Goal: Information Seeking & Learning: Learn about a topic

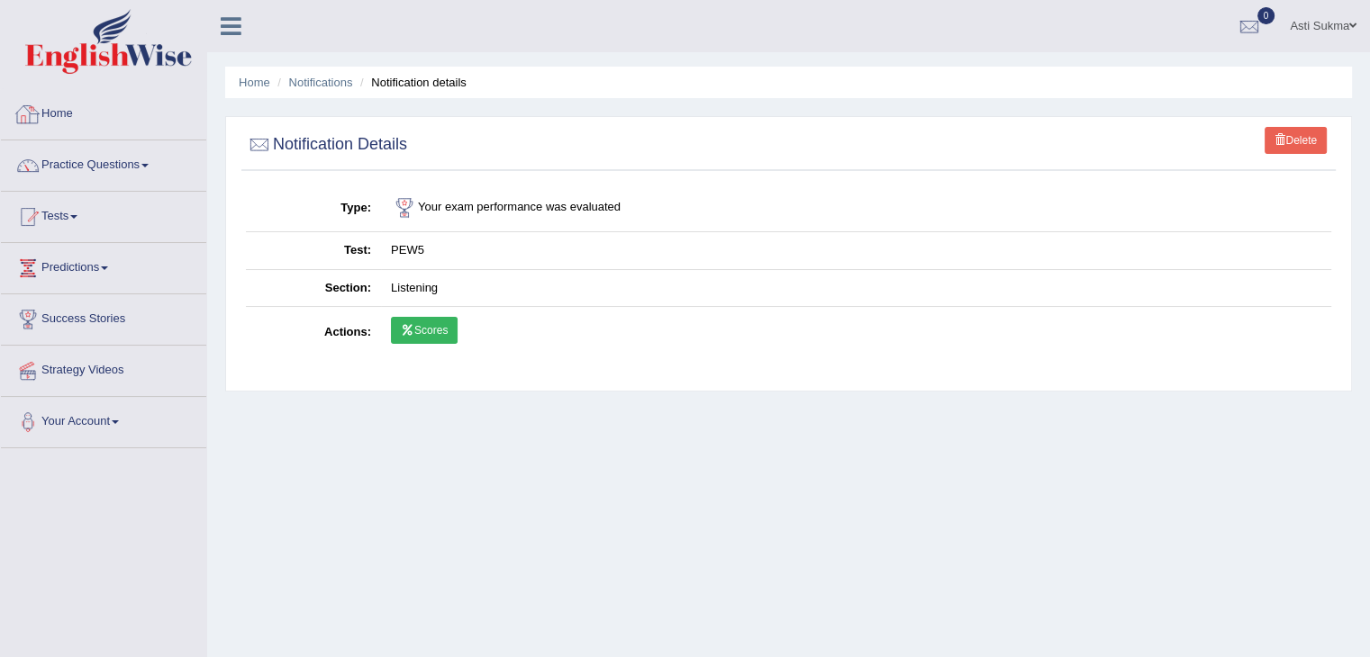
click at [86, 110] on link "Home" at bounding box center [103, 111] width 205 height 45
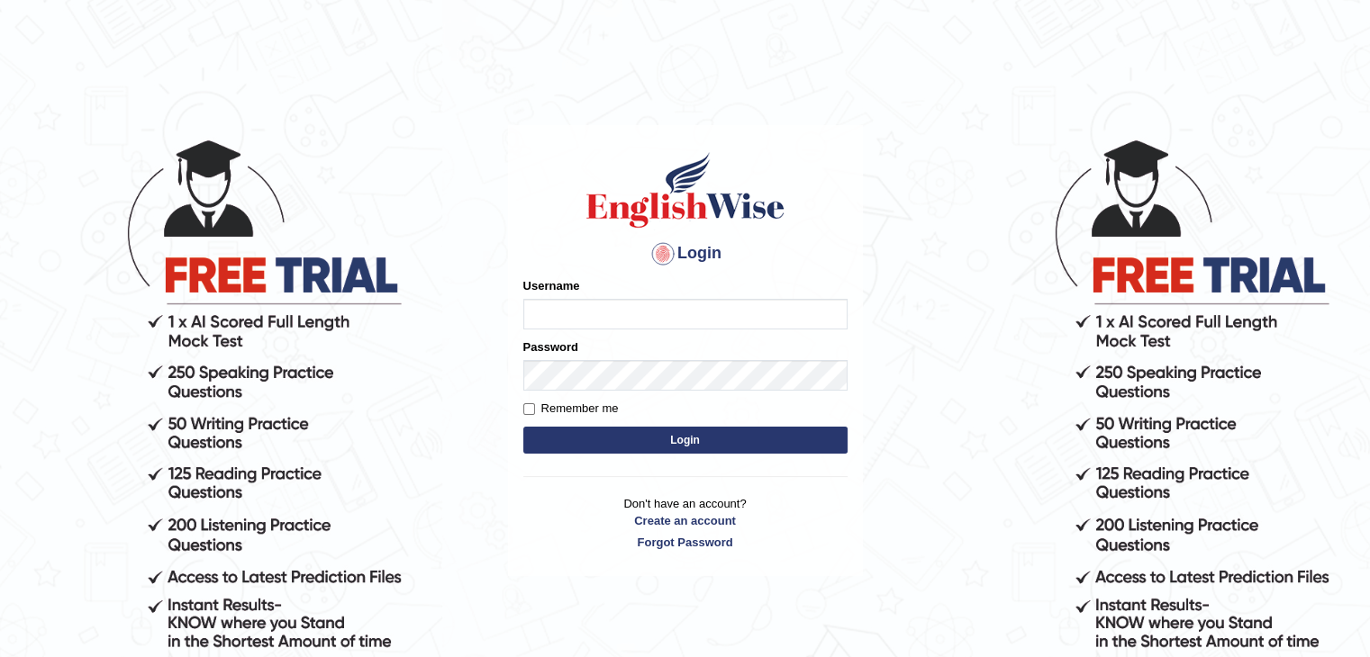
type input "AstiS"
click at [643, 447] on button "Login" at bounding box center [685, 440] width 324 height 27
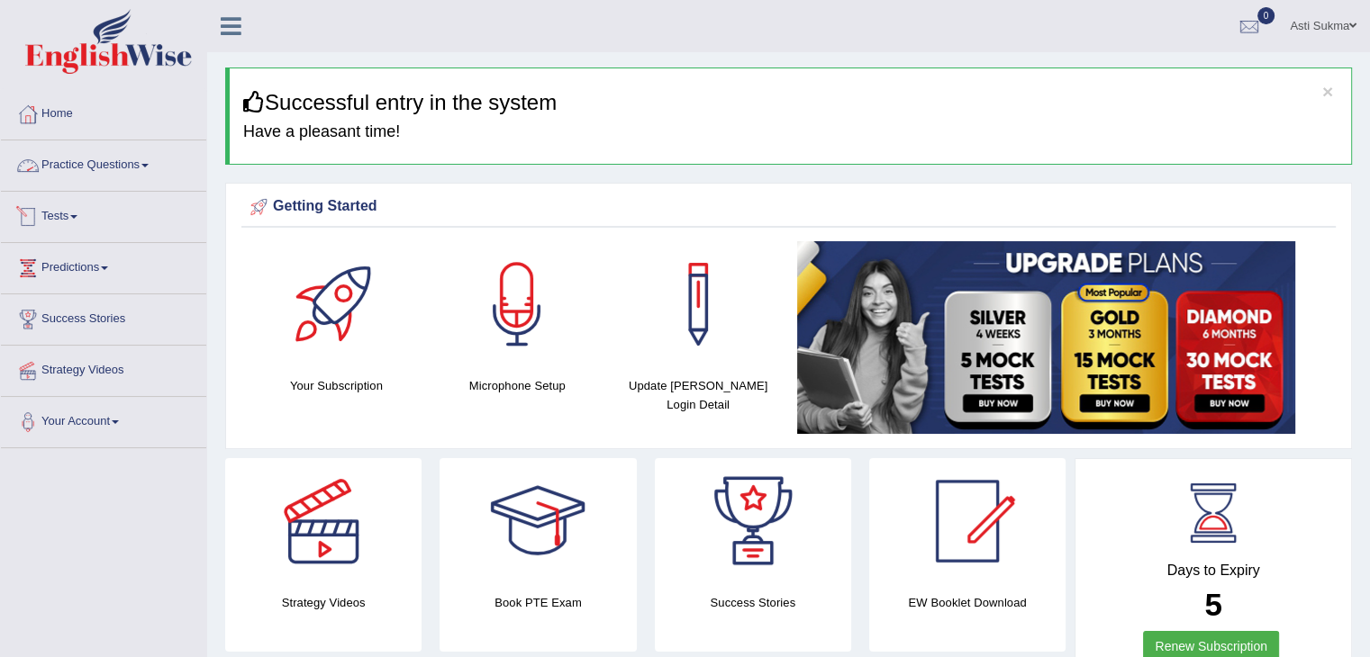
click at [78, 213] on link "Tests" at bounding box center [103, 214] width 205 height 45
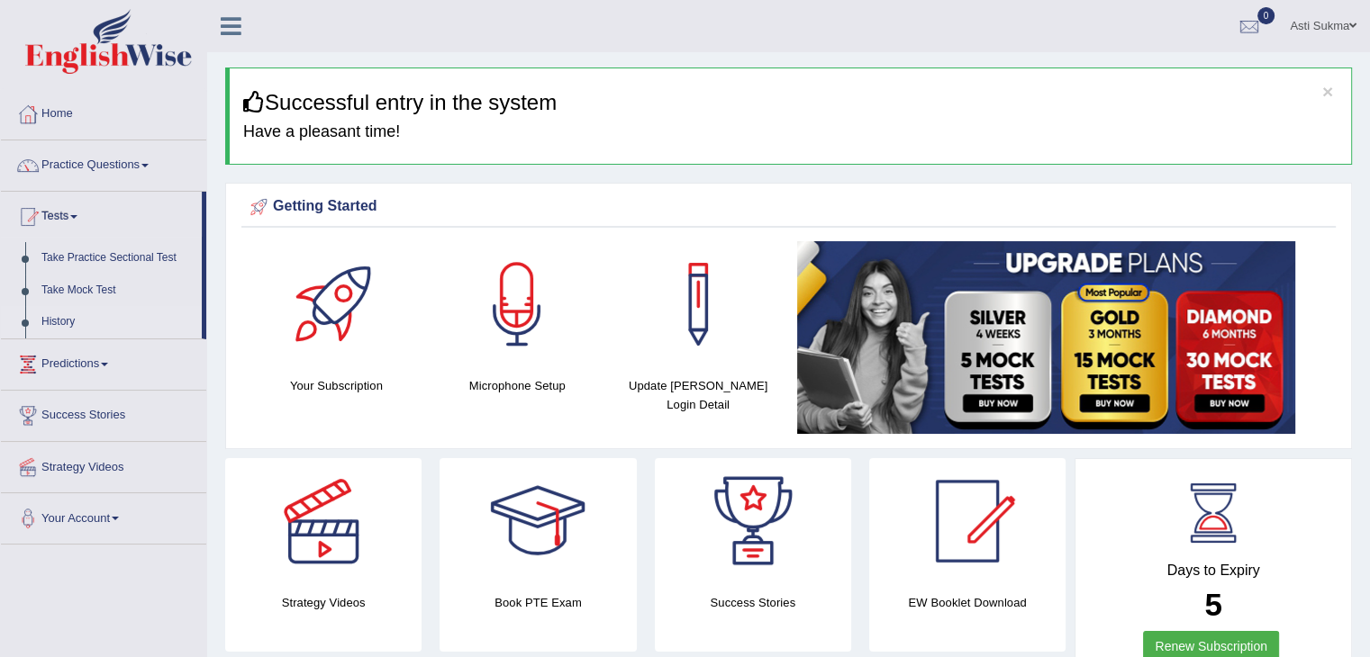
click at [59, 321] on link "History" at bounding box center [117, 322] width 168 height 32
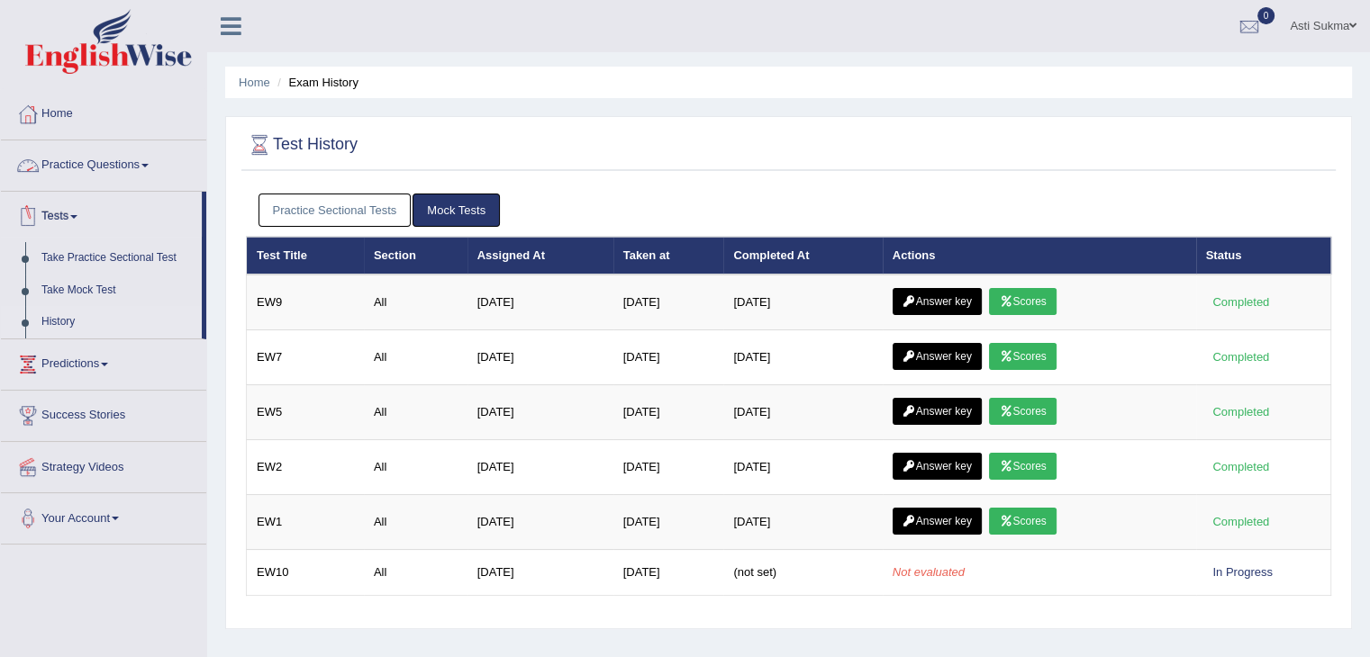
click at [144, 174] on link "Practice Questions" at bounding box center [103, 162] width 205 height 45
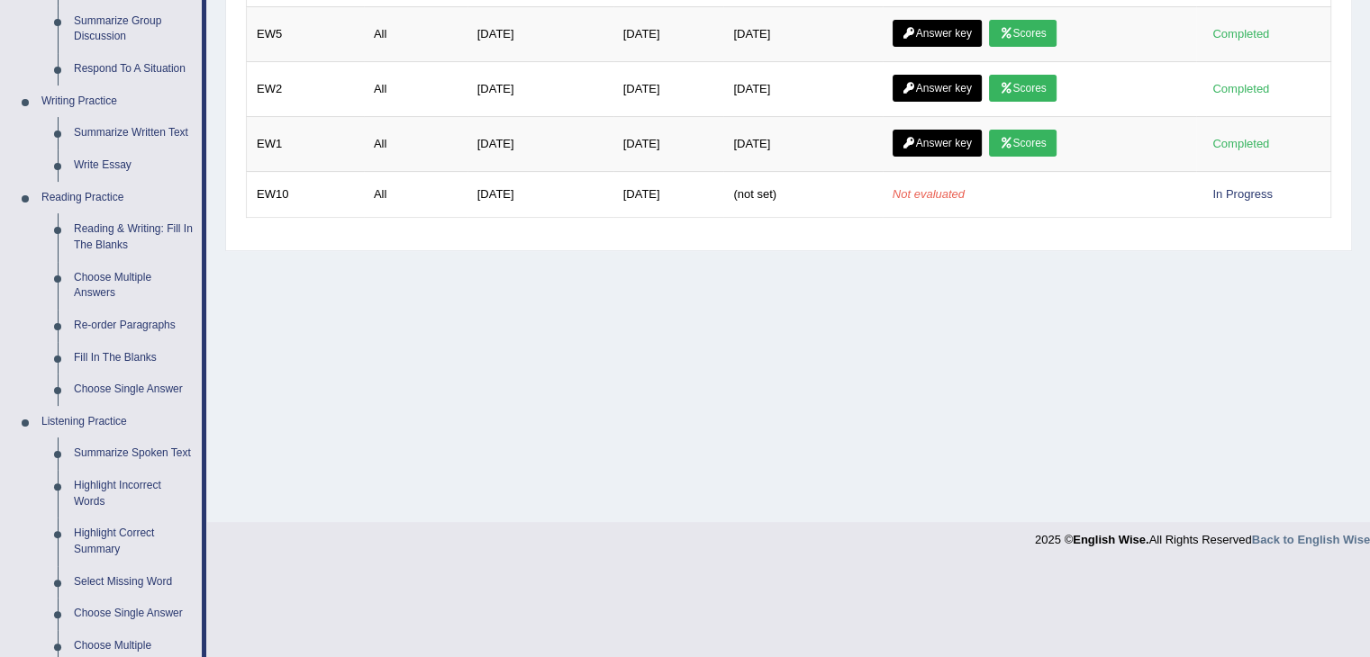
scroll to position [405, 0]
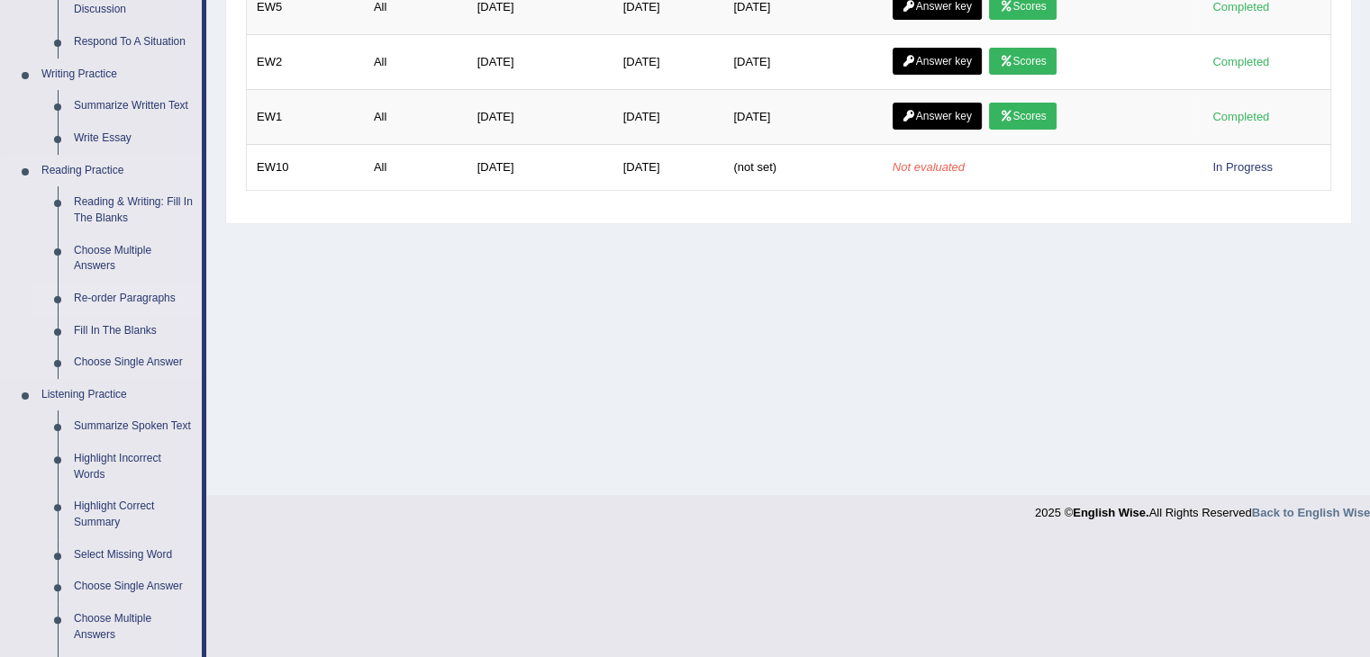
click at [156, 309] on link "Re-order Paragraphs" at bounding box center [134, 299] width 136 height 32
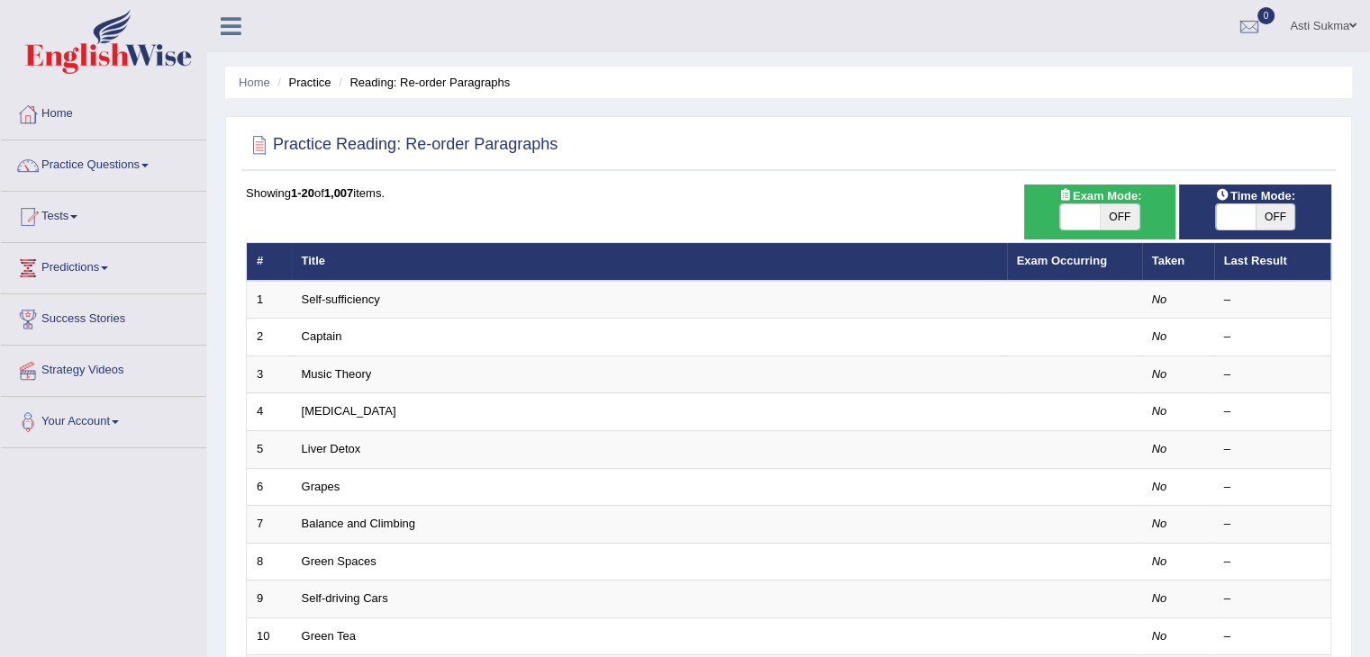
click at [1270, 211] on span "OFF" at bounding box center [1275, 216] width 40 height 25
checkbox input "true"
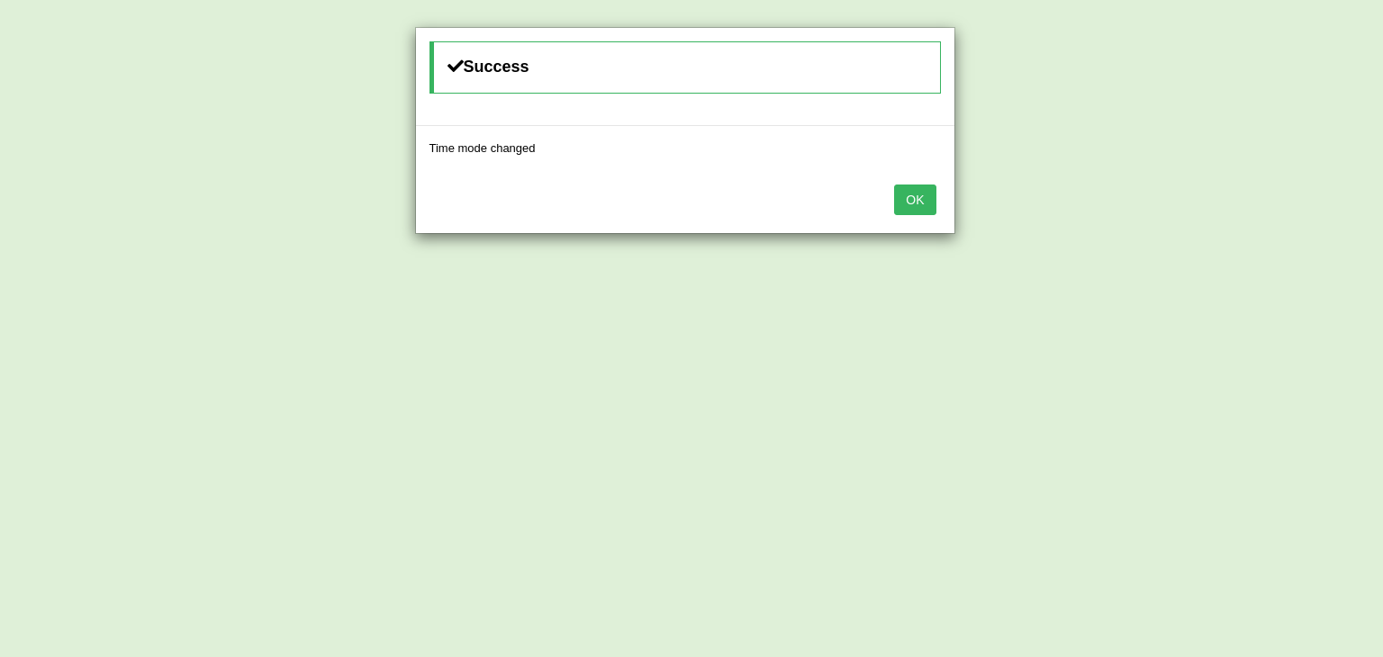
click at [907, 212] on button "OK" at bounding box center [914, 200] width 41 height 31
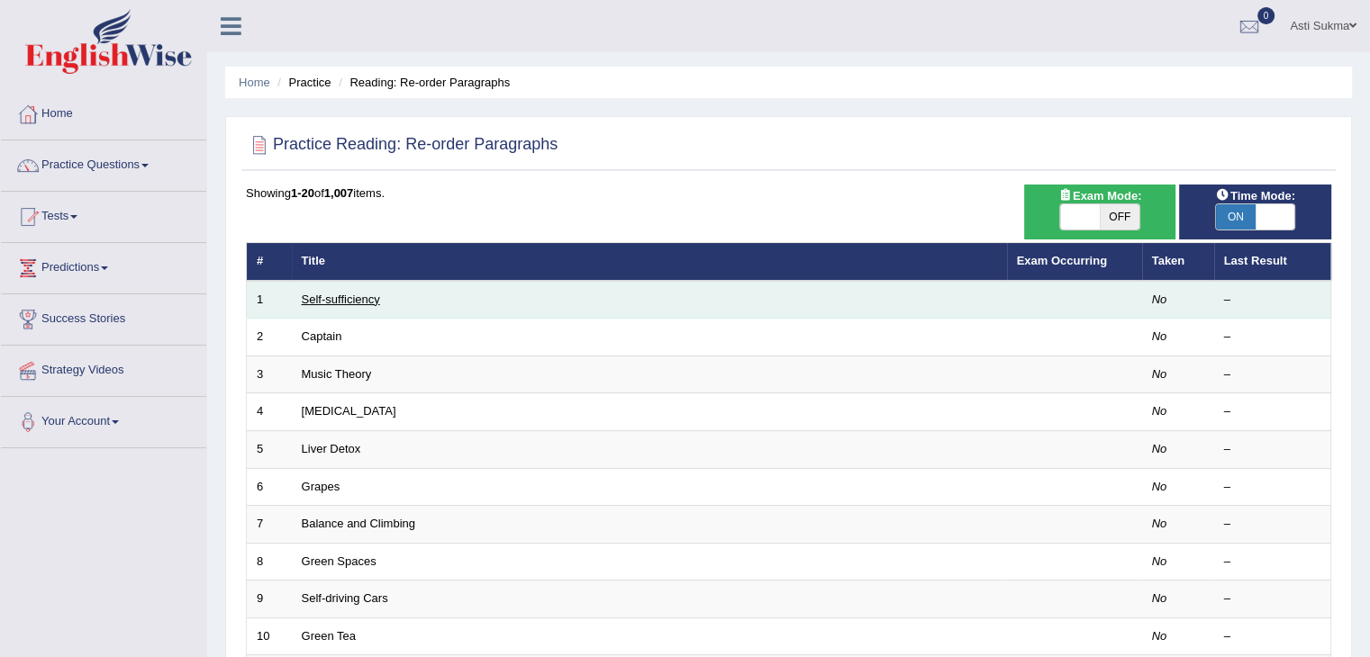
click at [331, 302] on link "Self-sufficiency" at bounding box center [341, 300] width 78 height 14
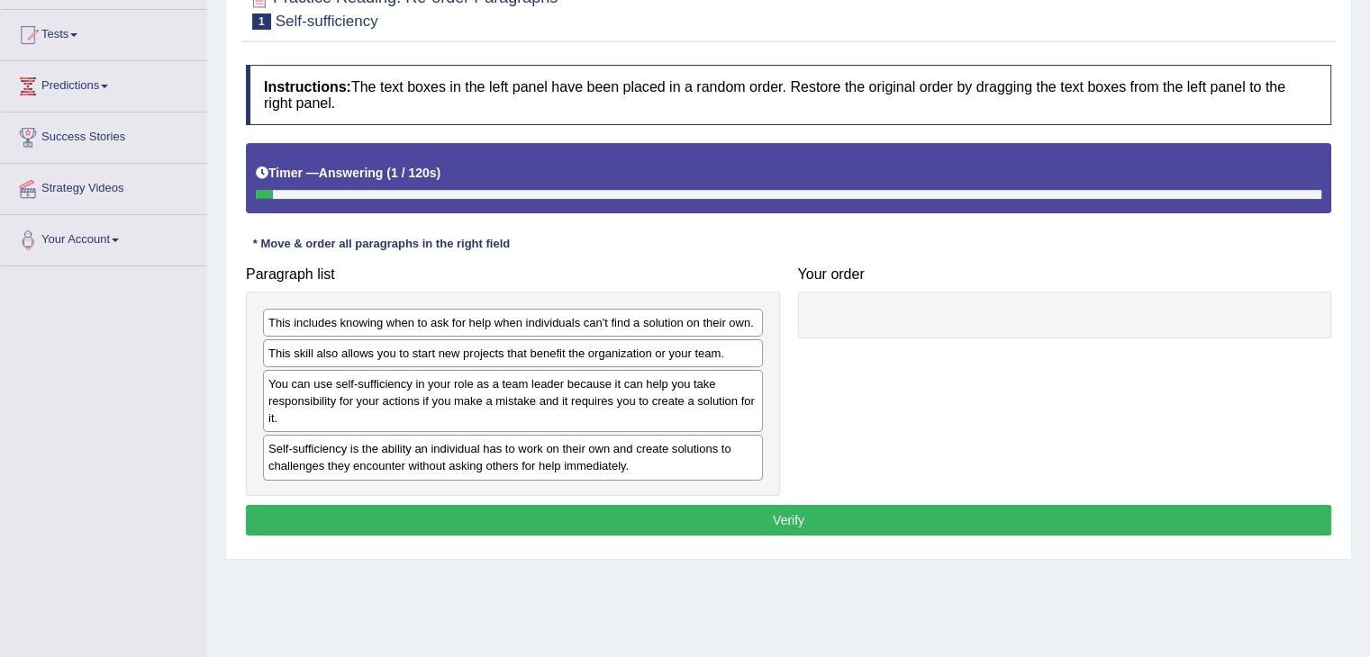
scroll to position [196, 0]
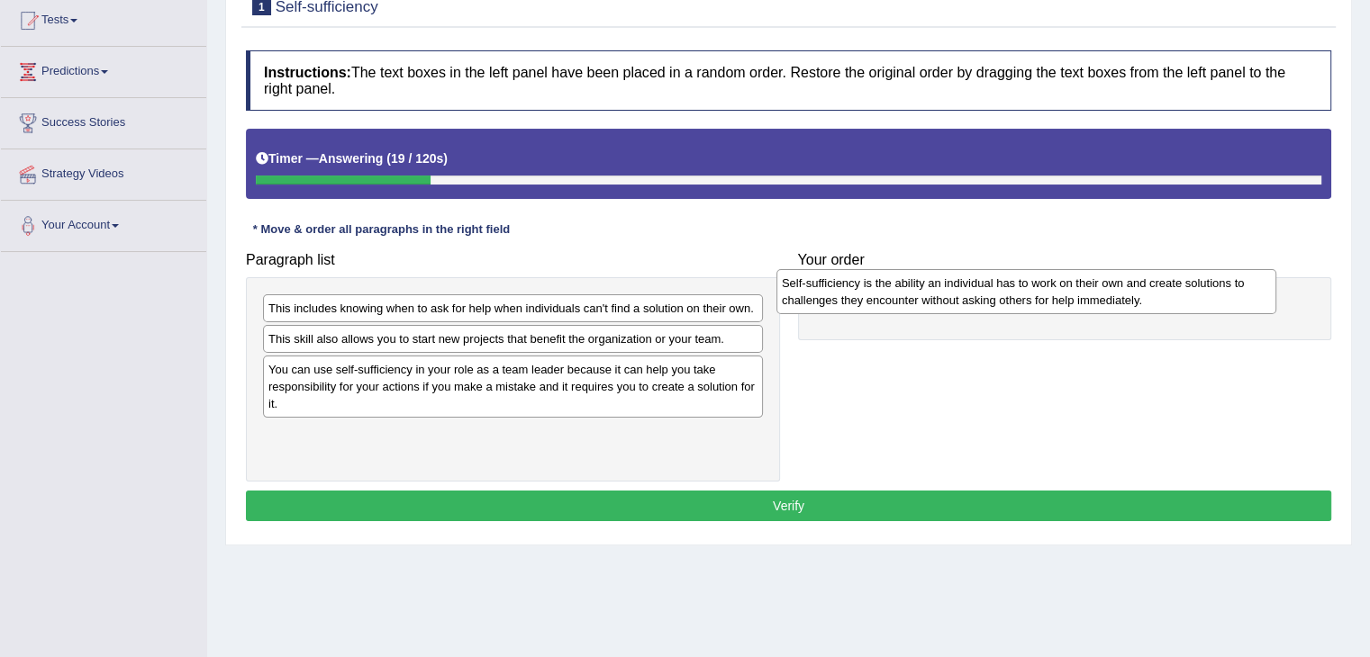
drag, startPoint x: 470, startPoint y: 444, endPoint x: 996, endPoint y: 294, distance: 547.0
click at [996, 294] on div "Self-sufficiency is the ability an individual has to work on their own and crea…" at bounding box center [1026, 291] width 500 height 45
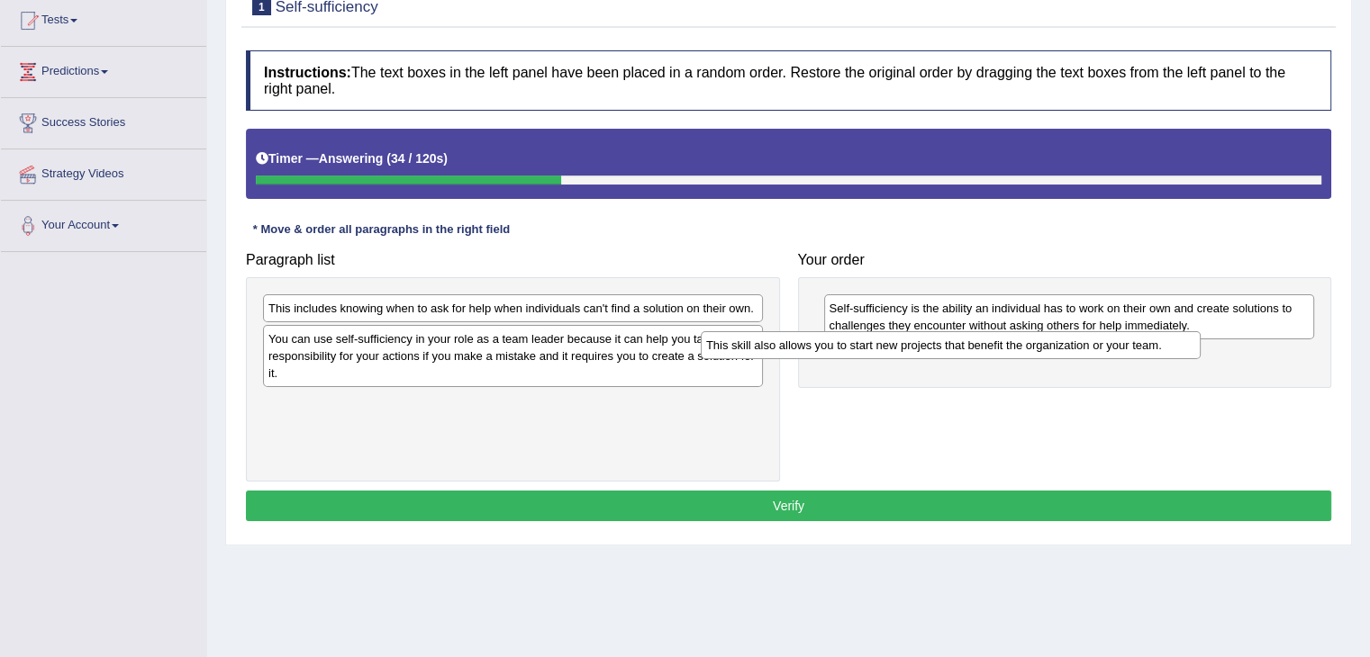
drag, startPoint x: 466, startPoint y: 343, endPoint x: 929, endPoint y: 350, distance: 463.8
click at [929, 350] on div "This skill also allows you to start new projects that benefit the organization …" at bounding box center [951, 345] width 500 height 28
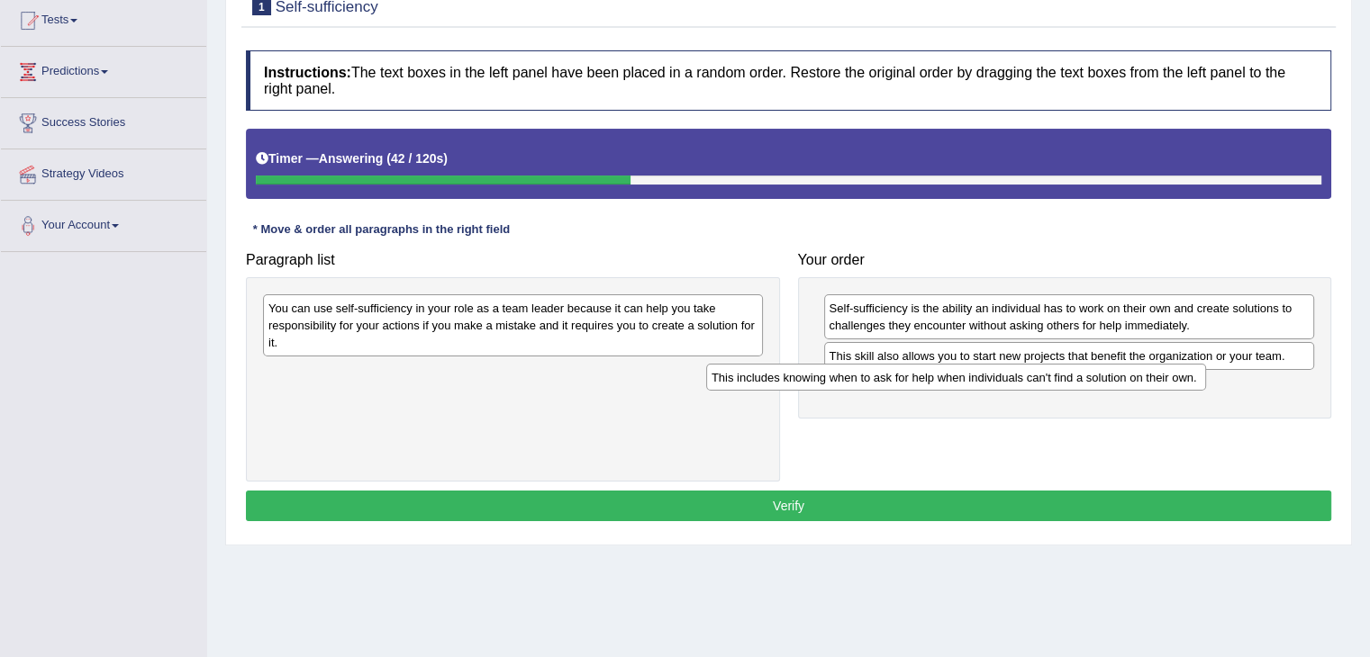
drag, startPoint x: 561, startPoint y: 307, endPoint x: 1040, endPoint y: 376, distance: 483.9
click at [1040, 376] on div "This includes knowing when to ask for help when individuals can't find a soluti…" at bounding box center [956, 378] width 500 height 28
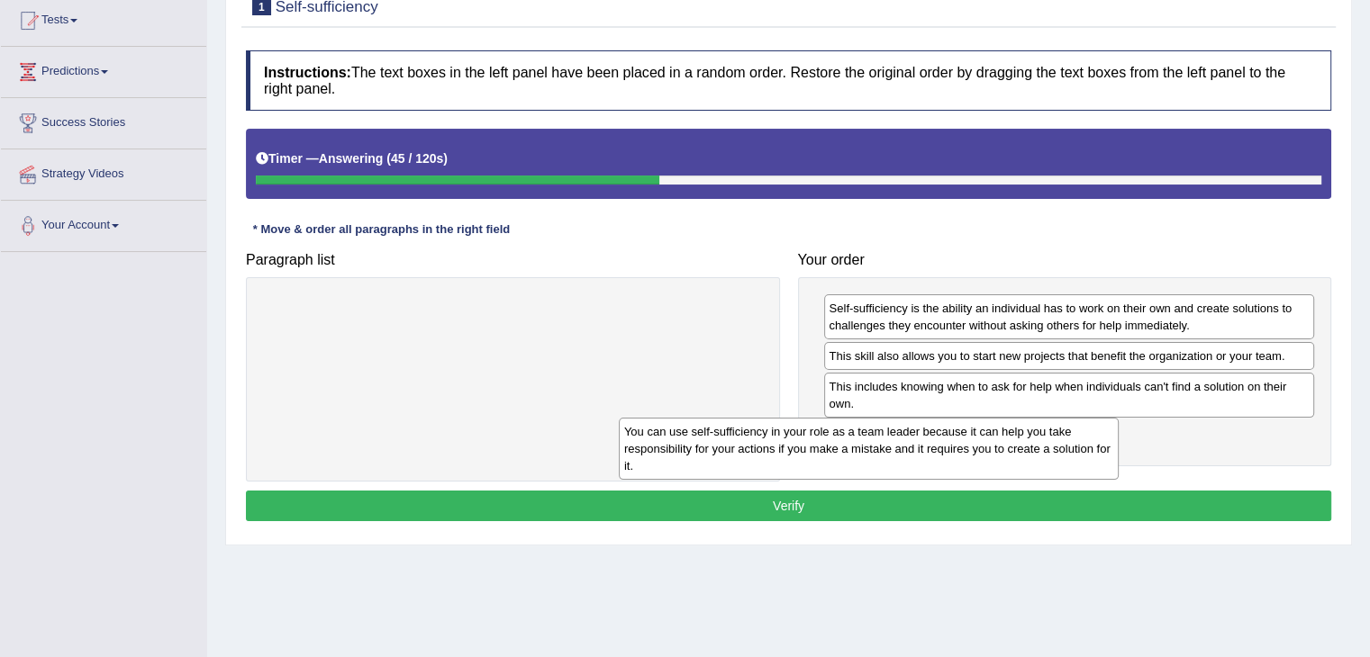
drag, startPoint x: 661, startPoint y: 316, endPoint x: 1064, endPoint y: 432, distance: 419.8
click at [1064, 432] on div "You can use self-sufficiency in your role as a team leader because it can help …" at bounding box center [869, 449] width 500 height 62
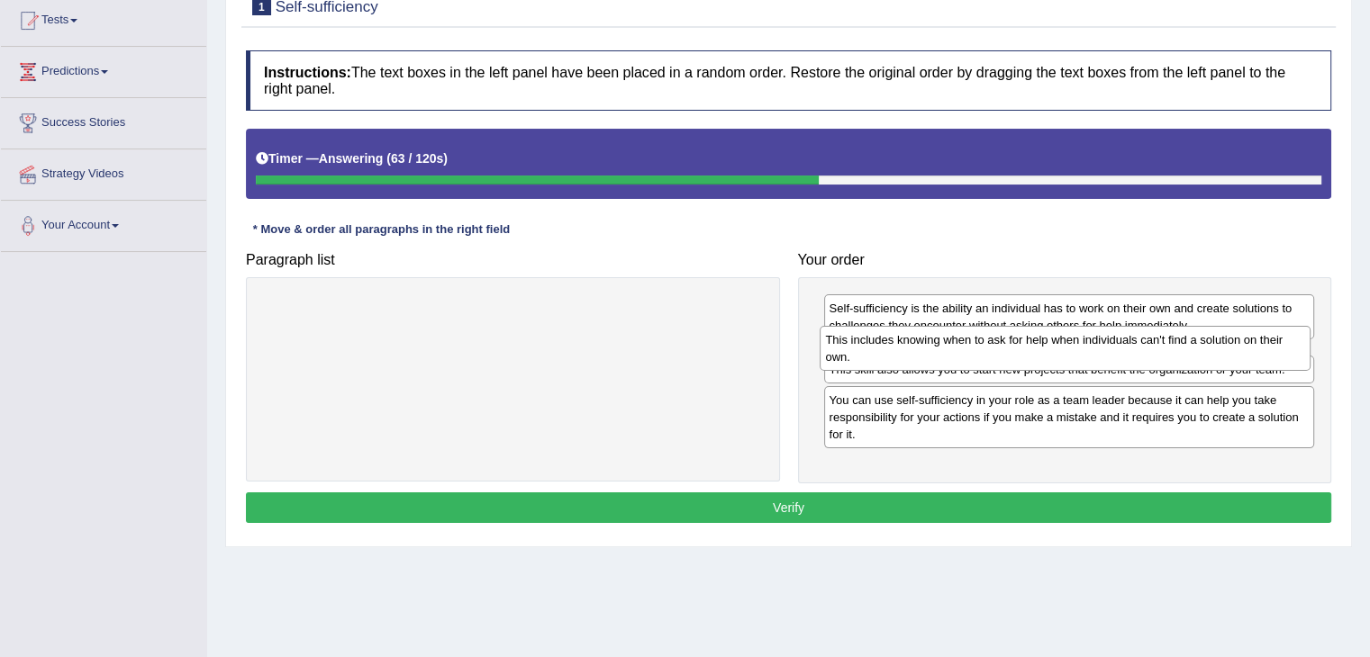
drag, startPoint x: 1081, startPoint y: 398, endPoint x: 1076, endPoint y: 351, distance: 47.0
click at [1076, 351] on div "This includes knowing when to ask for help when individuals can't find a soluti…" at bounding box center [1064, 348] width 491 height 45
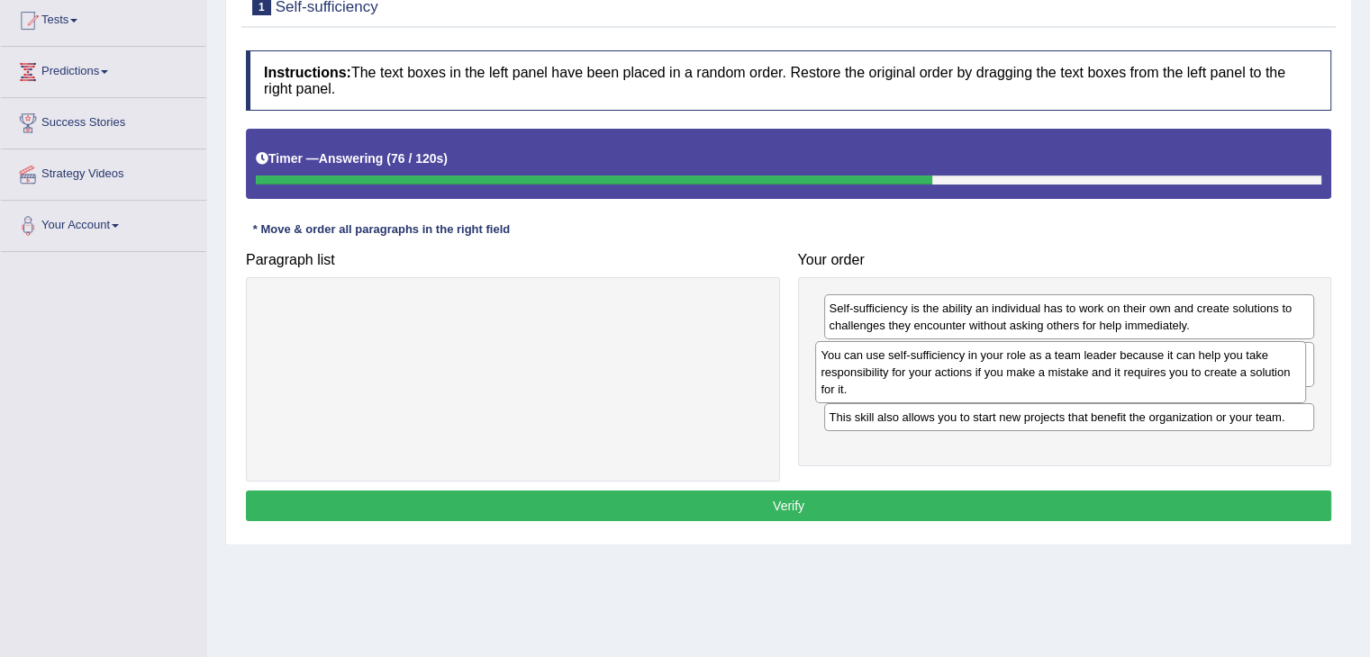
drag, startPoint x: 1063, startPoint y: 454, endPoint x: 1055, endPoint y: 376, distance: 78.8
click at [1055, 376] on div "You can use self-sufficiency in your role as a team leader because it can help …" at bounding box center [1060, 372] width 491 height 62
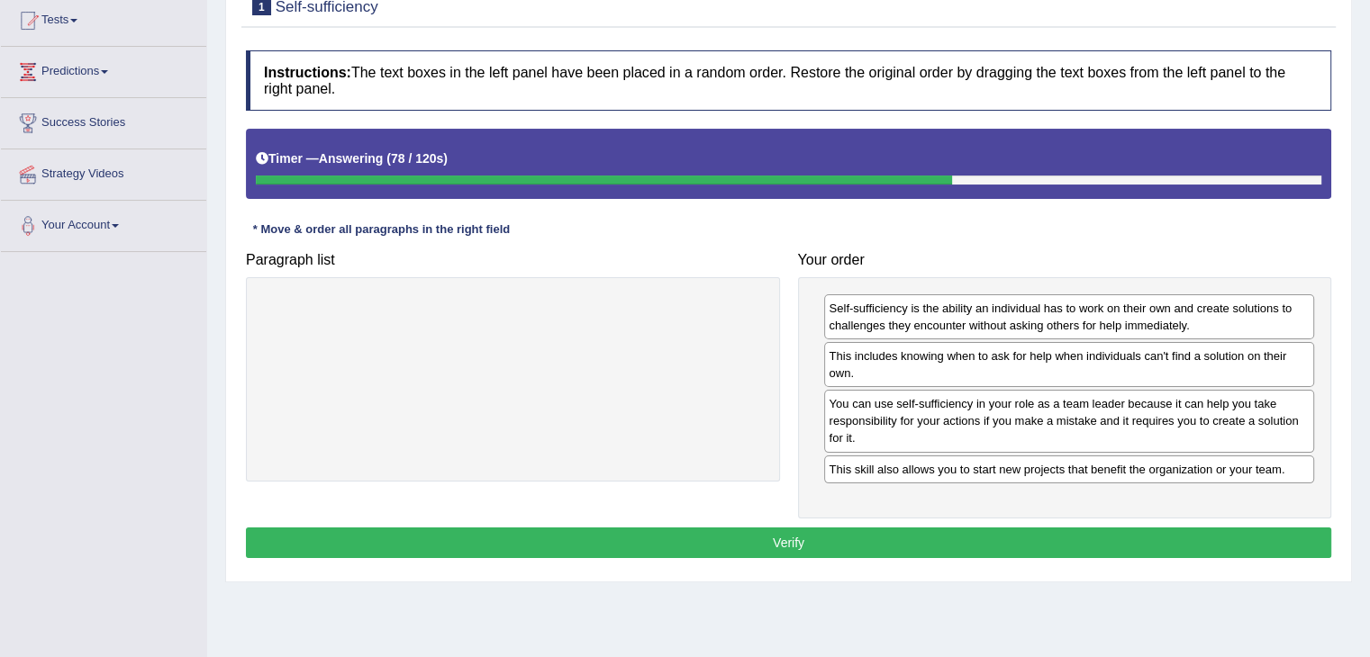
click at [945, 530] on button "Verify" at bounding box center [788, 543] width 1085 height 31
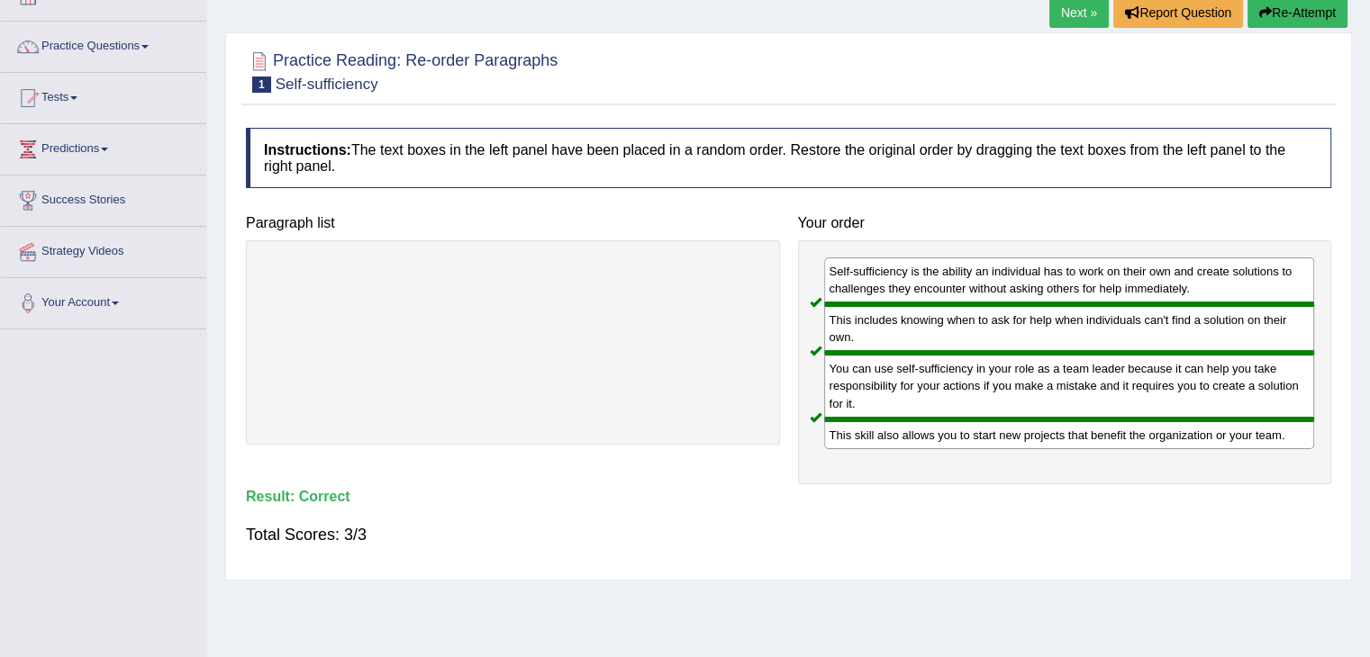
scroll to position [108, 0]
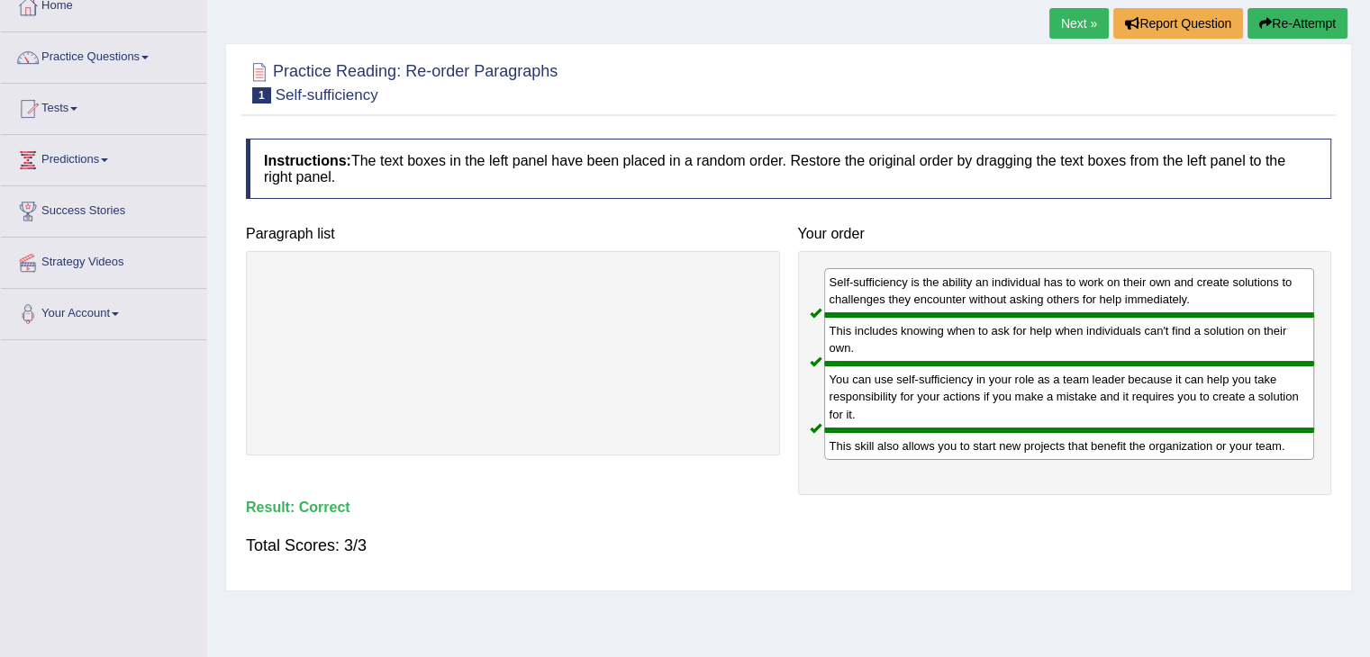
click at [1085, 16] on link "Next »" at bounding box center [1078, 23] width 59 height 31
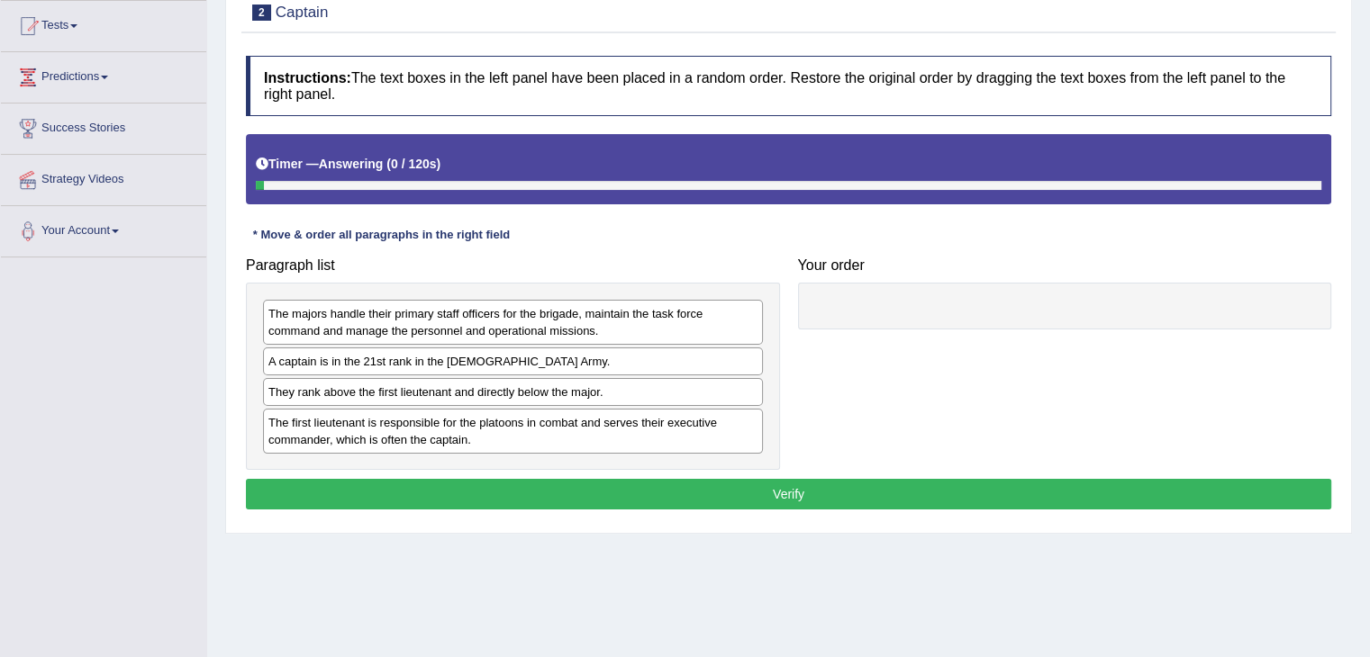
scroll to position [195, 0]
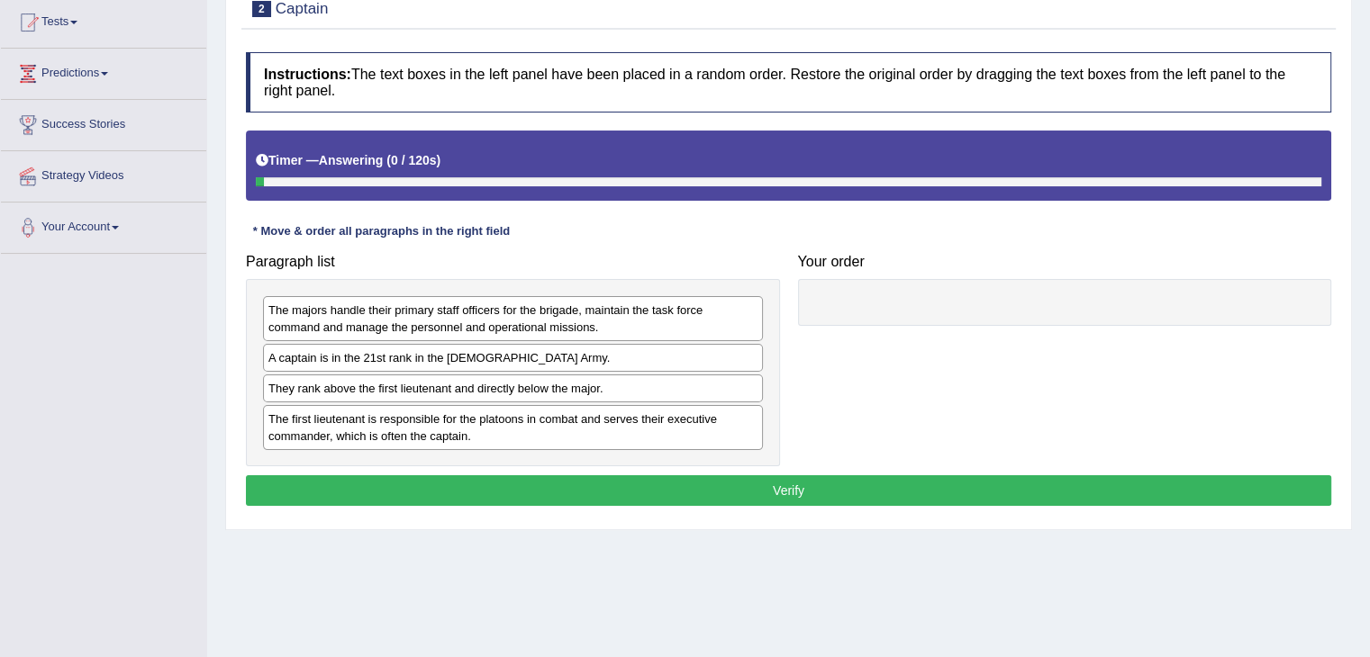
click at [1369, 281] on html "Toggle navigation Home Practice Questions Speaking Practice Read Aloud Repeat S…" at bounding box center [685, 133] width 1370 height 657
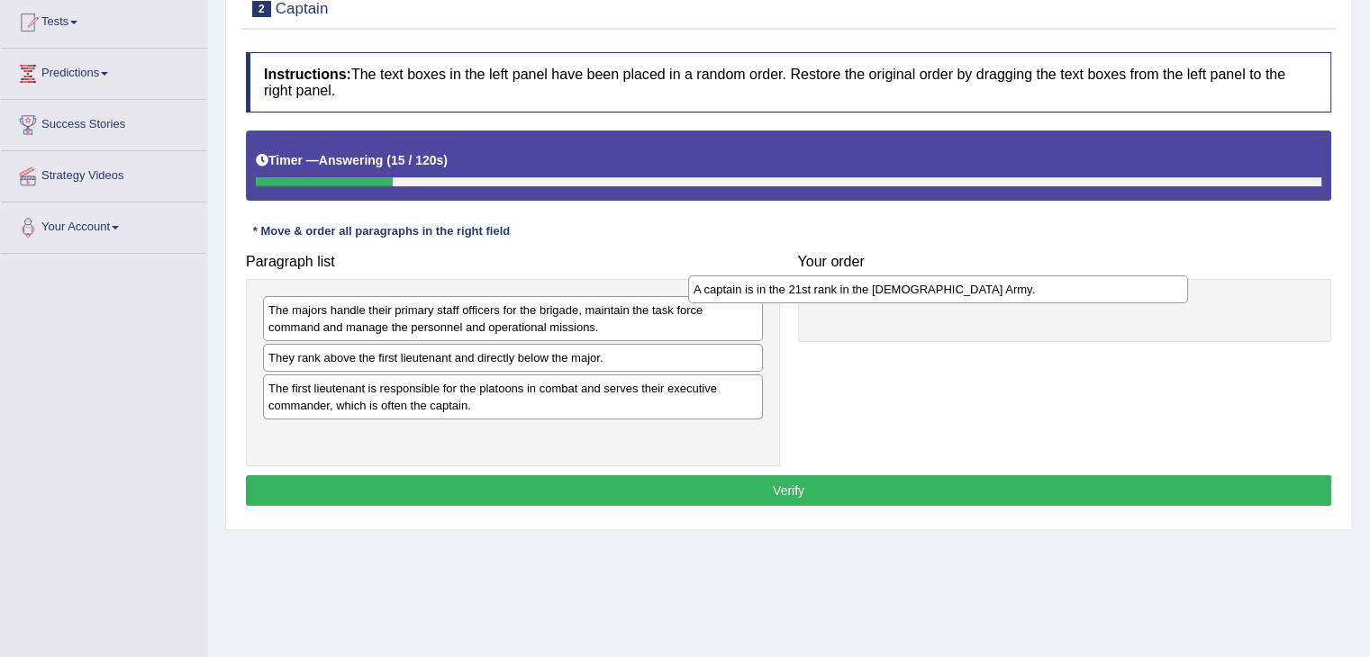
drag, startPoint x: 458, startPoint y: 358, endPoint x: 918, endPoint y: 295, distance: 463.6
click at [918, 295] on div "A captain is in the 21st rank in the [DEMOGRAPHIC_DATA] Army." at bounding box center [938, 290] width 500 height 28
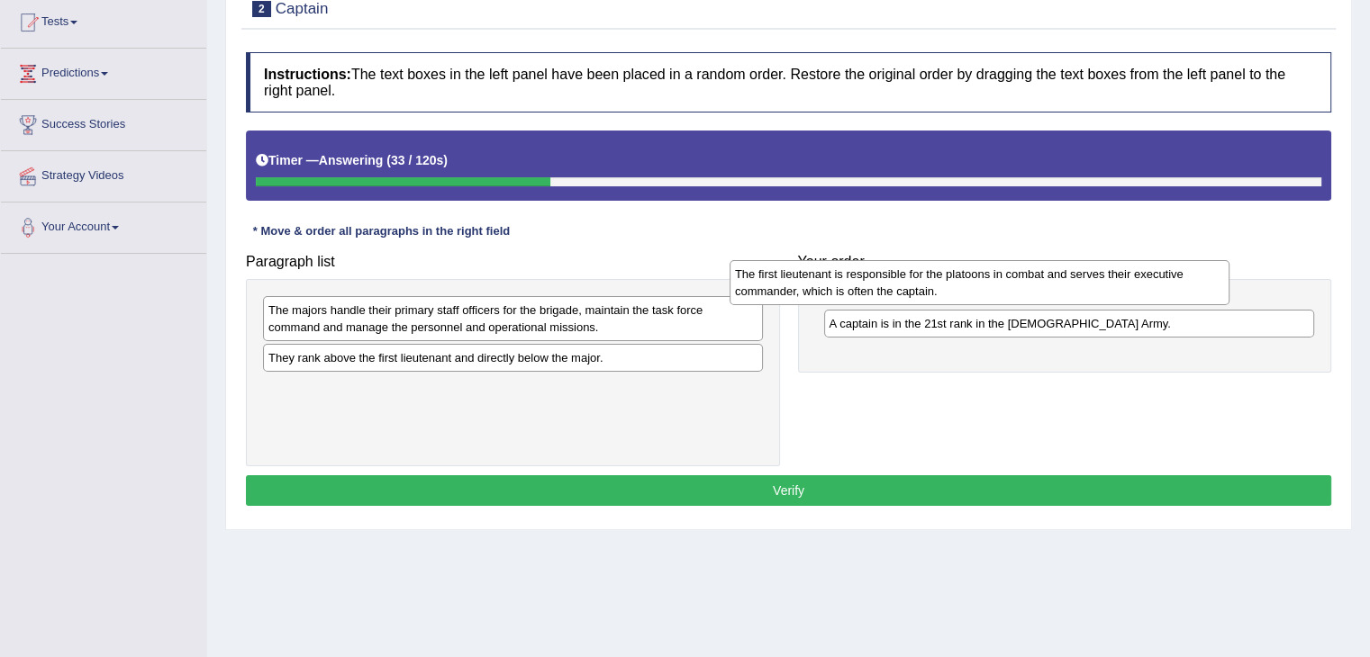
drag, startPoint x: 556, startPoint y: 394, endPoint x: 1028, endPoint y: 285, distance: 485.0
click at [1028, 285] on div "The first lieutenant is responsible for the platoons in combat and serves their…" at bounding box center [979, 282] width 500 height 45
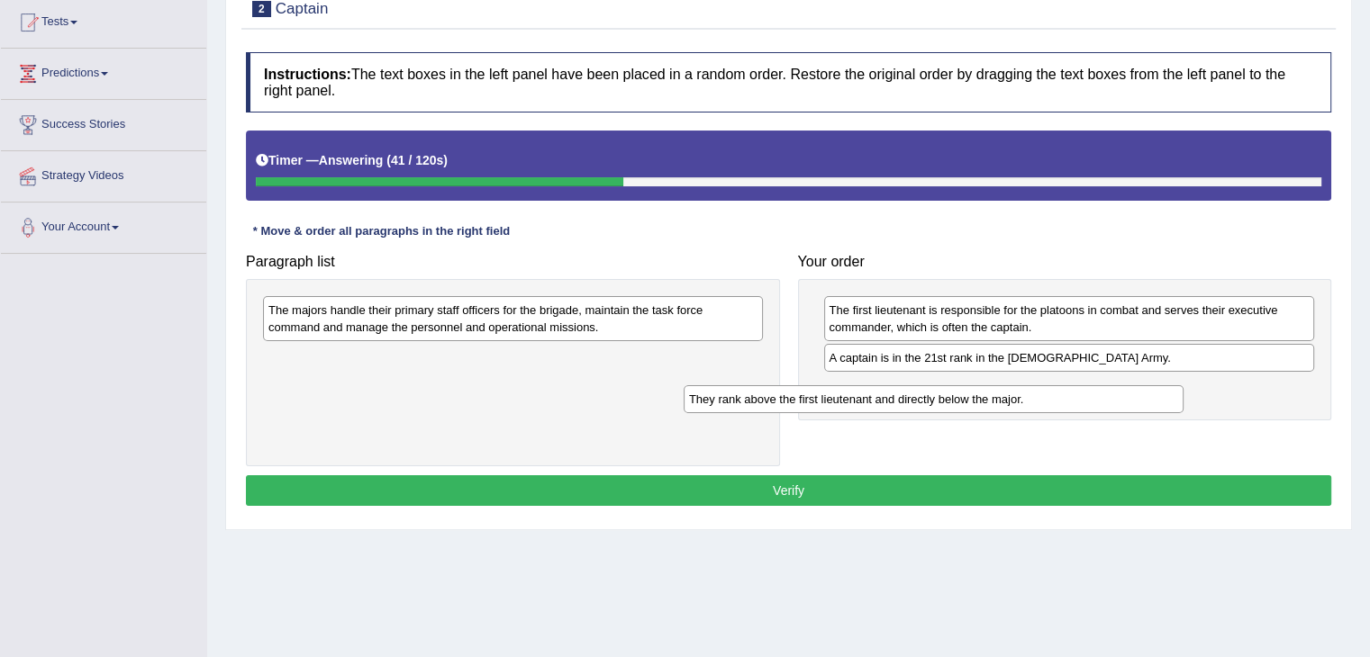
drag, startPoint x: 497, startPoint y: 361, endPoint x: 971, endPoint y: 403, distance: 475.5
click at [971, 403] on div "They rank above the first lieutenant and directly below the major." at bounding box center [933, 399] width 500 height 28
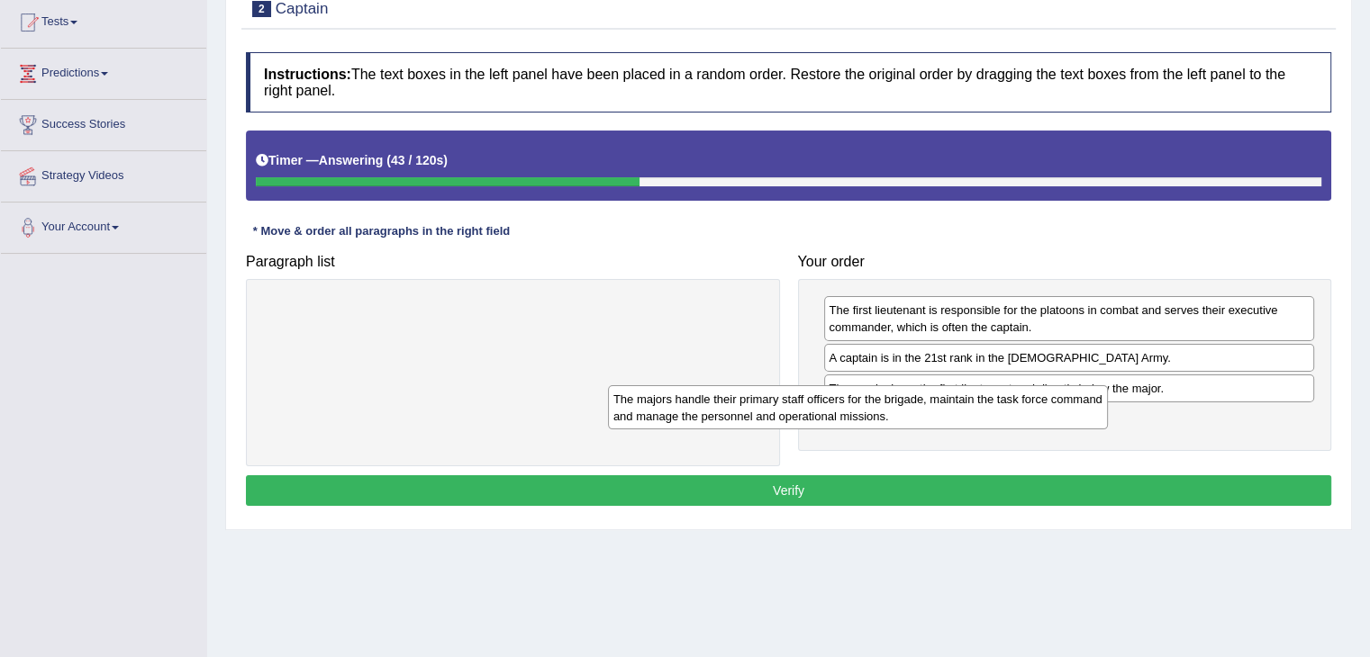
drag, startPoint x: 612, startPoint y: 311, endPoint x: 1070, endPoint y: 408, distance: 467.7
click at [1070, 408] on div "The majors handle their primary staff officers for the brigade, maintain the ta…" at bounding box center [858, 407] width 500 height 45
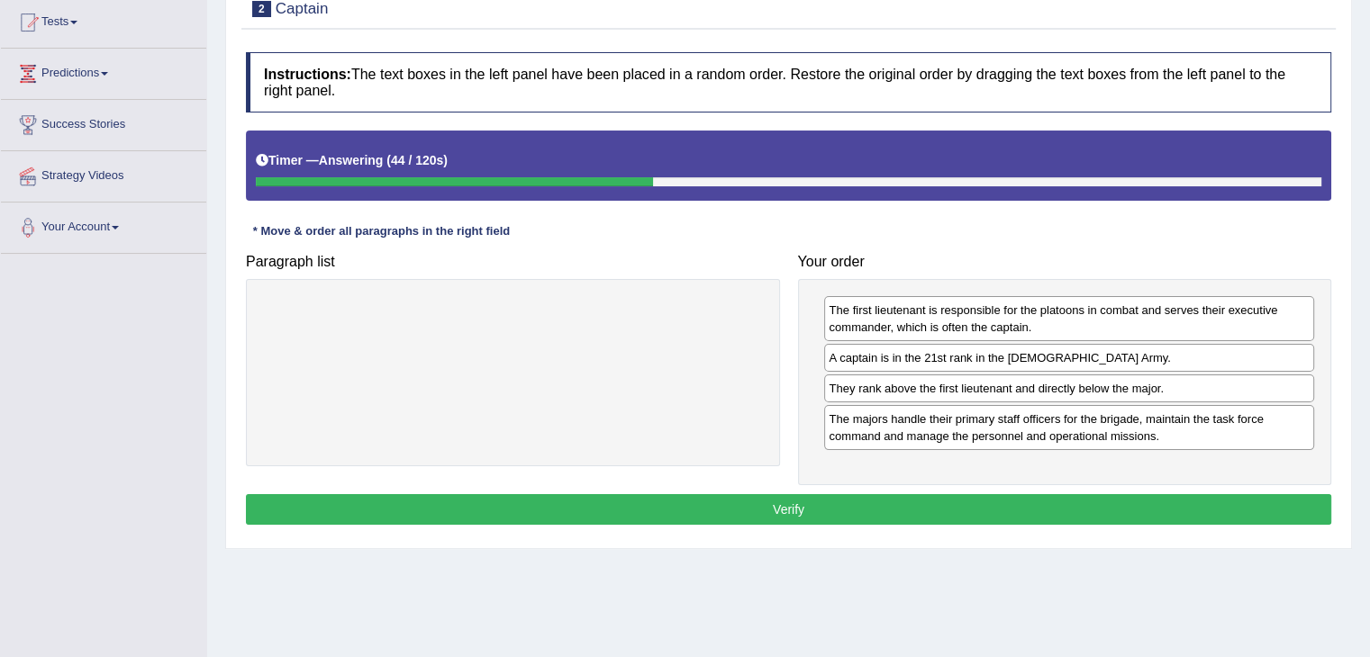
click at [988, 502] on button "Verify" at bounding box center [788, 509] width 1085 height 31
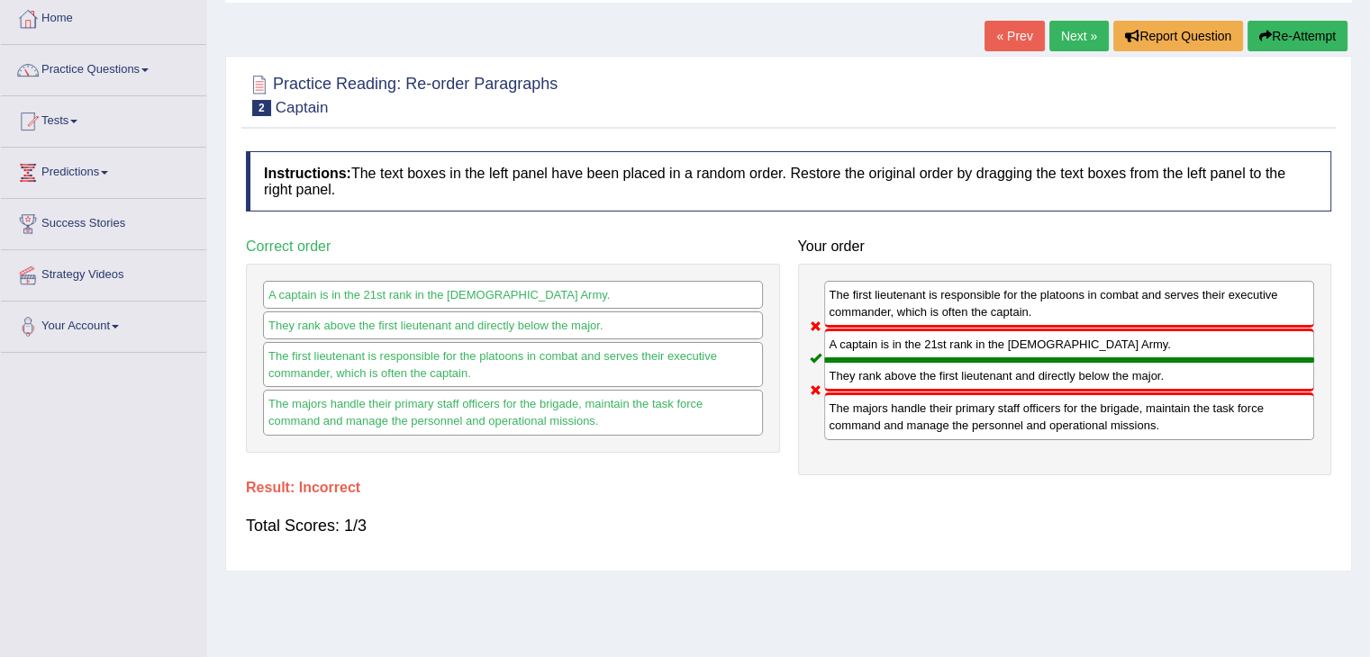
scroll to position [0, 0]
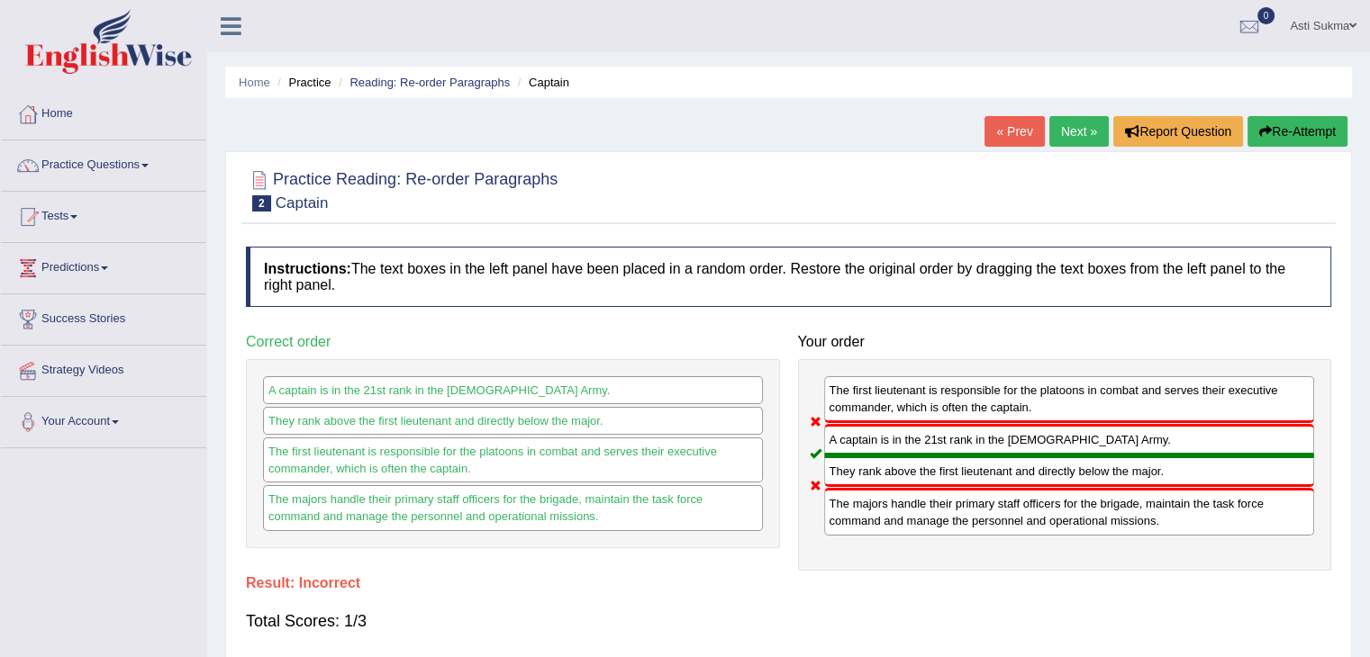
click at [1290, 140] on button "Re-Attempt" at bounding box center [1297, 131] width 100 height 31
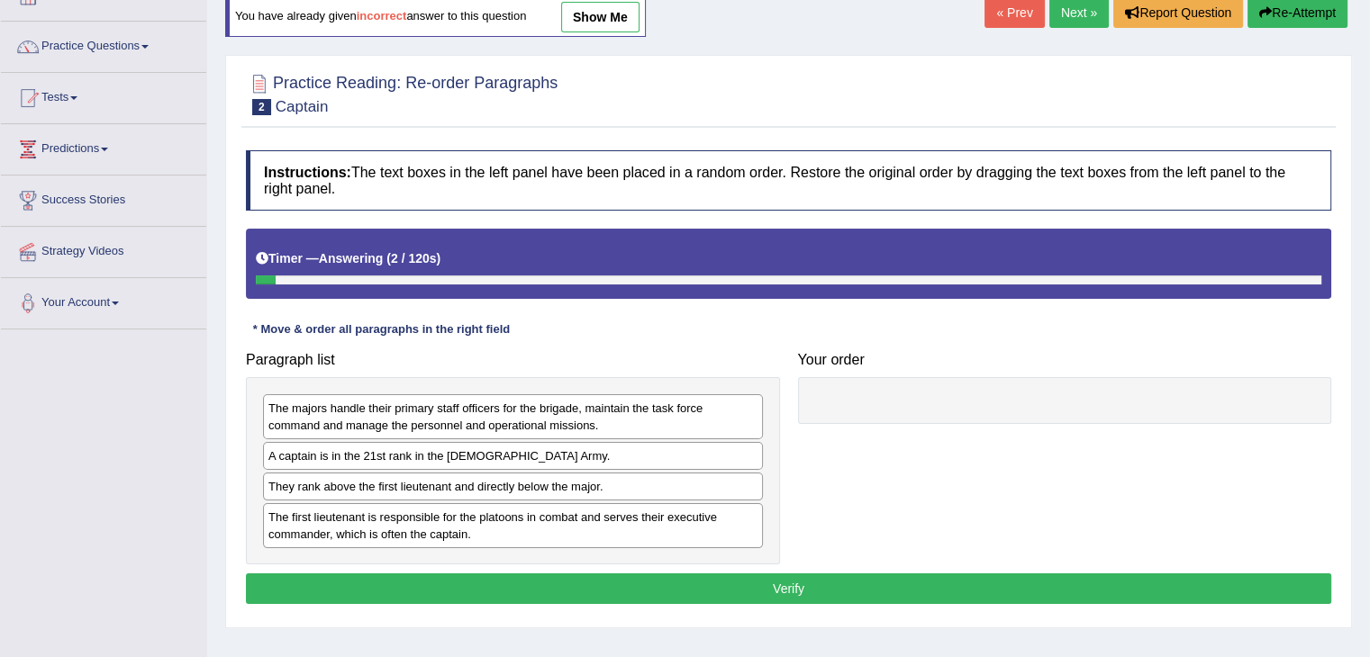
scroll to position [226, 0]
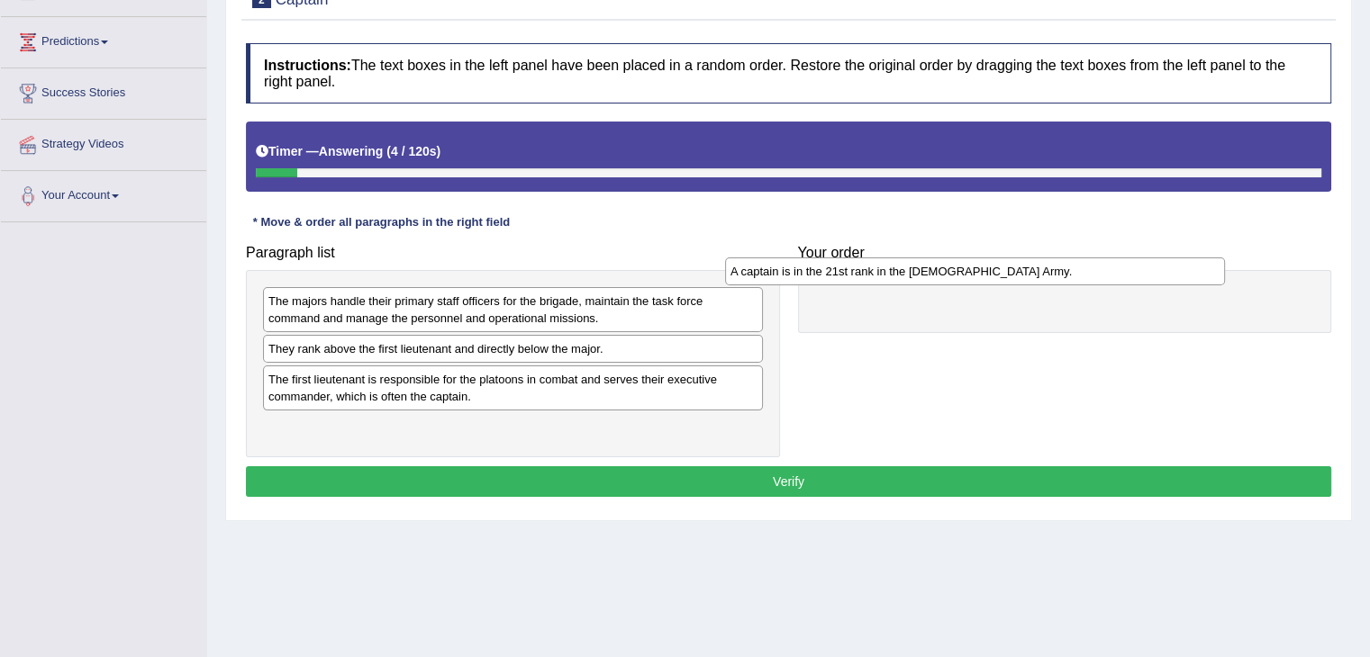
drag, startPoint x: 474, startPoint y: 347, endPoint x: 976, endPoint y: 271, distance: 508.1
click at [976, 271] on div "A captain is in the 21st rank in the US Army." at bounding box center [975, 272] width 500 height 28
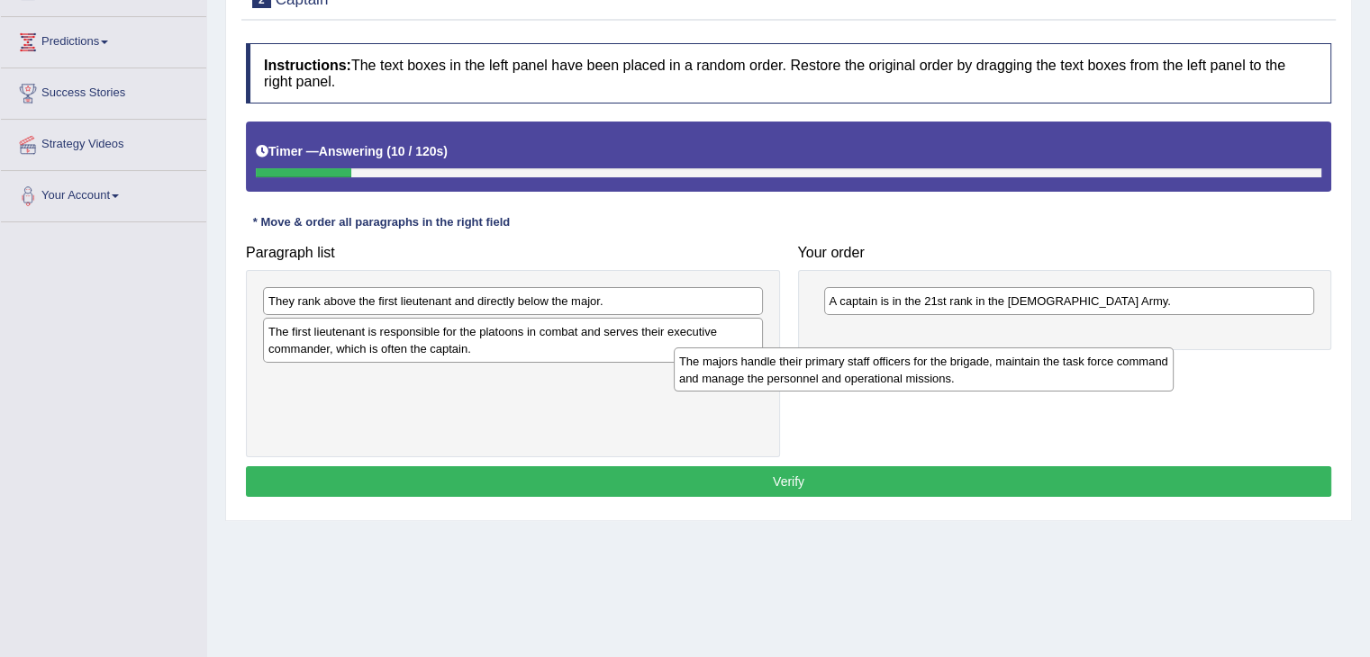
drag, startPoint x: 557, startPoint y: 301, endPoint x: 976, endPoint y: 360, distance: 423.8
click at [976, 360] on div "The majors handle their primary staff officers for the brigade, maintain the ta…" at bounding box center [924, 370] width 500 height 45
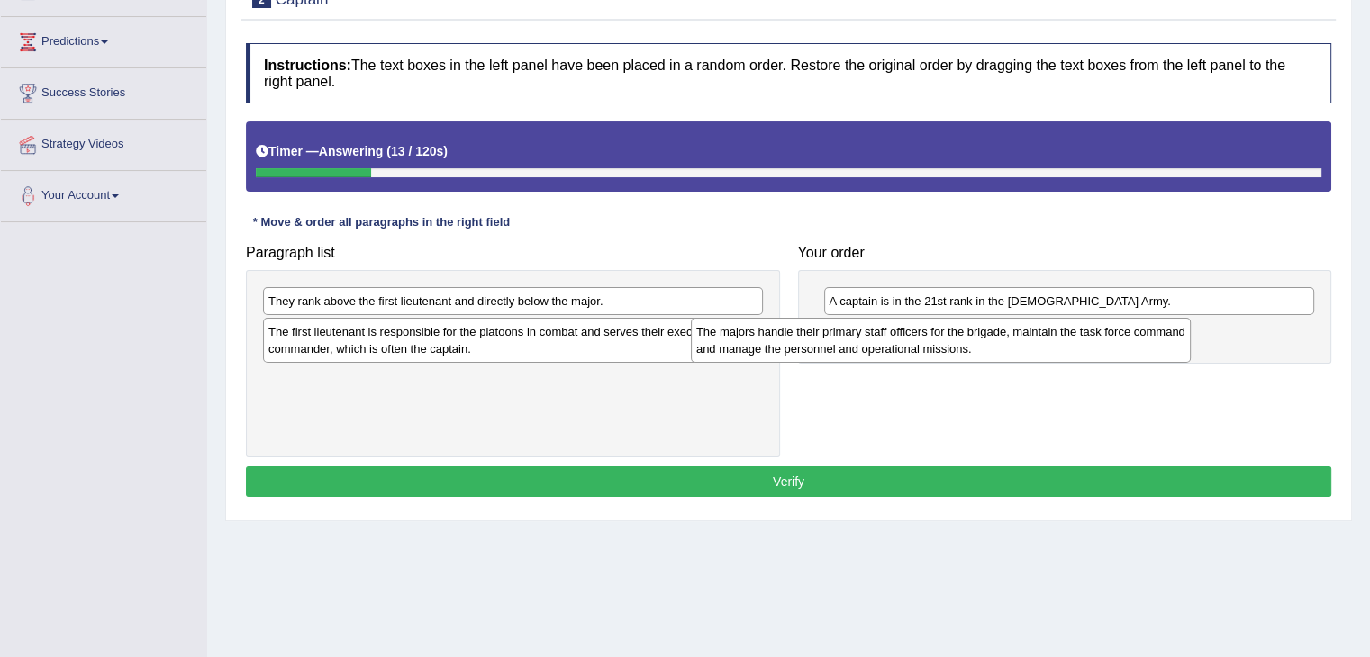
drag, startPoint x: 710, startPoint y: 381, endPoint x: 1185, endPoint y: 334, distance: 476.9
click at [1185, 334] on div "The majors handle their primary staff officers for the brigade, maintain the ta…" at bounding box center [941, 340] width 500 height 45
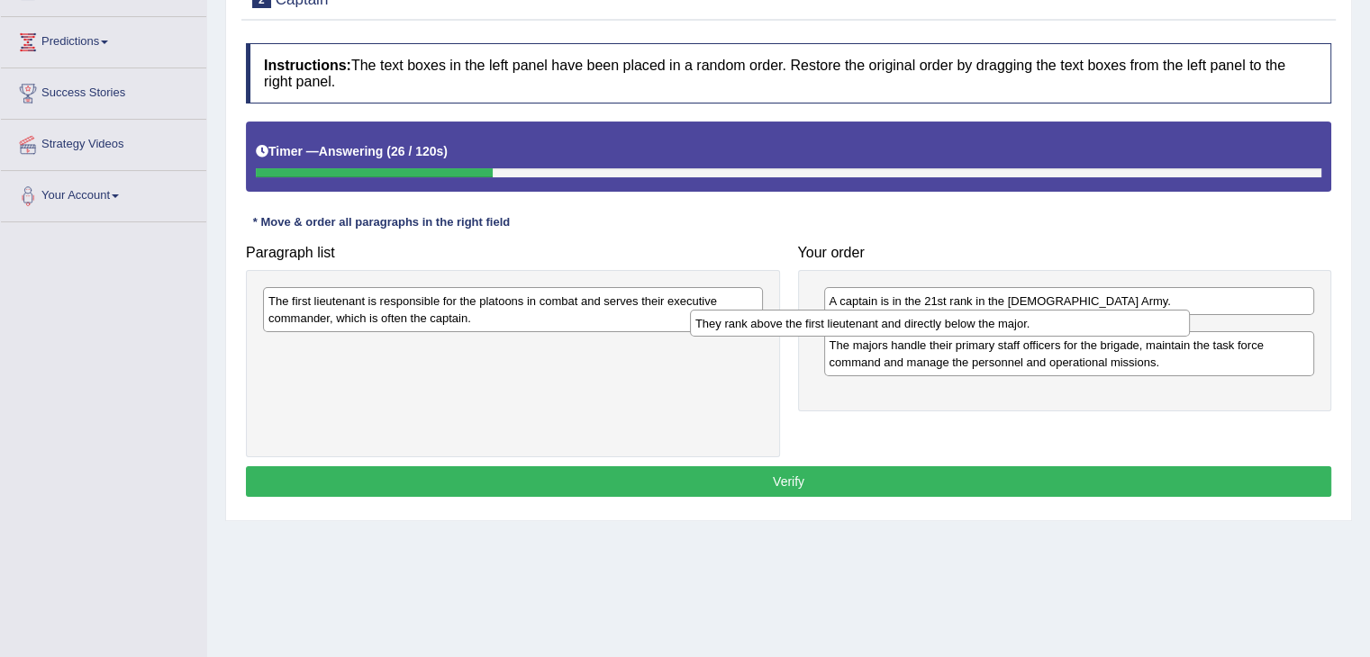
drag, startPoint x: 433, startPoint y: 301, endPoint x: 890, endPoint y: 323, distance: 457.1
click at [890, 323] on div "They rank above the first lieutenant and directly below the major." at bounding box center [940, 324] width 500 height 28
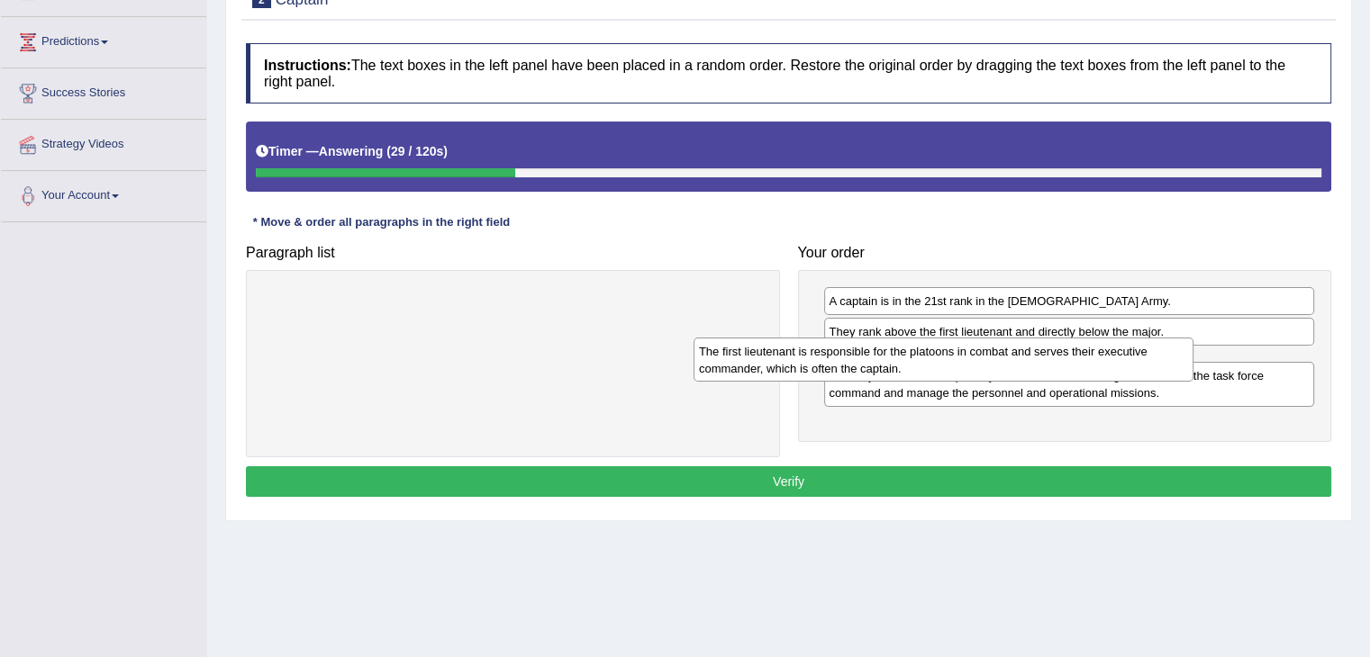
drag, startPoint x: 625, startPoint y: 301, endPoint x: 1079, endPoint y: 350, distance: 456.5
click at [1079, 350] on div "The first lieutenant is responsible for the platoons in combat and serves their…" at bounding box center [943, 360] width 500 height 45
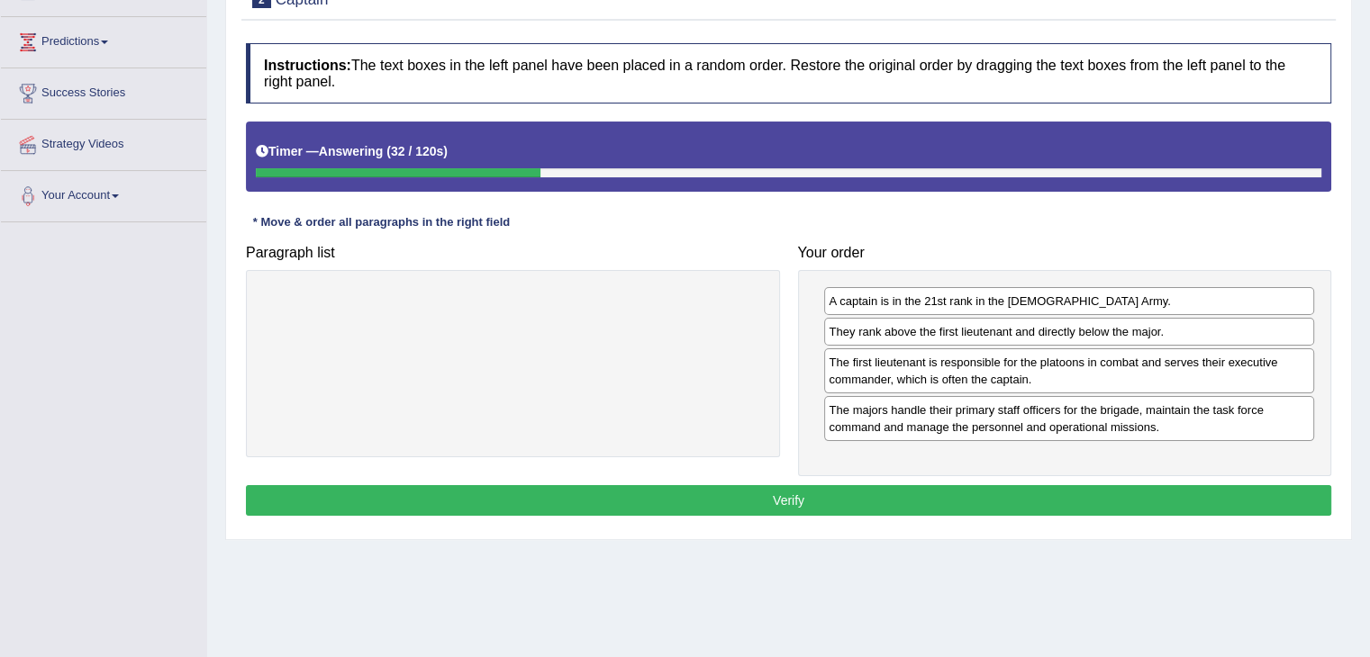
click at [955, 485] on button "Verify" at bounding box center [788, 500] width 1085 height 31
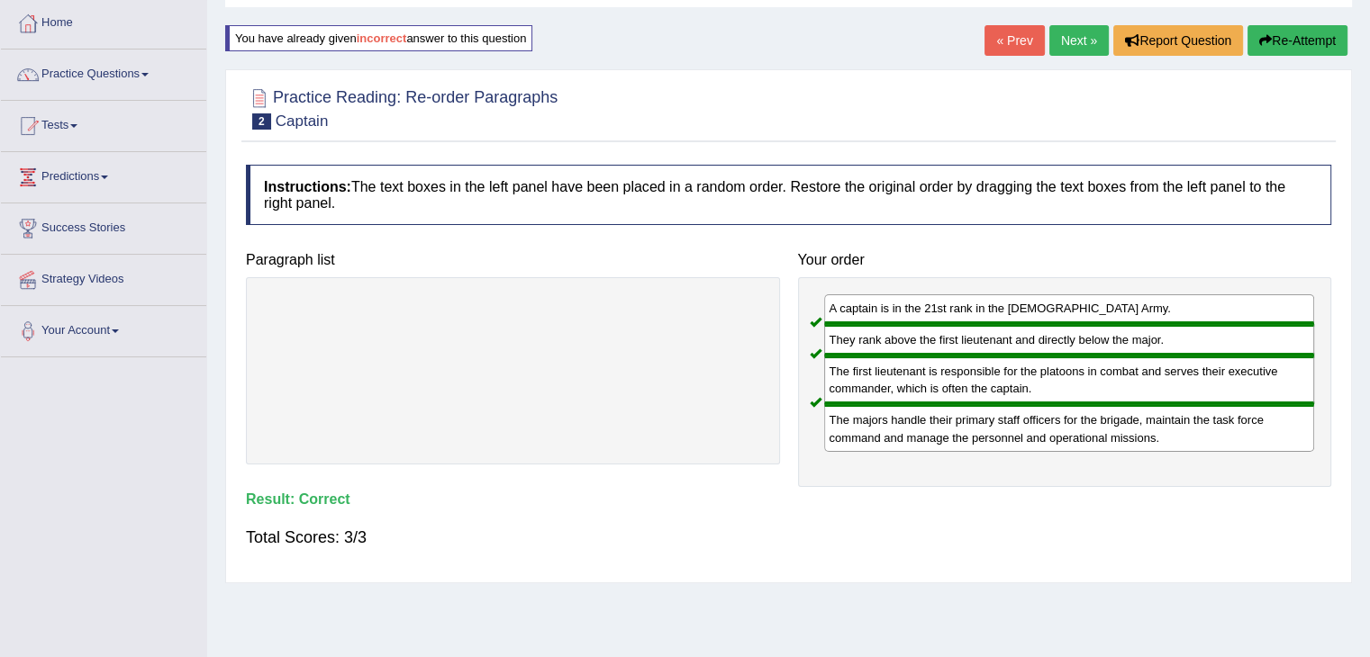
scroll to position [85, 0]
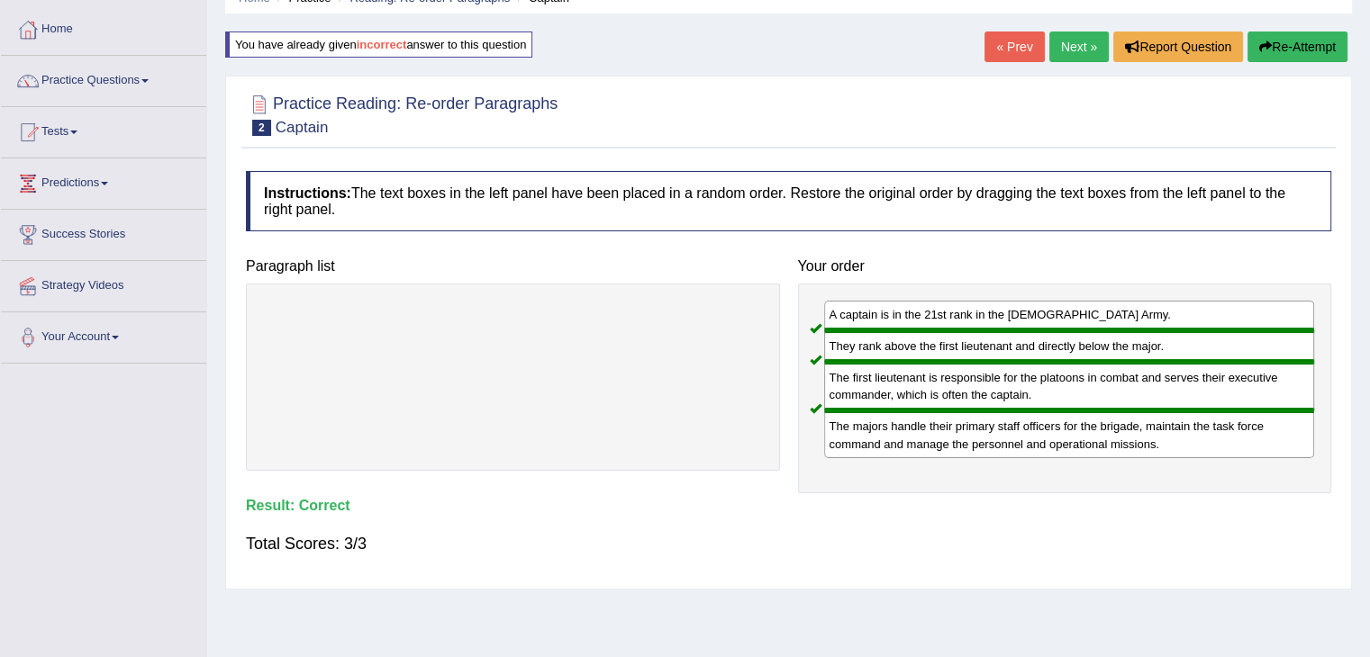
click at [1095, 32] on link "Next »" at bounding box center [1078, 47] width 59 height 31
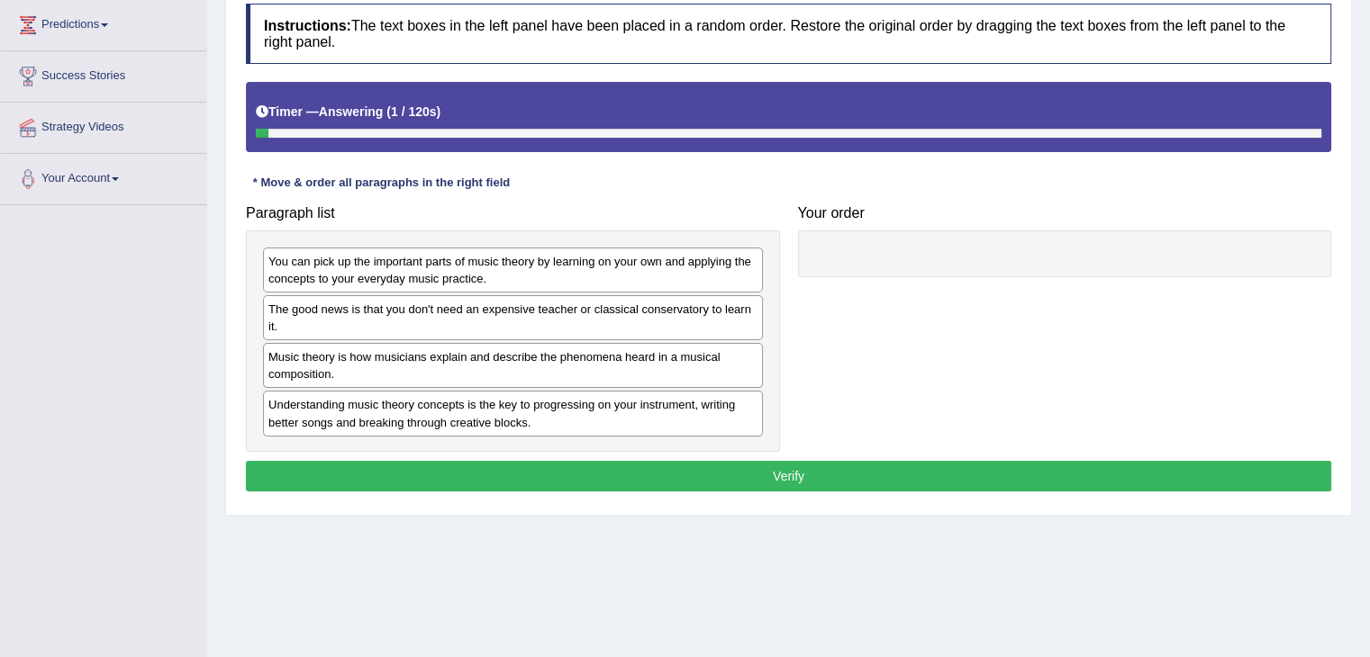
scroll to position [245, 0]
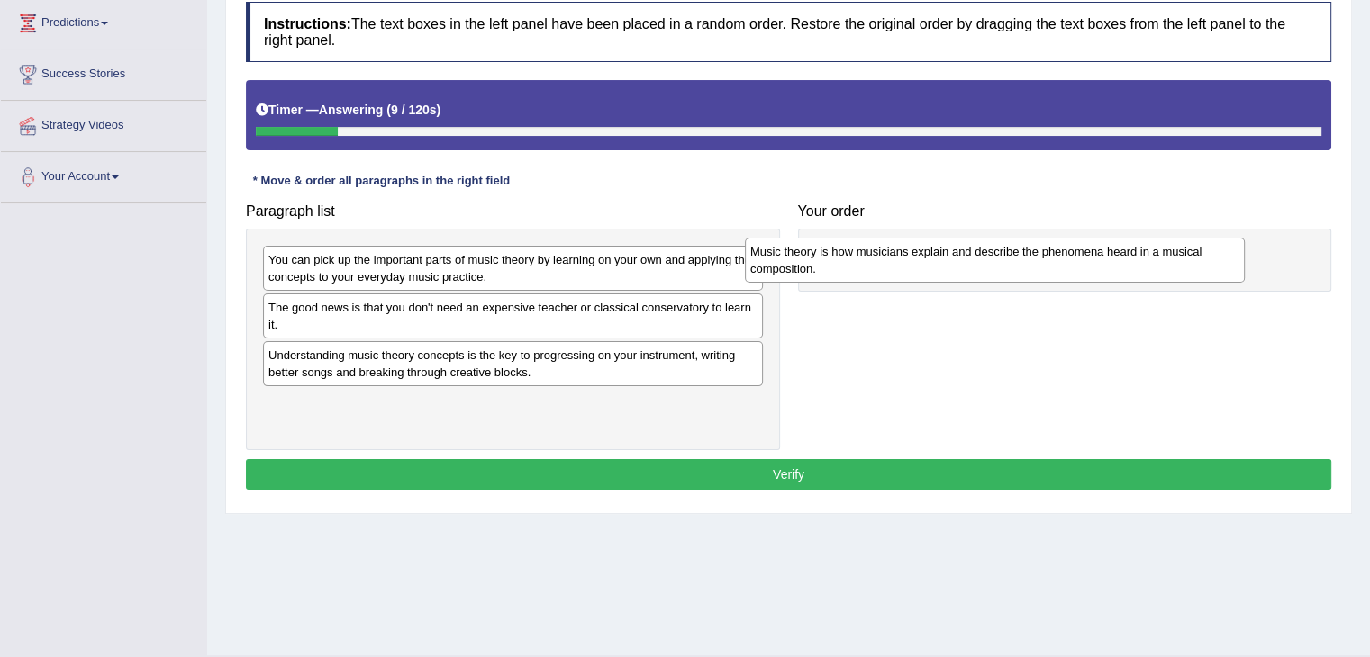
drag, startPoint x: 441, startPoint y: 374, endPoint x: 944, endPoint y: 271, distance: 512.9
click at [944, 271] on div "Music theory is how musicians explain and describe the phenomena heard in a mus…" at bounding box center [995, 260] width 500 height 45
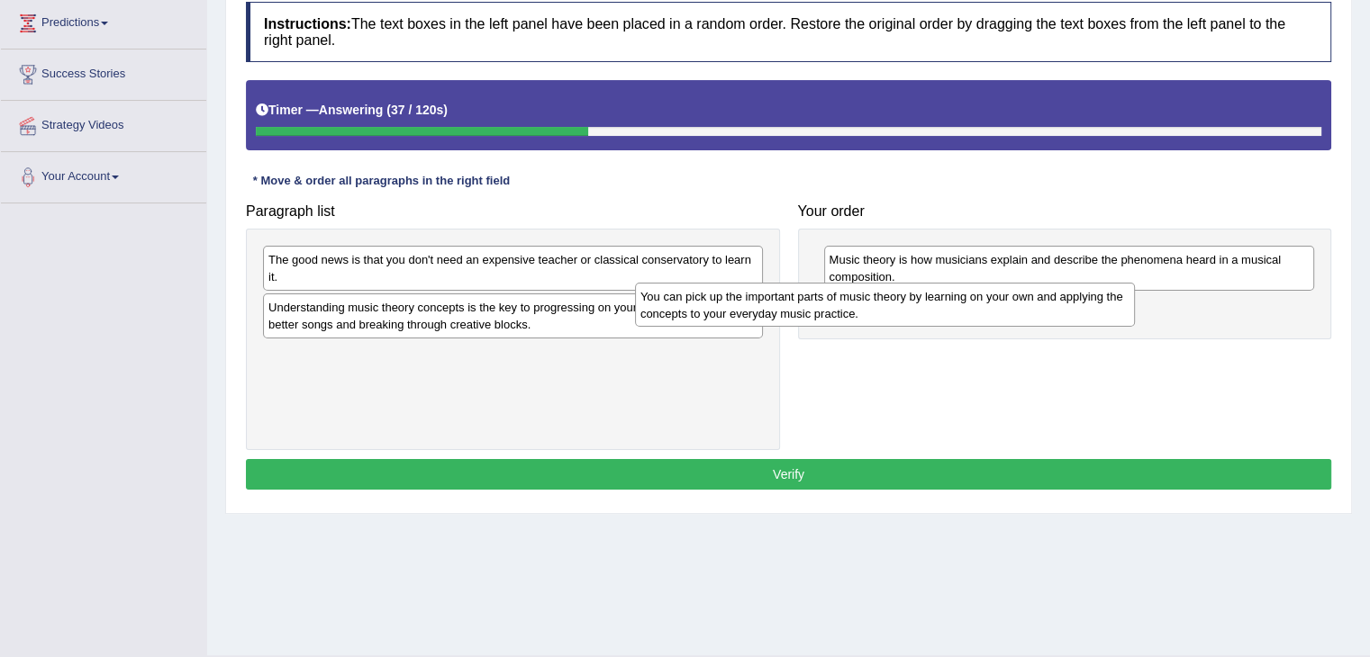
drag, startPoint x: 512, startPoint y: 272, endPoint x: 893, endPoint y: 309, distance: 382.7
click at [893, 309] on div "You can pick up the important parts of music theory by learning on your own and…" at bounding box center [885, 305] width 500 height 45
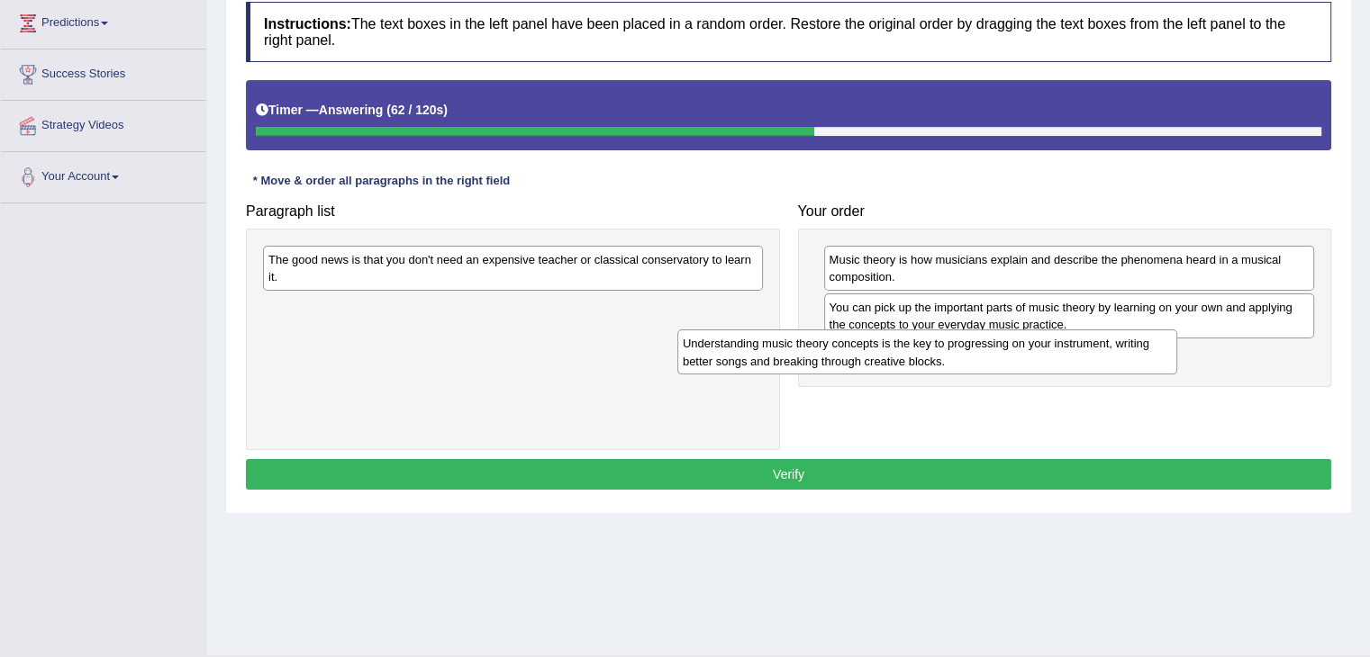
drag, startPoint x: 490, startPoint y: 324, endPoint x: 904, endPoint y: 361, distance: 415.9
click at [904, 361] on div "Understanding music theory concepts is the key to progressing on your instrumen…" at bounding box center [927, 352] width 500 height 45
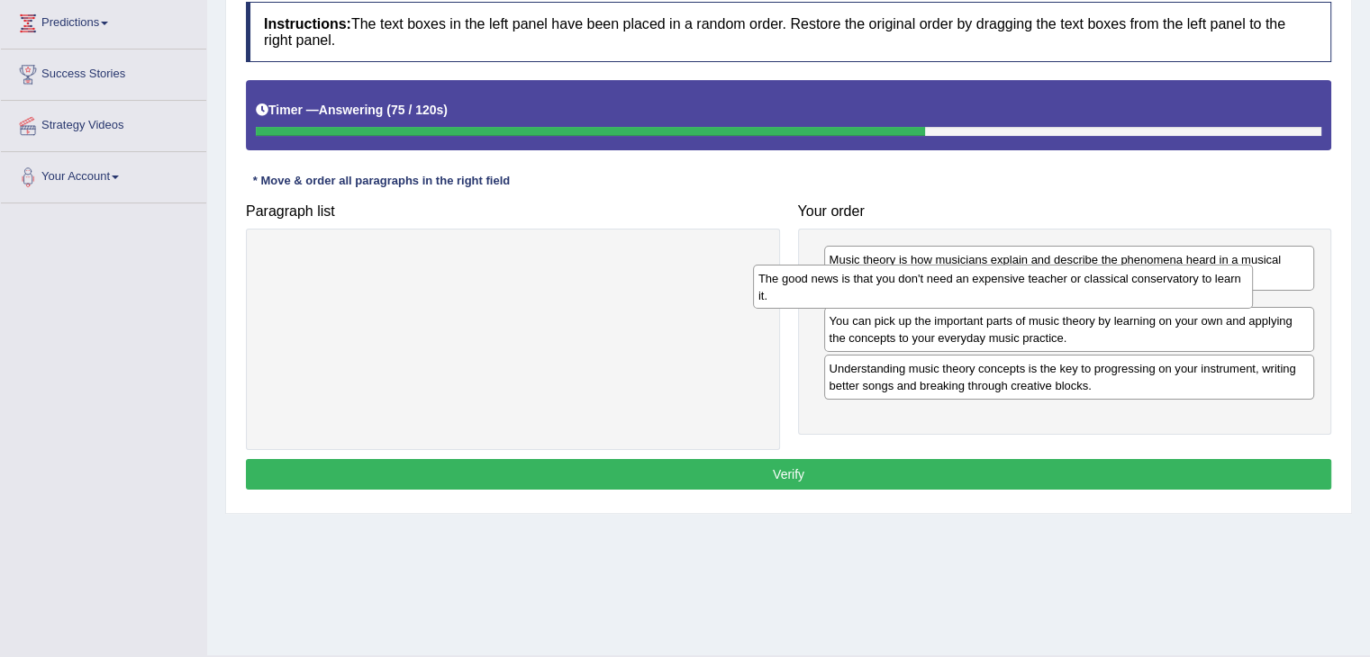
drag, startPoint x: 645, startPoint y: 265, endPoint x: 1170, endPoint y: 284, distance: 525.3
click at [1170, 284] on div "The good news is that you don't need an expensive teacher or classical conserva…" at bounding box center [1003, 287] width 500 height 45
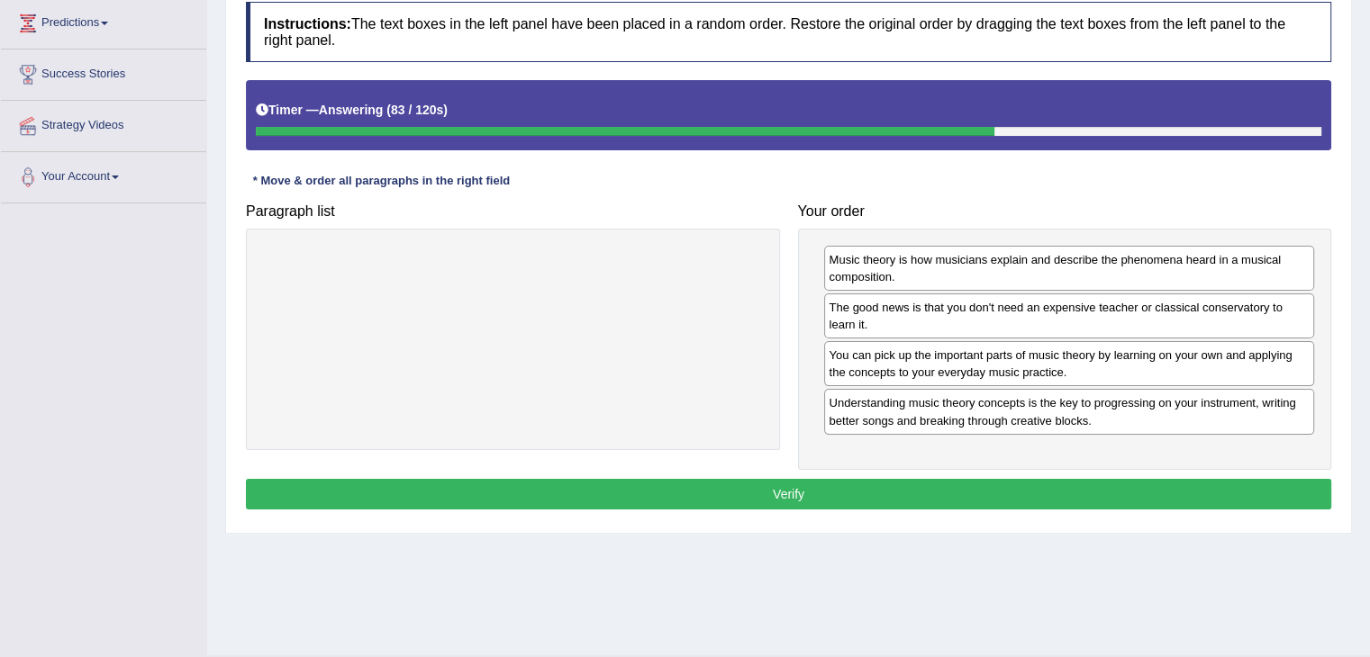
click at [912, 493] on button "Verify" at bounding box center [788, 494] width 1085 height 31
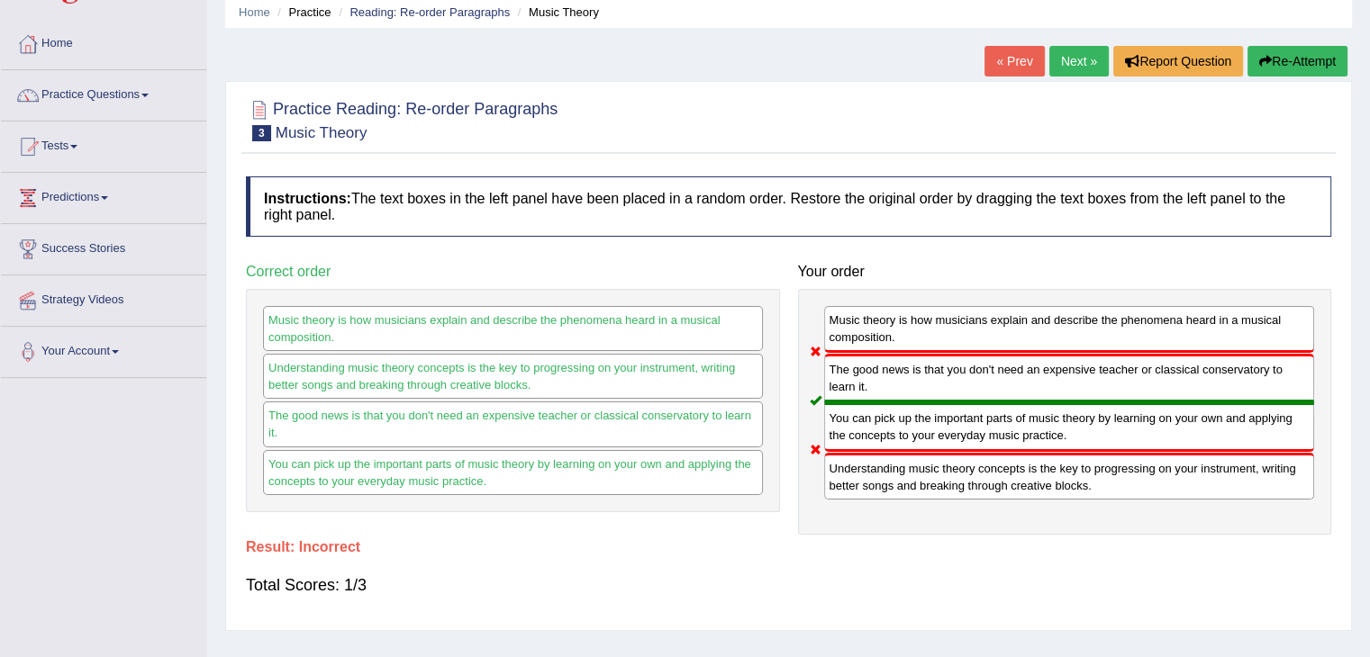
scroll to position [59, 0]
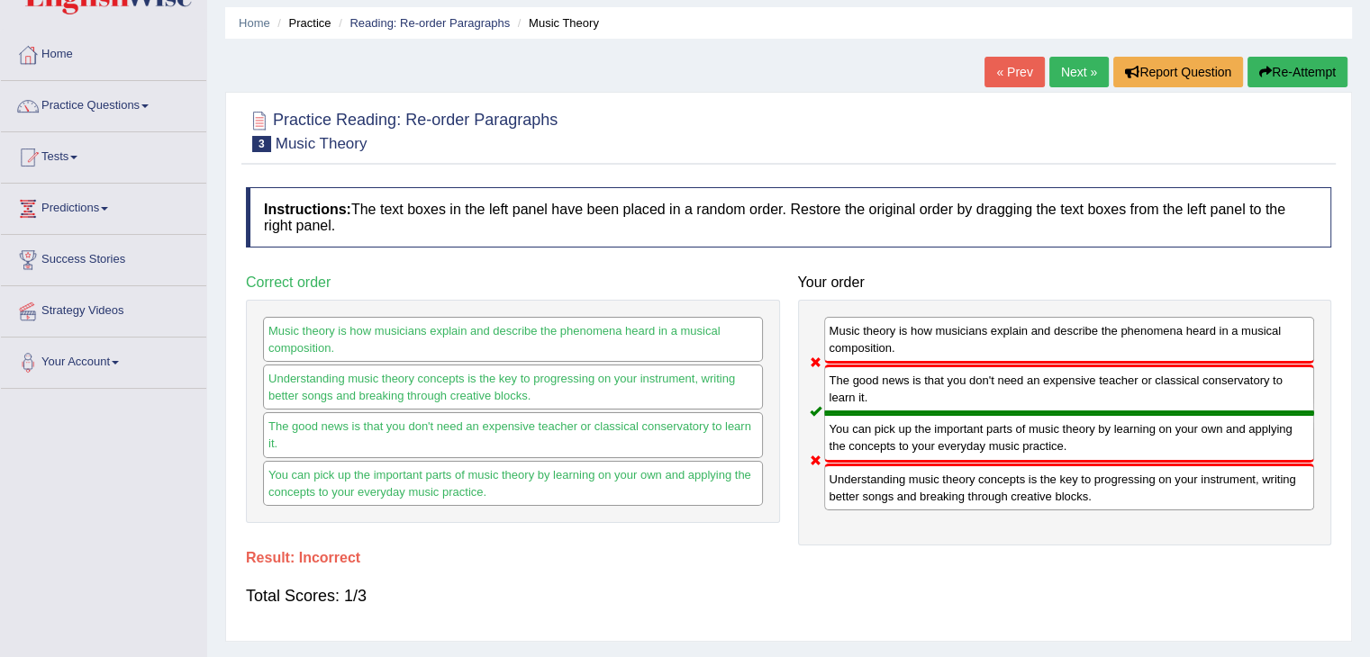
click at [1093, 73] on link "Next »" at bounding box center [1078, 72] width 59 height 31
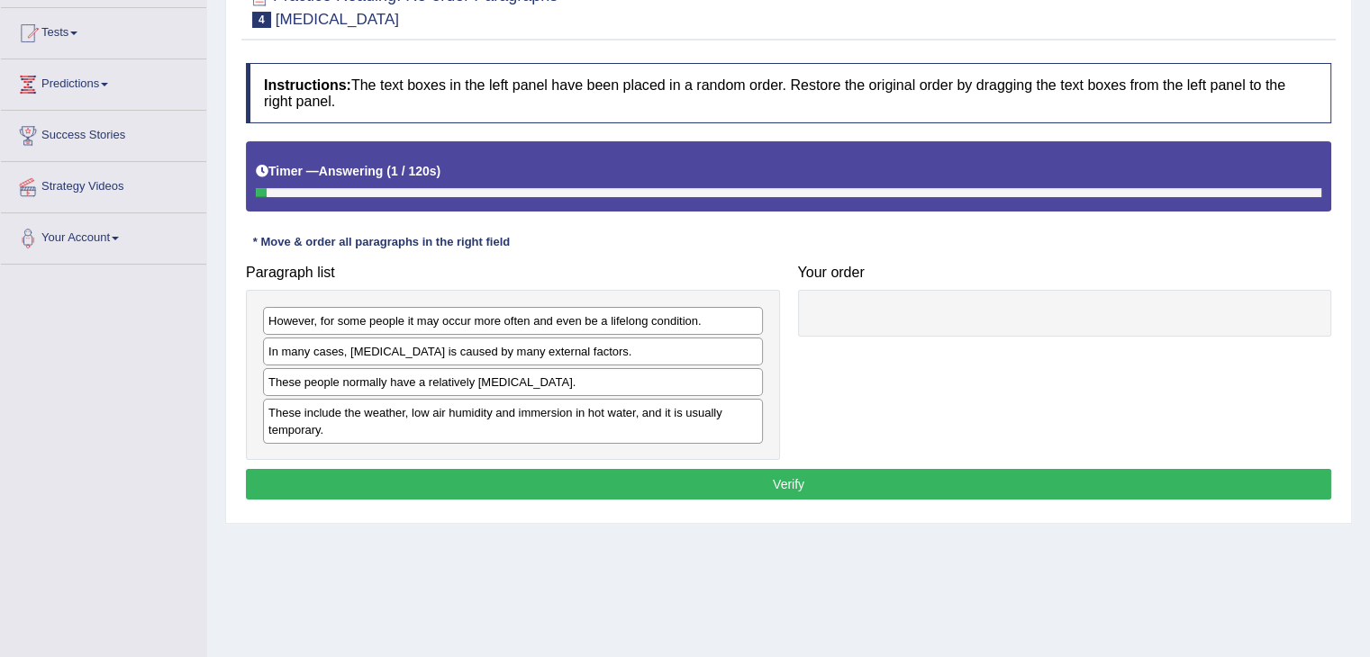
scroll to position [216, 0]
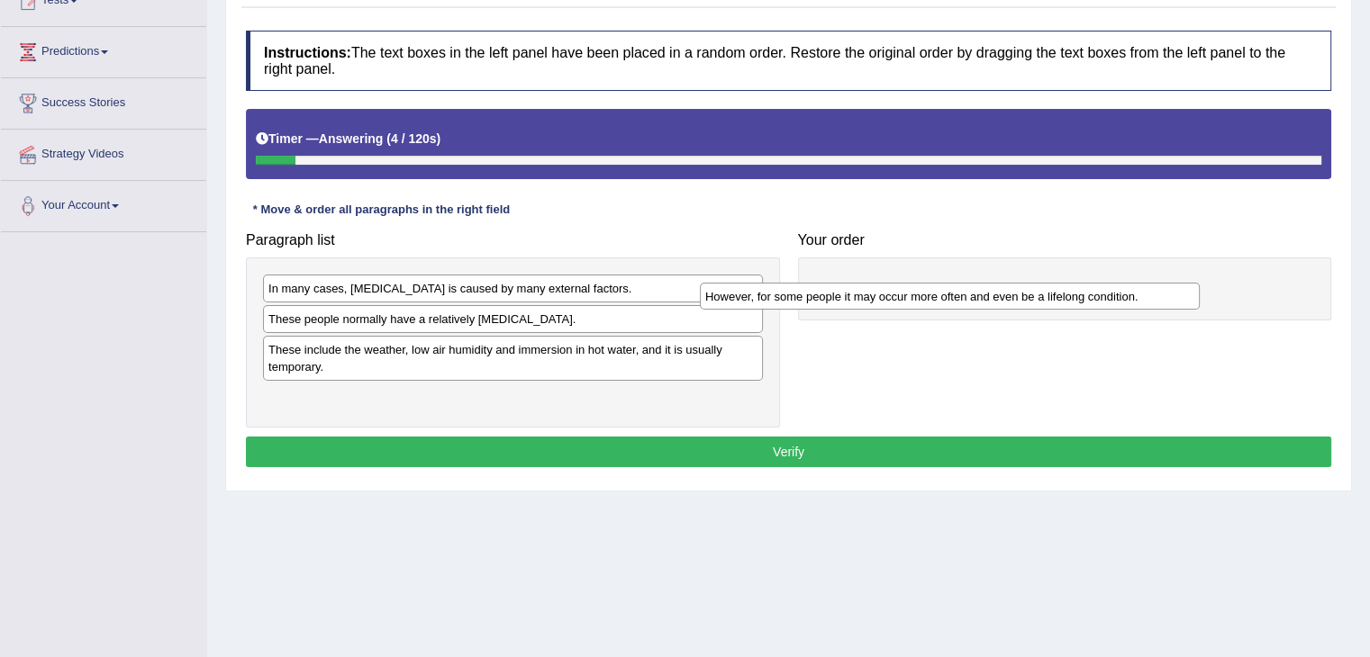
drag, startPoint x: 441, startPoint y: 290, endPoint x: 900, endPoint y: 314, distance: 459.9
click at [900, 311] on div "However, for some people it may occur more often and even be a lifelong conditi…" at bounding box center [950, 297] width 500 height 28
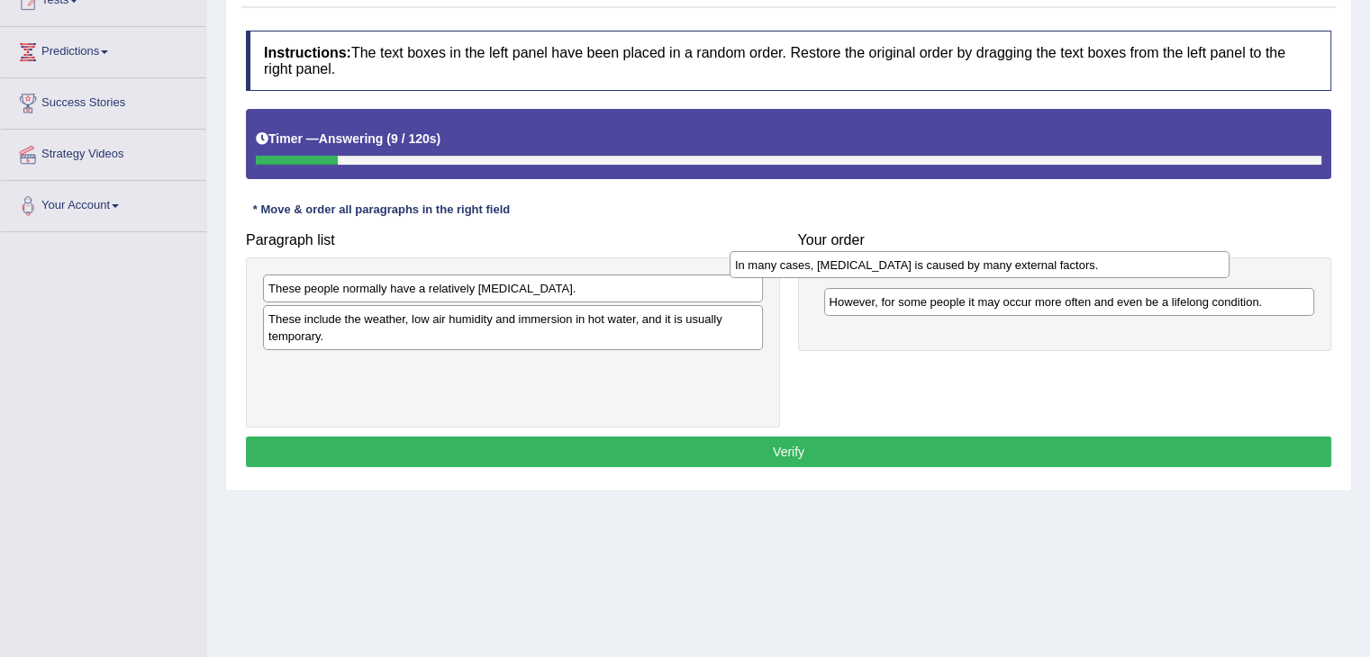
drag, startPoint x: 435, startPoint y: 288, endPoint x: 902, endPoint y: 265, distance: 467.9
click at [902, 265] on div "In many cases, dry skin is caused by many external factors." at bounding box center [979, 265] width 500 height 28
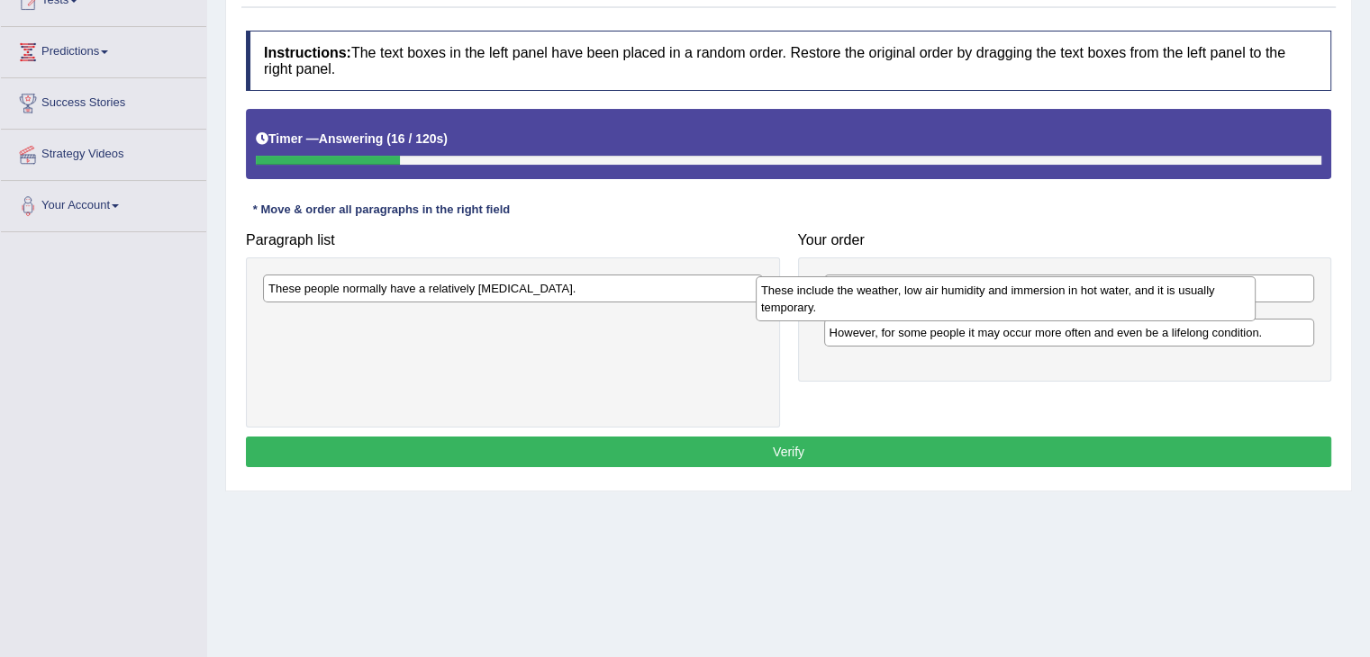
drag, startPoint x: 437, startPoint y: 321, endPoint x: 935, endPoint y: 294, distance: 498.7
click at [935, 294] on div "These include the weather, low air humidity and immersion in hot water, and it …" at bounding box center [1006, 298] width 500 height 45
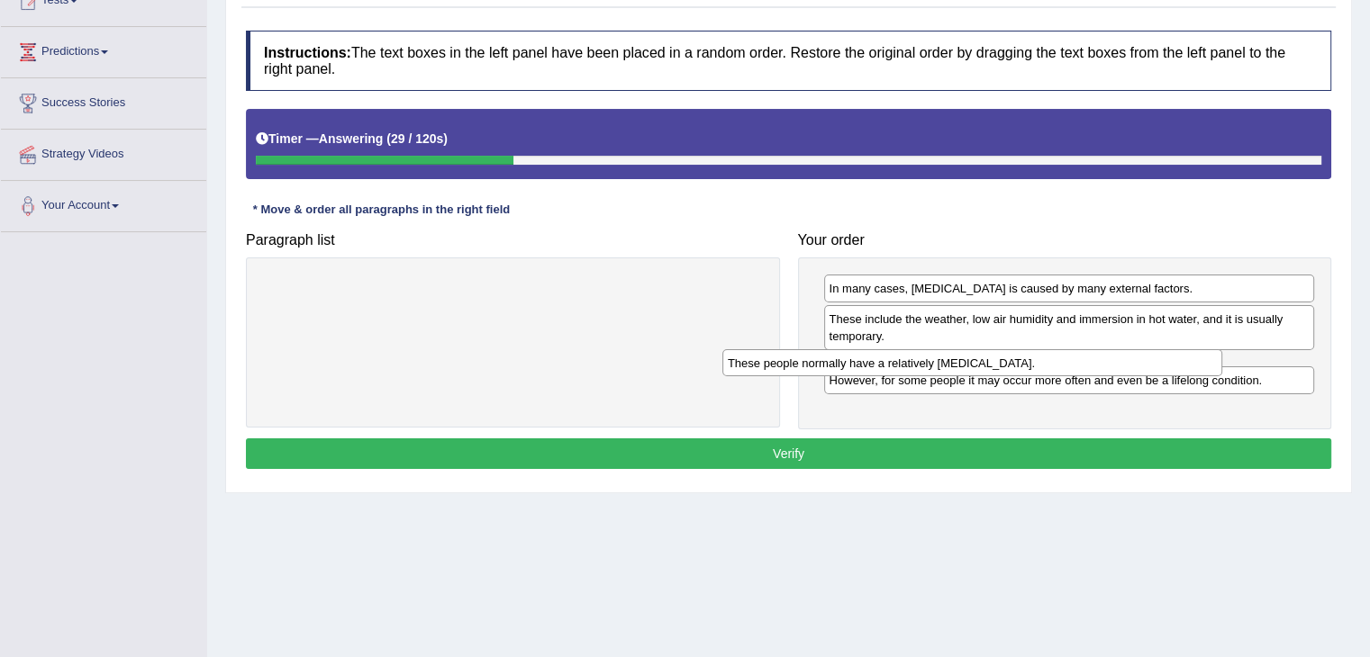
drag, startPoint x: 520, startPoint y: 282, endPoint x: 987, endPoint y: 357, distance: 473.3
click at [987, 357] on div "These people normally have a relatively sensitive skin." at bounding box center [972, 363] width 500 height 28
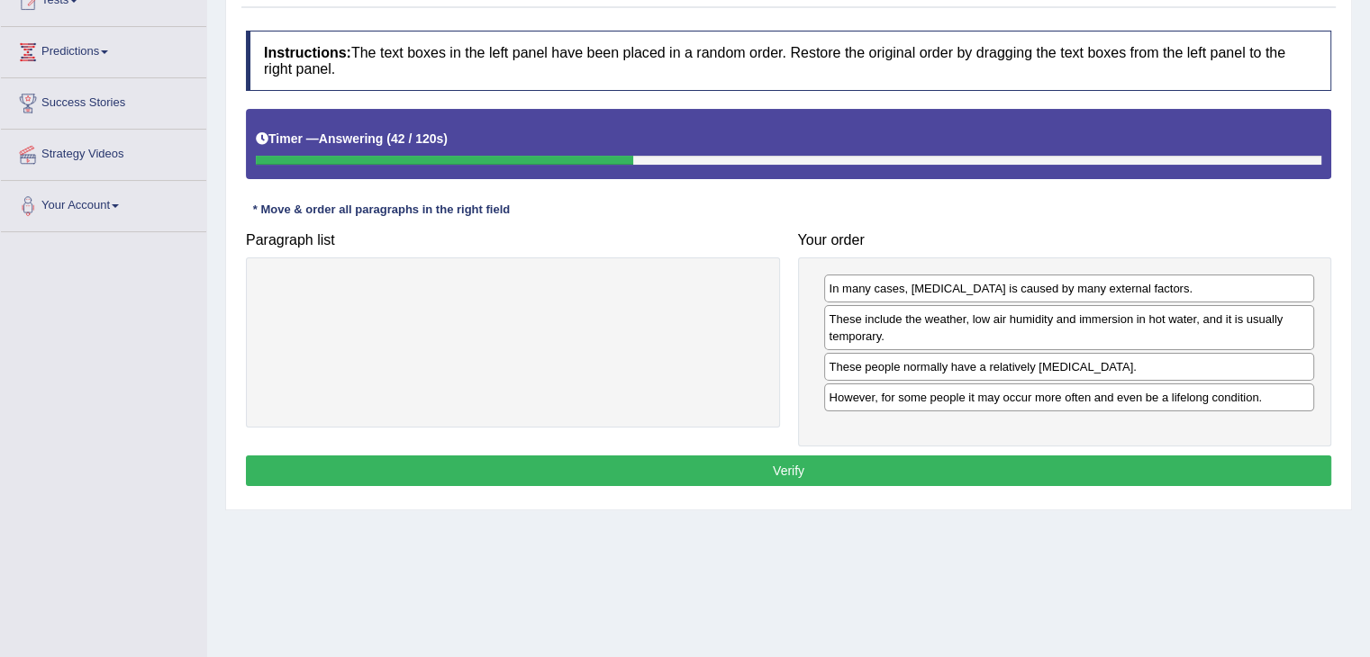
click at [1013, 467] on button "Verify" at bounding box center [788, 471] width 1085 height 31
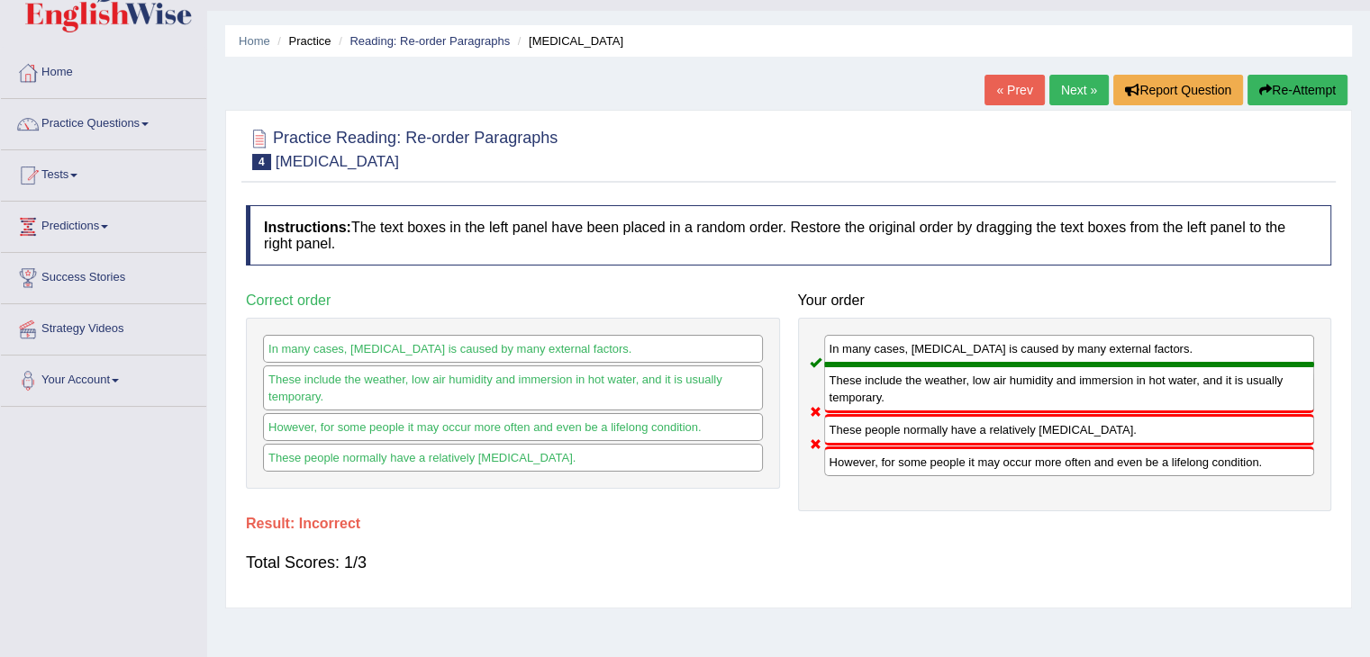
scroll to position [0, 0]
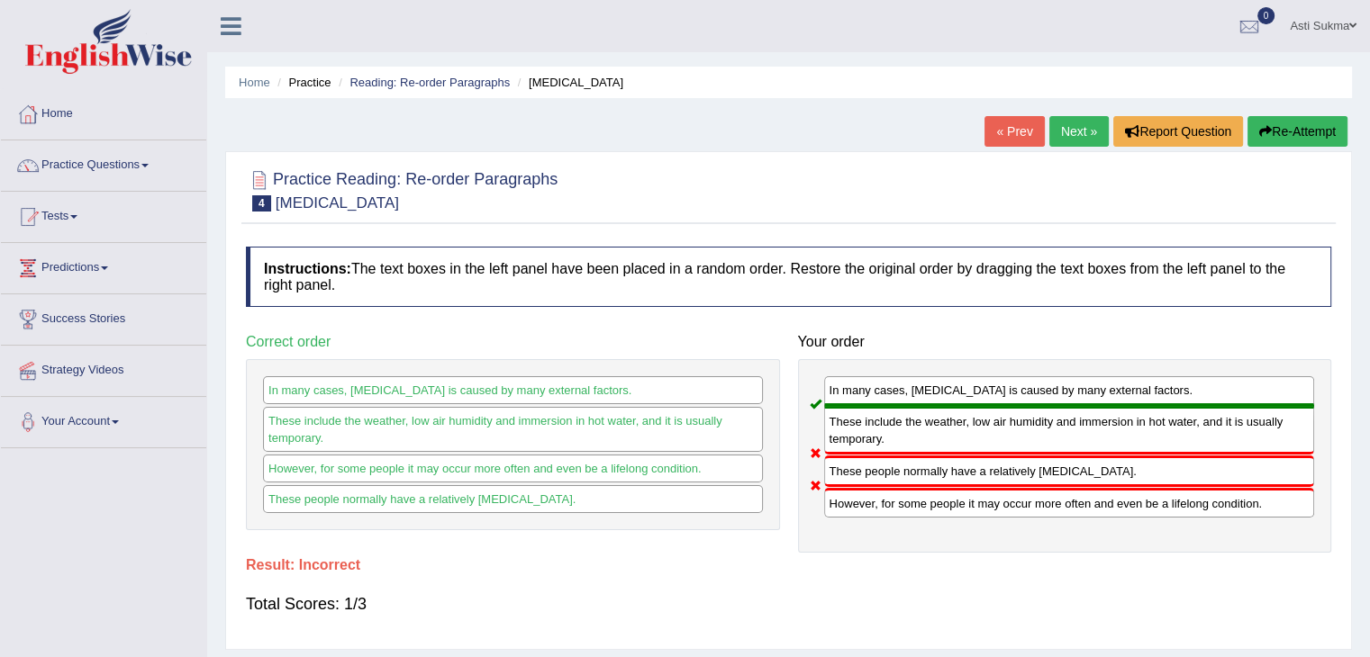
click at [1301, 124] on button "Re-Attempt" at bounding box center [1297, 131] width 100 height 31
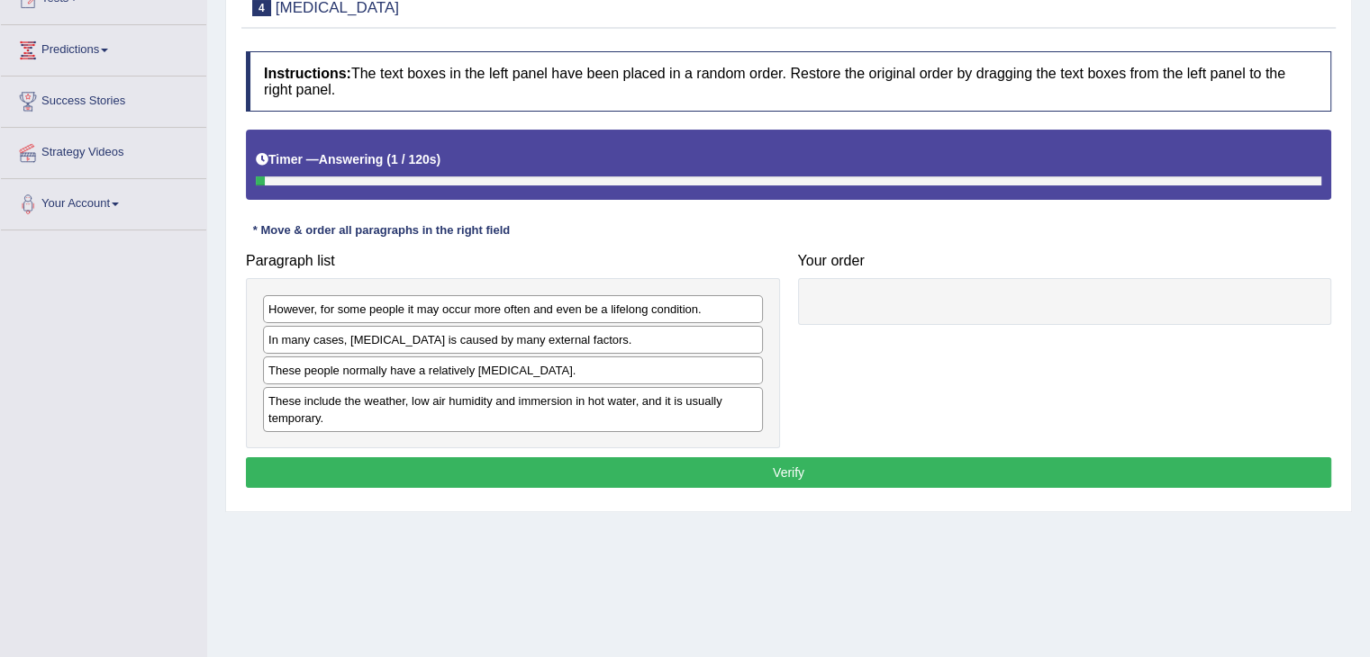
scroll to position [227, 0]
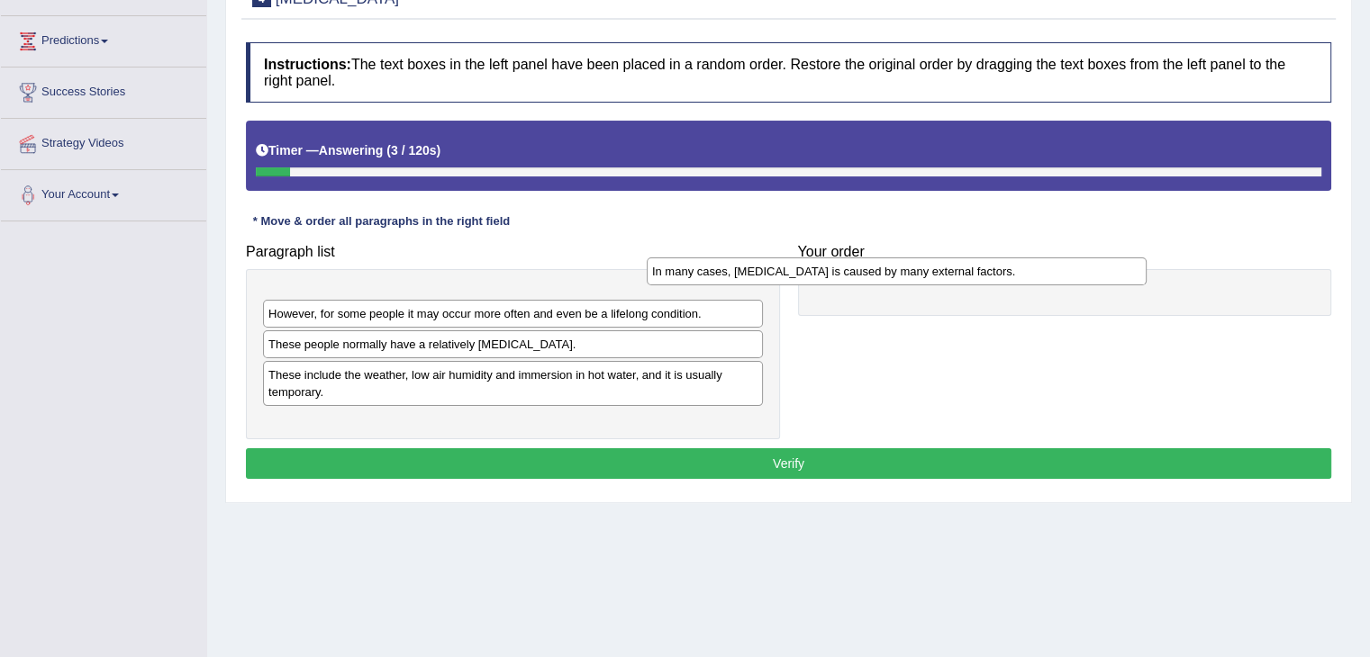
drag, startPoint x: 445, startPoint y: 325, endPoint x: 924, endPoint y: 279, distance: 481.3
click at [924, 279] on div "In many cases, dry skin is caused by many external factors." at bounding box center [897, 272] width 500 height 28
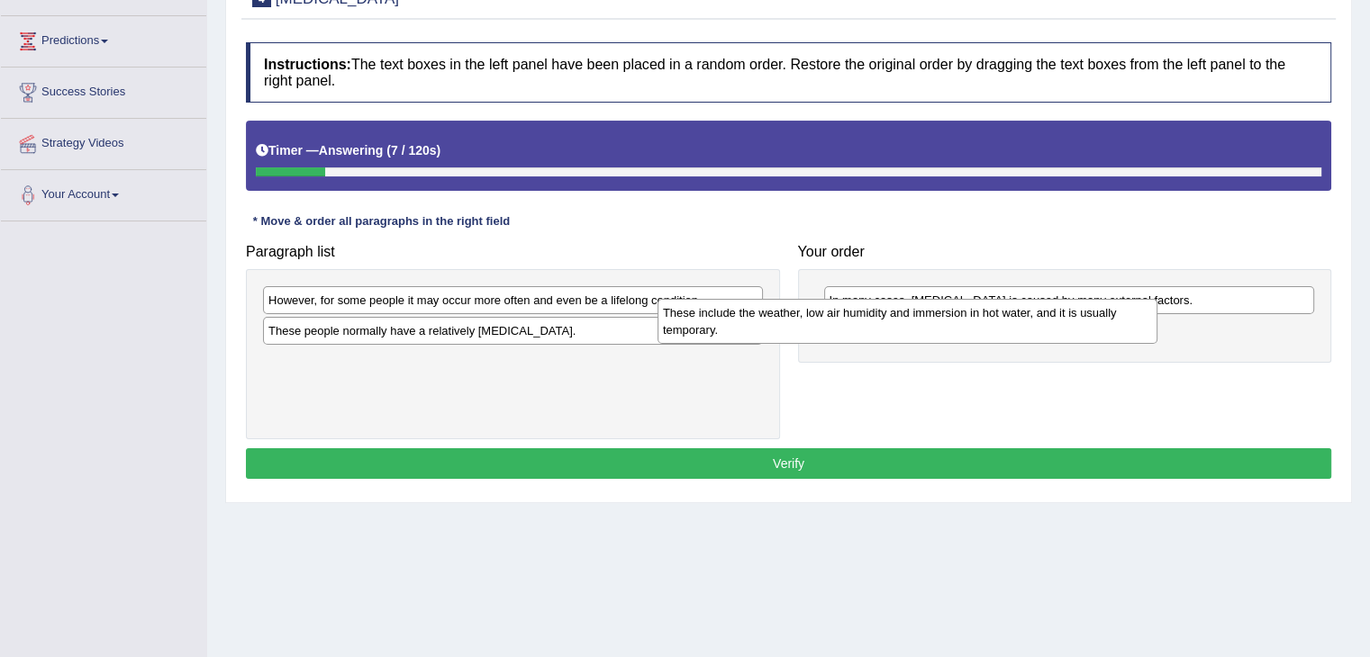
drag, startPoint x: 472, startPoint y: 366, endPoint x: 907, endPoint y: 318, distance: 437.6
click at [907, 318] on div "These include the weather, low air humidity and immersion in hot water, and it …" at bounding box center [907, 321] width 500 height 45
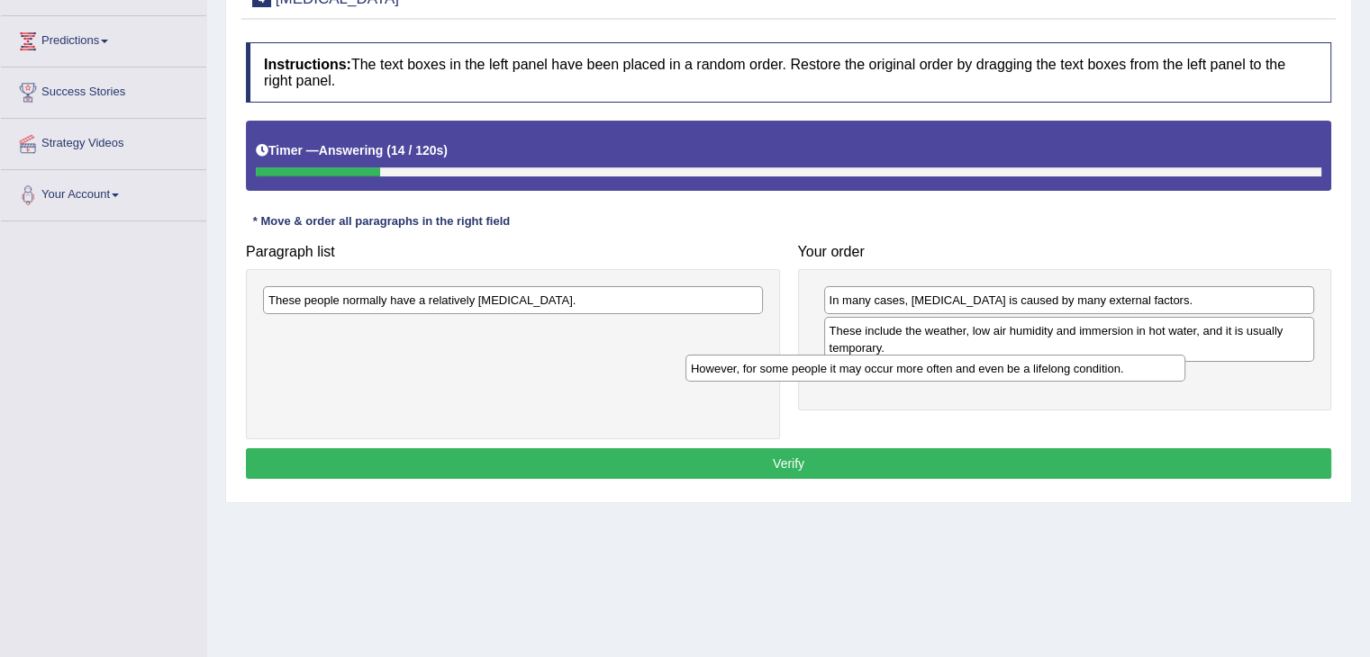
drag, startPoint x: 527, startPoint y: 296, endPoint x: 982, endPoint y: 372, distance: 461.0
click at [982, 372] on div "However, for some people it may occur more often and even be a lifelong conditi…" at bounding box center [935, 369] width 500 height 28
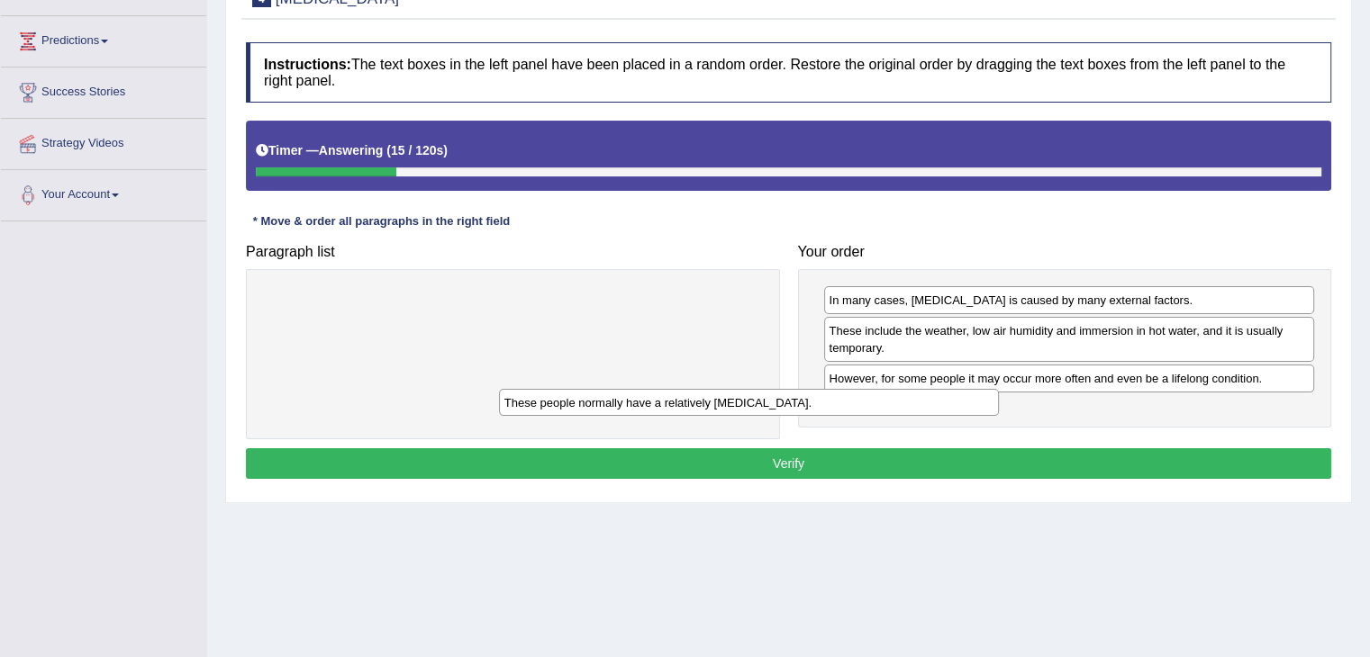
drag, startPoint x: 733, startPoint y: 295, endPoint x: 1081, endPoint y: 399, distance: 362.7
click at [999, 399] on div "These people normally have a relatively sensitive skin." at bounding box center [749, 403] width 500 height 28
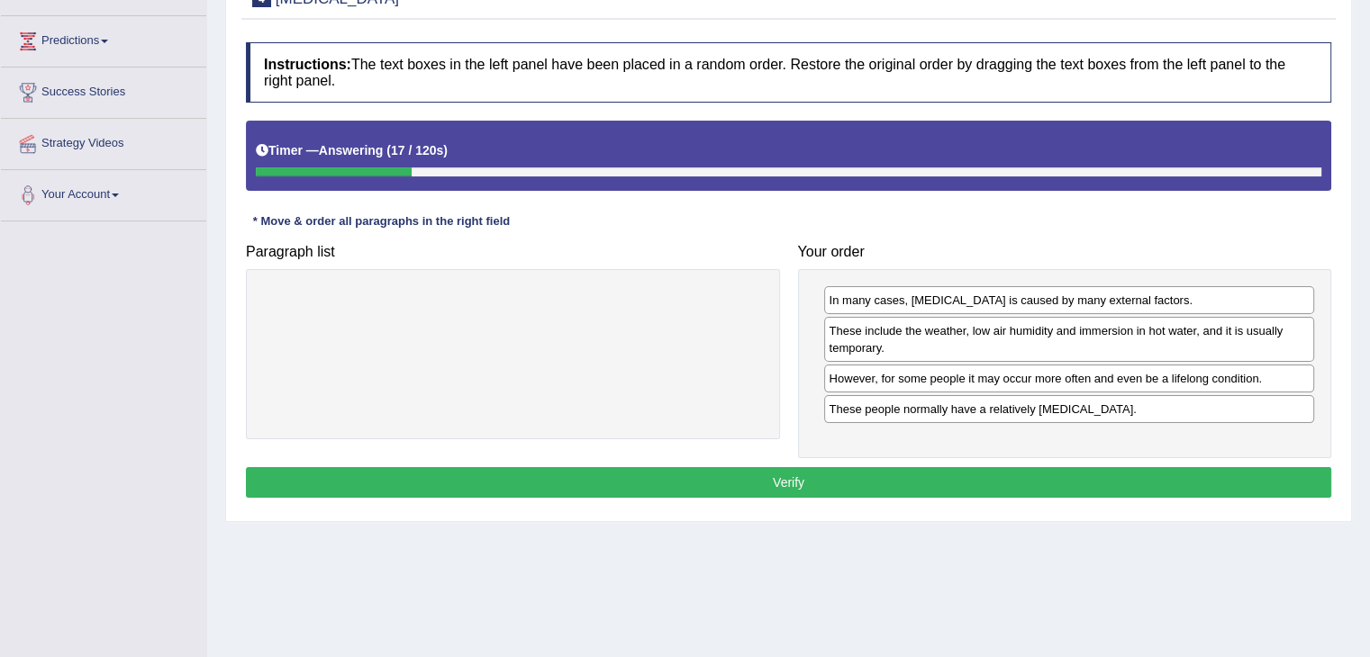
click at [904, 482] on button "Verify" at bounding box center [788, 482] width 1085 height 31
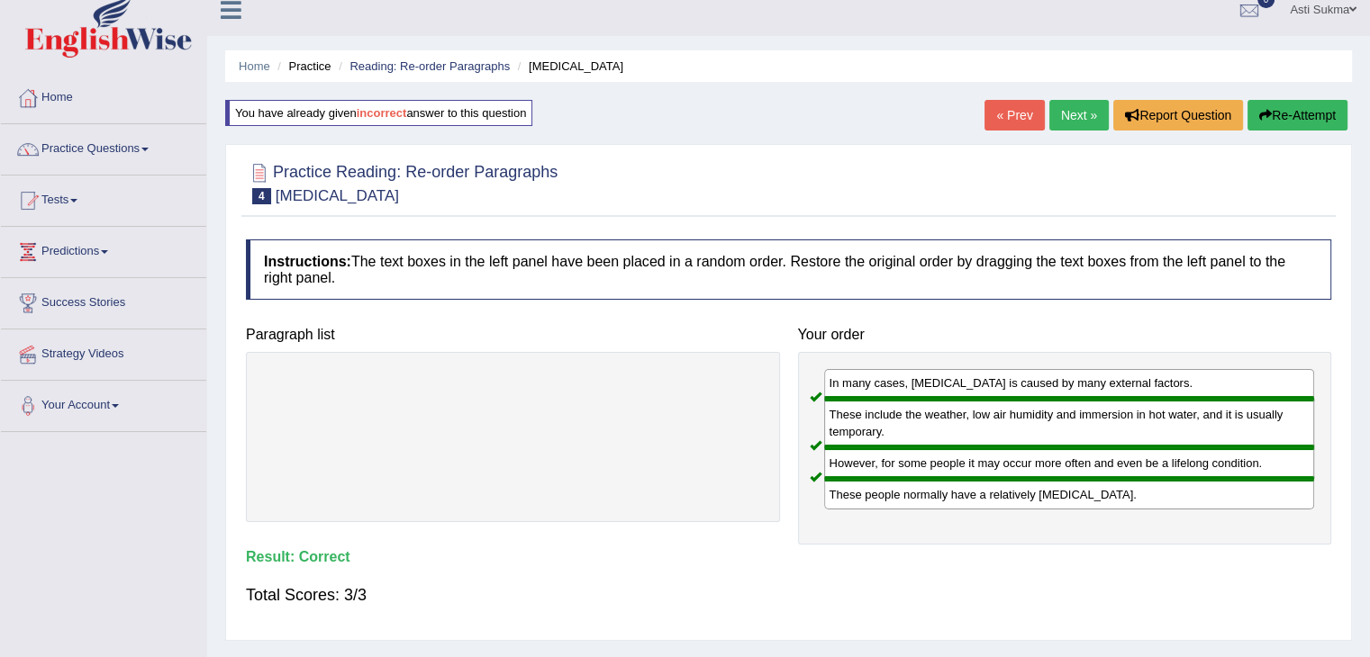
scroll to position [0, 0]
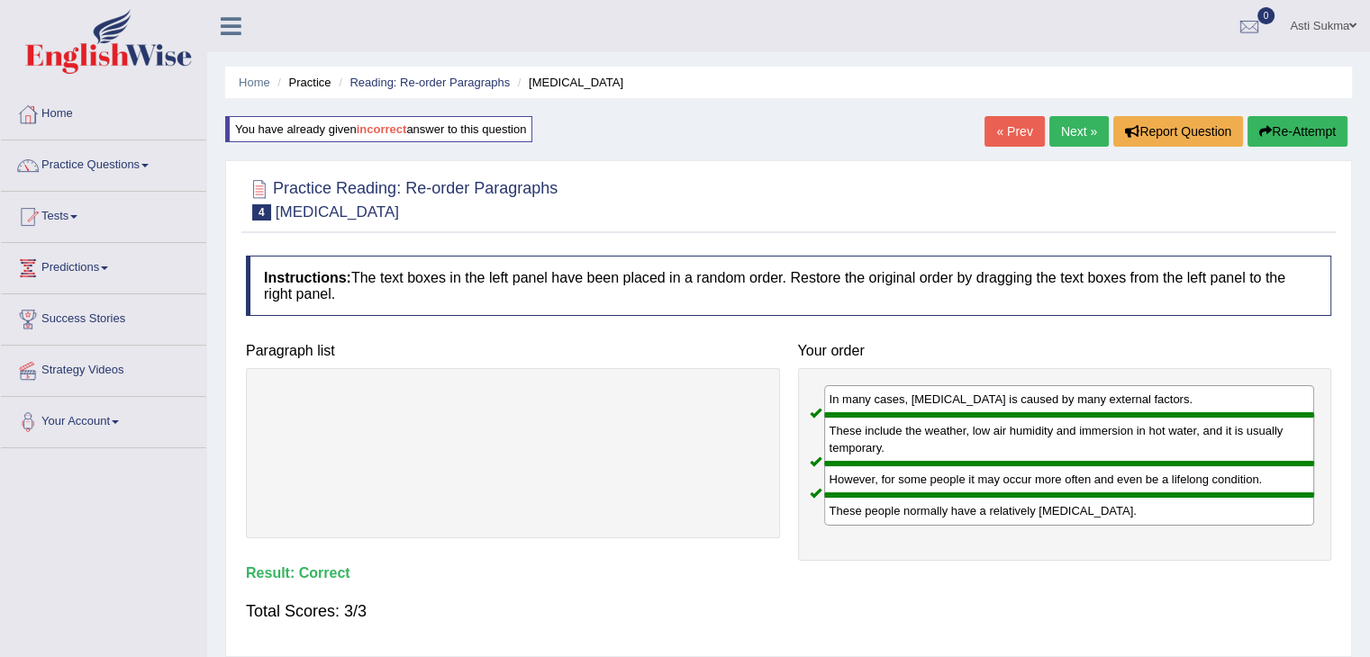
click at [1063, 128] on link "Next »" at bounding box center [1078, 131] width 59 height 31
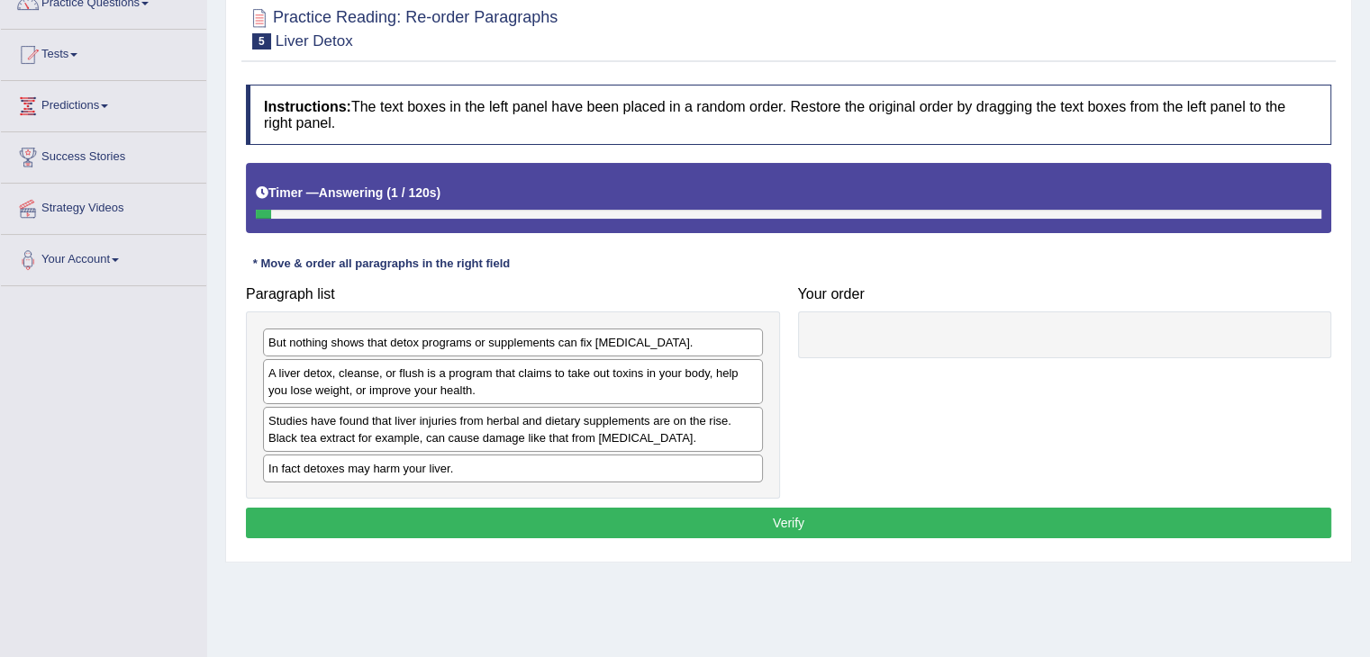
scroll to position [167, 0]
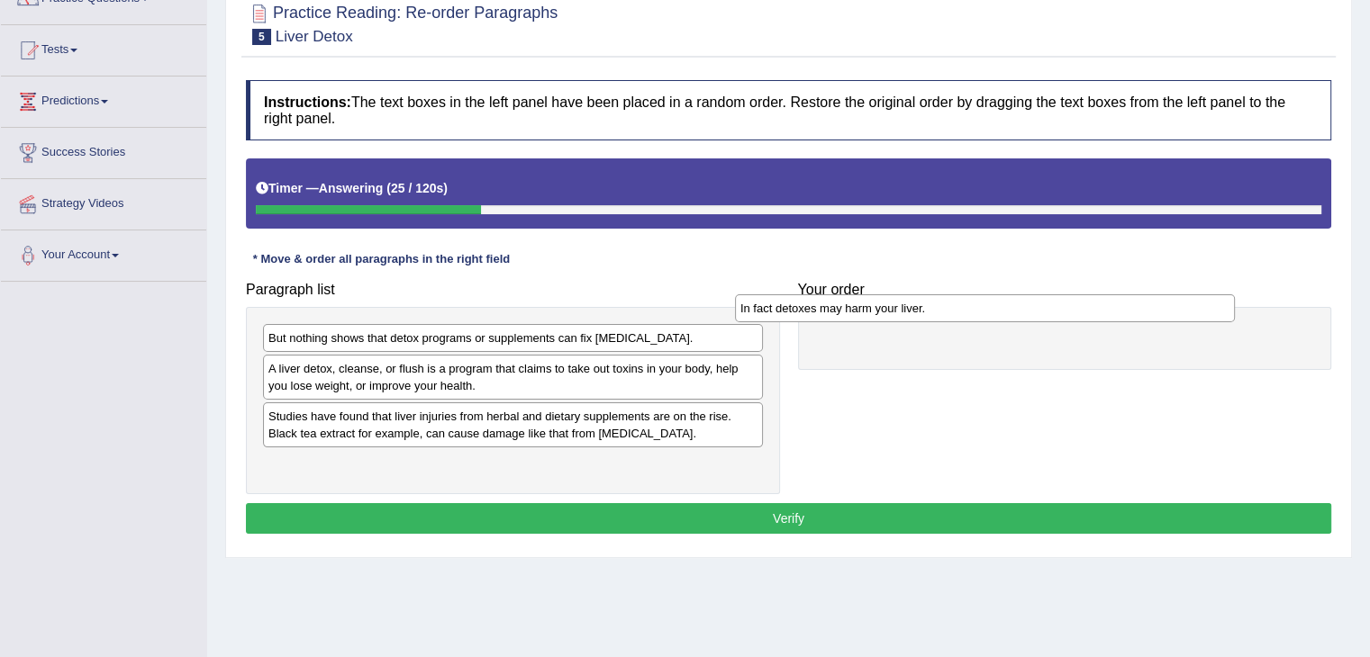
drag, startPoint x: 421, startPoint y: 464, endPoint x: 898, endPoint y: 310, distance: 500.6
click at [898, 310] on div "In fact detoxes may harm your liver." at bounding box center [985, 308] width 500 height 28
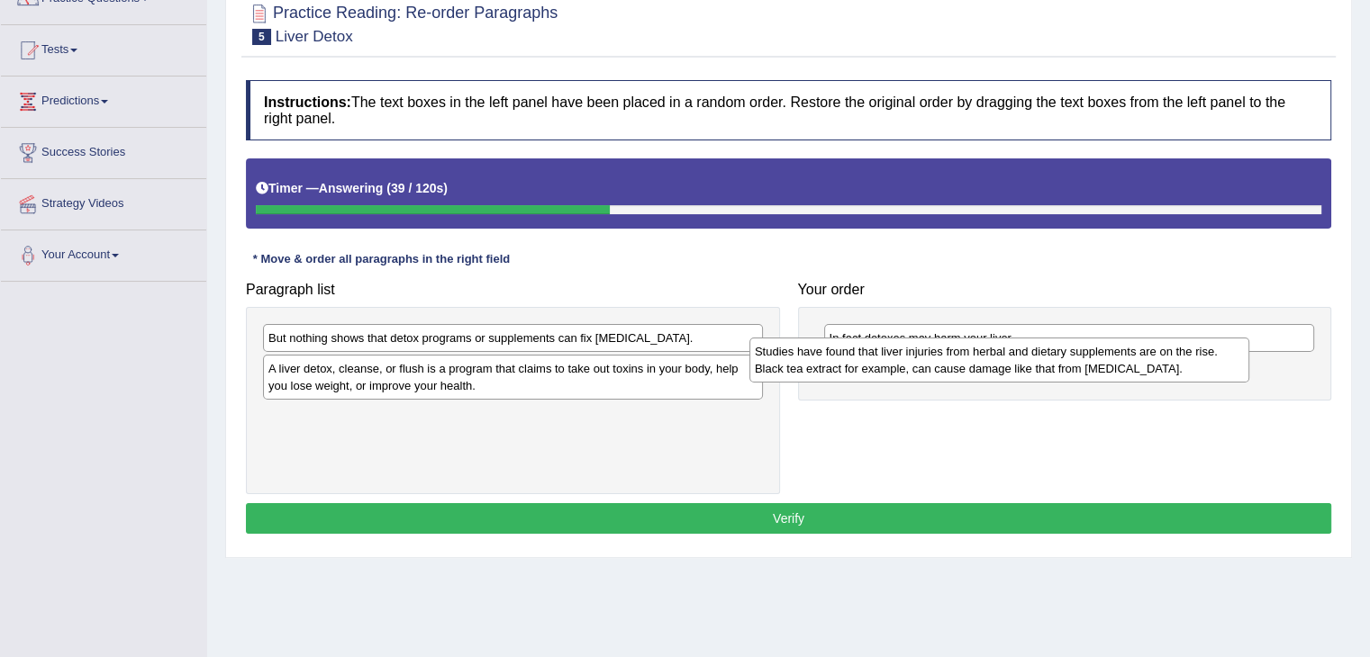
drag, startPoint x: 385, startPoint y: 430, endPoint x: 898, endPoint y: 366, distance: 516.4
click at [898, 366] on div "Studies have found that liver injuries from herbal and dietary supplements are …" at bounding box center [999, 360] width 500 height 45
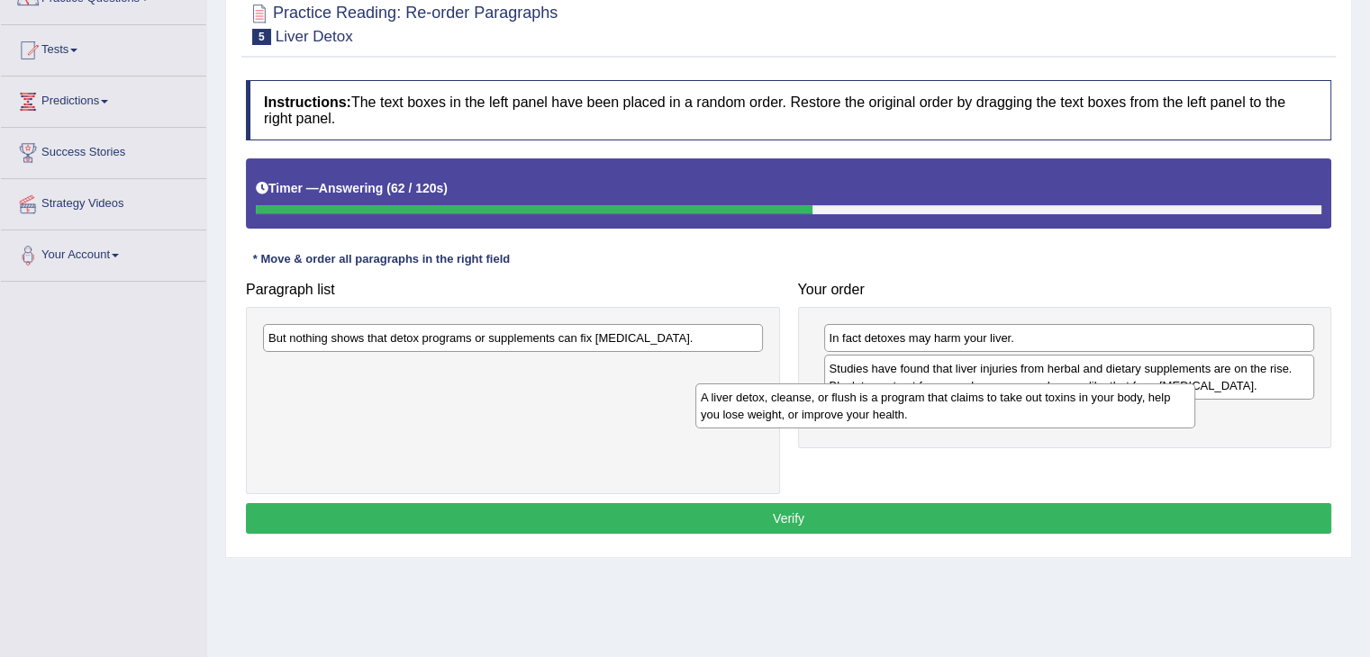
drag, startPoint x: 519, startPoint y: 381, endPoint x: 991, endPoint y: 412, distance: 472.8
click at [991, 412] on div "A liver detox, cleanse, or flush is a program that claims to take out toxins in…" at bounding box center [945, 406] width 500 height 45
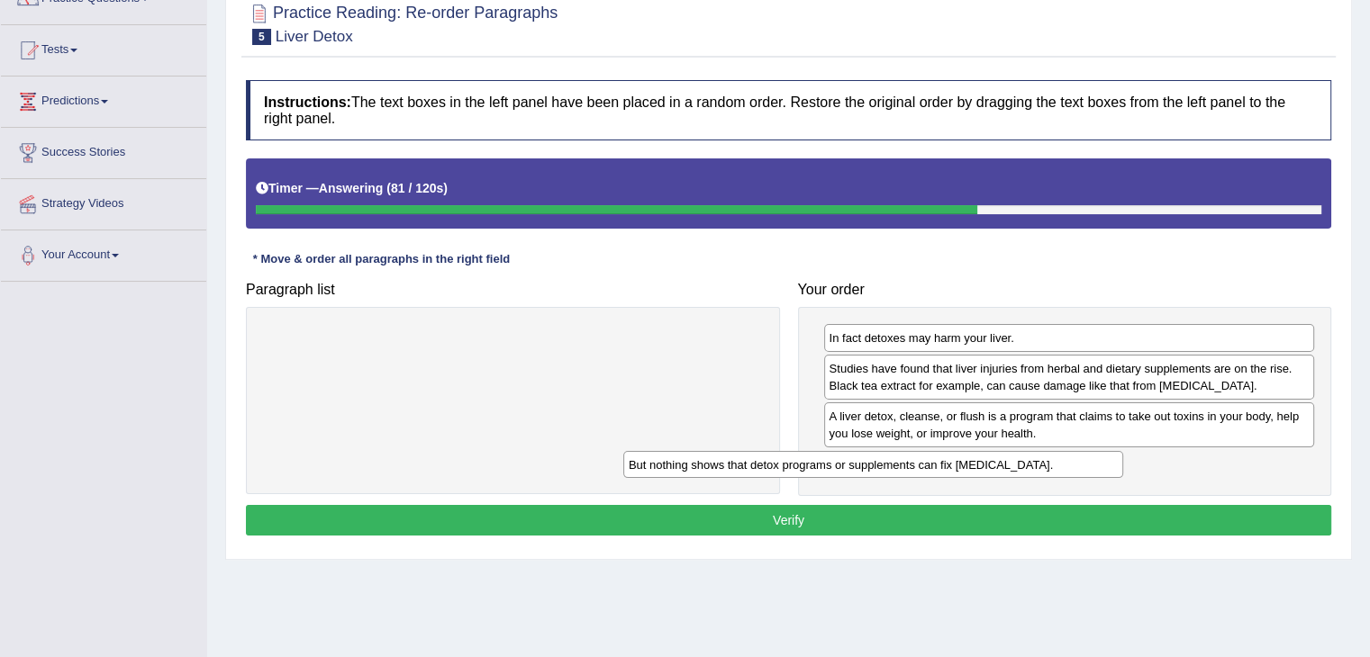
drag, startPoint x: 642, startPoint y: 337, endPoint x: 1063, endPoint y: 469, distance: 440.9
click at [1063, 469] on div "But nothing shows that detox programs or supplements can fix [MEDICAL_DATA]." at bounding box center [873, 465] width 500 height 28
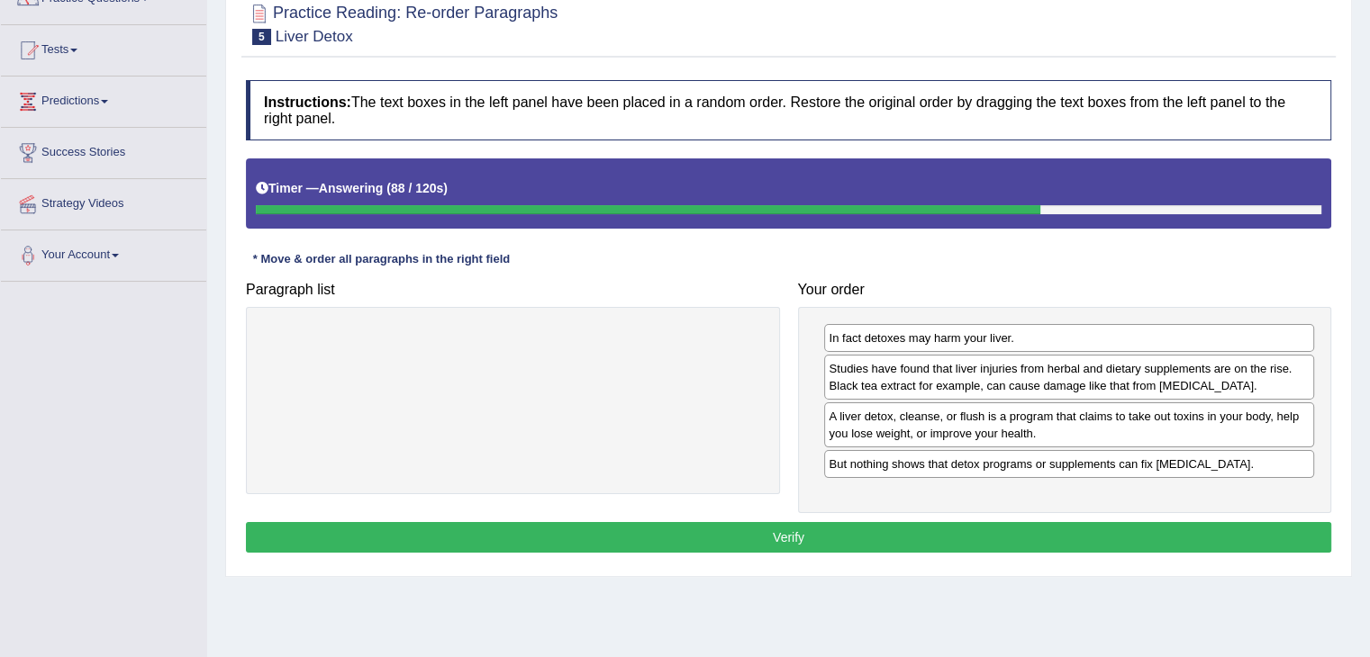
drag, startPoint x: 933, startPoint y: 516, endPoint x: 920, endPoint y: 533, distance: 21.3
click at [920, 533] on div "Instructions: The text boxes in the left panel have been placed in a random ord…" at bounding box center [788, 319] width 1094 height 496
click at [920, 533] on button "Verify" at bounding box center [788, 537] width 1085 height 31
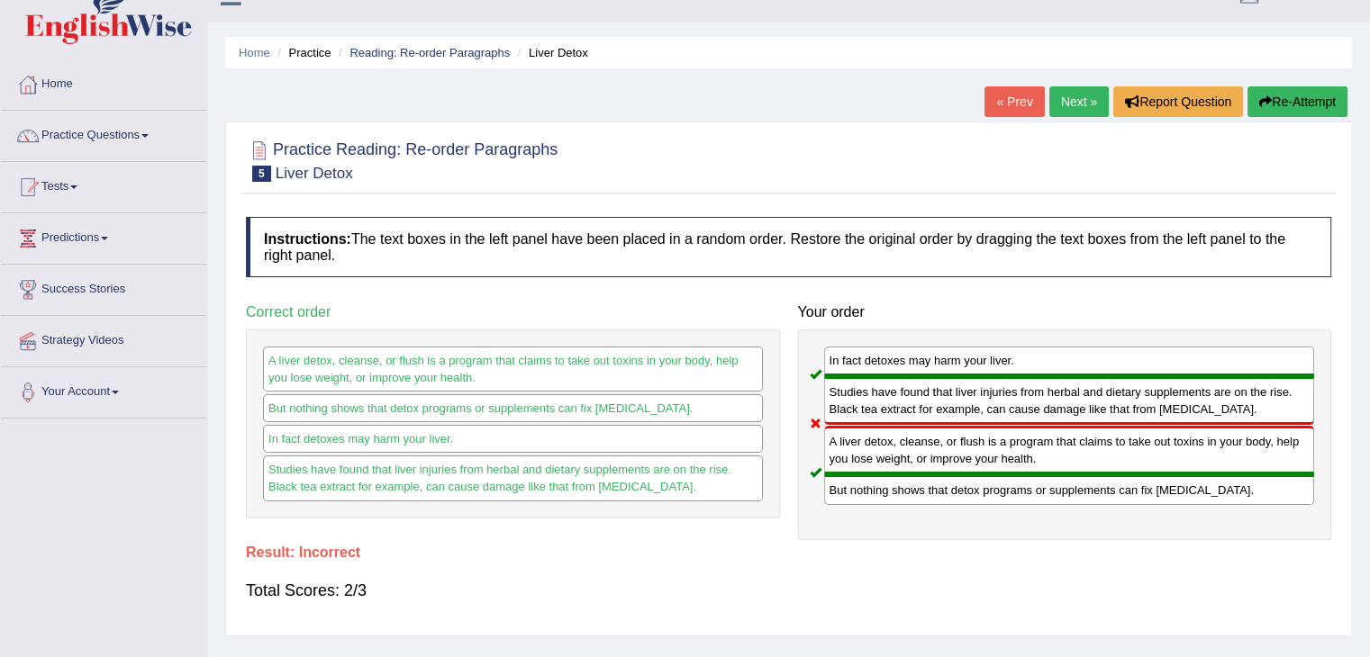
scroll to position [0, 0]
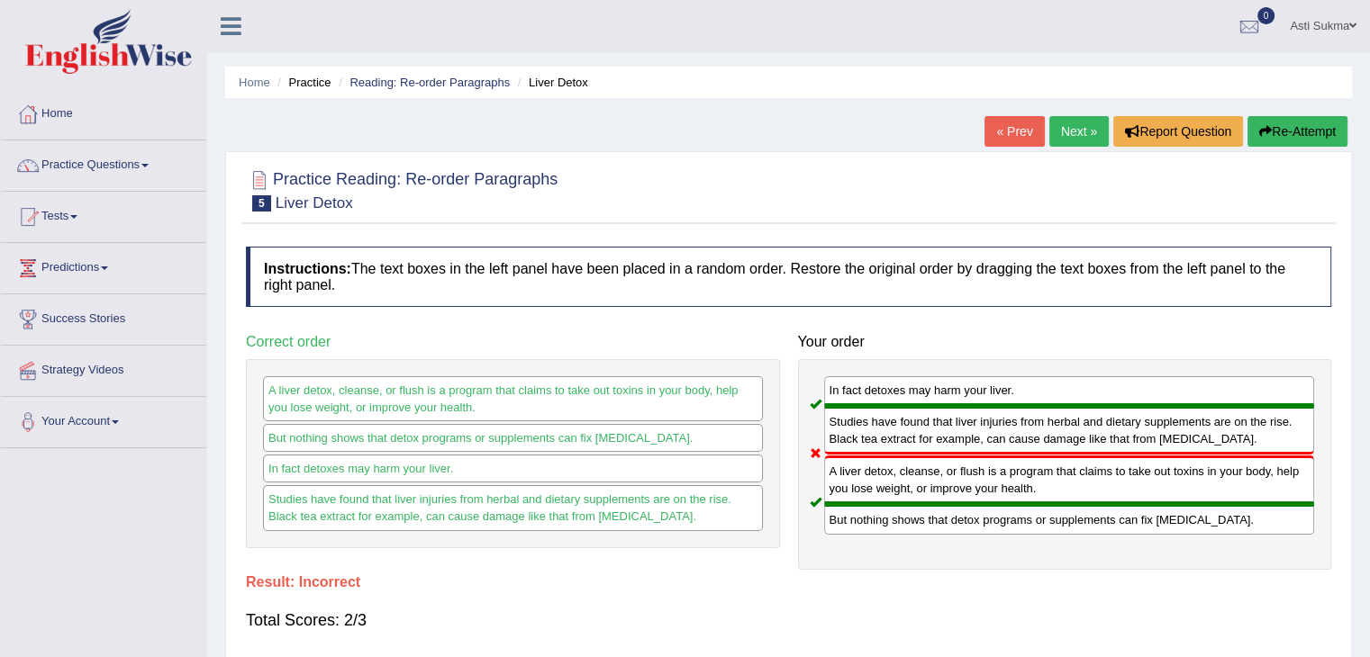
click at [1073, 137] on link "Next »" at bounding box center [1078, 131] width 59 height 31
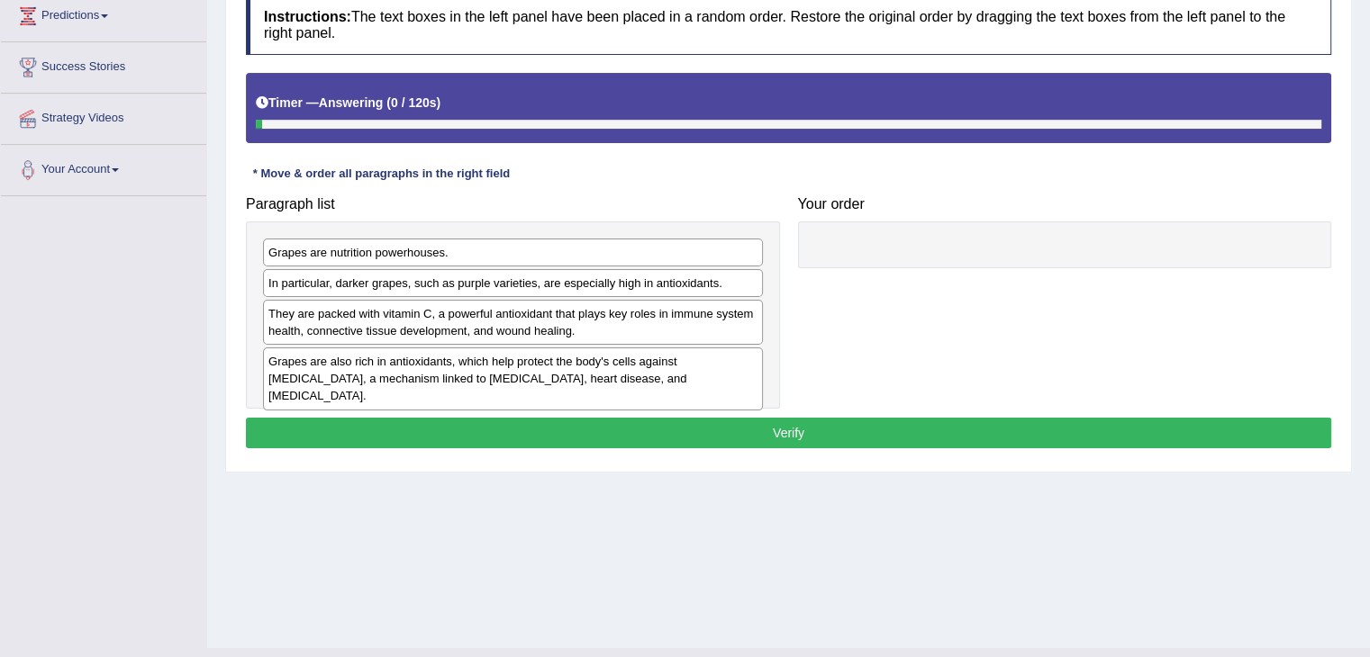
click at [1369, 308] on html "Toggle navigation Home Practice Questions Speaking Practice Read Aloud Repeat S…" at bounding box center [685, 76] width 1370 height 657
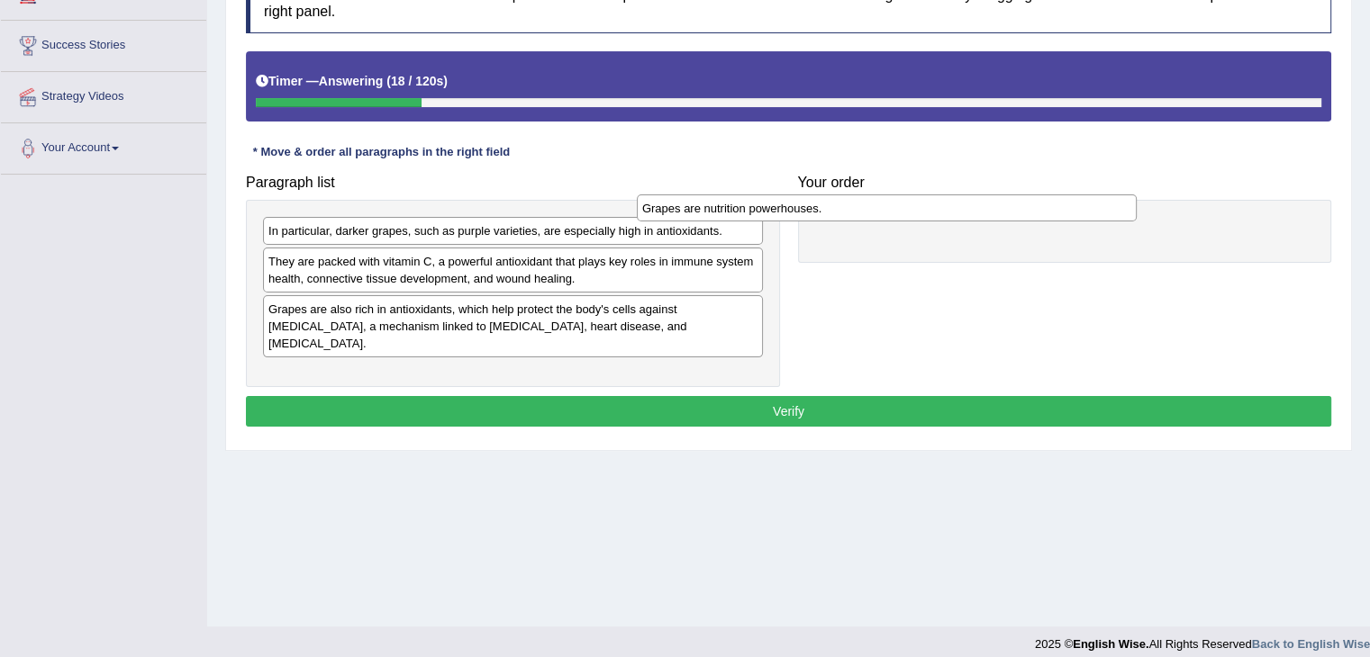
drag, startPoint x: 476, startPoint y: 231, endPoint x: 879, endPoint y: 211, distance: 403.1
click at [879, 211] on div "Grapes are nutrition powerhouses." at bounding box center [887, 209] width 500 height 28
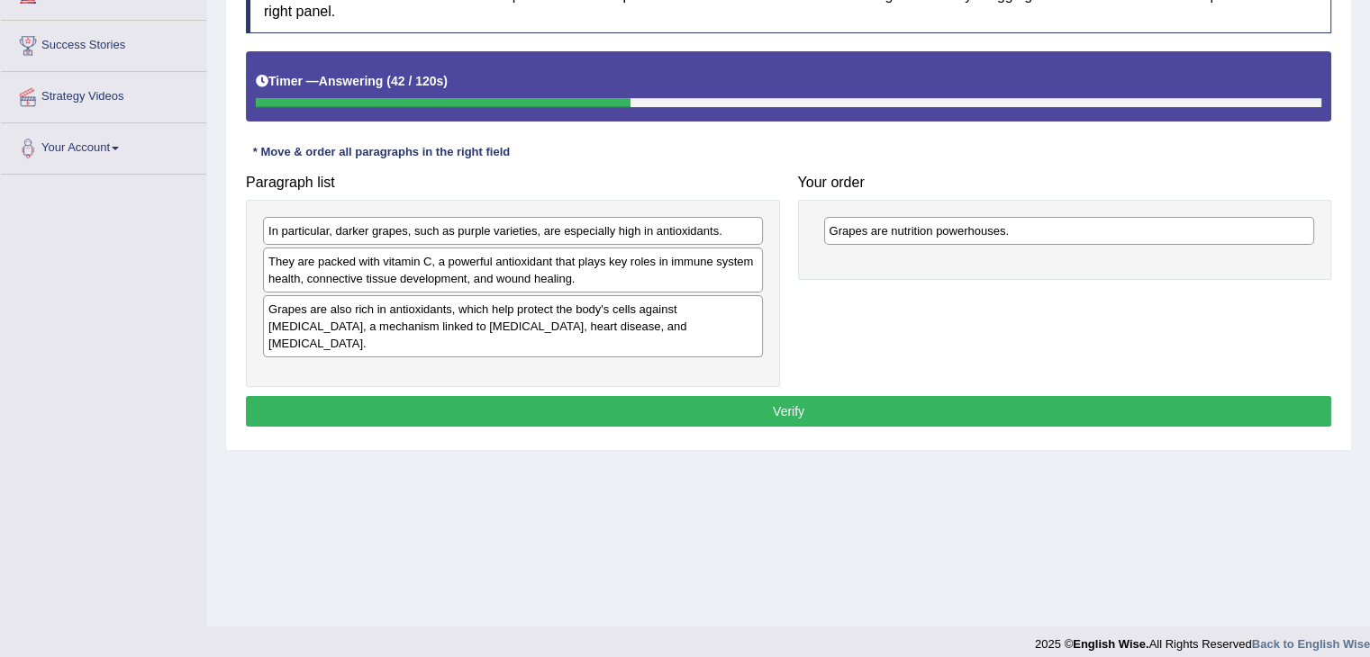
click at [447, 318] on div "Grapes are also rich in antioxidants, which help protect the body's cells again…" at bounding box center [513, 326] width 500 height 62
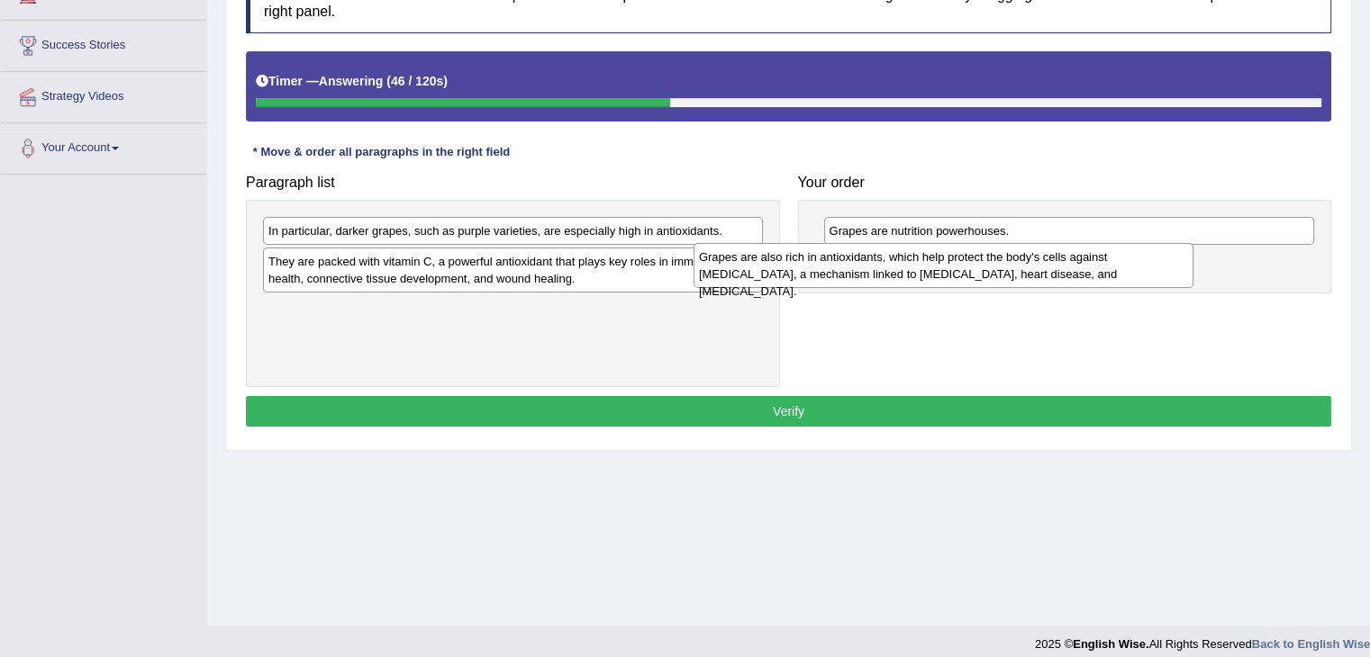
drag, startPoint x: 447, startPoint y: 318, endPoint x: 882, endPoint y: 266, distance: 439.0
click at [882, 266] on div "Grapes are also rich in antioxidants, which help protect the body's cells again…" at bounding box center [943, 265] width 500 height 45
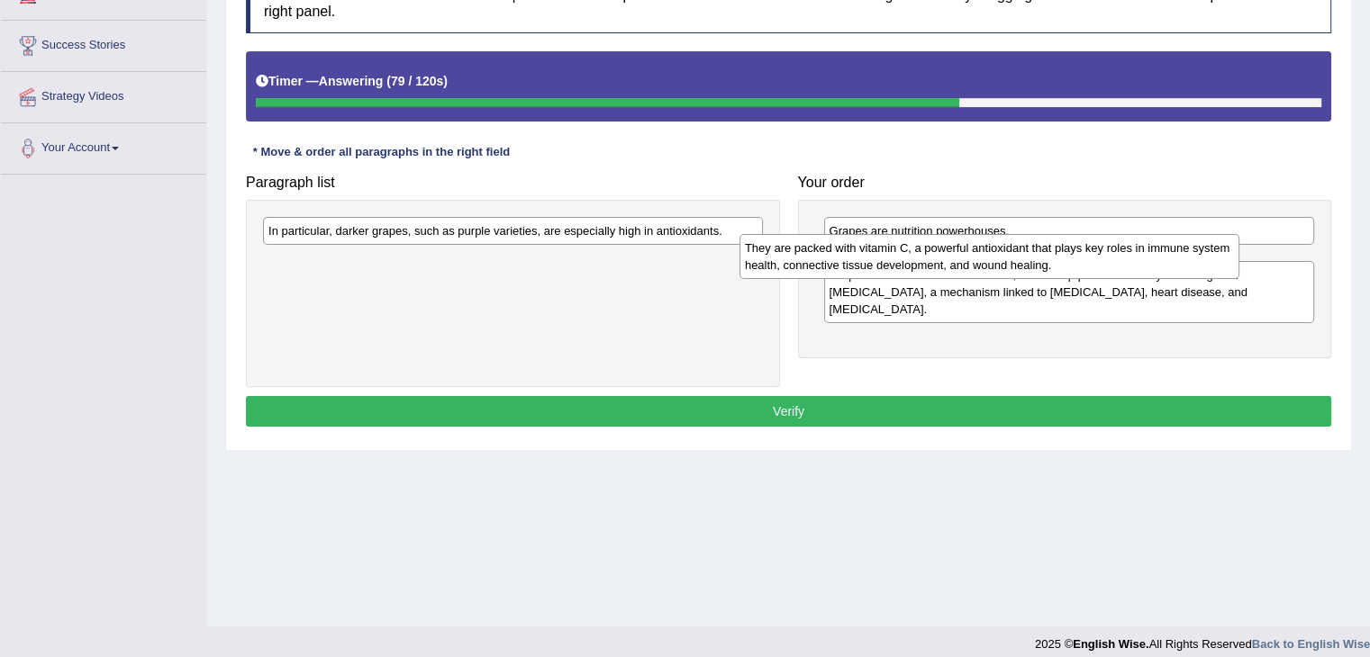
drag, startPoint x: 587, startPoint y: 272, endPoint x: 1088, endPoint y: 253, distance: 501.0
click at [1088, 253] on div "They are packed with vitamin C, a powerful antioxidant that plays key roles in …" at bounding box center [989, 256] width 500 height 45
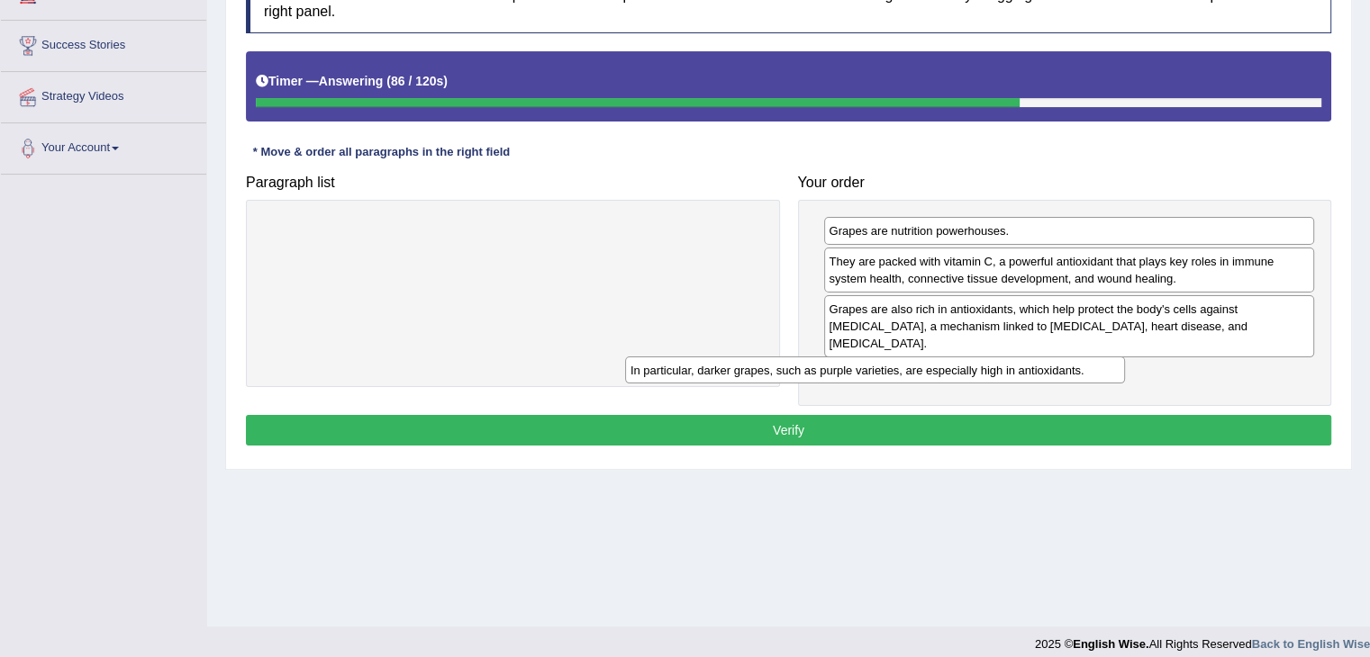
drag, startPoint x: 519, startPoint y: 230, endPoint x: 926, endPoint y: 357, distance: 426.4
click at [926, 357] on div "In particular, darker grapes, such as purple varieties, are especially high in …" at bounding box center [875, 371] width 500 height 28
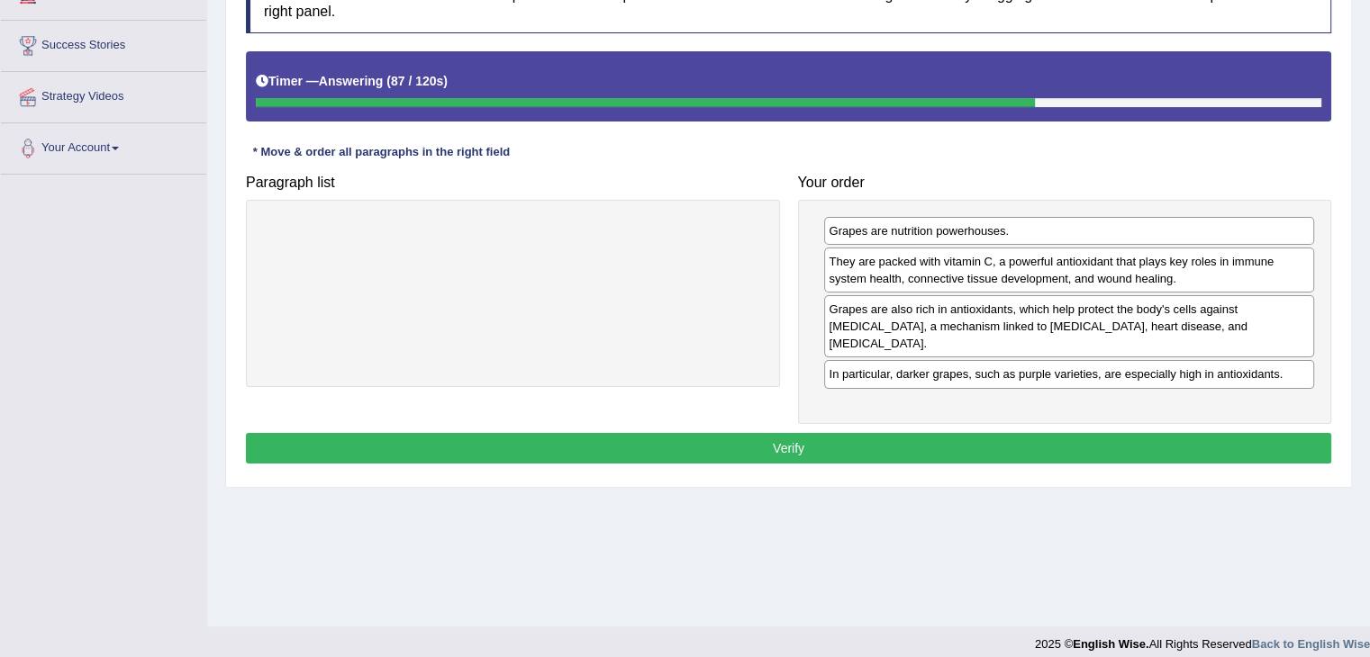
click at [842, 433] on button "Verify" at bounding box center [788, 448] width 1085 height 31
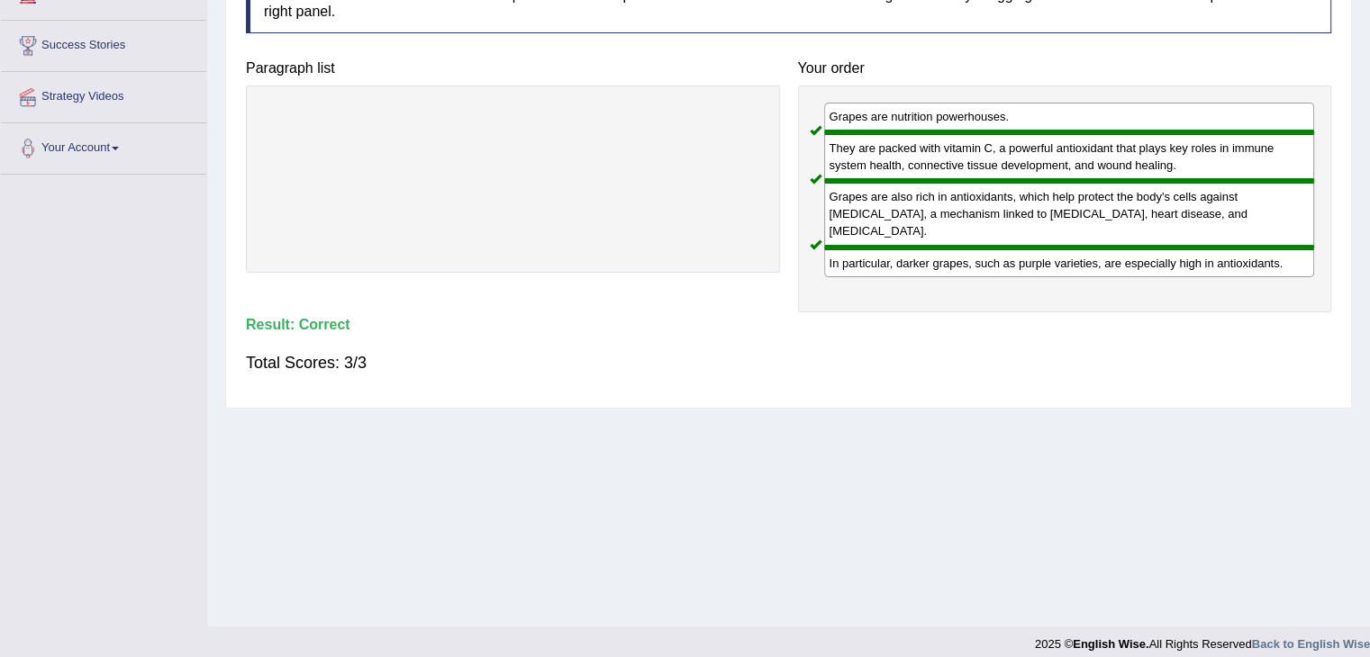
scroll to position [0, 0]
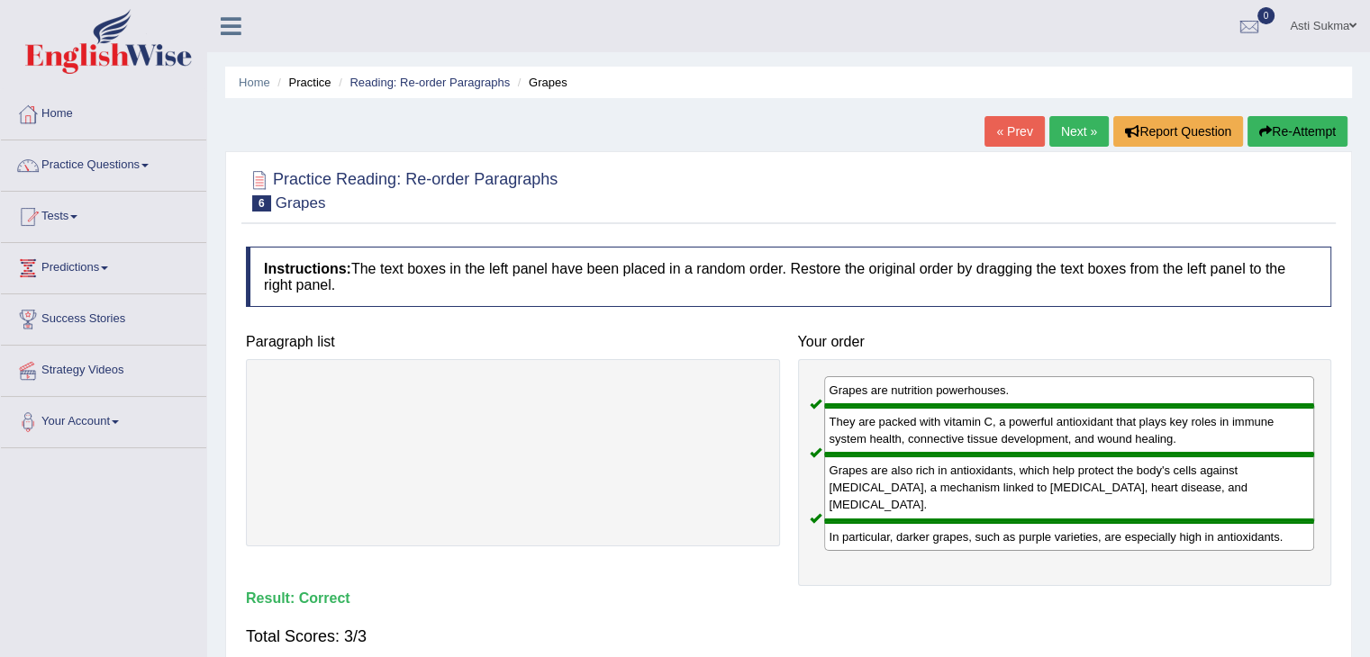
click at [1078, 128] on link "Next »" at bounding box center [1078, 131] width 59 height 31
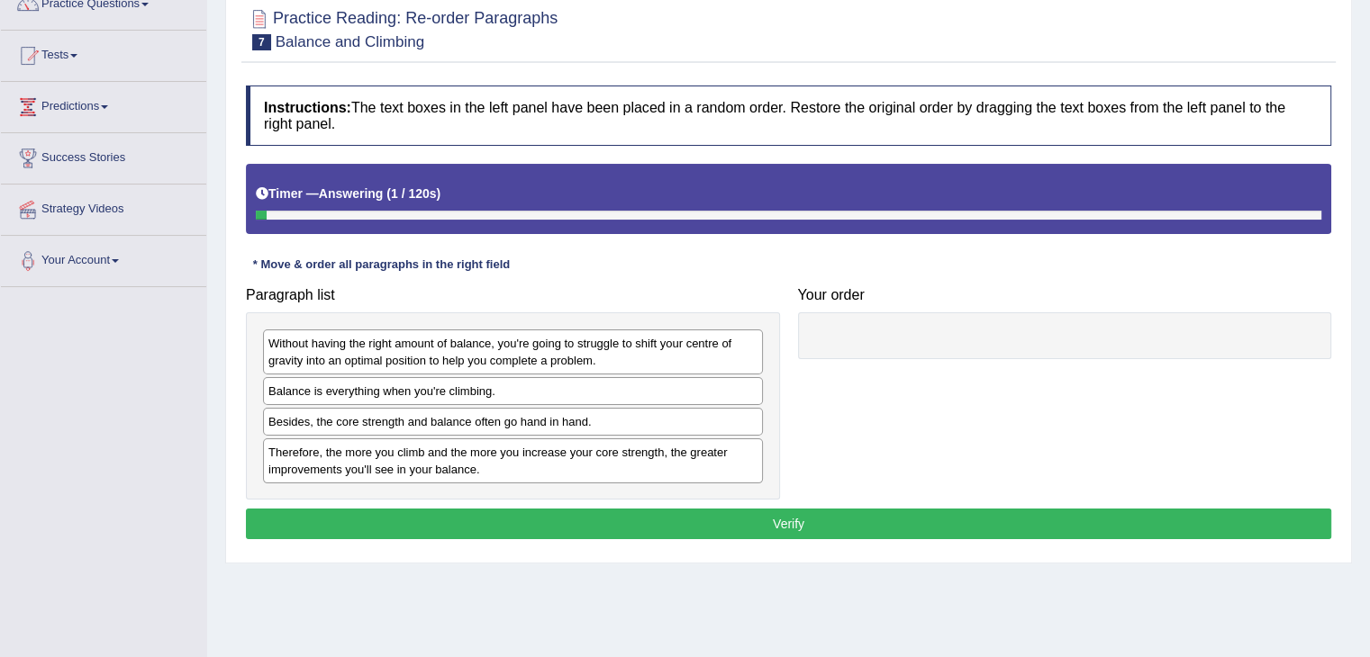
scroll to position [173, 0]
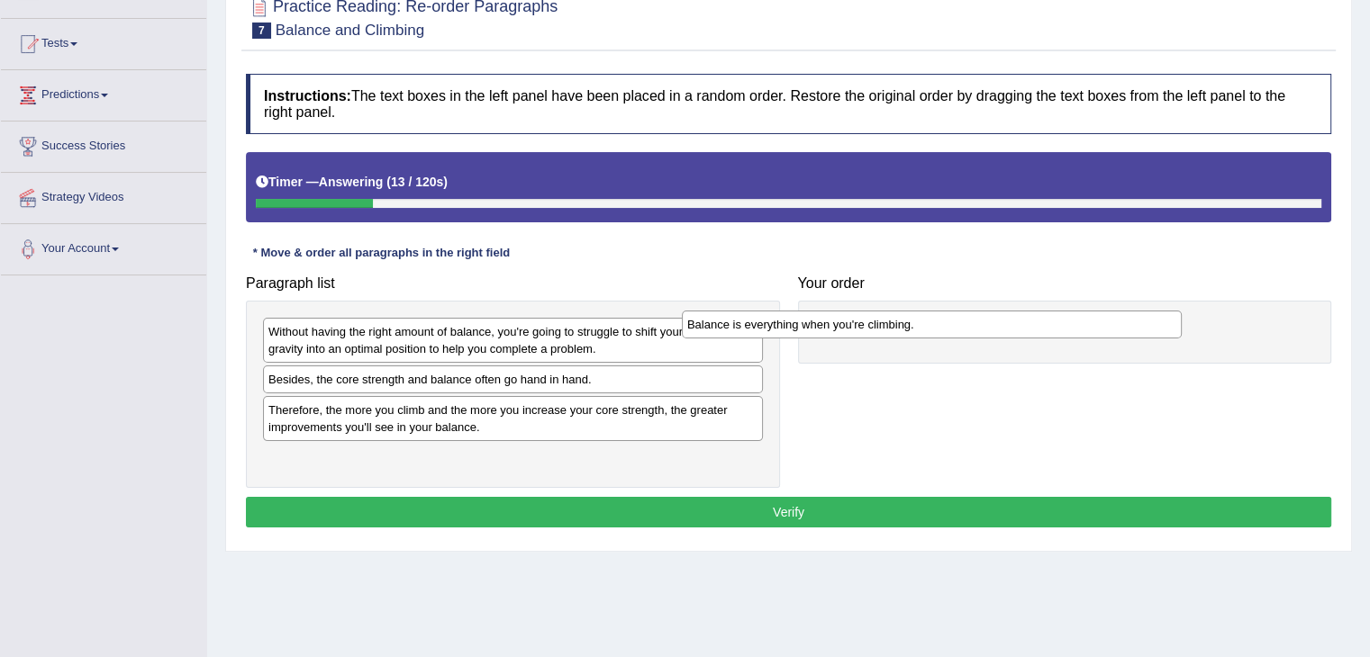
drag, startPoint x: 454, startPoint y: 377, endPoint x: 945, endPoint y: 311, distance: 495.3
click at [945, 311] on div "Balance is everything when you're climbing." at bounding box center [932, 325] width 500 height 28
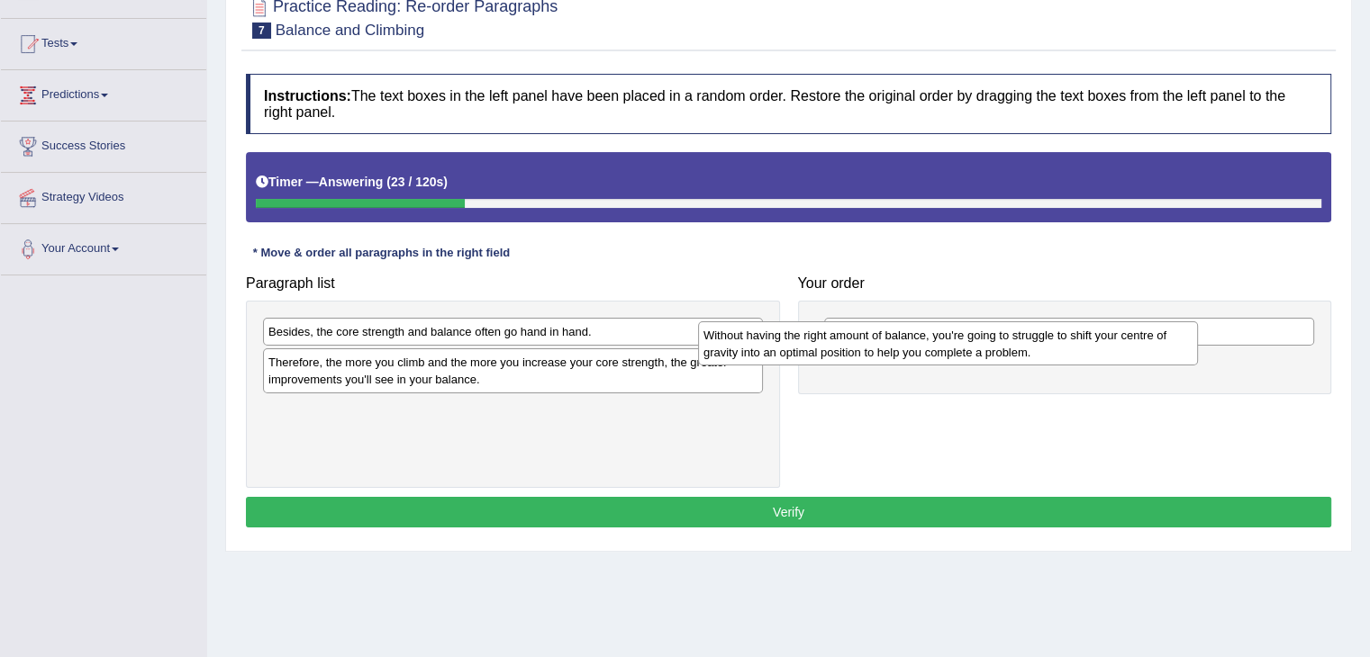
drag, startPoint x: 594, startPoint y: 343, endPoint x: 1095, endPoint y: 357, distance: 500.9
click at [1095, 357] on div "Without having the right amount of balance, you're going to struggle to shift y…" at bounding box center [948, 343] width 500 height 45
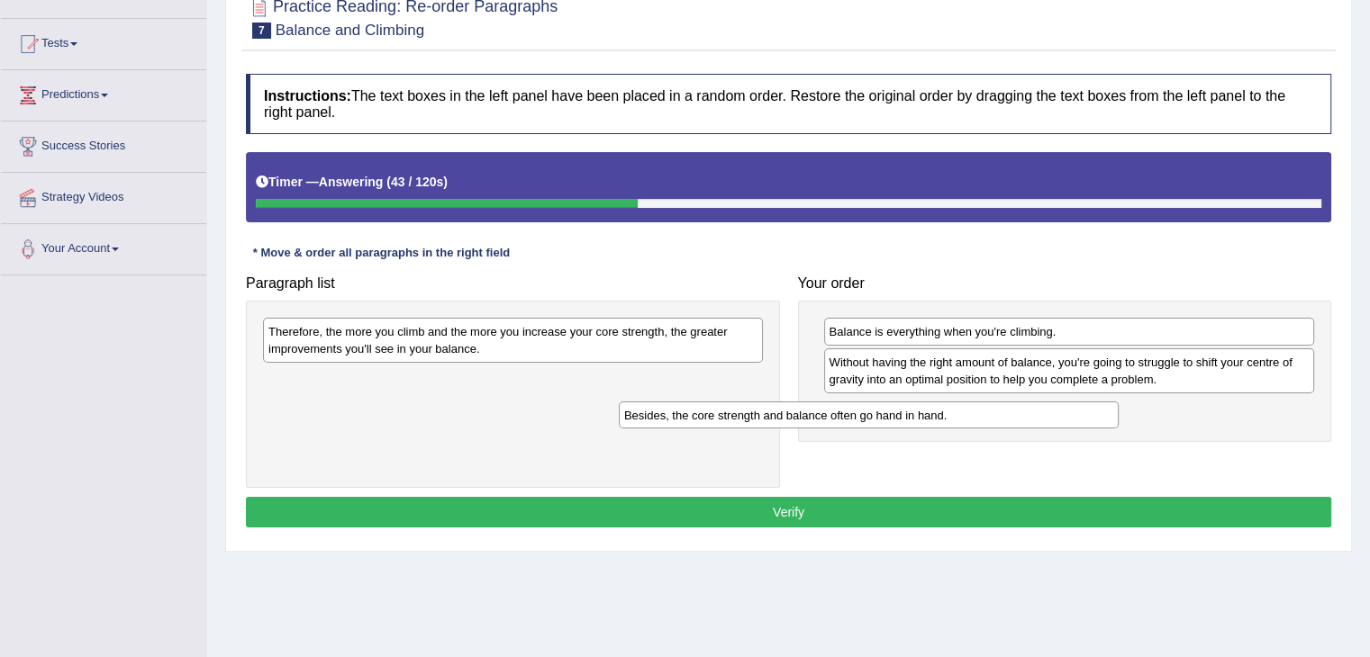
drag, startPoint x: 602, startPoint y: 332, endPoint x: 1033, endPoint y: 404, distance: 436.4
click at [1033, 404] on div "Besides, the core strength and balance often go hand in hand." at bounding box center [869, 416] width 500 height 28
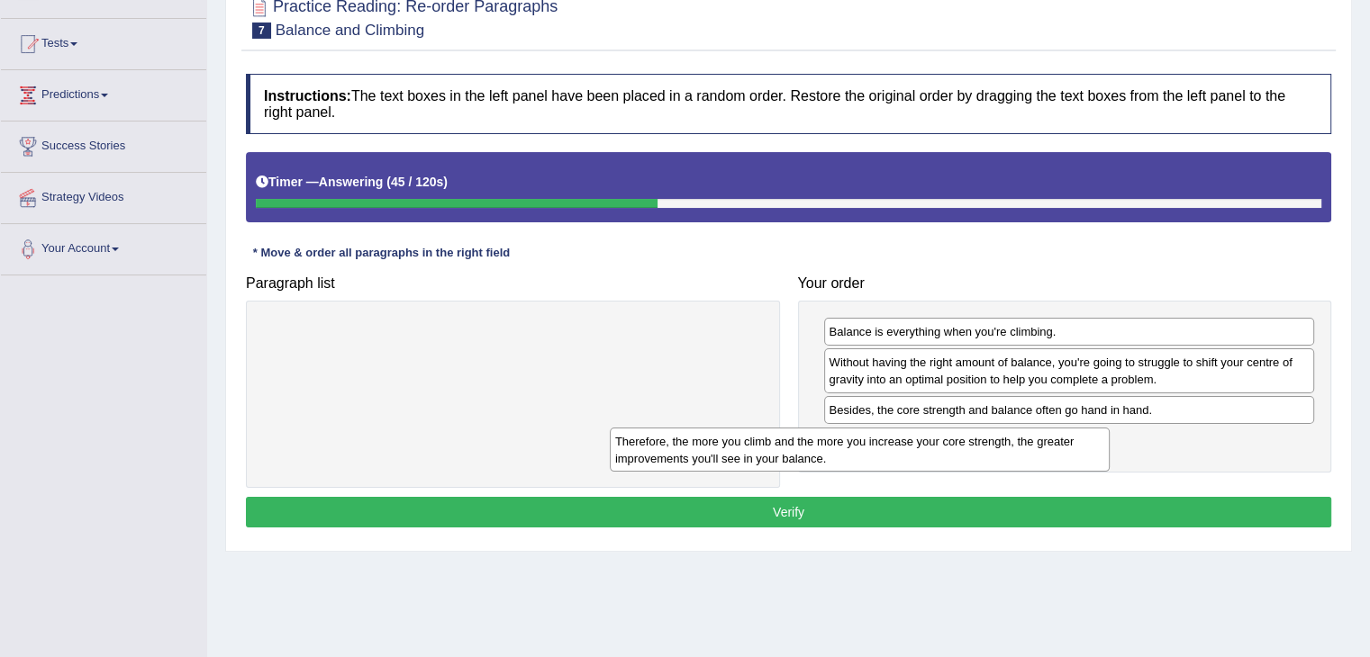
drag, startPoint x: 722, startPoint y: 348, endPoint x: 1154, endPoint y: 442, distance: 442.3
click at [1109, 442] on div "Therefore, the more you climb and the more you increase your core strength, the…" at bounding box center [860, 450] width 500 height 45
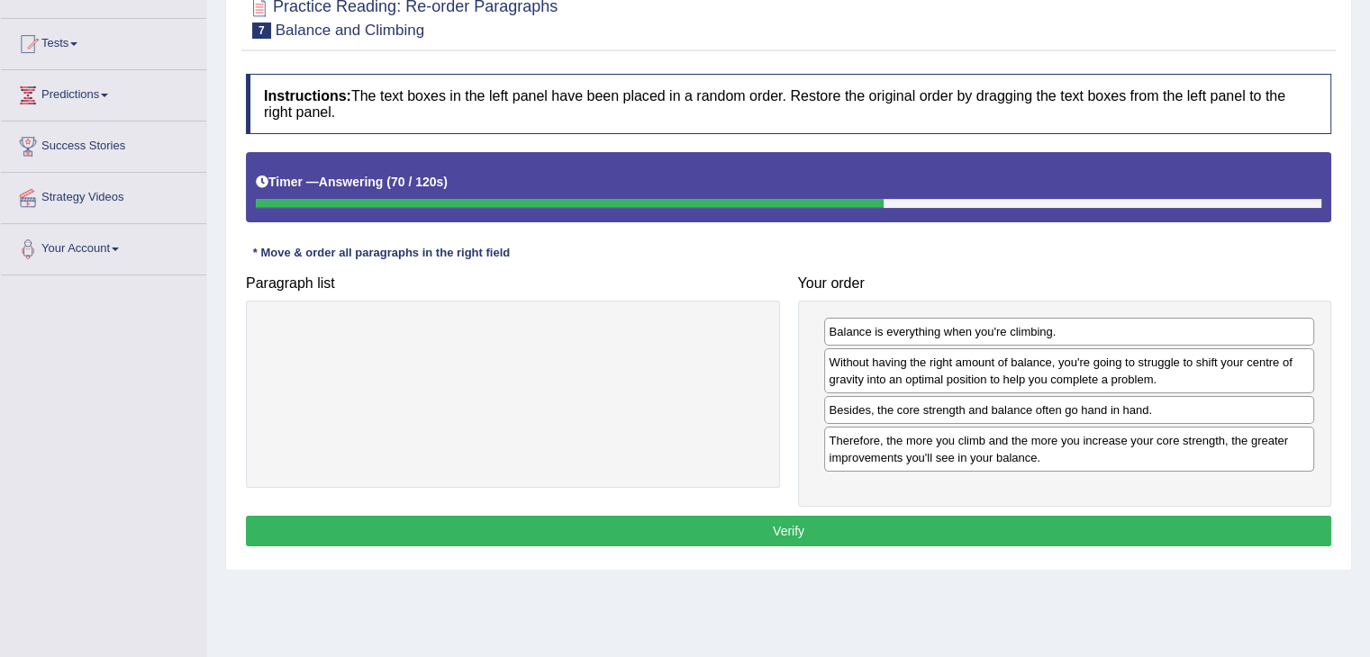
click at [870, 529] on button "Verify" at bounding box center [788, 531] width 1085 height 31
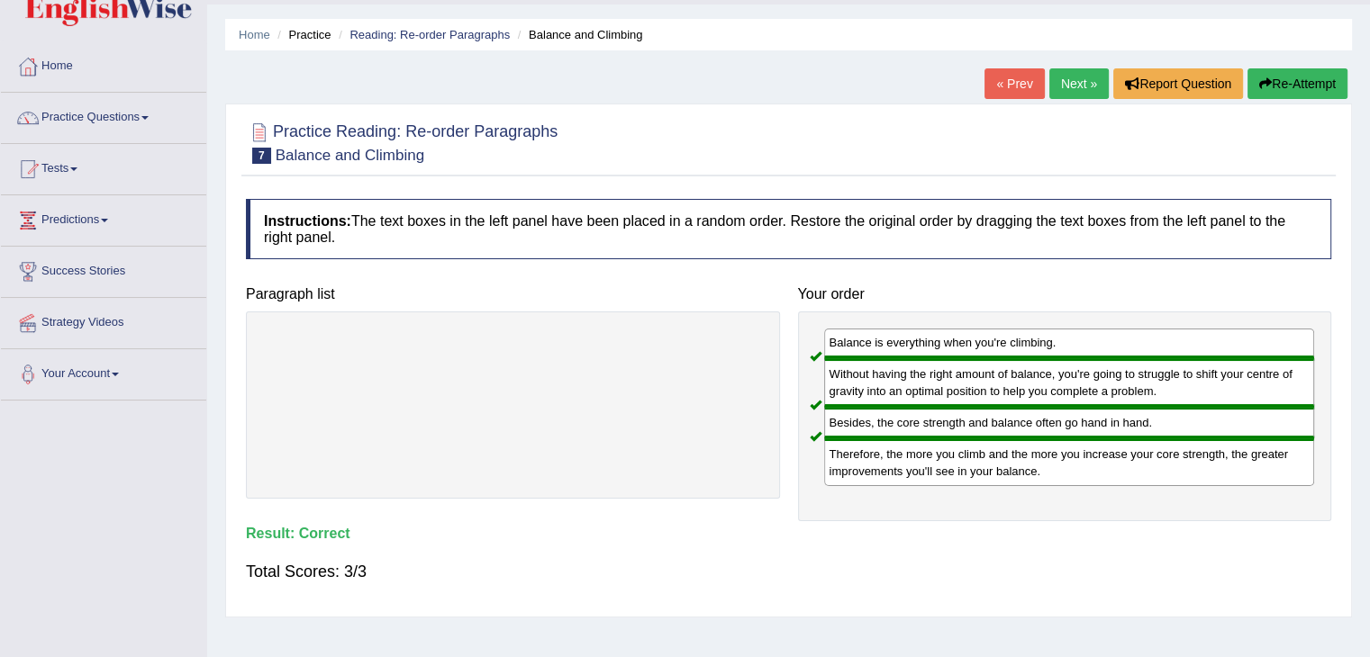
scroll to position [0, 0]
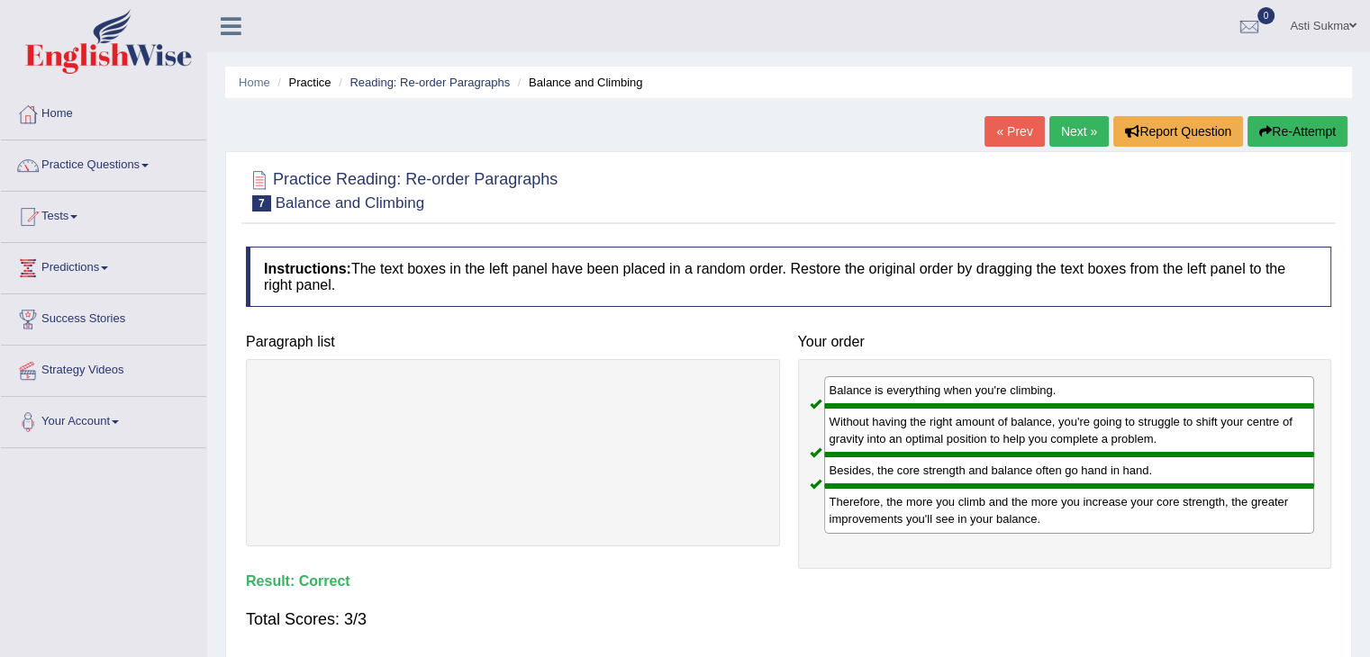
drag, startPoint x: 1063, startPoint y: 147, endPoint x: 1075, endPoint y: 120, distance: 29.8
click at [1075, 120] on div "« Prev Next » Report Question Re-Attempt" at bounding box center [1167, 133] width 367 height 35
click at [1075, 120] on link "Next »" at bounding box center [1078, 131] width 59 height 31
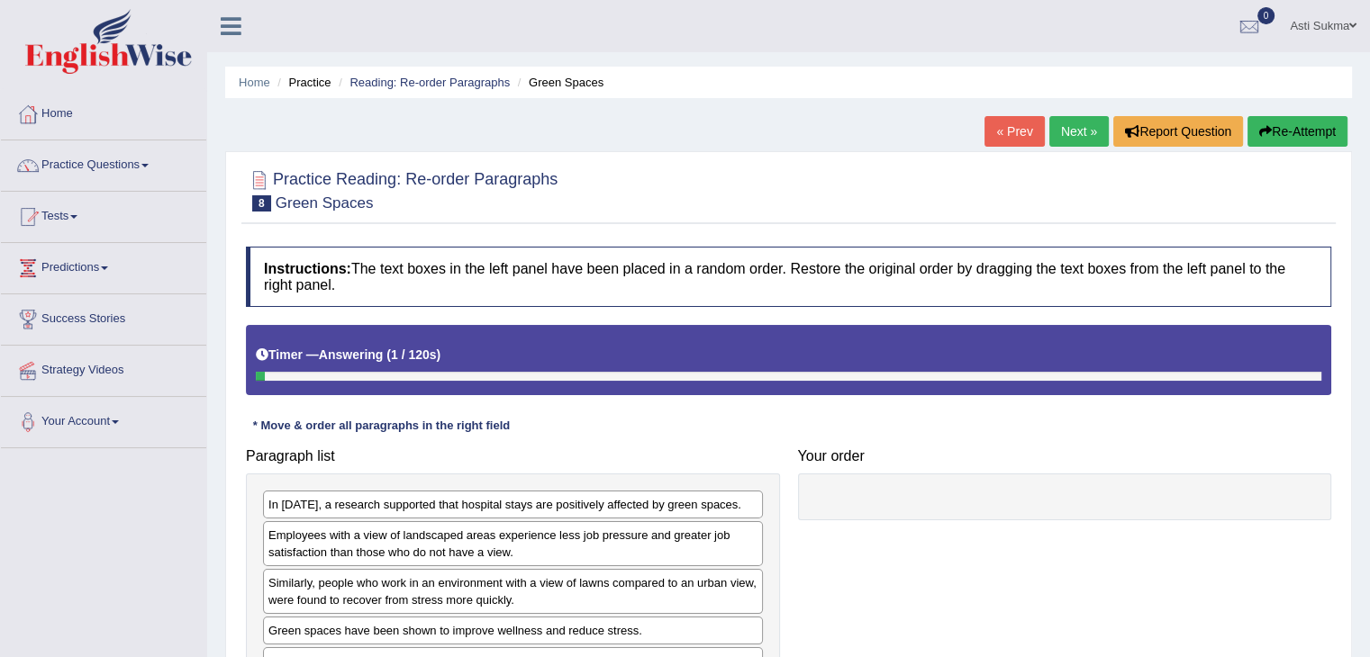
scroll to position [245, 0]
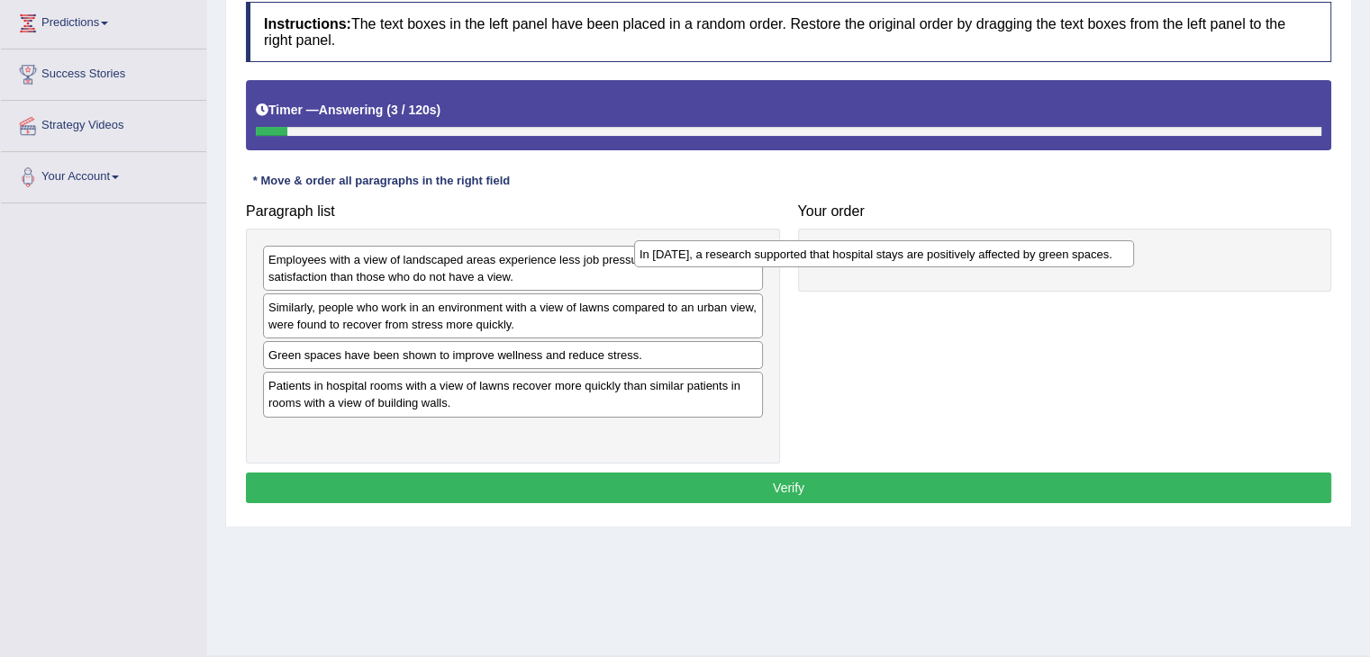
drag, startPoint x: 594, startPoint y: 254, endPoint x: 1035, endPoint y: 238, distance: 440.6
click at [1035, 240] on div "In [DATE], a research supported that hospital stays are positively affected by …" at bounding box center [884, 254] width 500 height 28
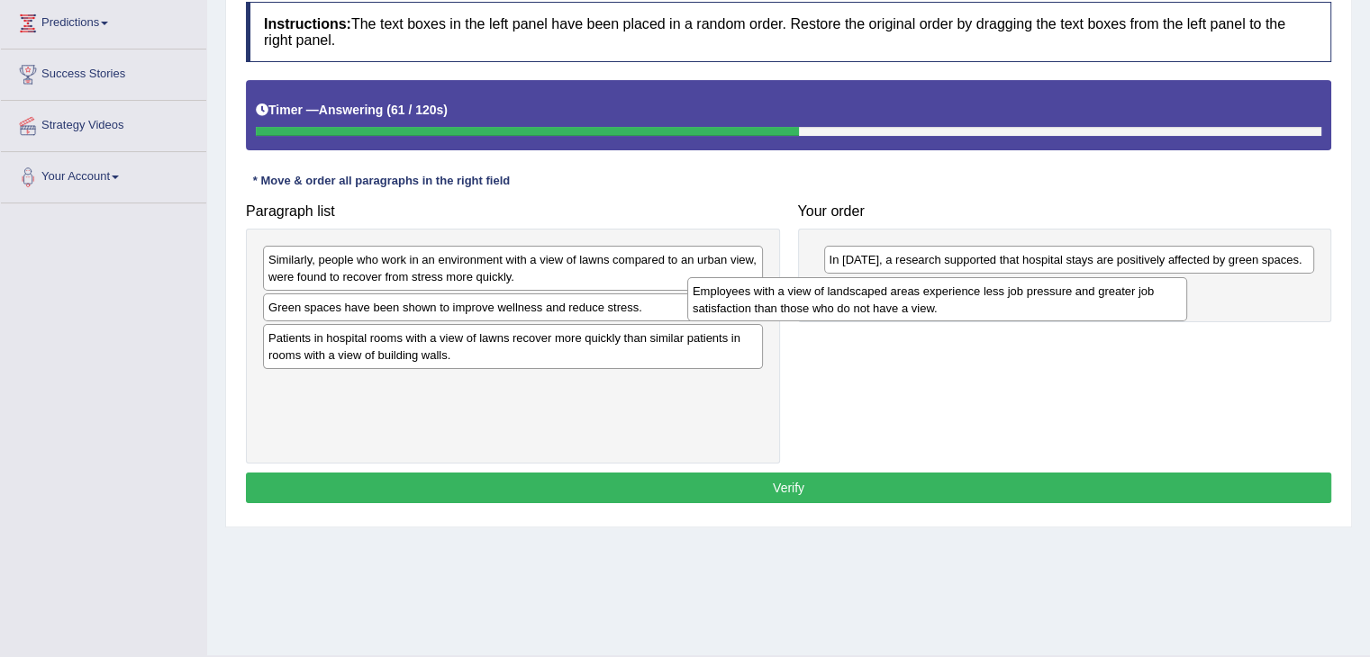
drag, startPoint x: 563, startPoint y: 273, endPoint x: 991, endPoint y: 304, distance: 428.9
click at [991, 304] on div "Employees with a view of landscaped areas experience less job pressure and grea…" at bounding box center [937, 299] width 500 height 45
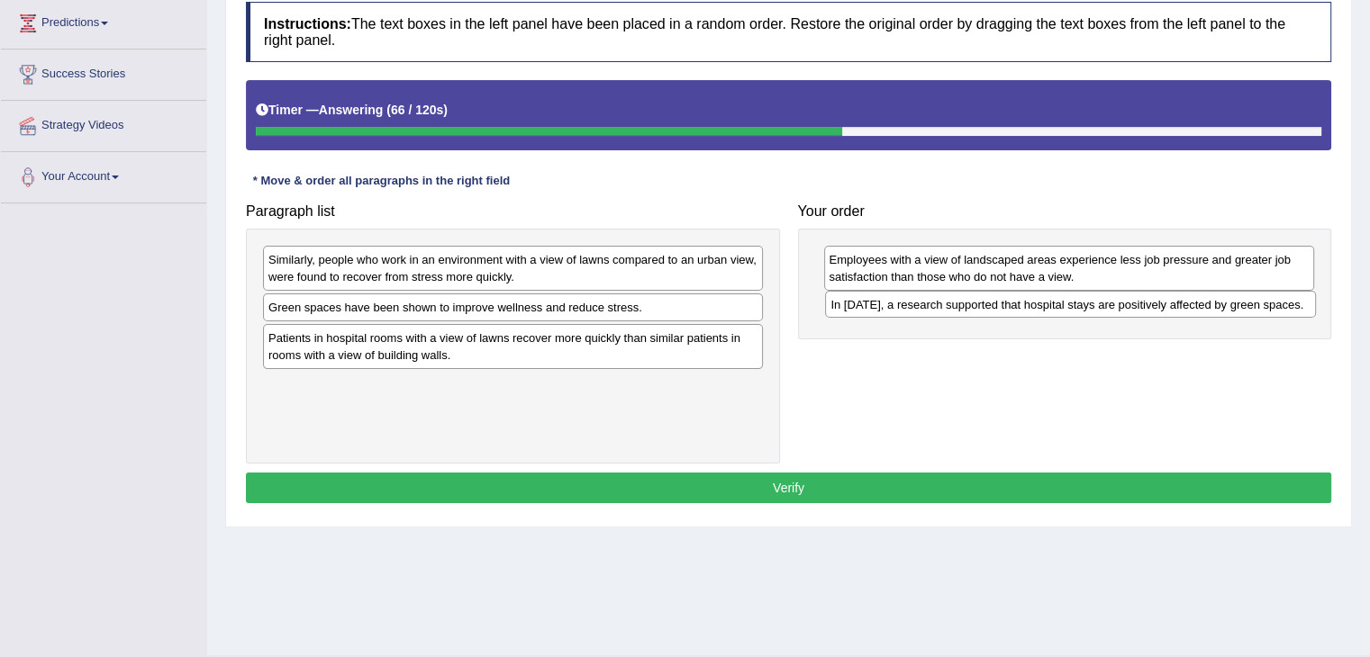
drag, startPoint x: 994, startPoint y: 258, endPoint x: 996, endPoint y: 303, distance: 46.0
click at [996, 303] on div "In [DATE], a research supported that hospital stays are positively affected by …" at bounding box center [1070, 305] width 491 height 28
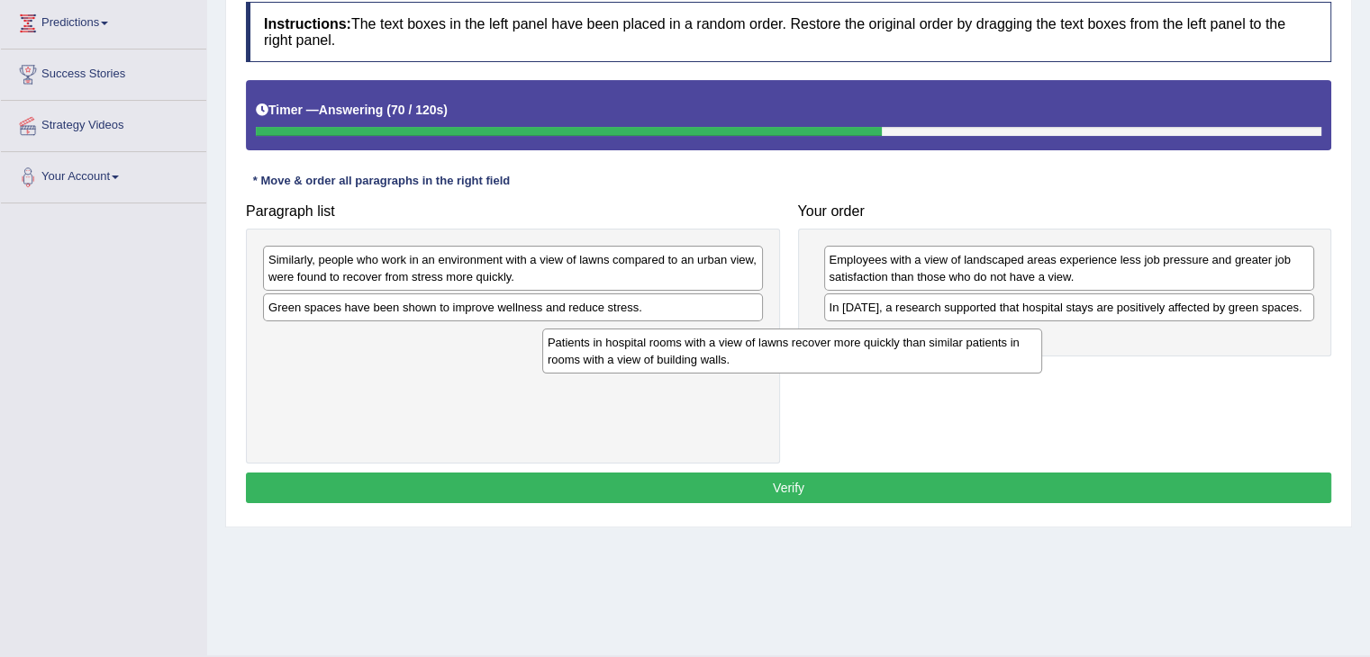
drag, startPoint x: 621, startPoint y: 345, endPoint x: 951, endPoint y: 350, distance: 329.6
click at [951, 350] on div "Patients in hospital rooms with a view of lawns recover more quickly than simil…" at bounding box center [792, 351] width 500 height 45
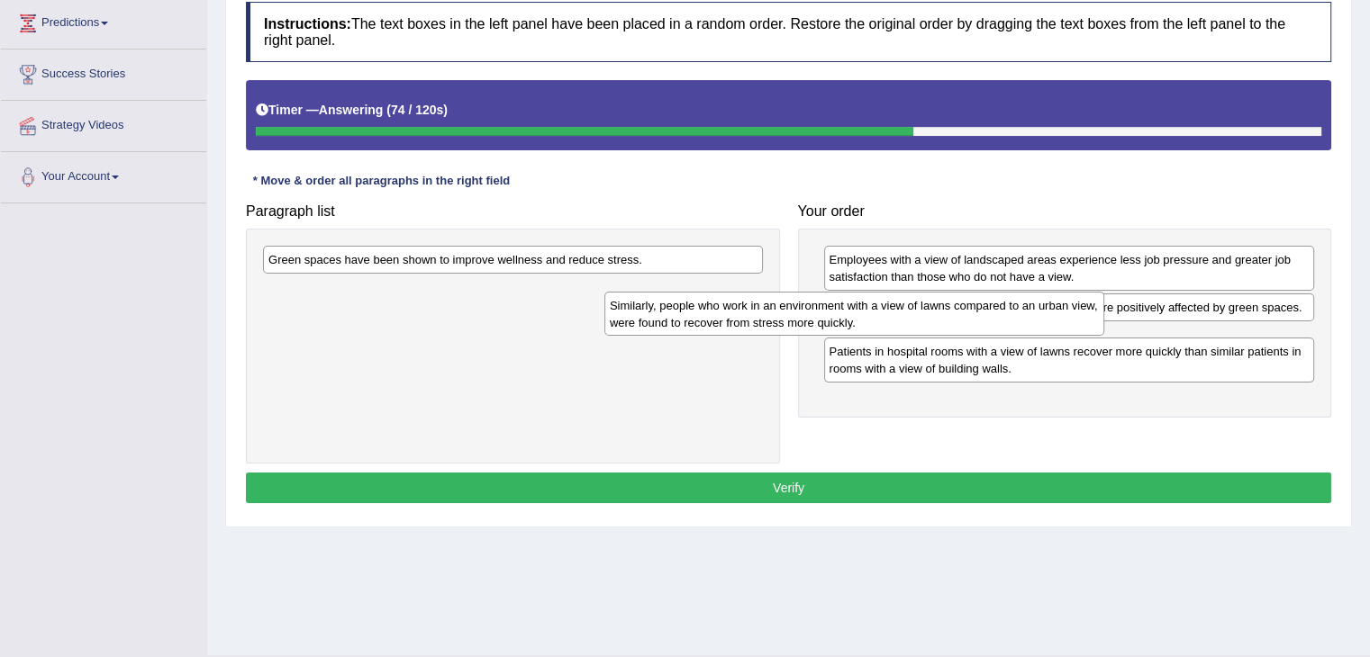
drag, startPoint x: 575, startPoint y: 271, endPoint x: 946, endPoint y: 315, distance: 374.5
click at [946, 315] on div "Similarly, people who work in an environment with a view of lawns compared to a…" at bounding box center [854, 314] width 500 height 45
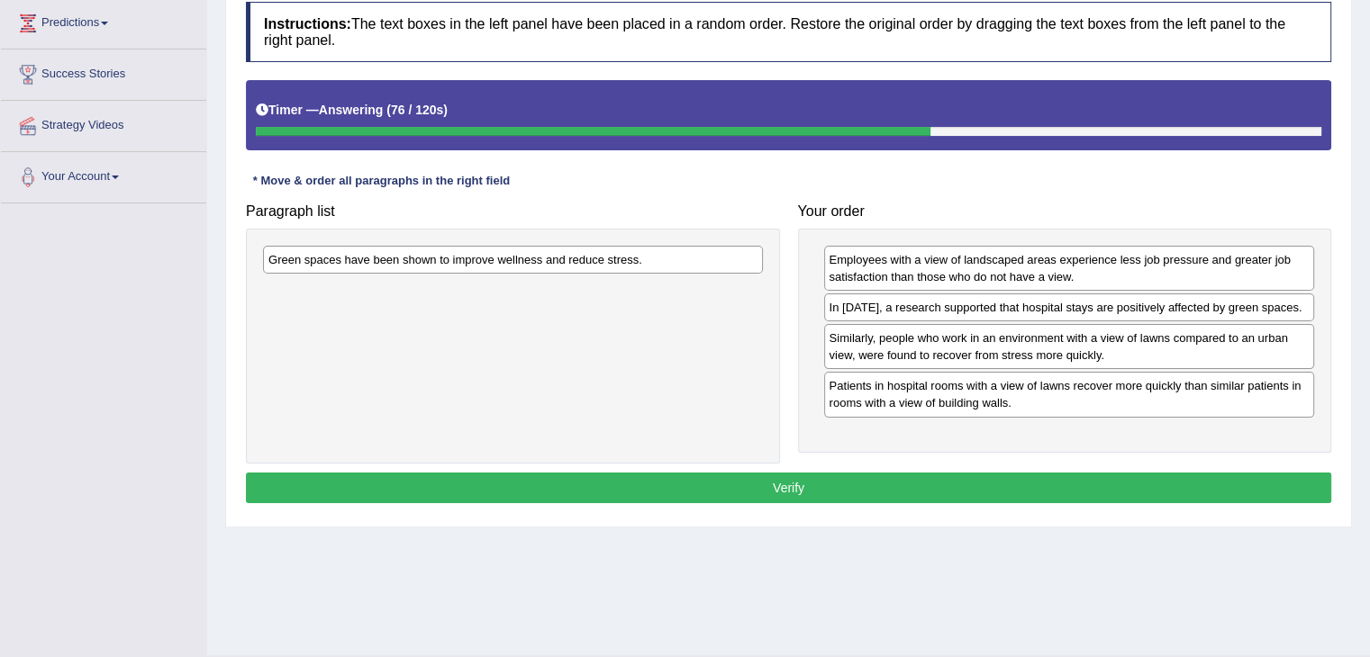
click at [904, 349] on div "Similarly, people who work in an environment with a view of lawns compared to a…" at bounding box center [1069, 346] width 491 height 45
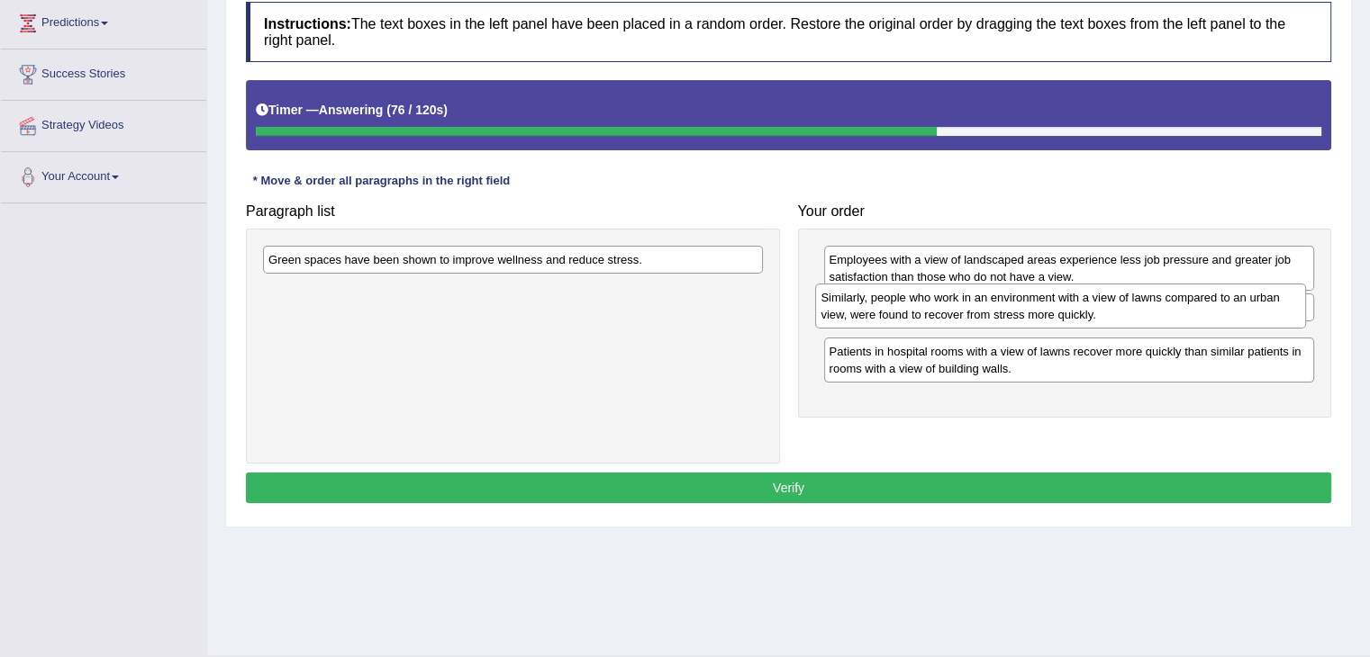
drag, startPoint x: 904, startPoint y: 349, endPoint x: 896, endPoint y: 309, distance: 41.3
click at [896, 309] on div "Similarly, people who work in an environment with a view of lawns compared to a…" at bounding box center [1060, 306] width 491 height 45
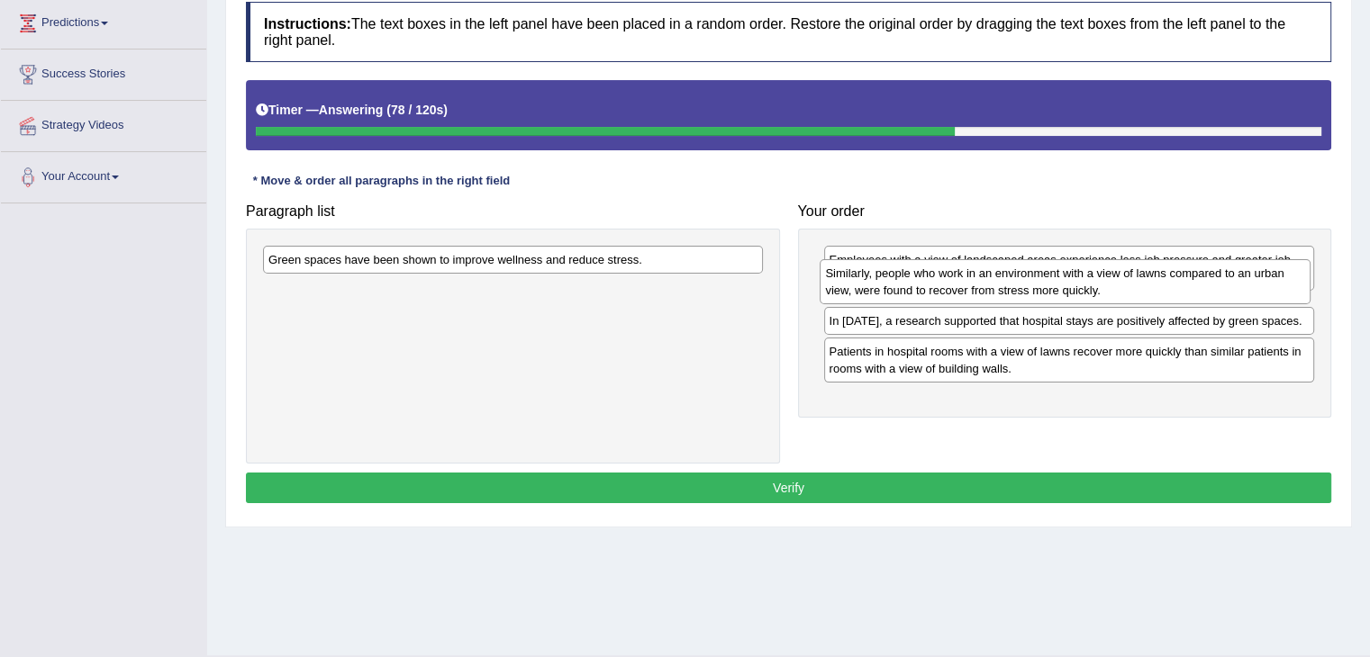
drag, startPoint x: 886, startPoint y: 336, endPoint x: 882, endPoint y: 271, distance: 64.9
click at [882, 271] on div "Similarly, people who work in an environment with a view of lawns compared to a…" at bounding box center [1064, 281] width 491 height 45
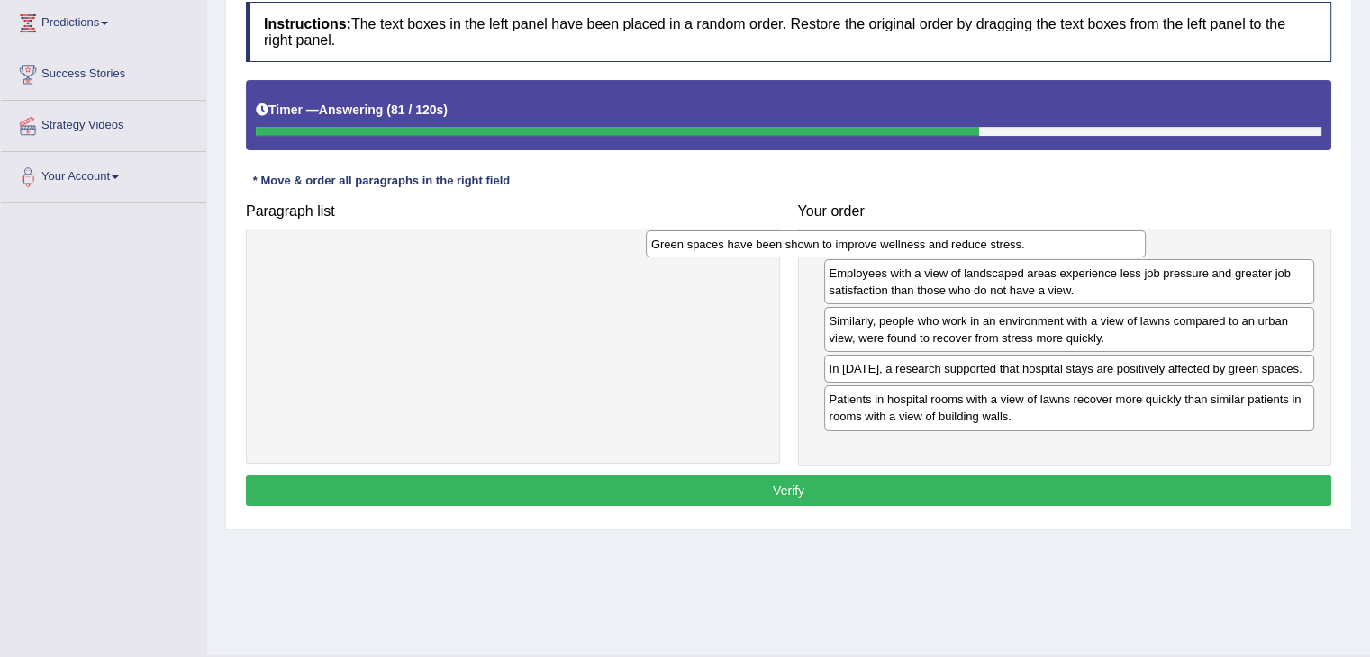
drag, startPoint x: 666, startPoint y: 262, endPoint x: 1063, endPoint y: 247, distance: 396.5
click at [1063, 247] on div "Green spaces have been shown to improve wellness and reduce stress." at bounding box center [896, 245] width 500 height 28
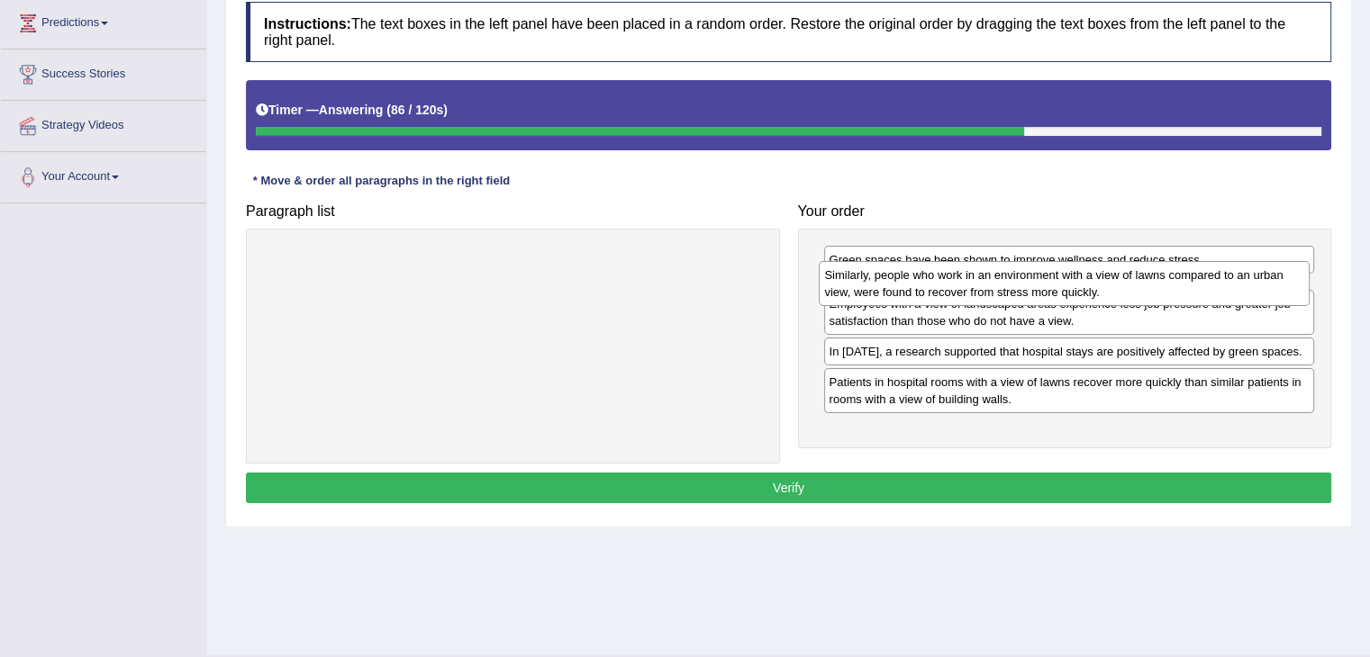
drag, startPoint x: 974, startPoint y: 344, endPoint x: 970, endPoint y: 282, distance: 62.3
click at [970, 282] on div "Similarly, people who work in an environment with a view of lawns compared to a…" at bounding box center [1064, 283] width 491 height 45
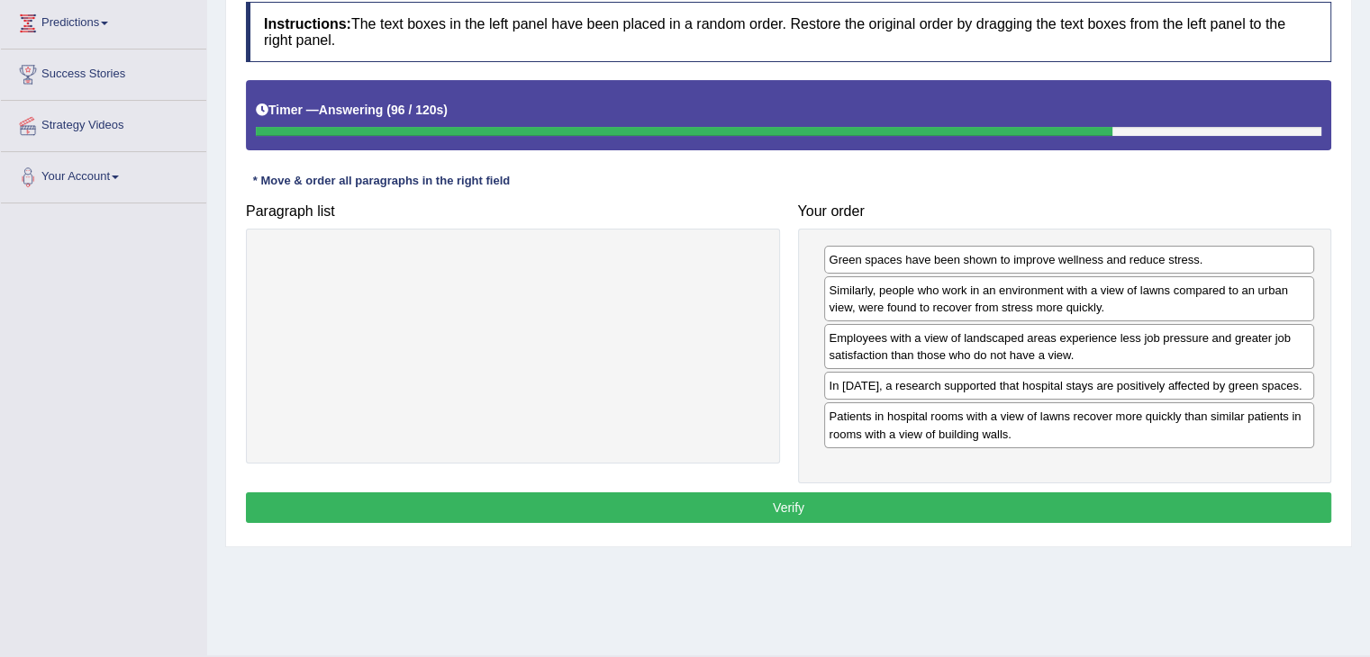
click at [937, 505] on button "Verify" at bounding box center [788, 508] width 1085 height 31
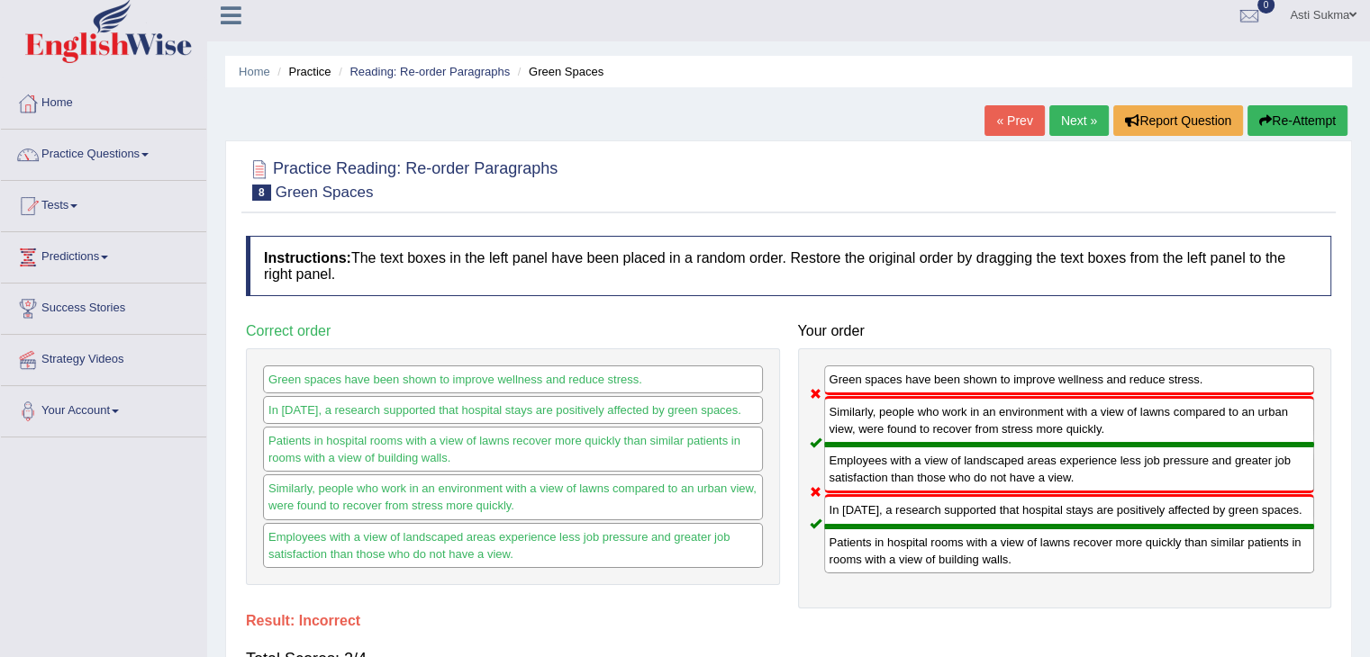
scroll to position [0, 0]
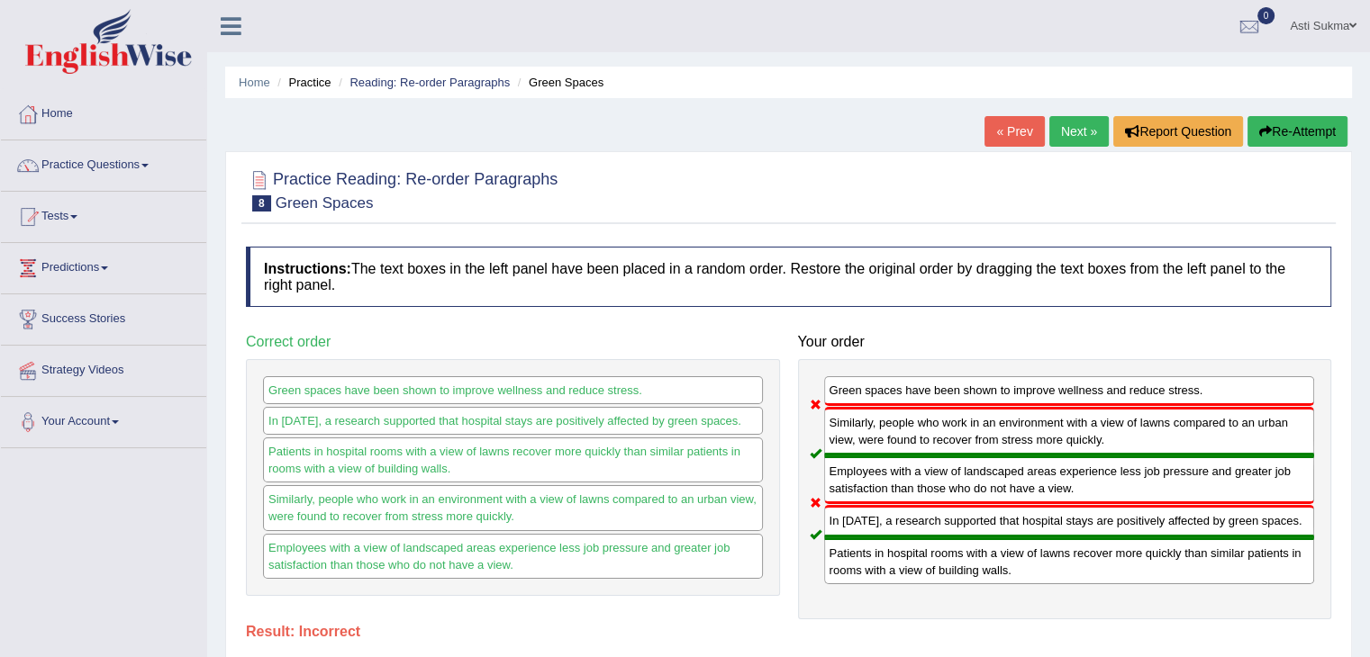
click at [1286, 123] on button "Re-Attempt" at bounding box center [1297, 131] width 100 height 31
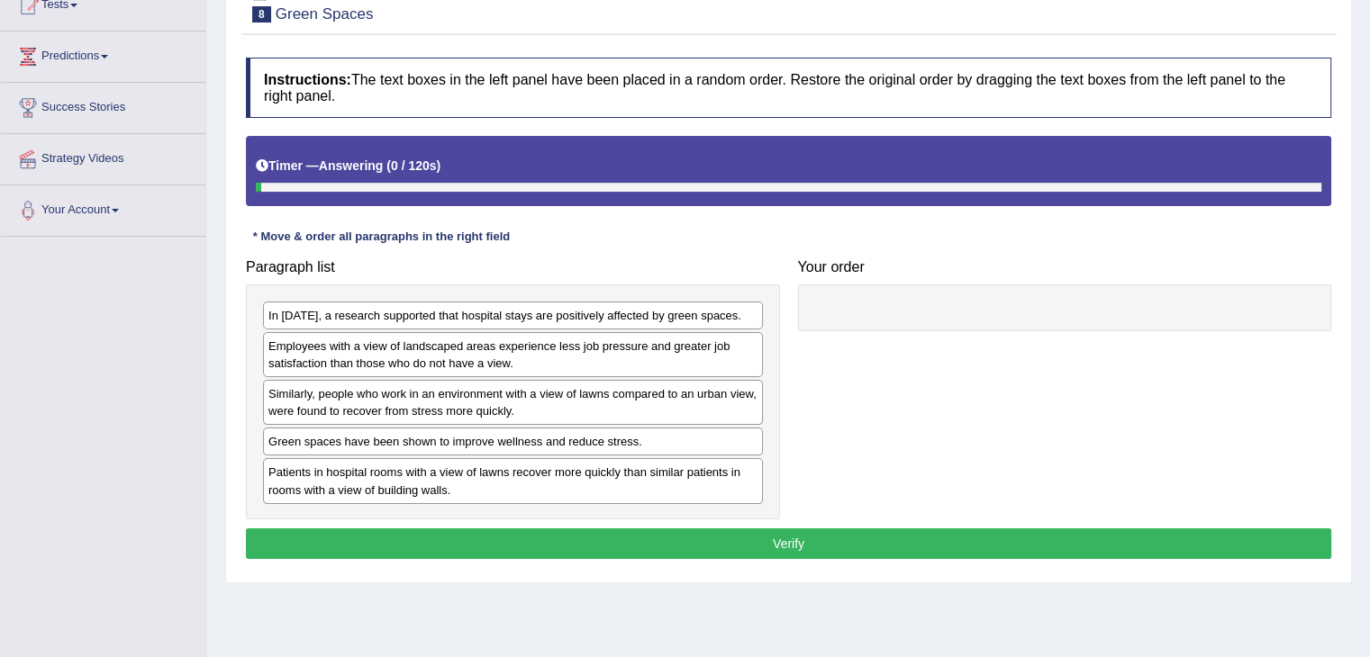
drag, startPoint x: 0, startPoint y: 0, endPoint x: 1361, endPoint y: 322, distance: 1398.3
click at [1361, 322] on html "Toggle navigation Home Practice Questions Speaking Practice Read Aloud Repeat S…" at bounding box center [685, 116] width 1370 height 657
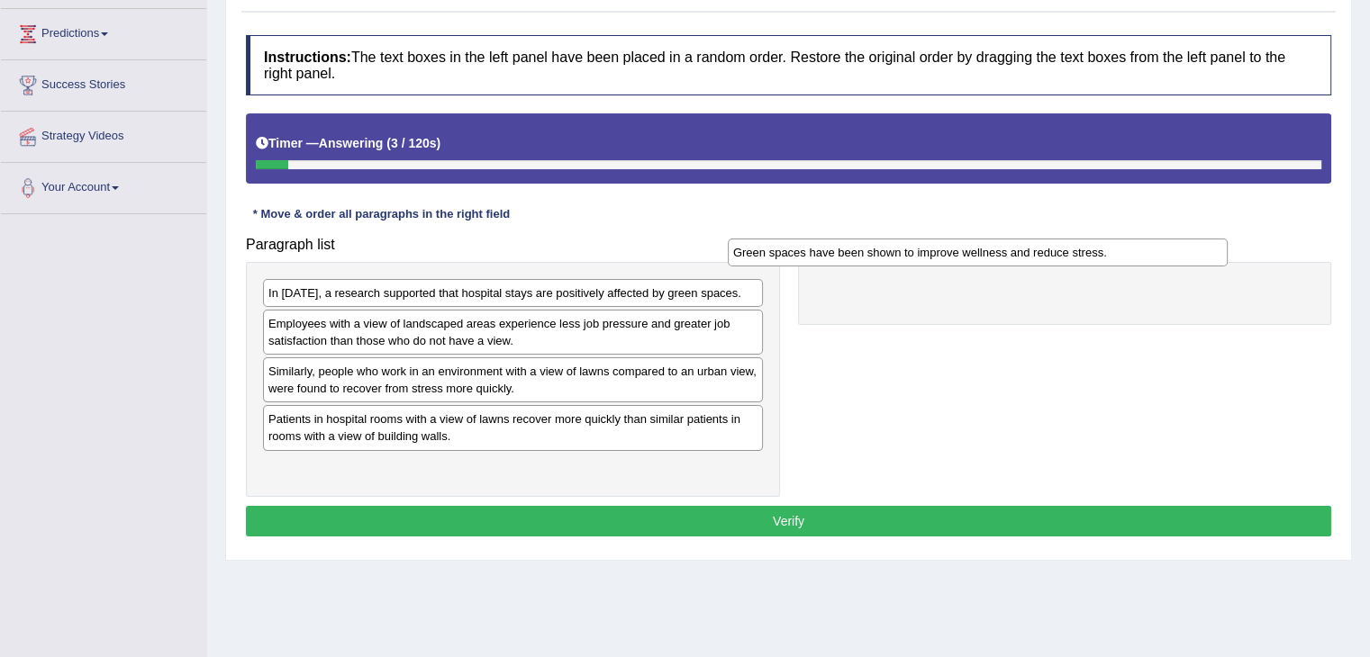
drag, startPoint x: 436, startPoint y: 416, endPoint x: 914, endPoint y: 250, distance: 506.1
click at [914, 250] on div "Green spaces have been shown to improve wellness and reduce stress." at bounding box center [978, 253] width 500 height 28
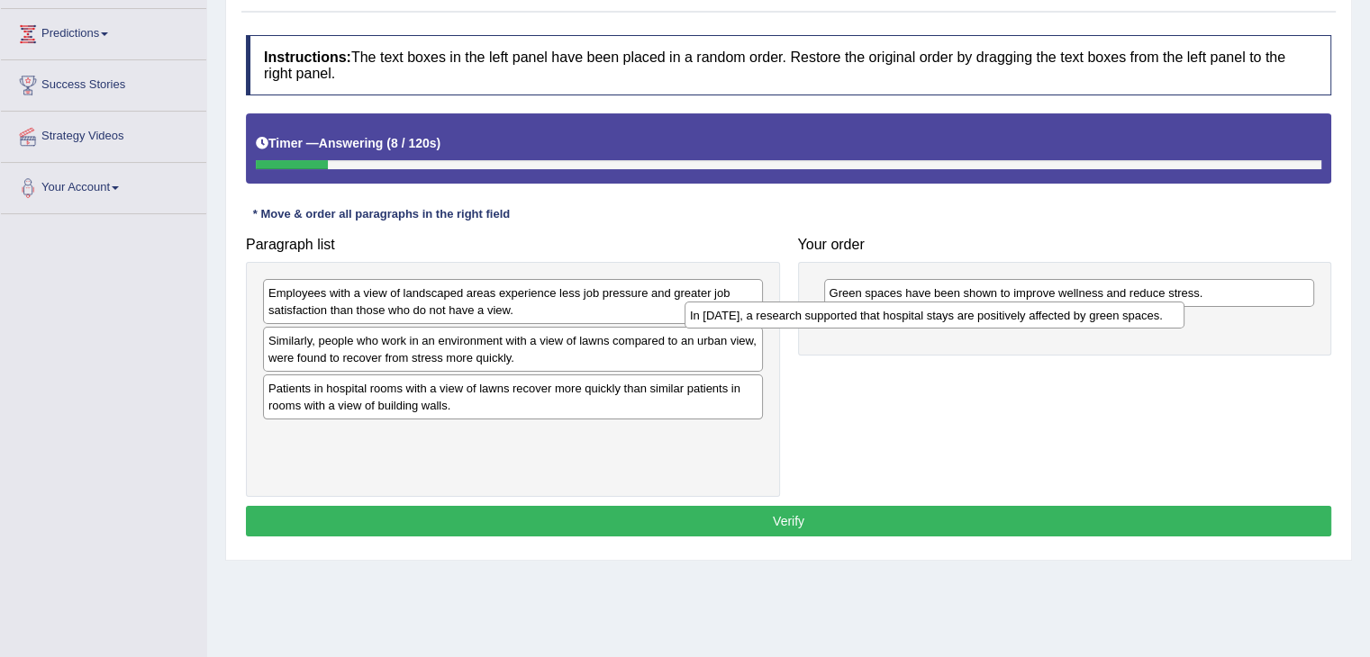
drag, startPoint x: 484, startPoint y: 285, endPoint x: 940, endPoint y: 310, distance: 457.2
click at [940, 310] on div "In 2002, a research supported that hospital stays are positively affected by gr…" at bounding box center [934, 316] width 500 height 28
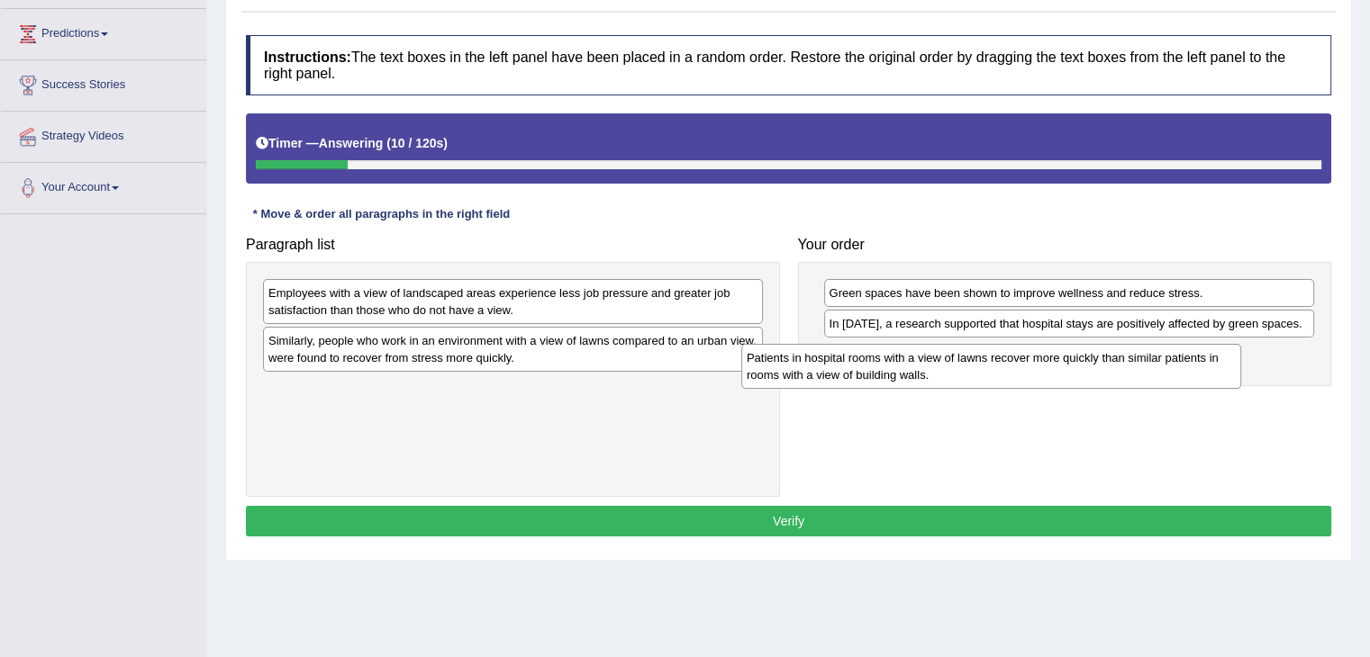
drag, startPoint x: 416, startPoint y: 402, endPoint x: 895, endPoint y: 372, distance: 480.0
click at [895, 372] on div "Patients in hospital rooms with a view of lawns recover more quickly than simil…" at bounding box center [991, 366] width 500 height 45
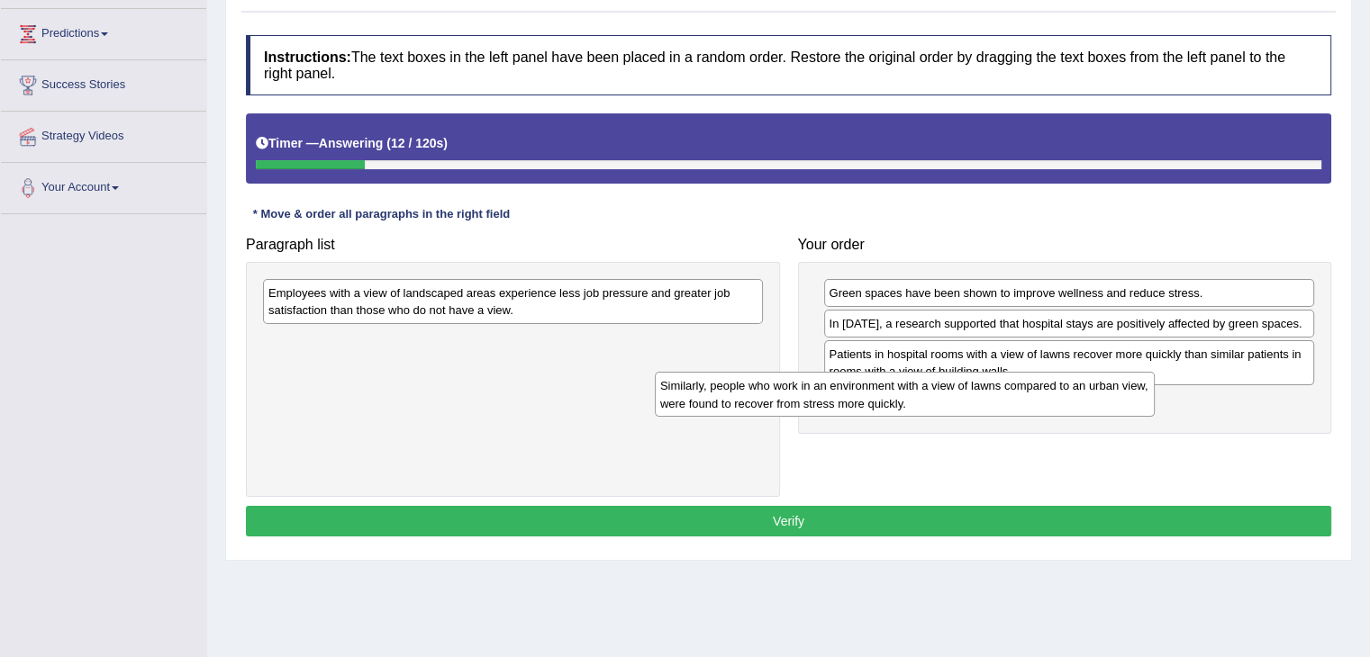
drag, startPoint x: 521, startPoint y: 357, endPoint x: 946, endPoint y: 419, distance: 428.5
click at [946, 417] on div "Similarly, people who work in an environment with a view of lawns compared to a…" at bounding box center [905, 394] width 500 height 45
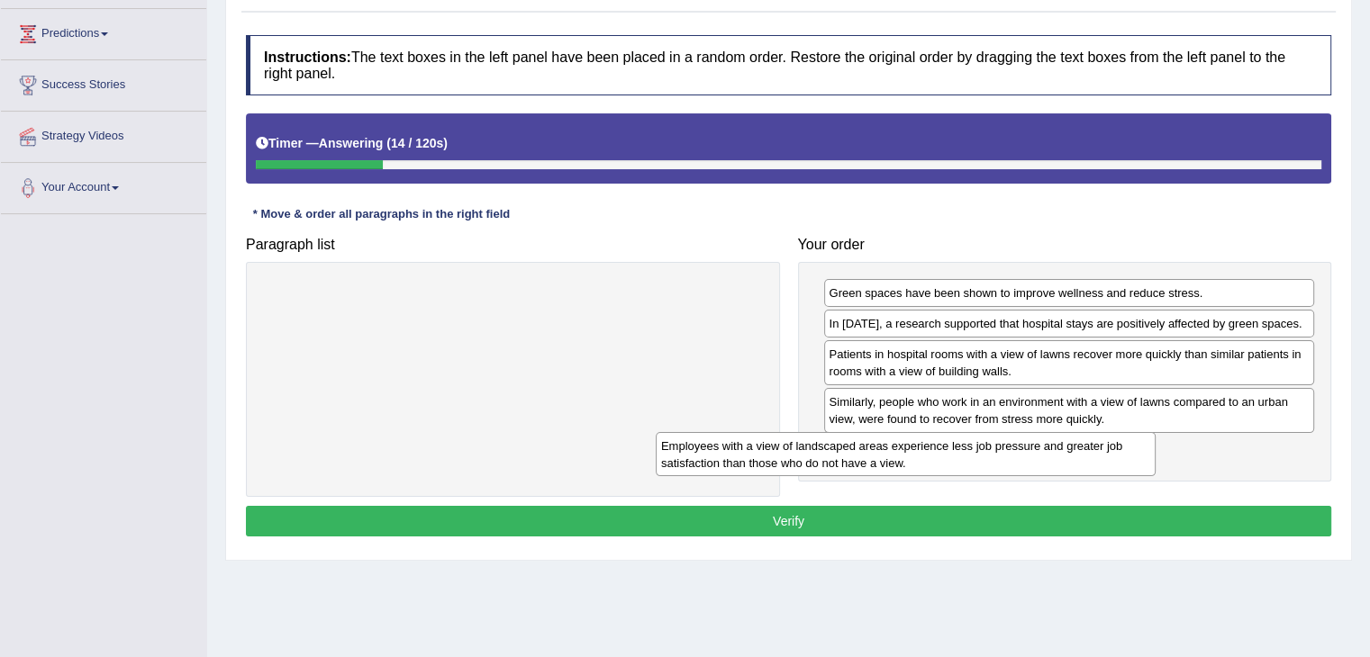
drag, startPoint x: 657, startPoint y: 290, endPoint x: 1083, endPoint y: 447, distance: 453.8
click at [1083, 447] on div "Employees with a view of landscaped areas experience less job pressure and grea…" at bounding box center [906, 454] width 500 height 45
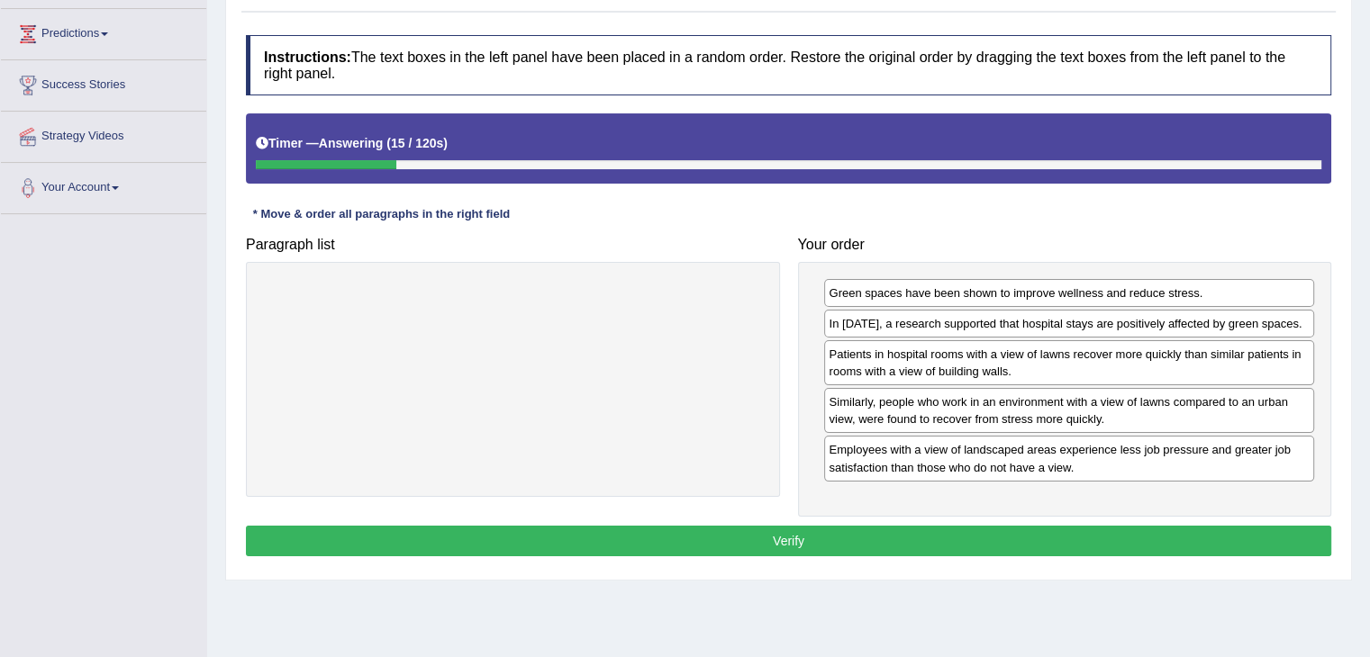
click at [911, 527] on button "Verify" at bounding box center [788, 541] width 1085 height 31
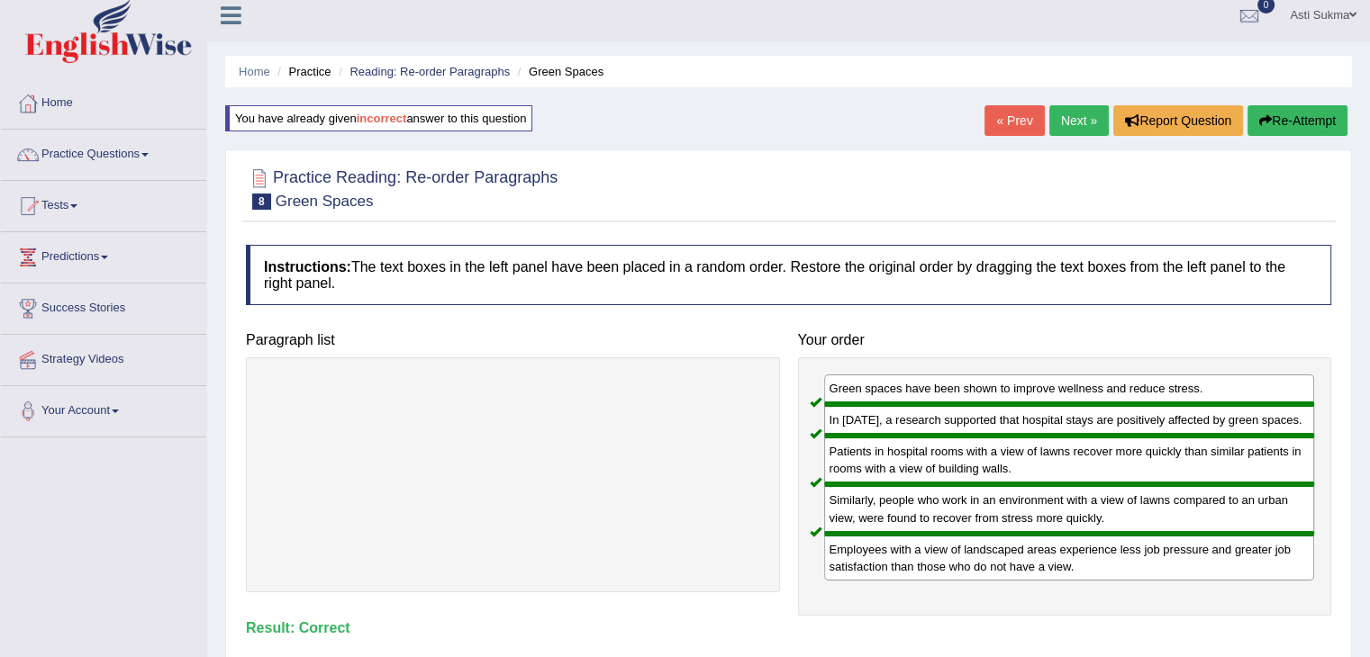
scroll to position [0, 0]
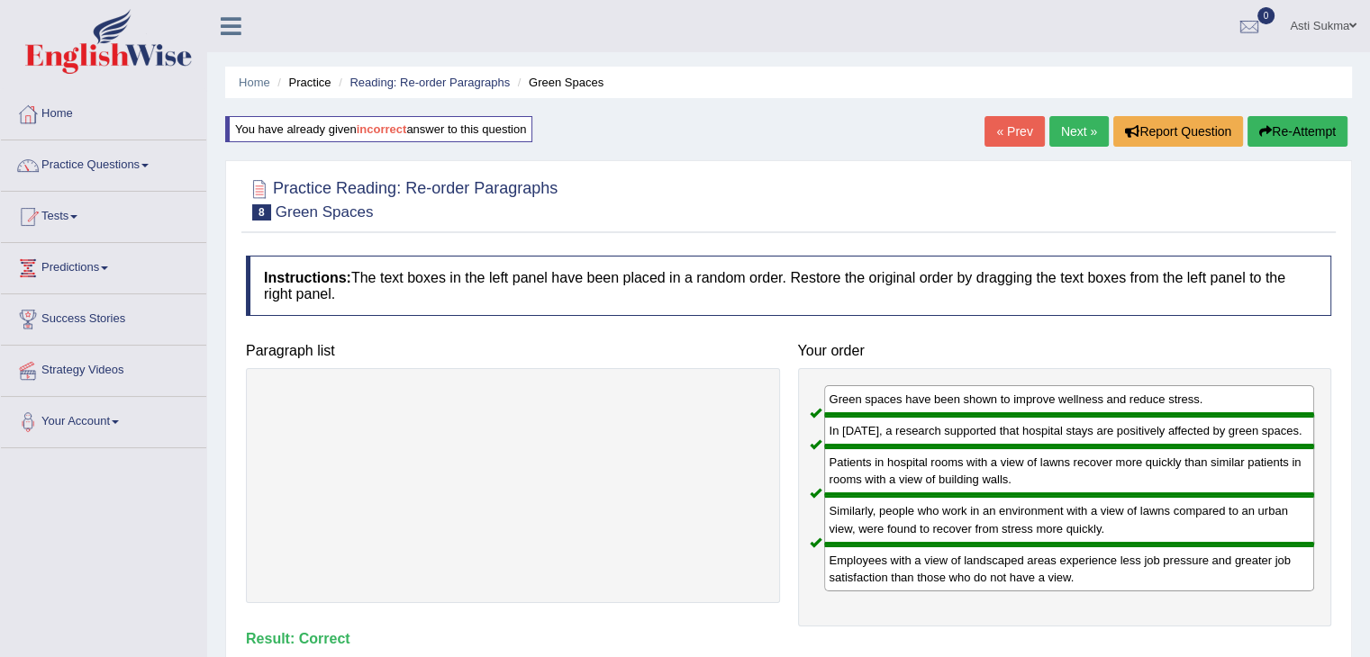
click at [1067, 137] on link "Next »" at bounding box center [1078, 131] width 59 height 31
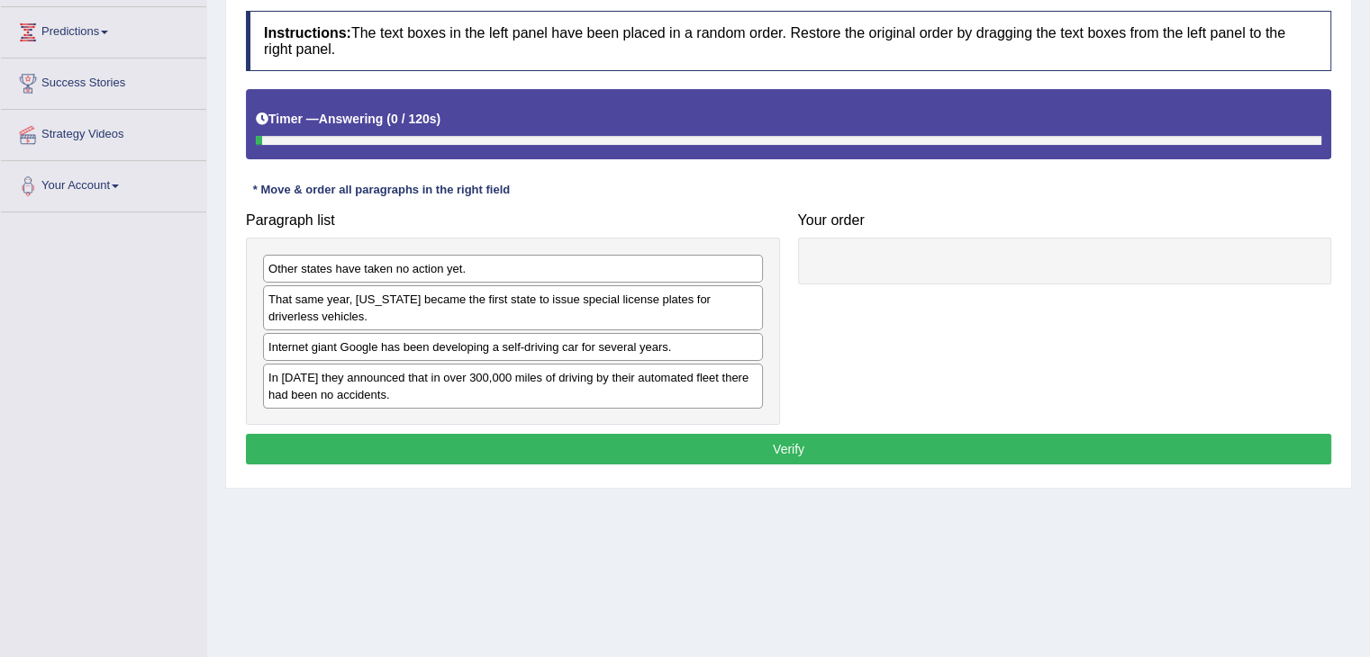
drag, startPoint x: 0, startPoint y: 0, endPoint x: 1382, endPoint y: 212, distance: 1398.4
click at [1369, 212] on html "Toggle navigation Home Practice Questions Speaking Practice Read Aloud Repeat S…" at bounding box center [685, 92] width 1370 height 657
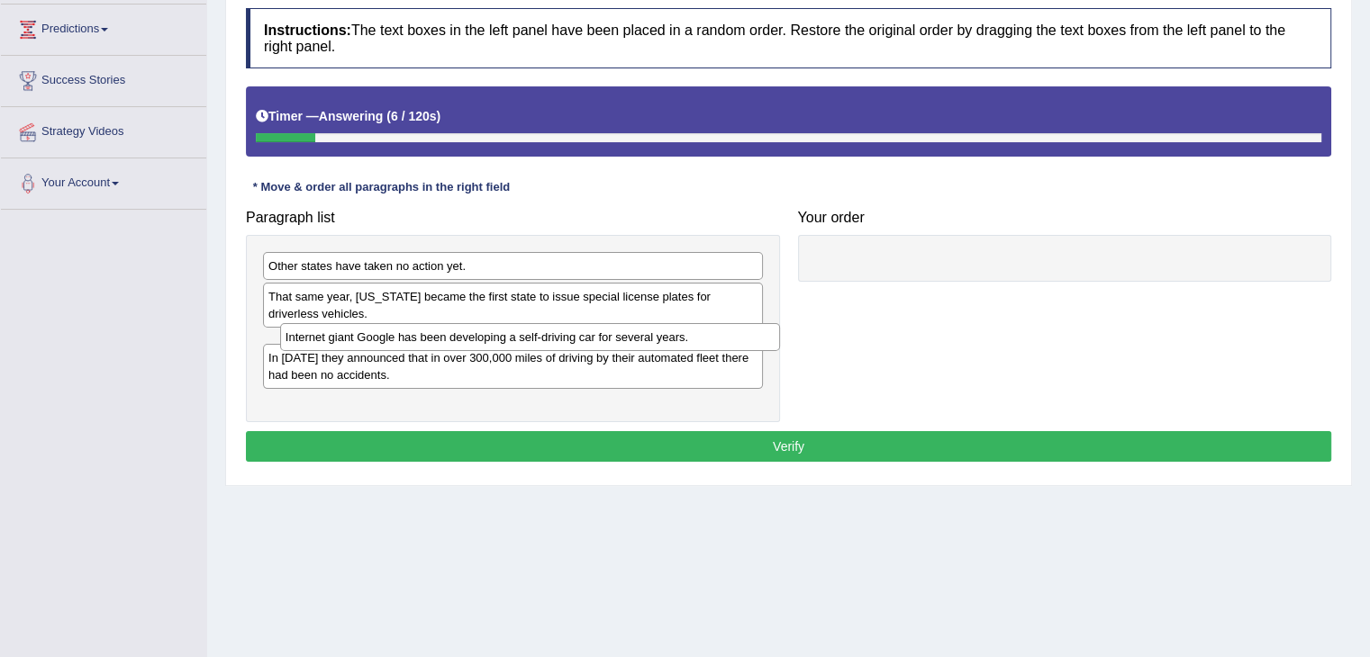
drag, startPoint x: 493, startPoint y: 347, endPoint x: 811, endPoint y: 285, distance: 324.8
click at [780, 323] on div "Internet giant Google has been developing a self-driving car for several years." at bounding box center [530, 337] width 500 height 28
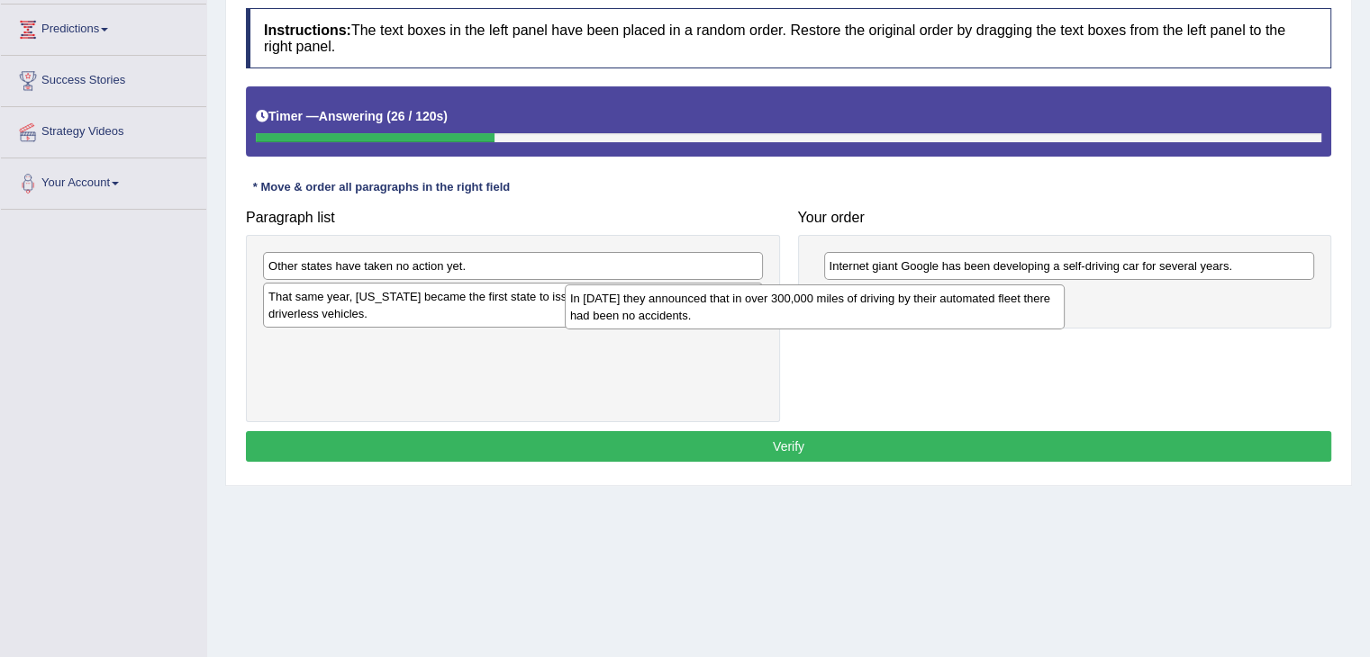
drag, startPoint x: 509, startPoint y: 359, endPoint x: 846, endPoint y: 303, distance: 342.3
click at [846, 303] on div "In [DATE] they announced that in over 300,000 miles of driving by their automat…" at bounding box center [815, 307] width 500 height 45
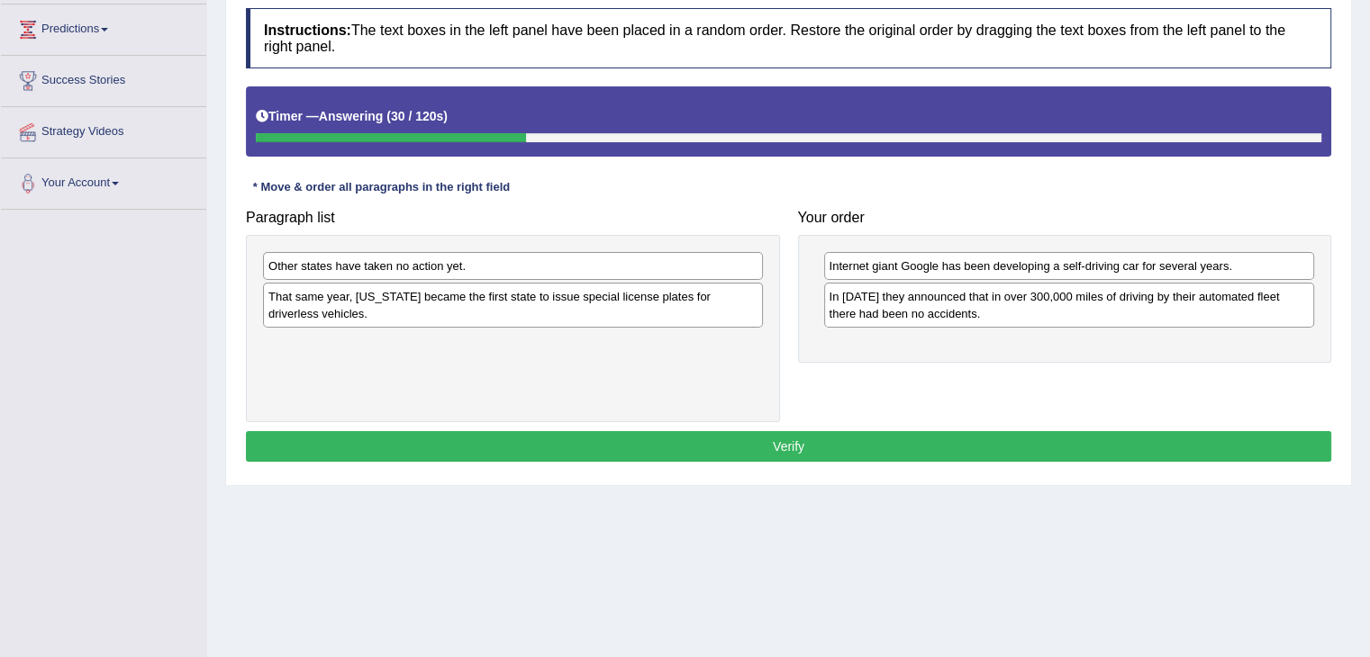
click at [508, 310] on div "That same year, [US_STATE] became the first state to issue special license plat…" at bounding box center [513, 305] width 500 height 45
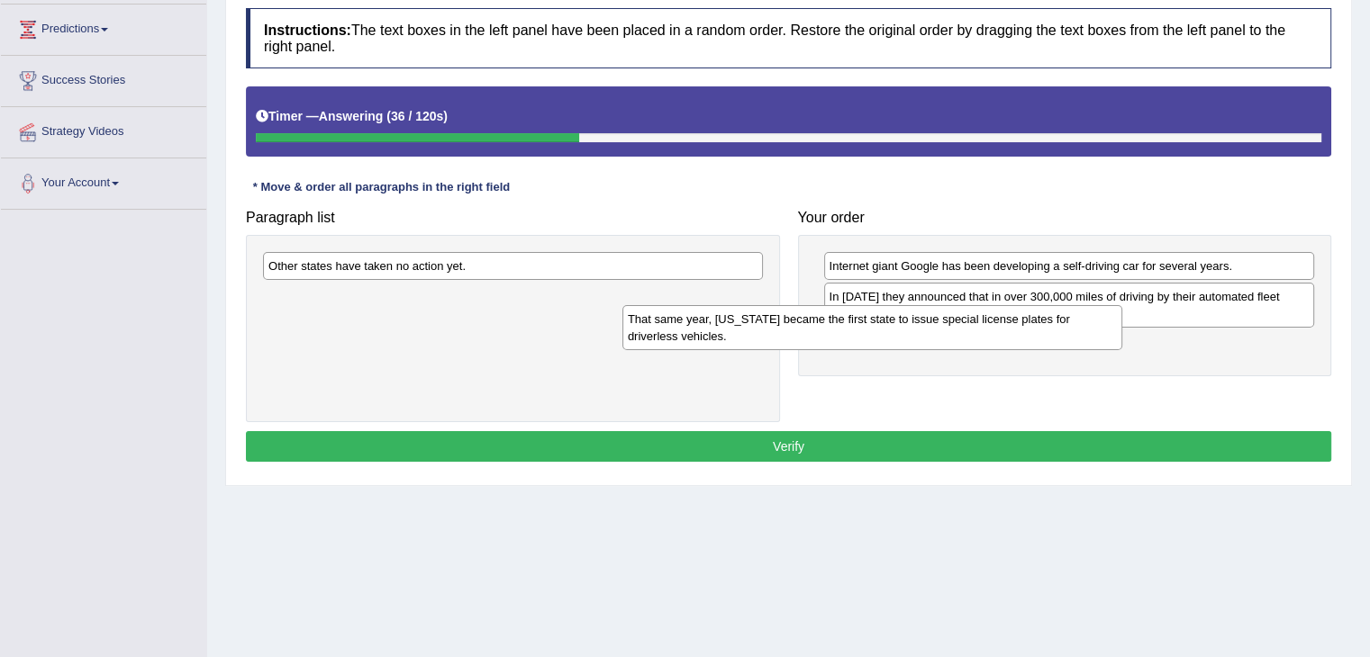
drag, startPoint x: 508, startPoint y: 310, endPoint x: 896, endPoint y: 323, distance: 388.3
click at [896, 323] on div "That same year, [US_STATE] became the first state to issue special license plat…" at bounding box center [872, 327] width 500 height 45
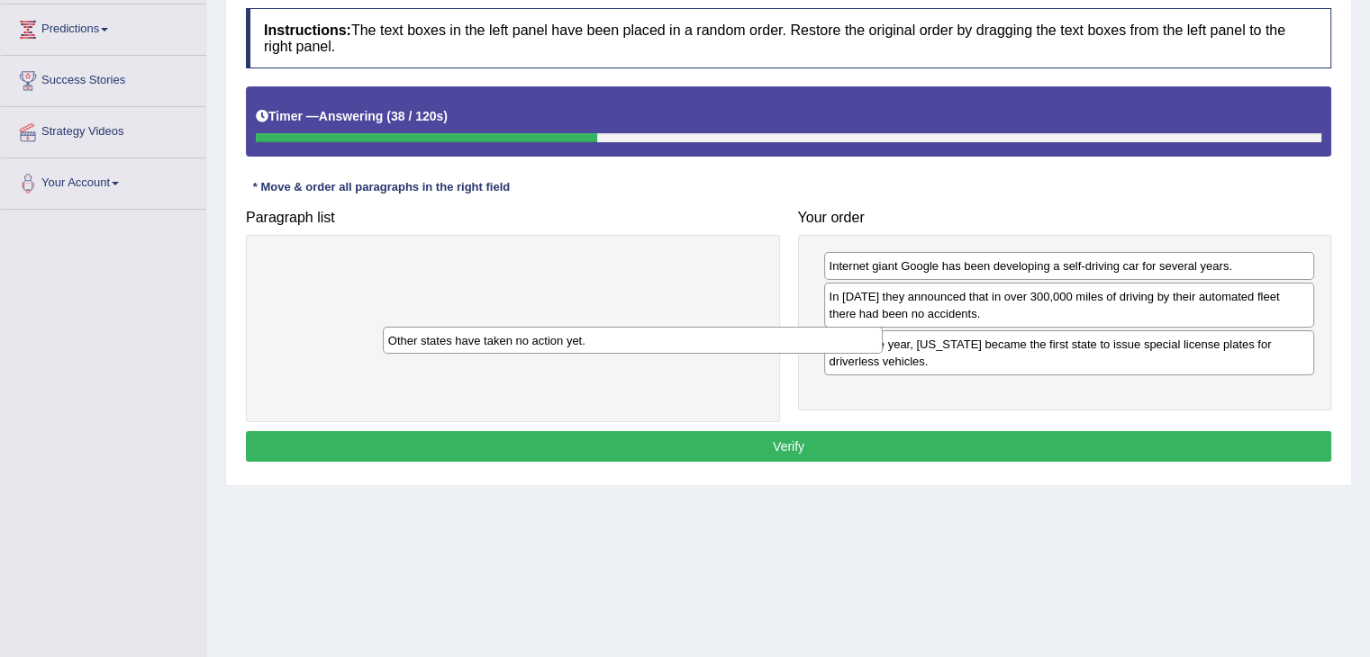
drag, startPoint x: 734, startPoint y: 271, endPoint x: 991, endPoint y: 393, distance: 284.8
click at [882, 355] on div "Other states have taken no action yet." at bounding box center [633, 341] width 500 height 28
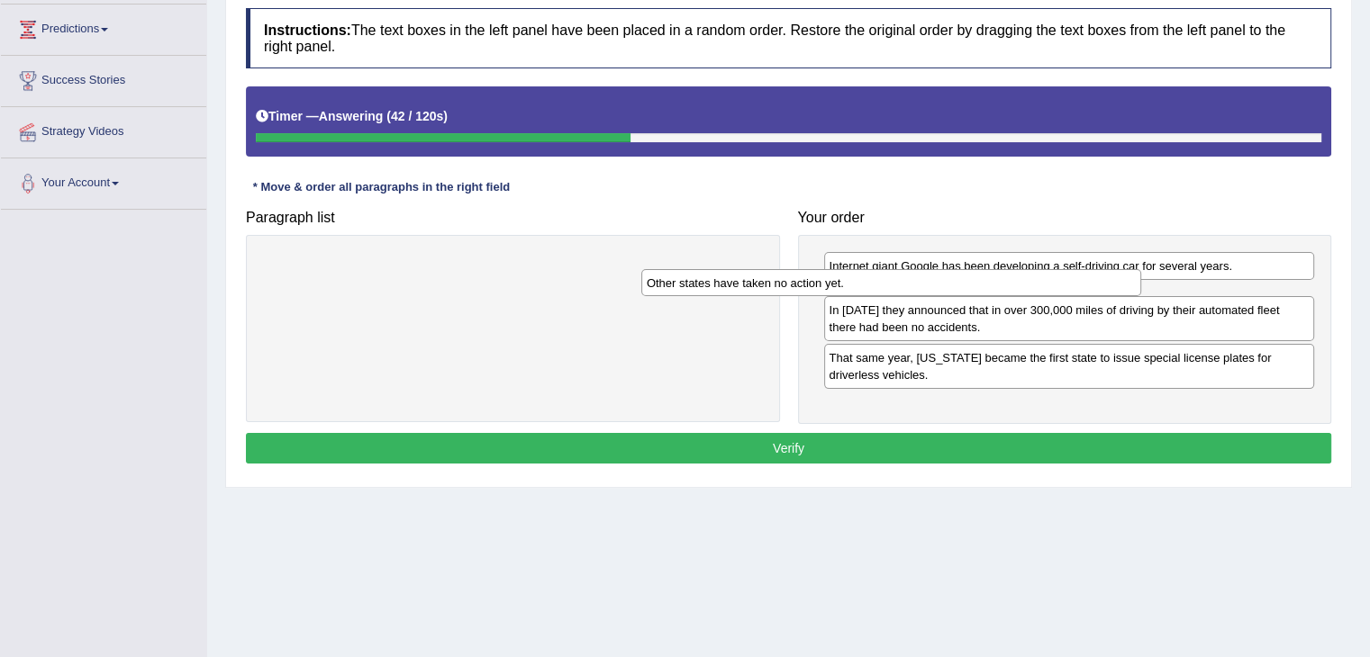
drag, startPoint x: 677, startPoint y: 271, endPoint x: 1085, endPoint y: 288, distance: 408.3
click at [1085, 288] on div "Other states have taken no action yet." at bounding box center [891, 283] width 500 height 28
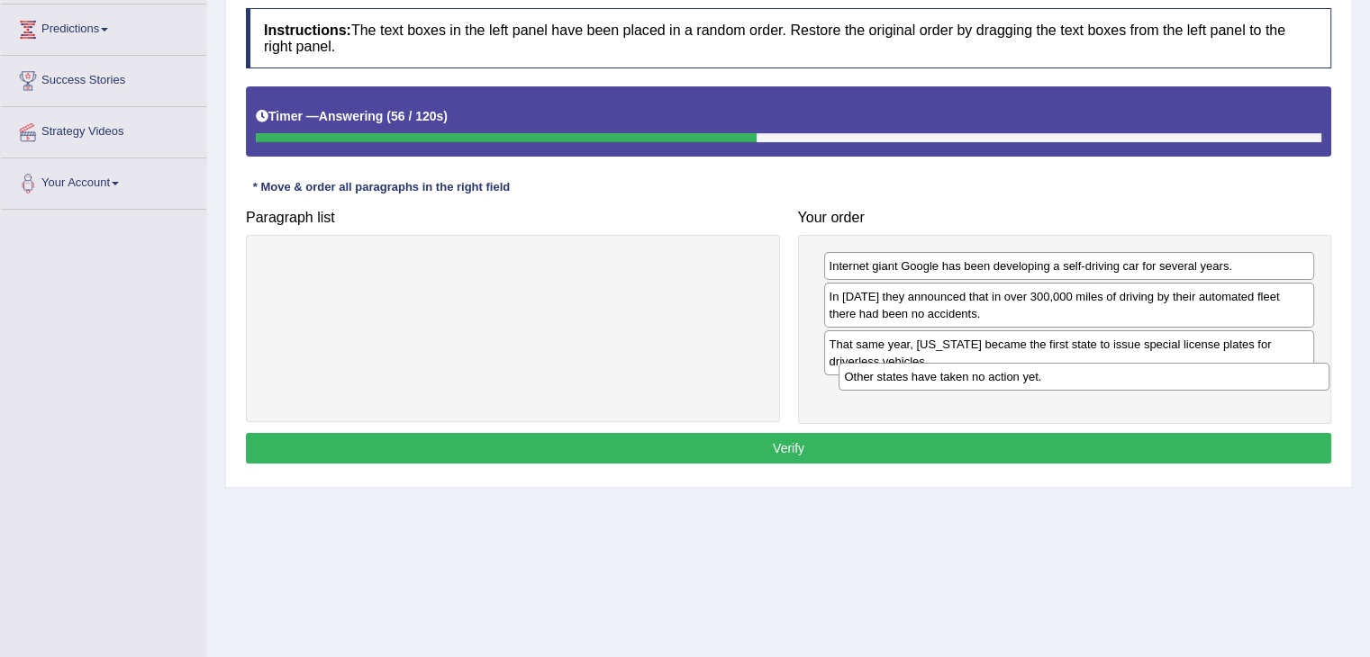
drag, startPoint x: 1000, startPoint y: 289, endPoint x: 1019, endPoint y: 387, distance: 100.0
click at [1019, 387] on div "Other states have taken no action yet." at bounding box center [1083, 377] width 491 height 28
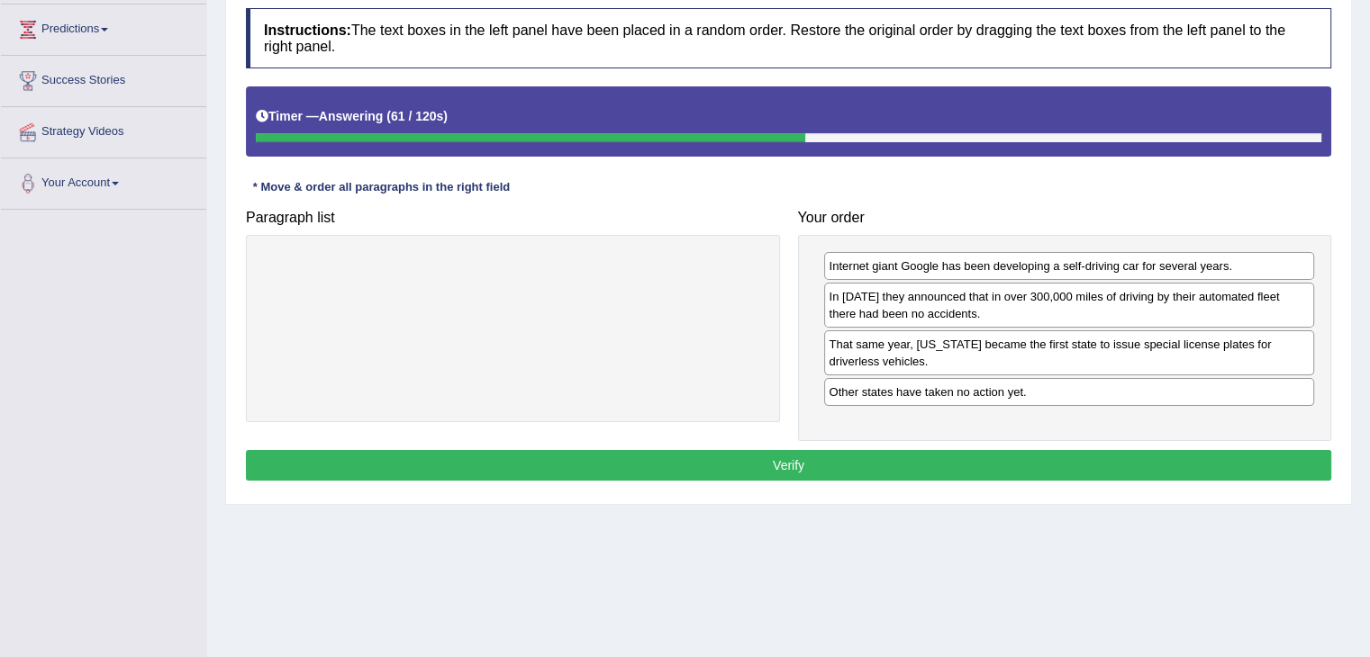
click at [1004, 472] on button "Verify" at bounding box center [788, 465] width 1085 height 31
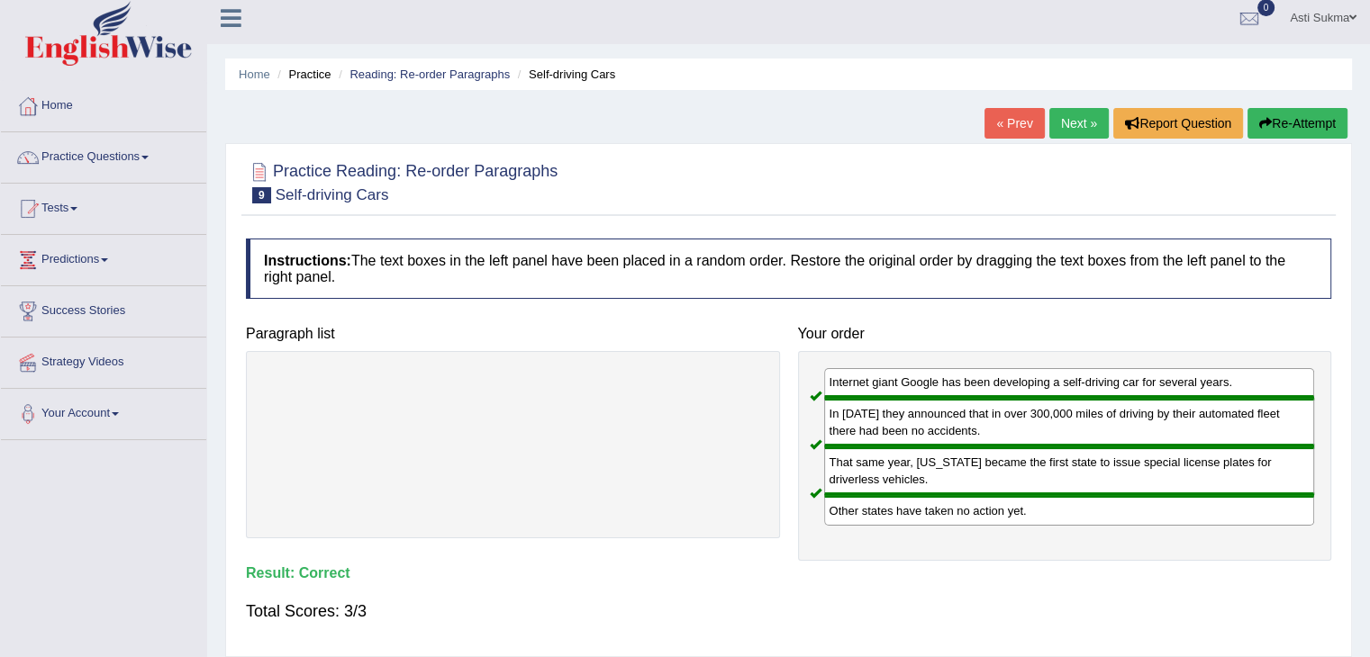
scroll to position [0, 0]
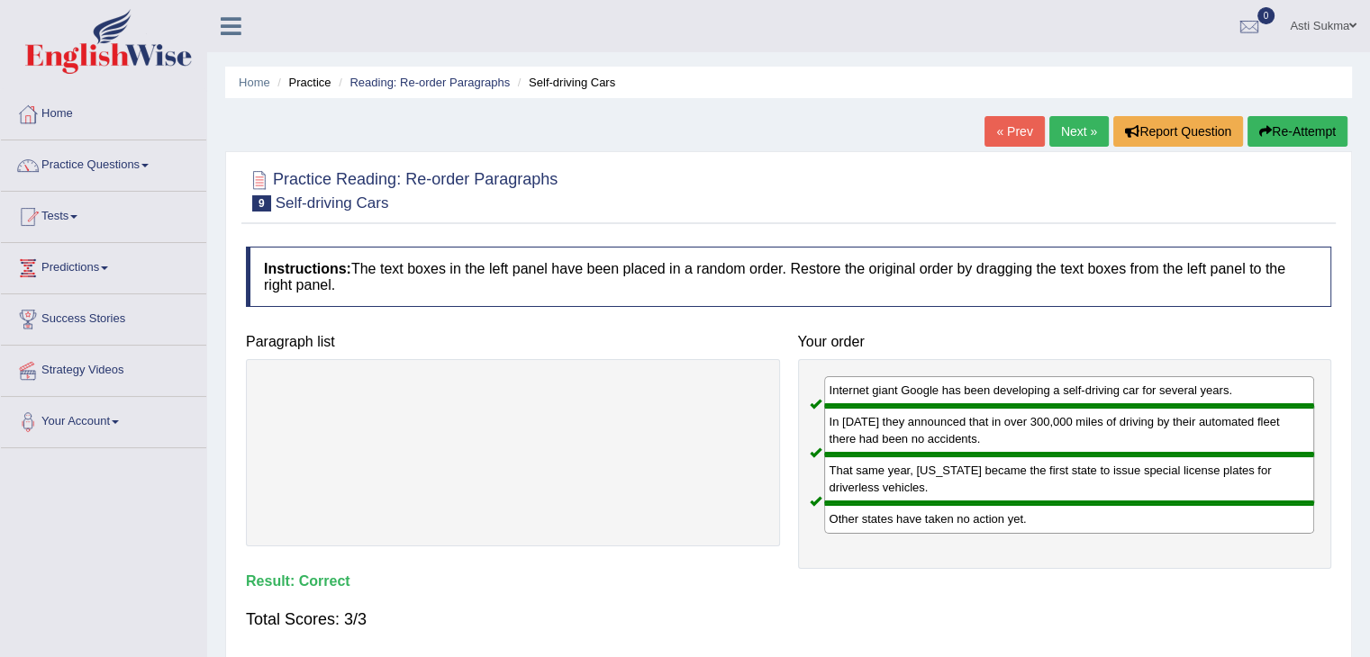
click at [1063, 138] on link "Next »" at bounding box center [1078, 131] width 59 height 31
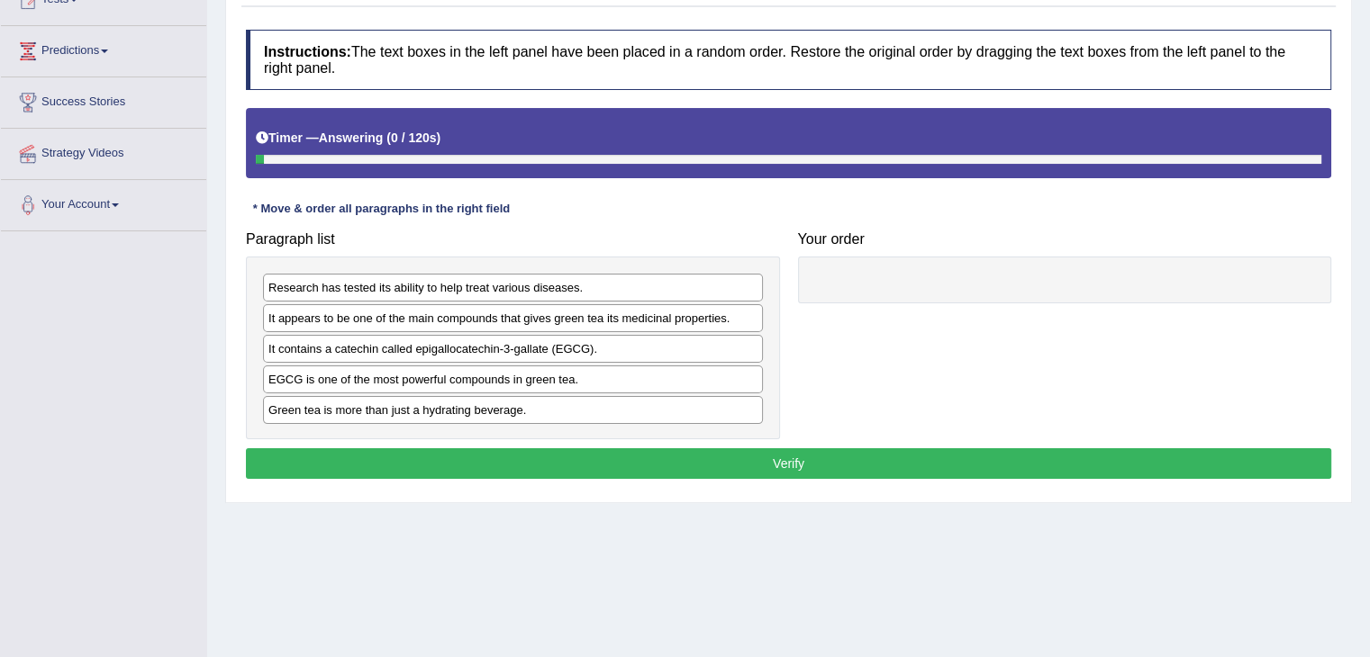
click at [1369, 240] on html "Toggle navigation Home Practice Questions Speaking Practice Read Aloud Repeat S…" at bounding box center [685, 111] width 1370 height 657
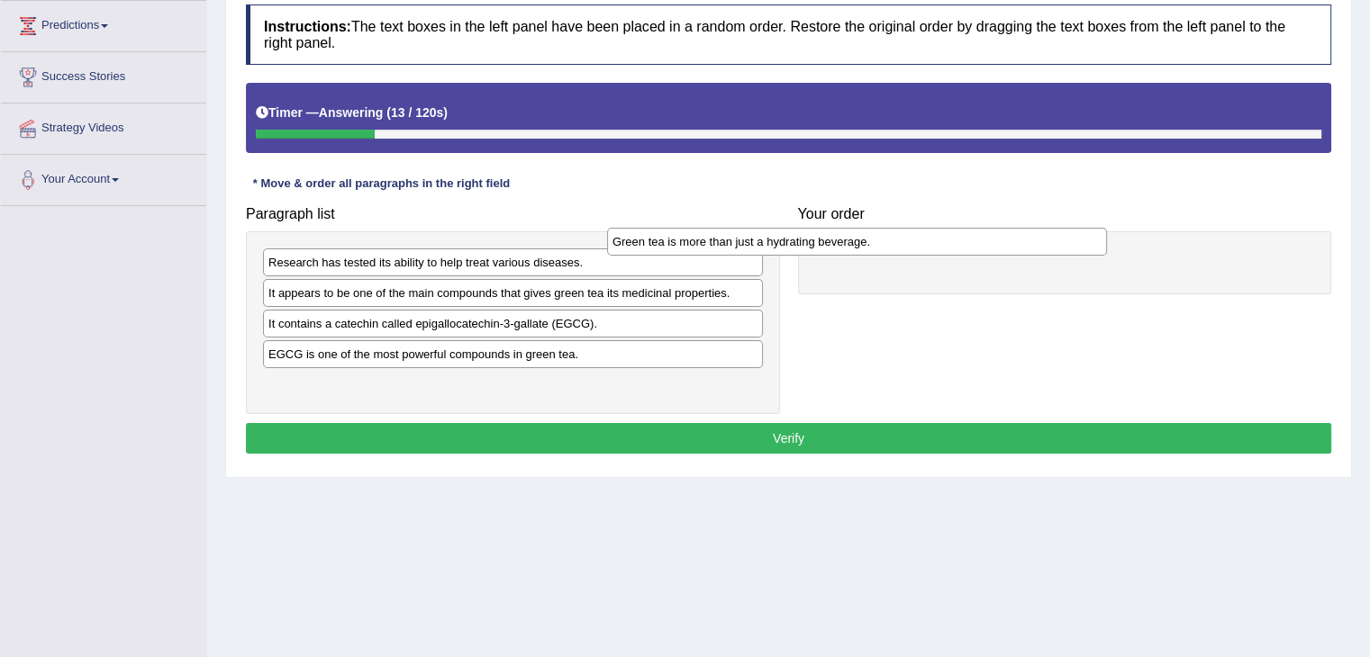
drag, startPoint x: 462, startPoint y: 386, endPoint x: 811, endPoint y: 244, distance: 377.2
click at [811, 244] on div "Green tea is more than just a hydrating beverage." at bounding box center [857, 242] width 500 height 28
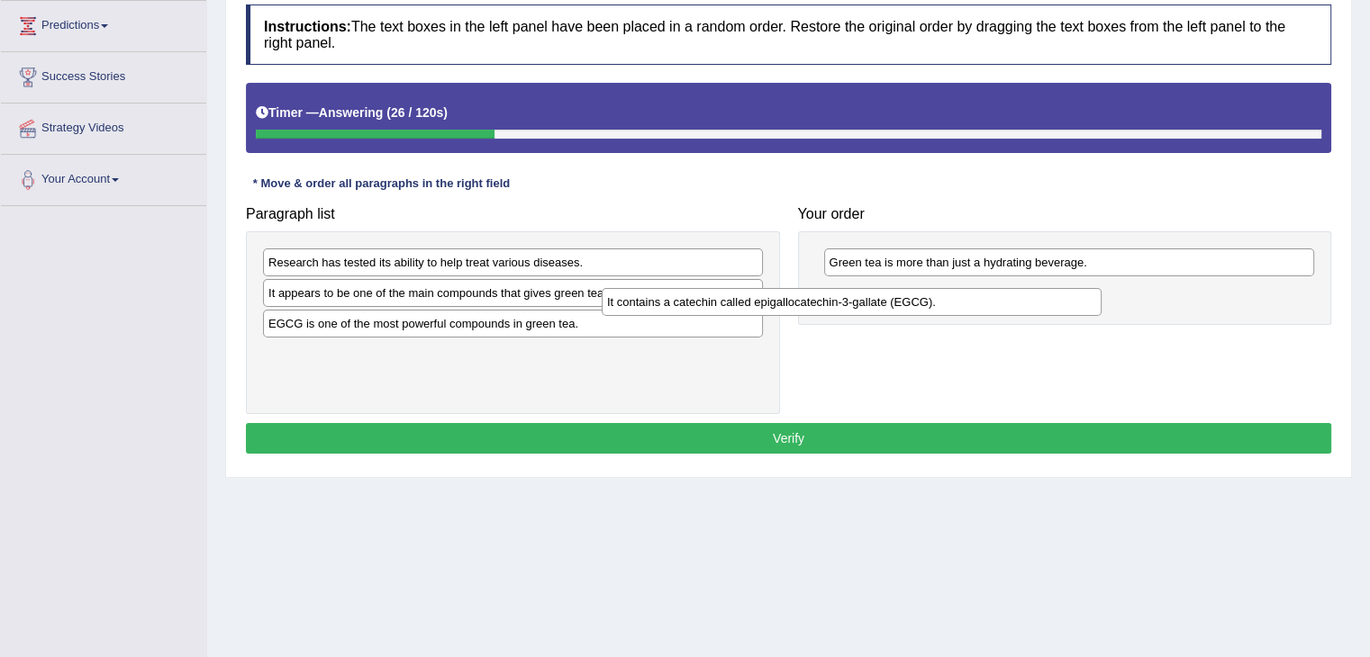
drag, startPoint x: 371, startPoint y: 320, endPoint x: 722, endPoint y: 300, distance: 351.7
click at [722, 300] on div "It contains a catechin called epigallocatechin-3-gallate (EGCG)." at bounding box center [852, 302] width 500 height 28
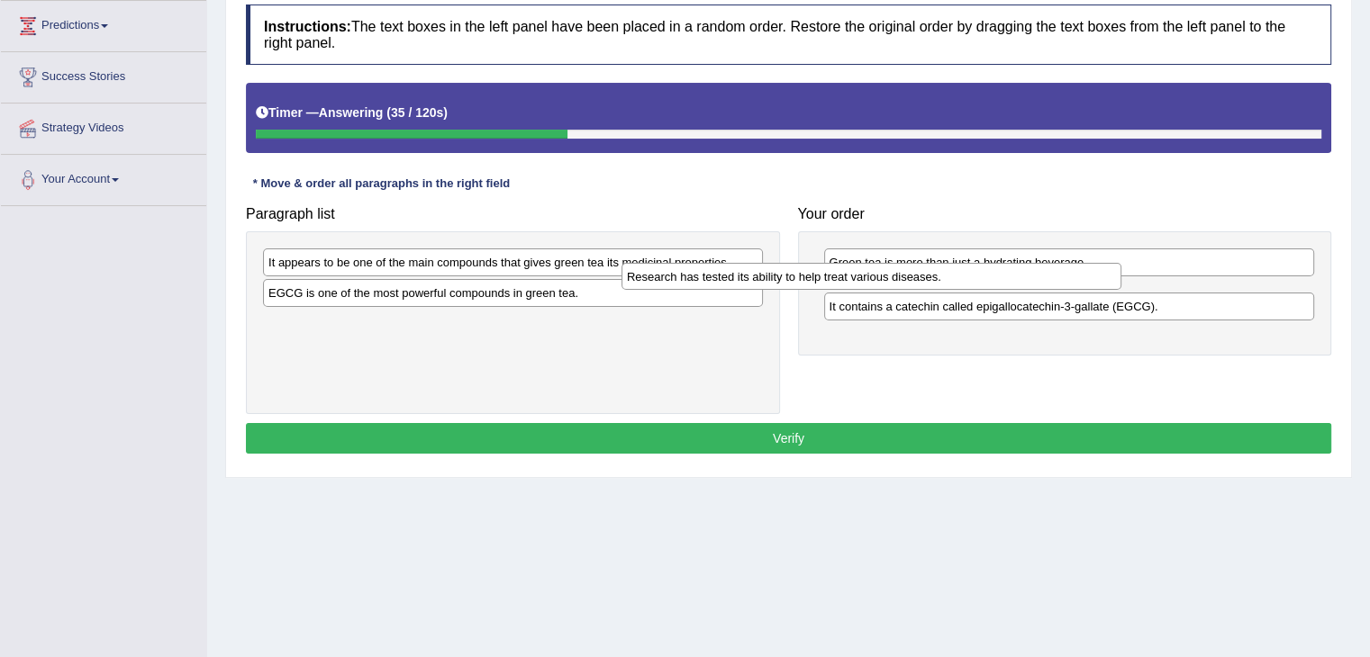
drag, startPoint x: 467, startPoint y: 260, endPoint x: 832, endPoint y: 272, distance: 364.9
click at [832, 272] on div "Research has tested its ability to help treat various diseases." at bounding box center [871, 277] width 500 height 28
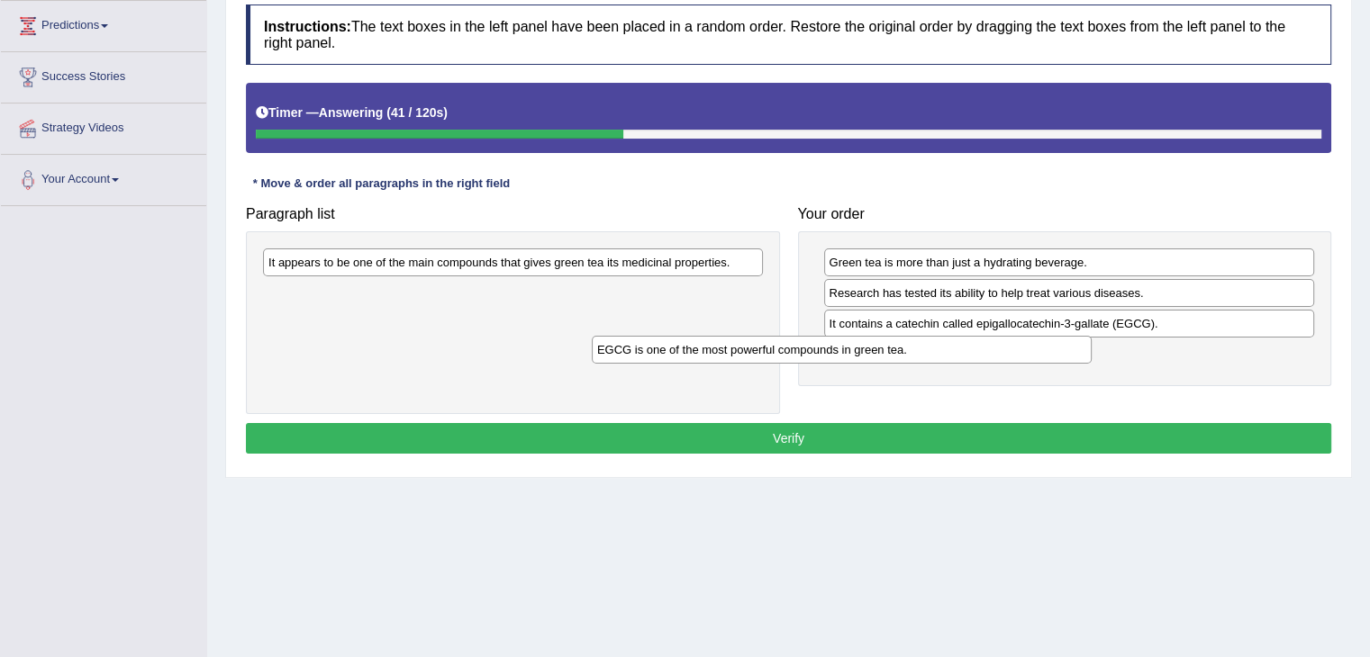
drag, startPoint x: 611, startPoint y: 300, endPoint x: 945, endPoint y: 356, distance: 338.7
click at [945, 356] on div "EGCG is one of the most powerful compounds in green tea." at bounding box center [842, 350] width 500 height 28
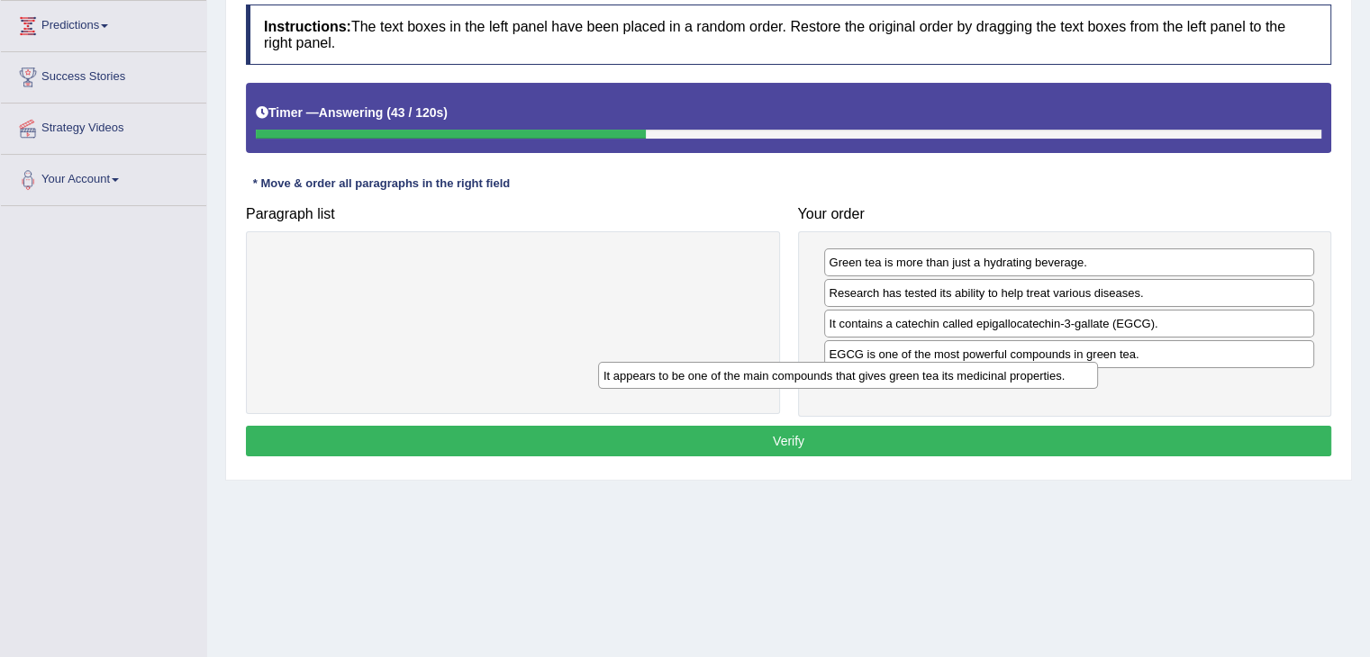
drag, startPoint x: 656, startPoint y: 259, endPoint x: 1007, endPoint y: 376, distance: 370.2
click at [1007, 376] on div "It appears to be one of the main compounds that gives green tea its medicinal p…" at bounding box center [848, 376] width 500 height 28
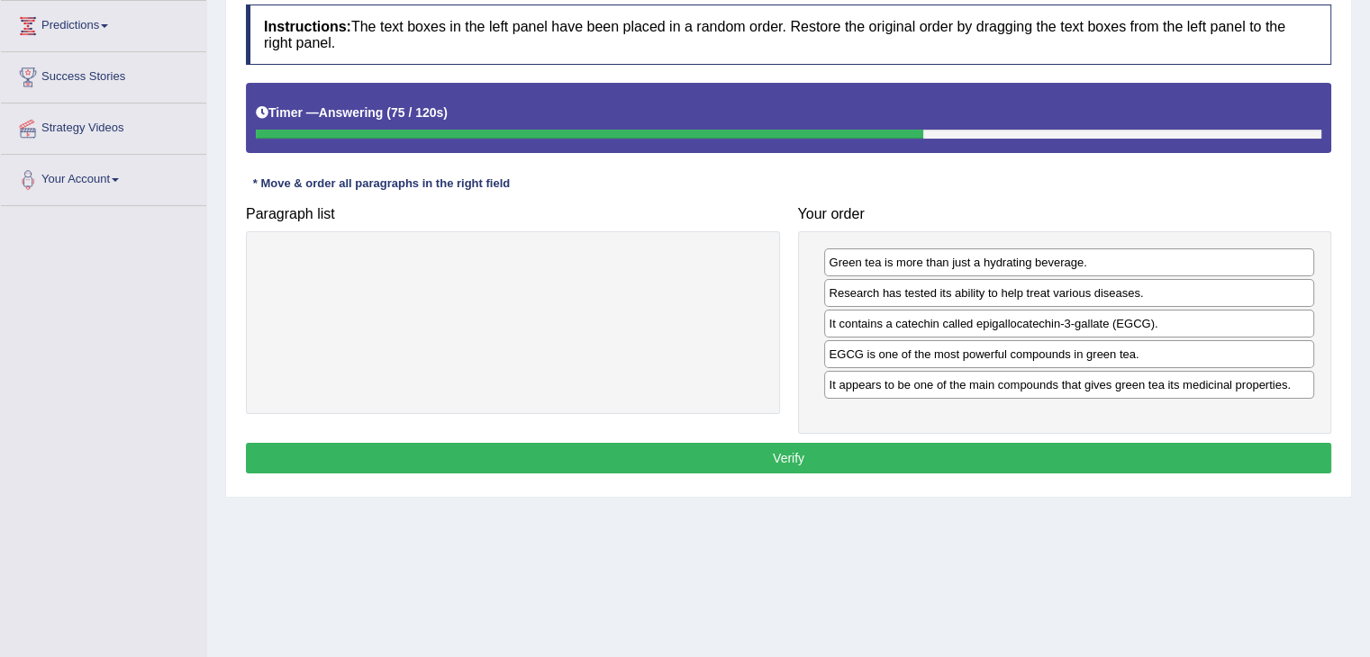
click at [991, 459] on button "Verify" at bounding box center [788, 458] width 1085 height 31
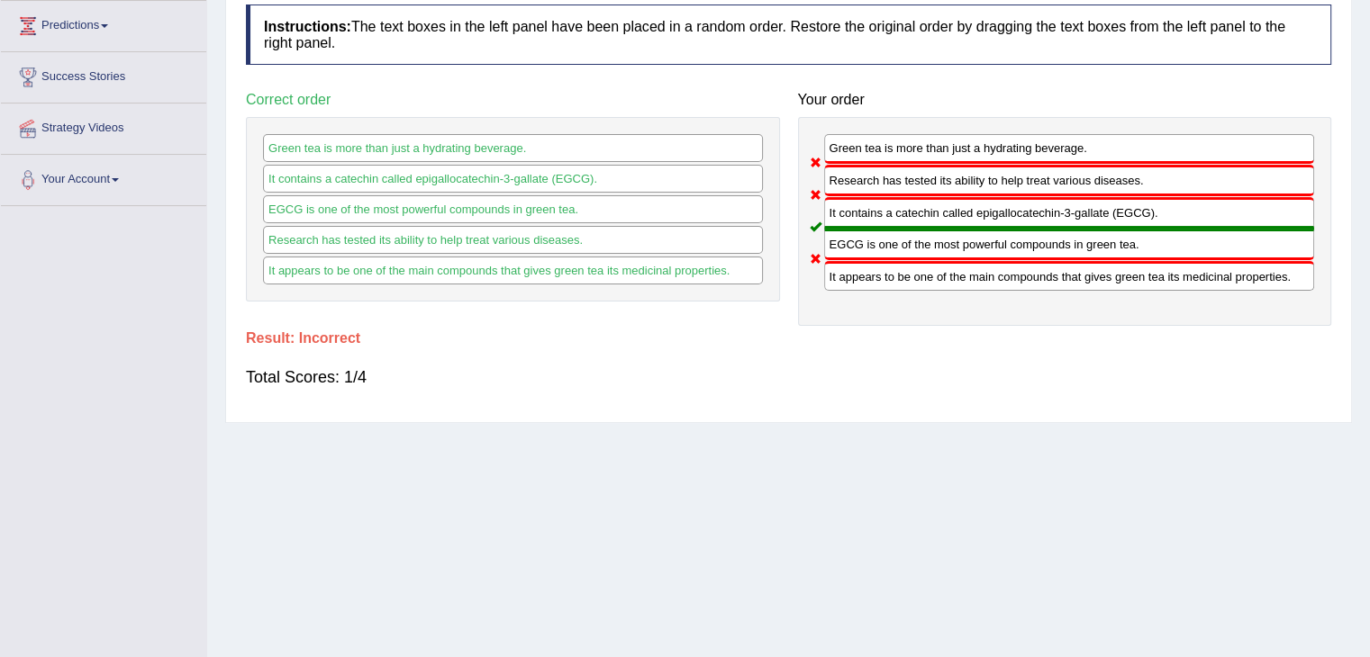
scroll to position [0, 0]
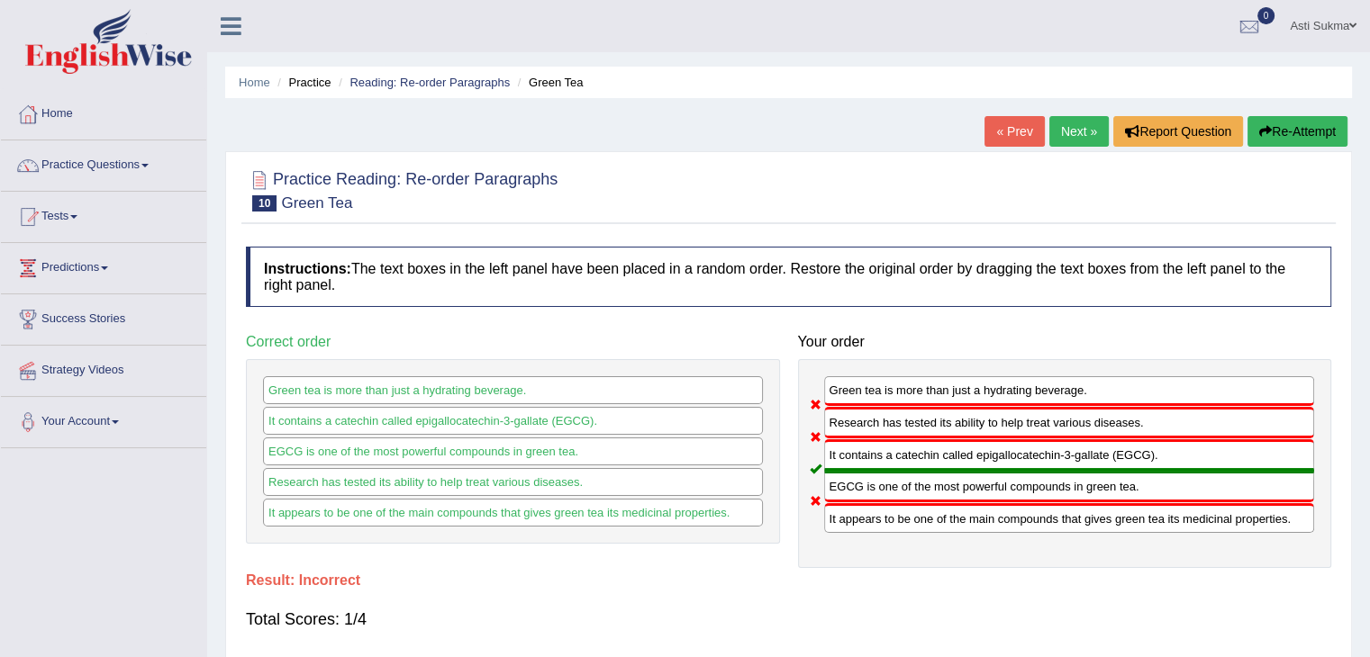
click at [1289, 123] on button "Re-Attempt" at bounding box center [1297, 131] width 100 height 31
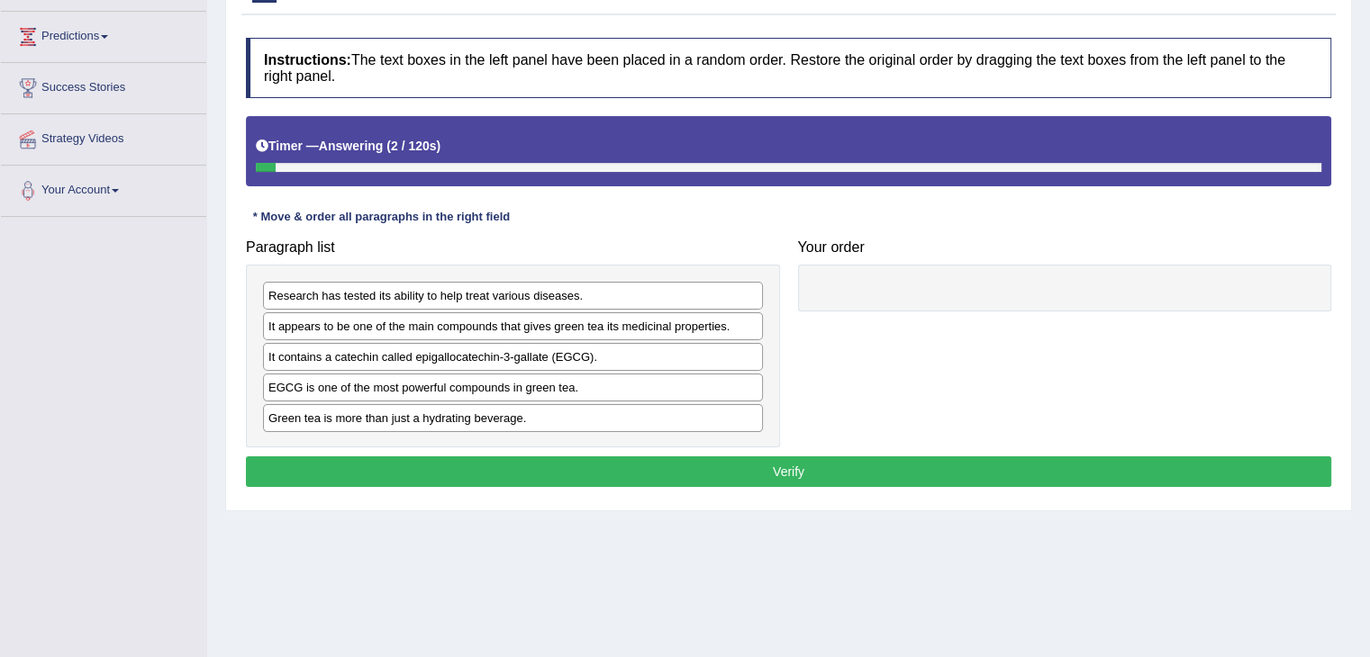
scroll to position [234, 0]
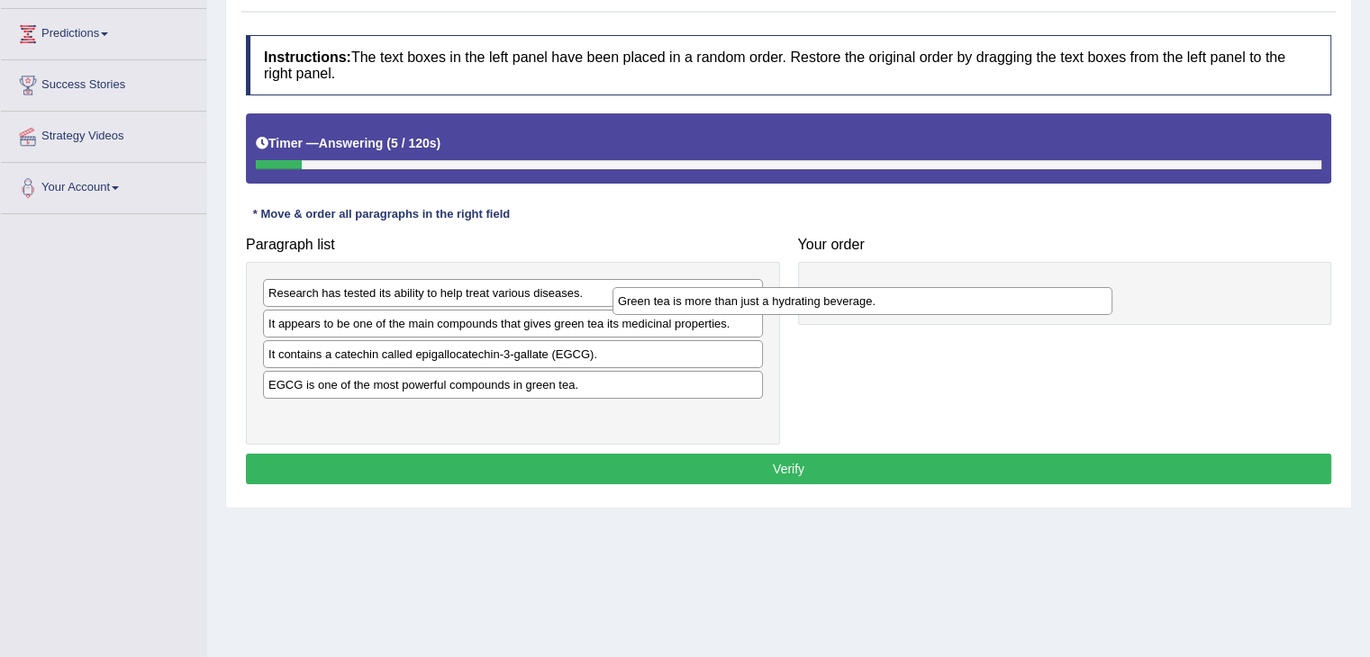
drag, startPoint x: 436, startPoint y: 409, endPoint x: 847, endPoint y: 285, distance: 429.9
click at [847, 287] on div "Green tea is more than just a hydrating beverage." at bounding box center [862, 301] width 500 height 28
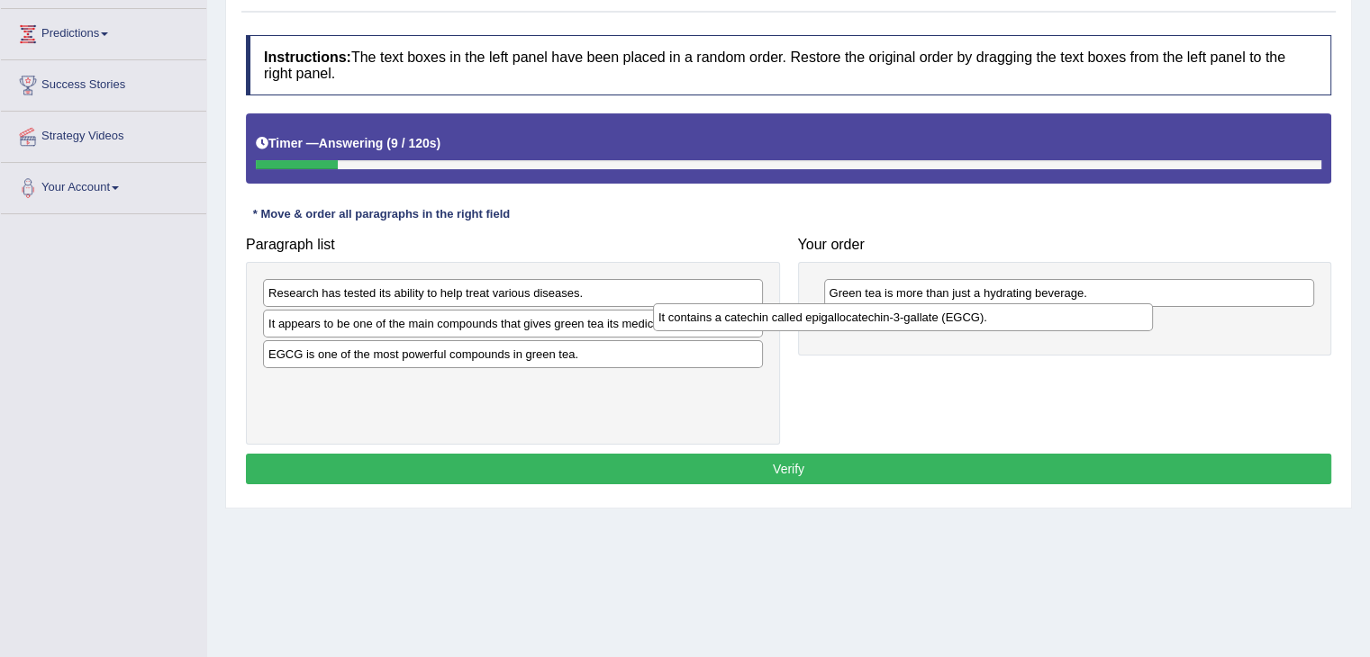
drag, startPoint x: 493, startPoint y: 350, endPoint x: 900, endPoint y: 306, distance: 410.3
click at [900, 306] on div "It contains a catechin called epigallocatechin-3-gallate (EGCG)." at bounding box center [903, 317] width 500 height 28
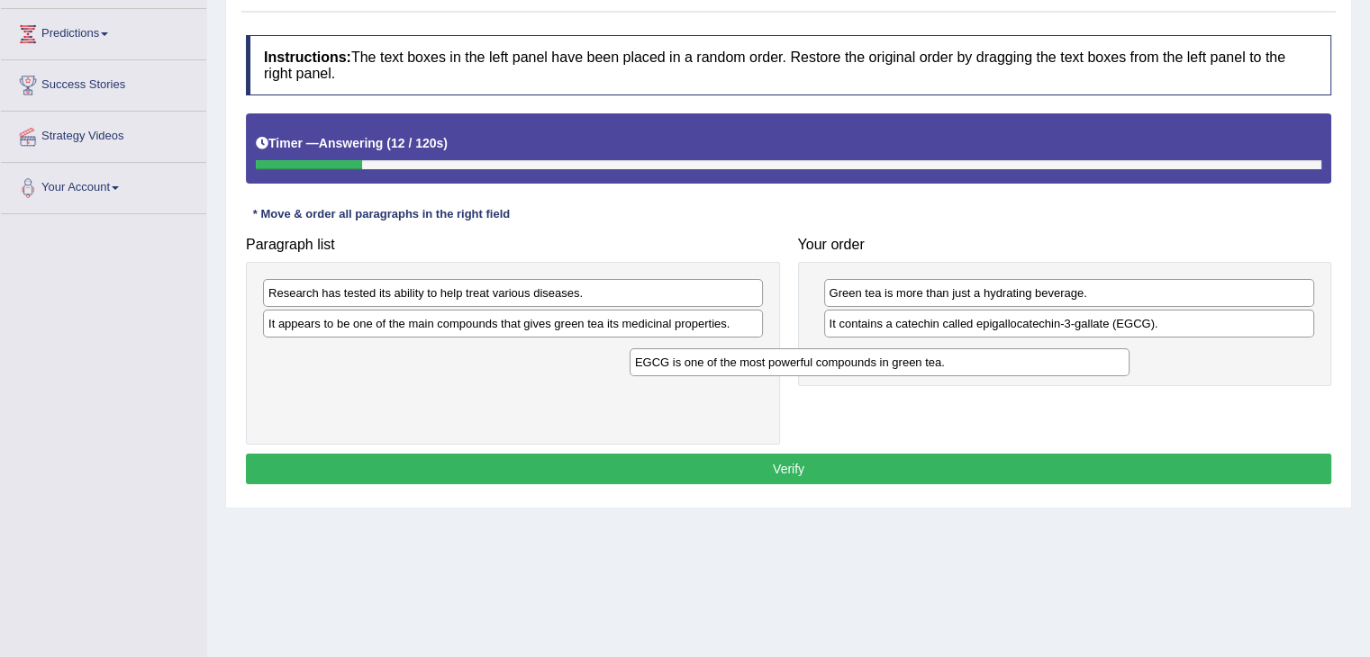
drag, startPoint x: 587, startPoint y: 353, endPoint x: 964, endPoint y: 359, distance: 376.5
click at [964, 359] on div "EGCG is one of the most powerful compounds in green tea." at bounding box center [879, 362] width 500 height 28
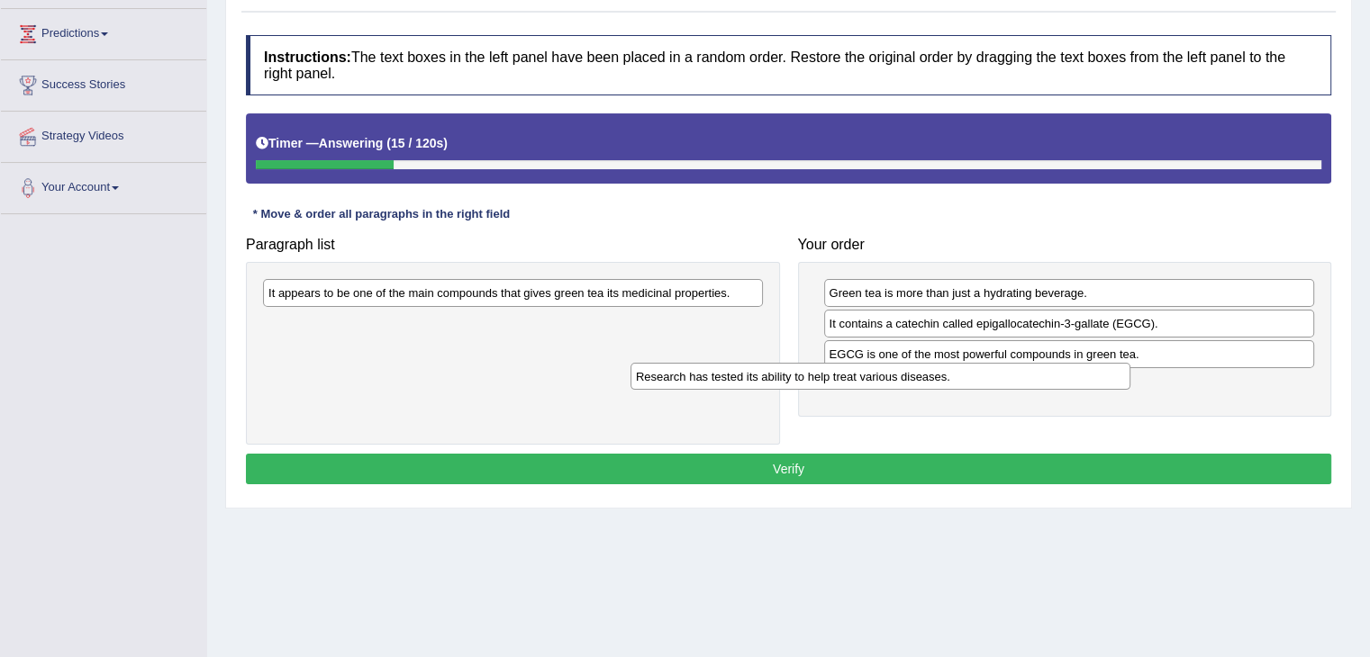
drag, startPoint x: 583, startPoint y: 295, endPoint x: 950, endPoint y: 379, distance: 376.8
click at [950, 379] on div "Research has tested its ability to help treat various diseases." at bounding box center [880, 377] width 500 height 28
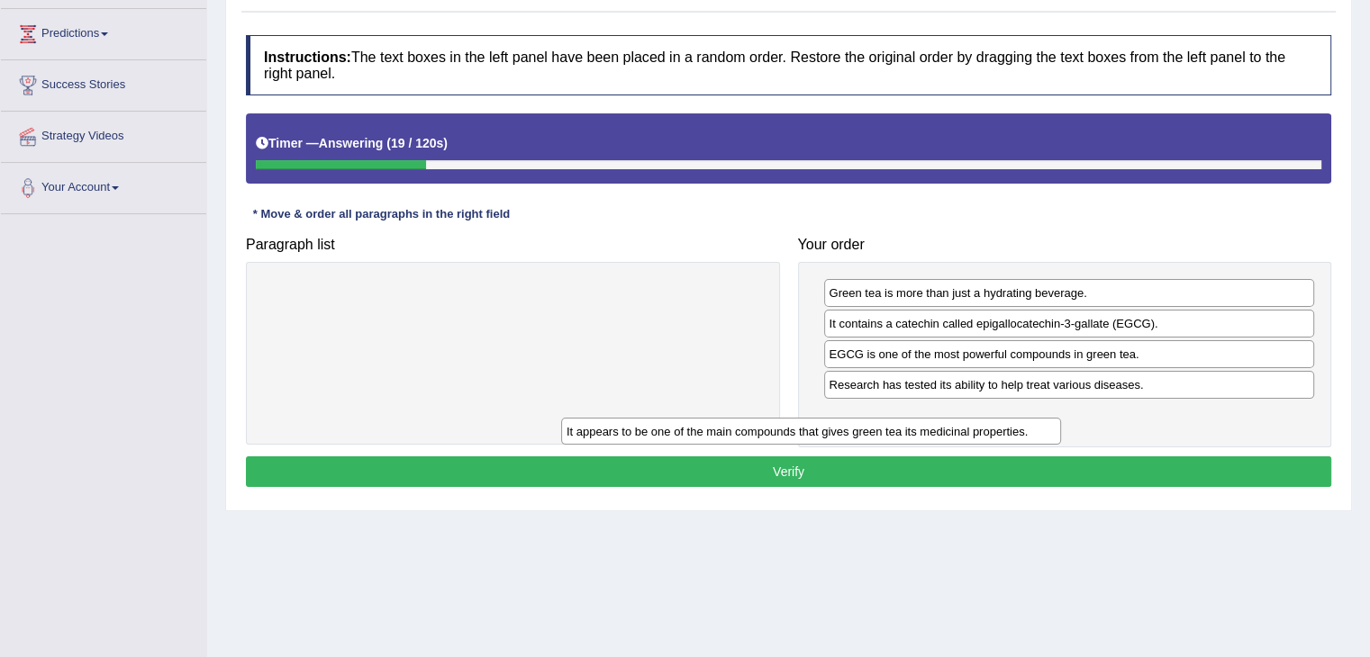
drag, startPoint x: 617, startPoint y: 299, endPoint x: 940, endPoint y: 440, distance: 352.8
click at [940, 440] on div "It appears to be one of the main compounds that gives green tea its medicinal p…" at bounding box center [811, 432] width 500 height 28
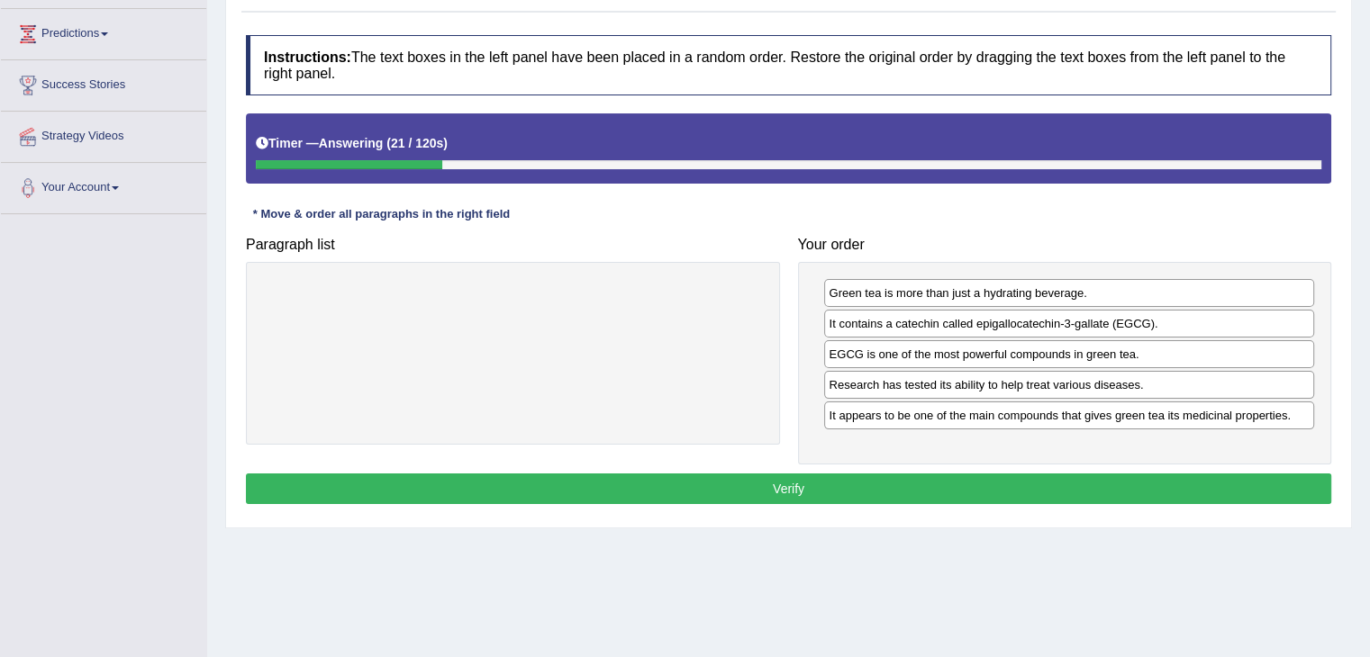
click at [805, 486] on button "Verify" at bounding box center [788, 489] width 1085 height 31
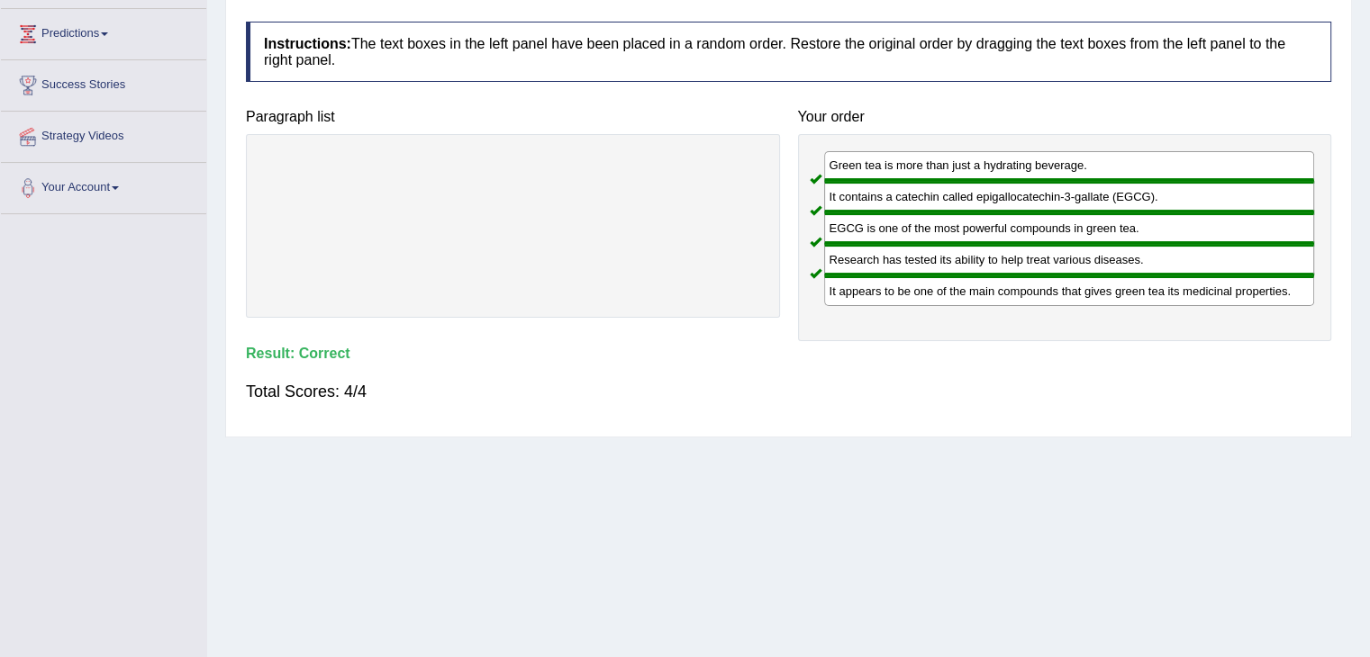
scroll to position [0, 0]
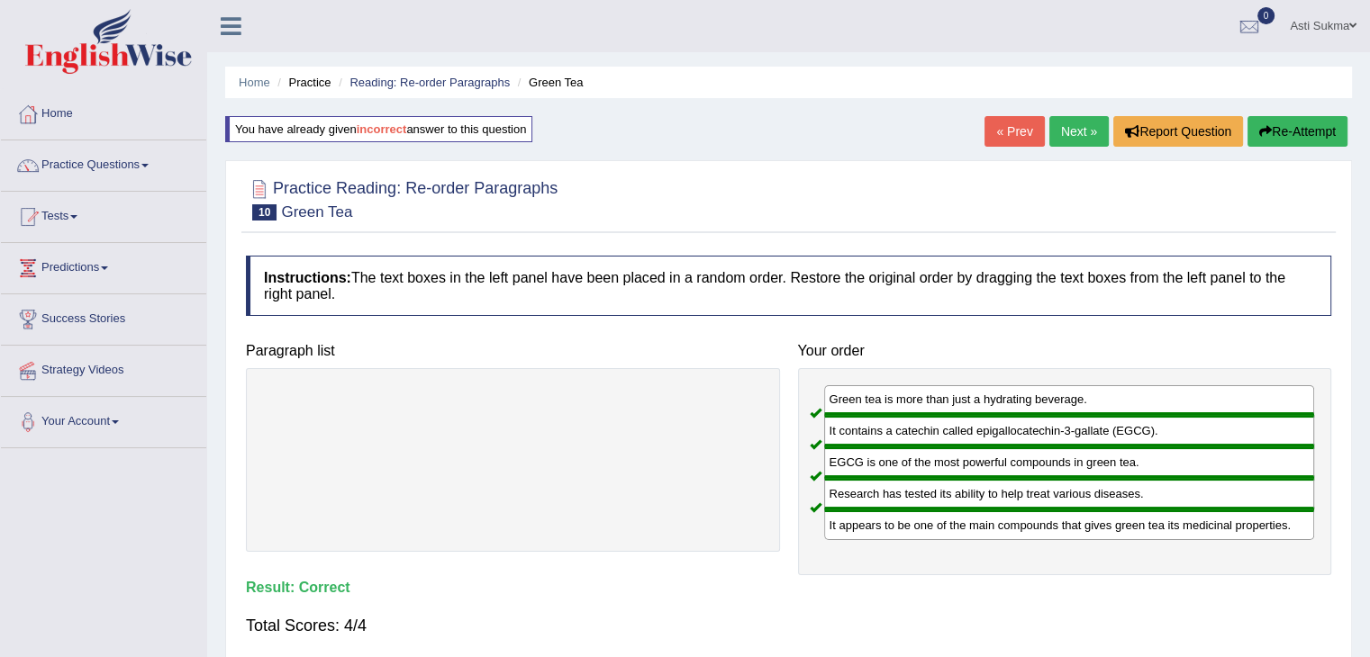
click at [1082, 124] on link "Next »" at bounding box center [1078, 131] width 59 height 31
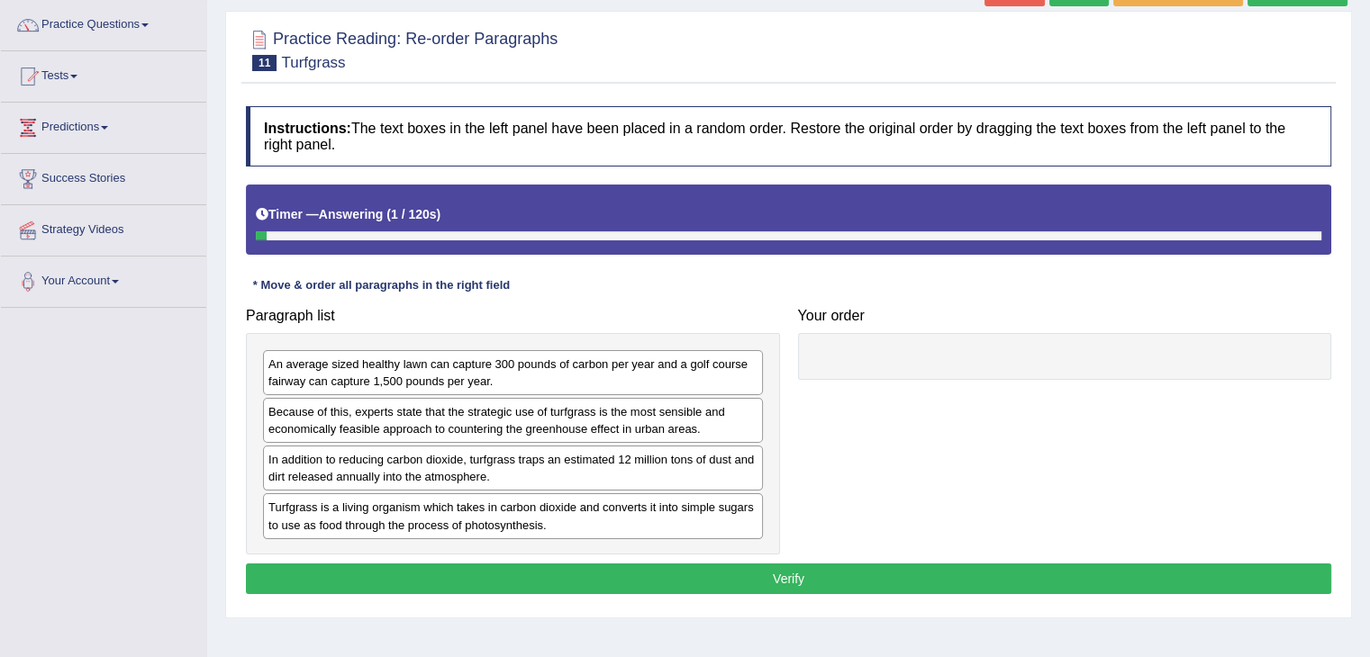
scroll to position [145, 0]
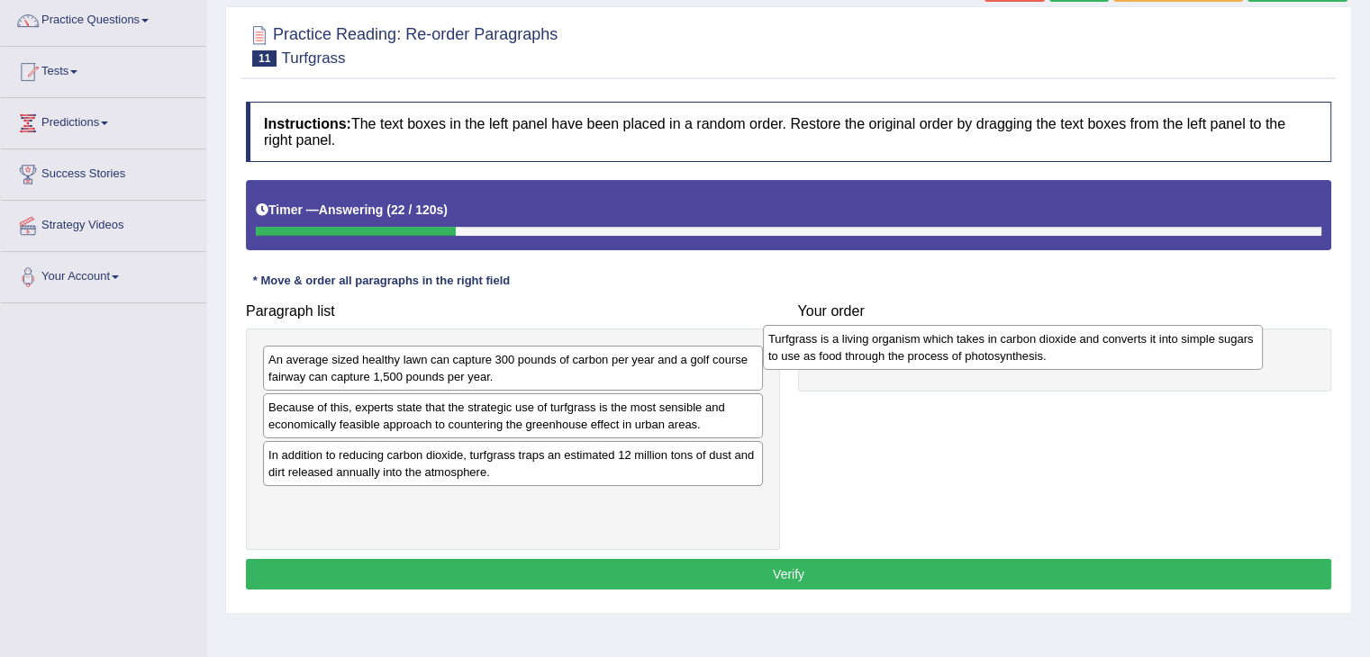
drag, startPoint x: 568, startPoint y: 516, endPoint x: 1077, endPoint y: 353, distance: 534.2
click at [1077, 353] on div "Turfgrass is a living organism which takes in carbon dioxide and converts it in…" at bounding box center [1013, 347] width 500 height 45
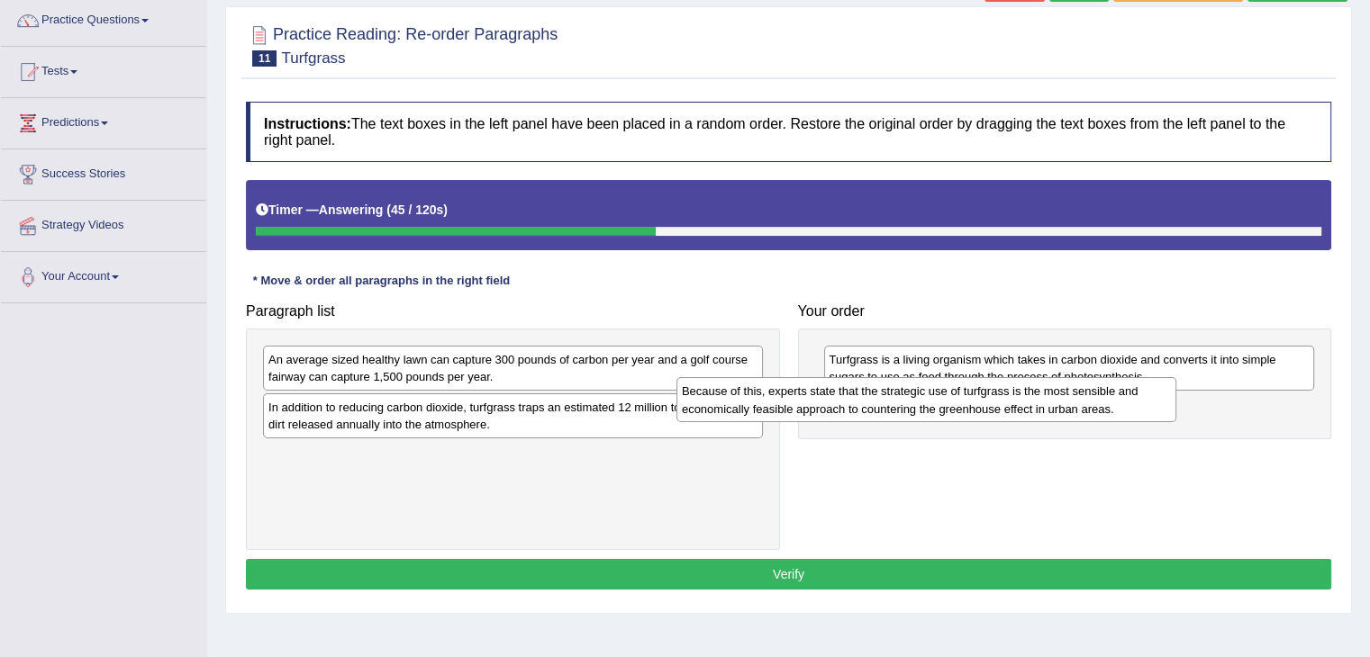
drag, startPoint x: 567, startPoint y: 419, endPoint x: 994, endPoint y: 403, distance: 427.1
click at [994, 403] on div "Because of this, experts state that the strategic use of turfgrass is the most …" at bounding box center [926, 399] width 500 height 45
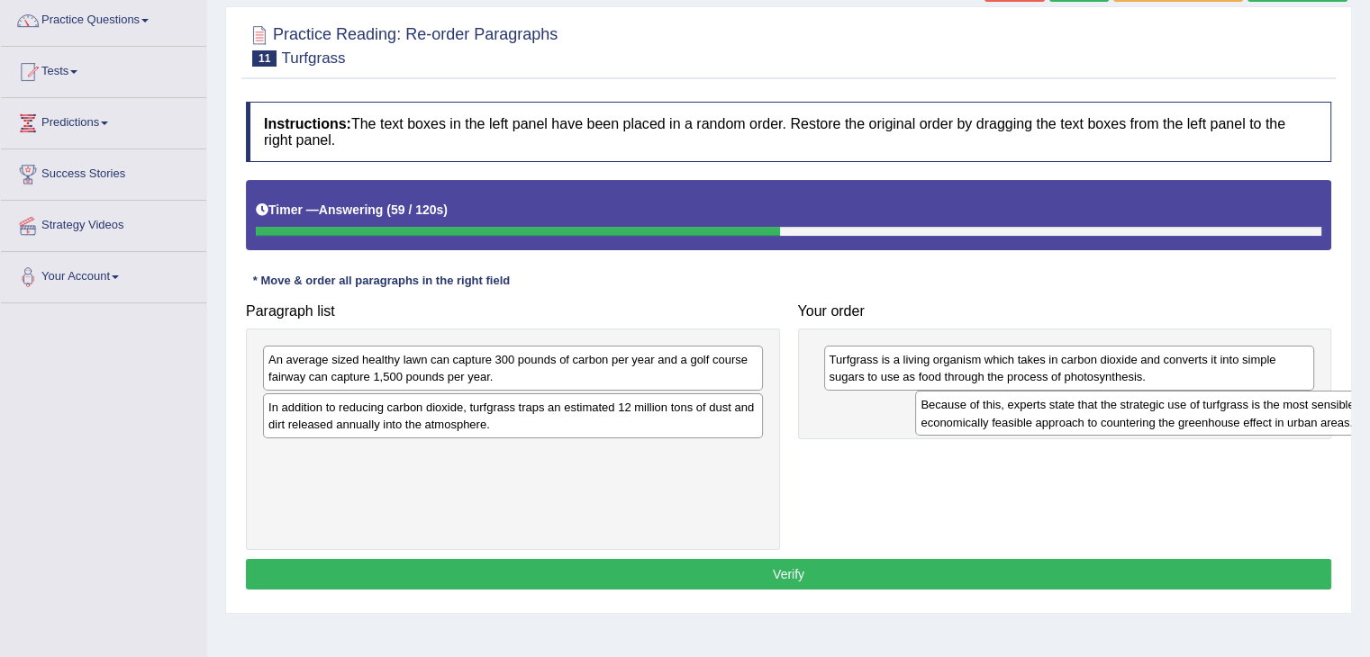
drag, startPoint x: 858, startPoint y: 419, endPoint x: 891, endPoint y: 417, distance: 32.5
click at [915, 417] on div "Because of this, experts state that the strategic use of turfgrass is the most …" at bounding box center [1160, 413] width 491 height 45
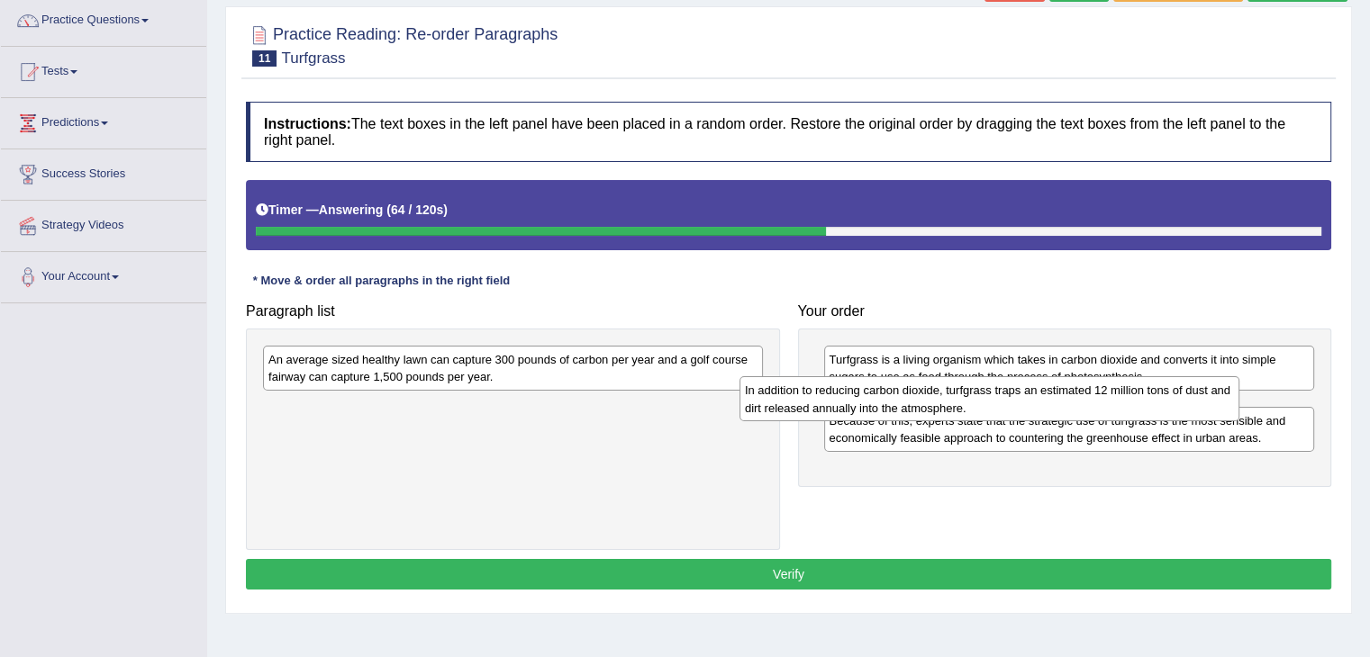
drag, startPoint x: 574, startPoint y: 419, endPoint x: 1069, endPoint y: 402, distance: 495.6
click at [1069, 402] on div "In addition to reducing carbon dioxide, turfgrass traps an estimated 12 million…" at bounding box center [989, 398] width 500 height 45
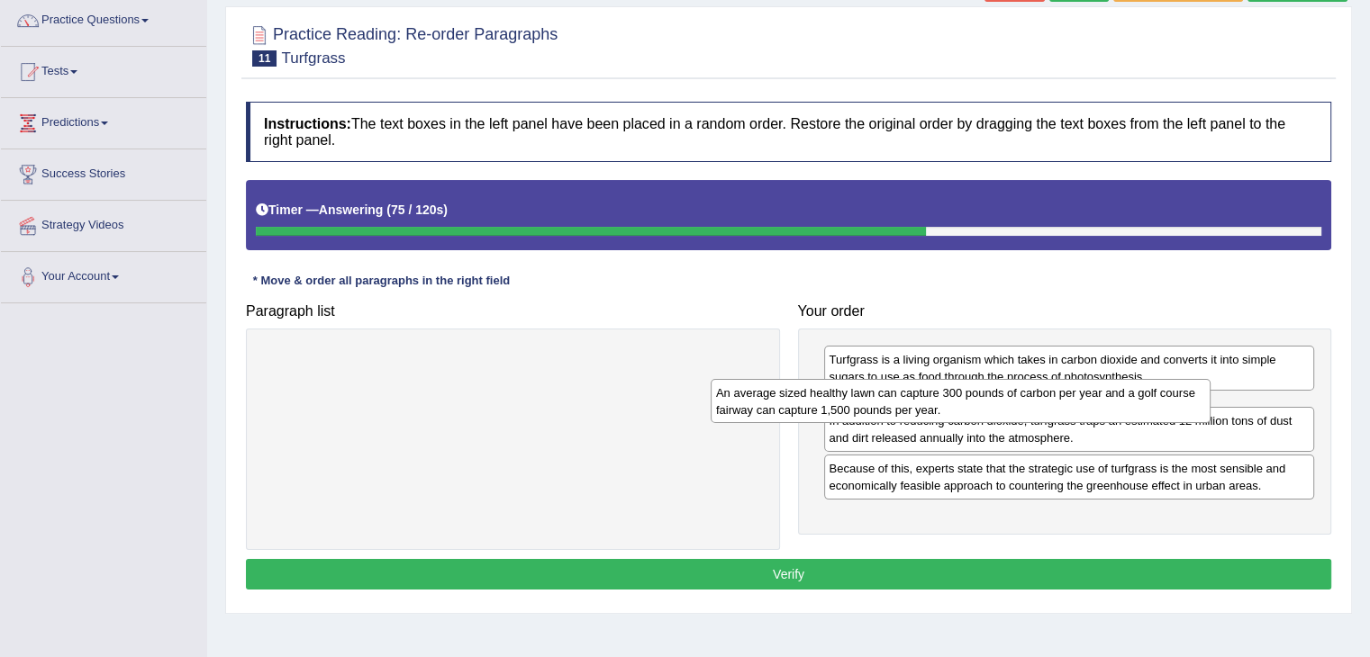
drag, startPoint x: 577, startPoint y: 373, endPoint x: 1037, endPoint y: 406, distance: 461.4
click at [1037, 406] on div "An average sized healthy lawn can capture 300 pounds of carbon per year and a g…" at bounding box center [960, 401] width 500 height 45
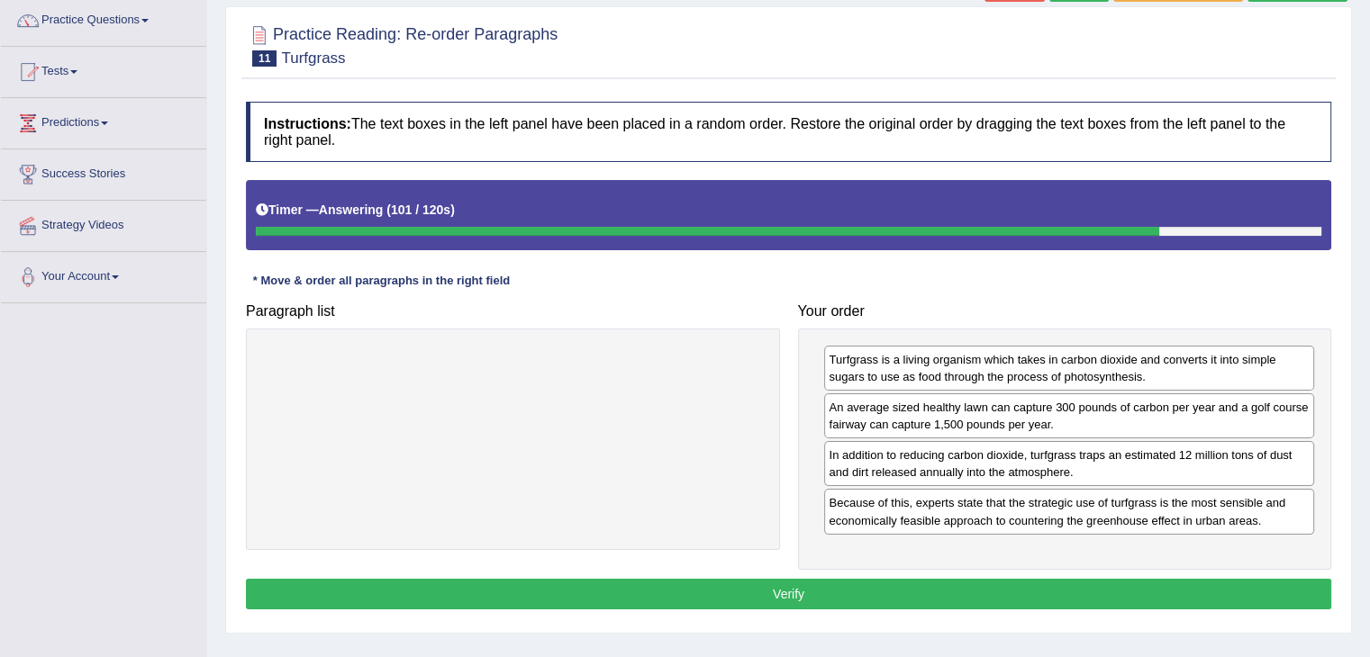
click at [1016, 593] on button "Verify" at bounding box center [788, 594] width 1085 height 31
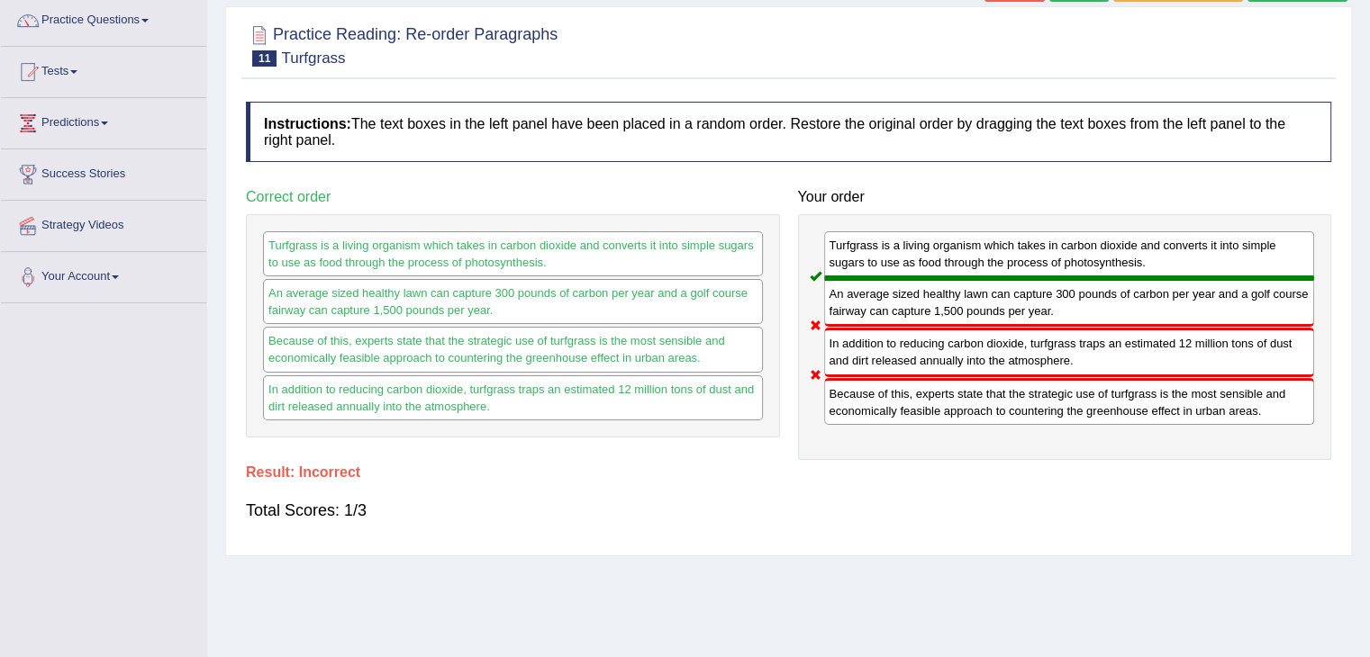
scroll to position [0, 0]
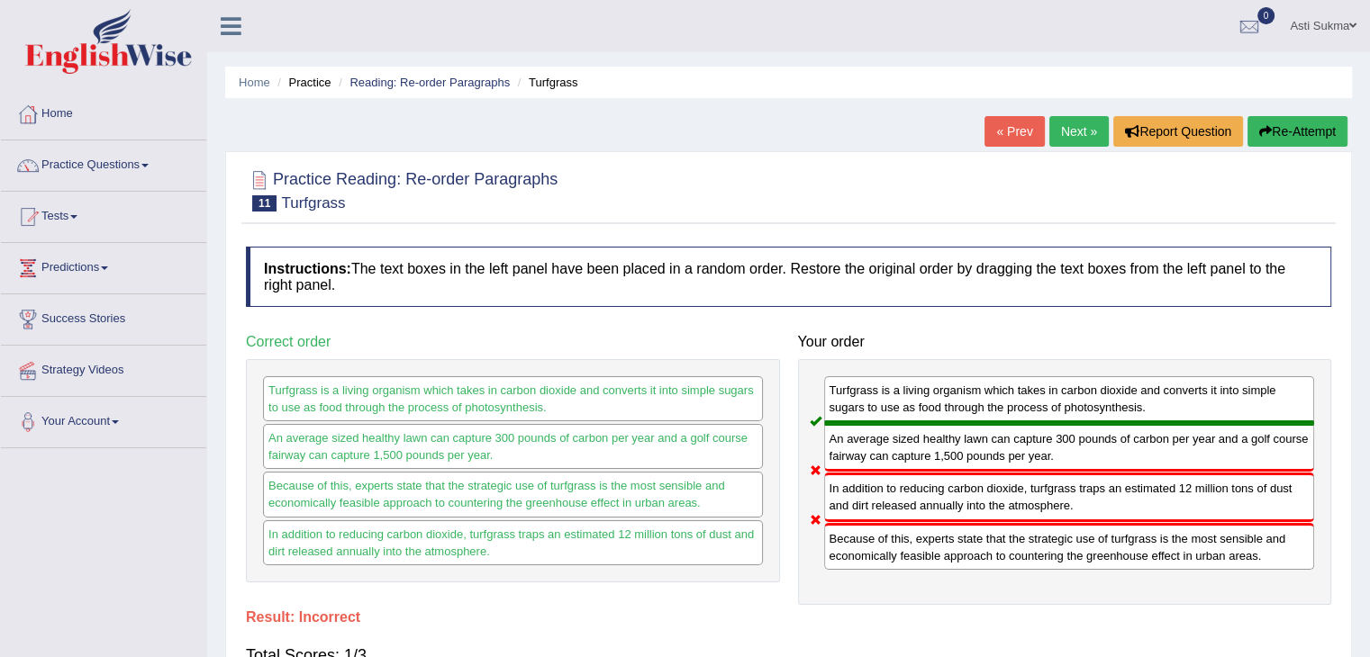
click at [1315, 118] on button "Re-Attempt" at bounding box center [1297, 131] width 100 height 31
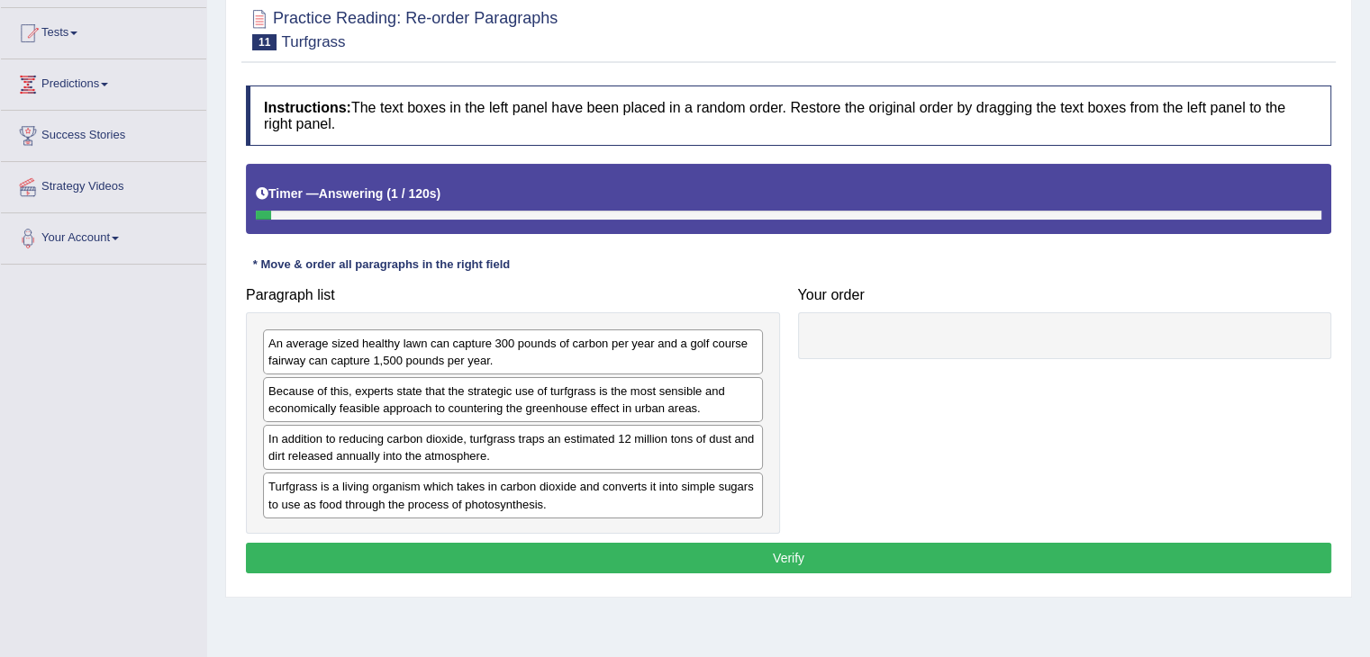
scroll to position [211, 0]
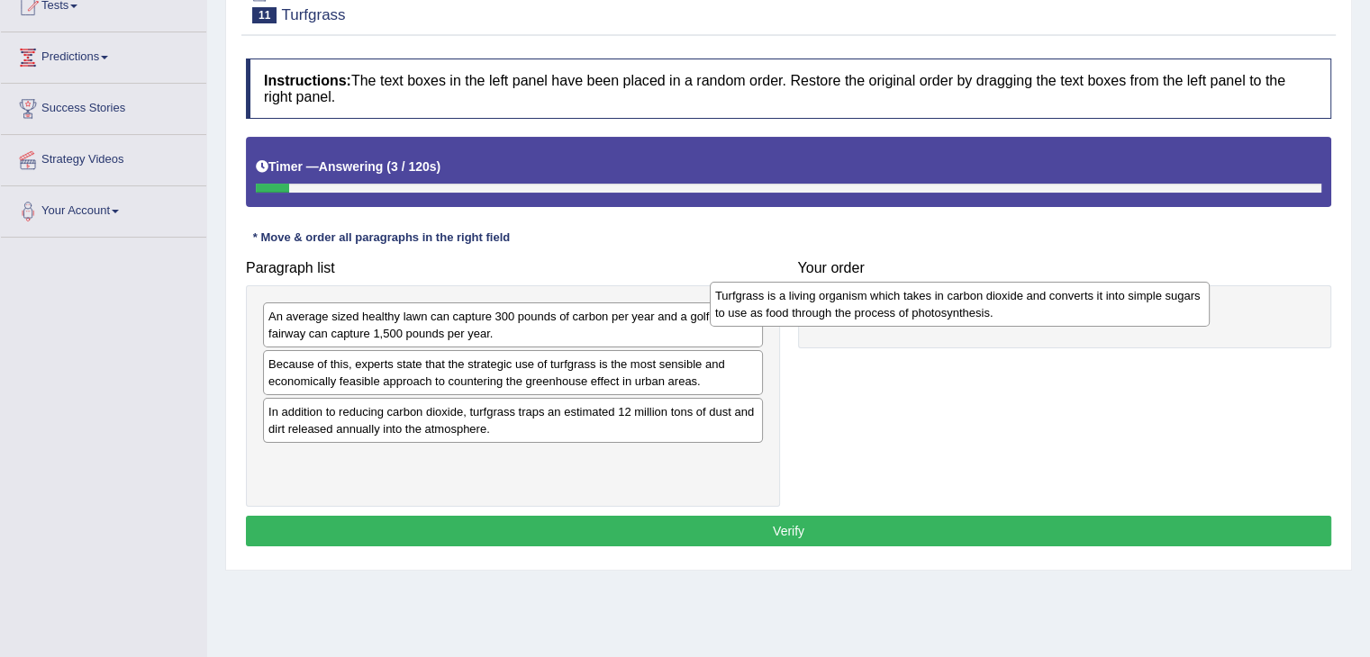
drag, startPoint x: 658, startPoint y: 463, endPoint x: 1145, endPoint y: 300, distance: 513.7
click at [1145, 300] on div "Turfgrass is a living organism which takes in carbon dioxide and converts it in…" at bounding box center [960, 304] width 500 height 45
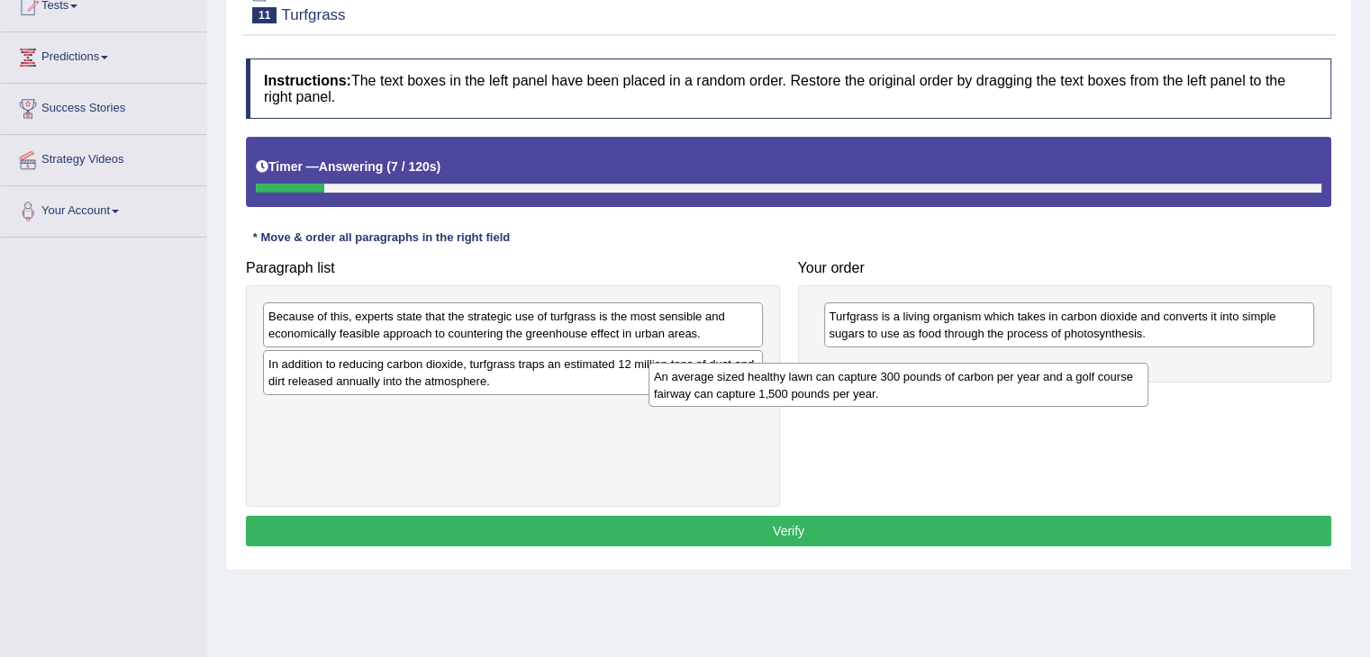
drag, startPoint x: 506, startPoint y: 325, endPoint x: 894, endPoint y: 385, distance: 392.8
click at [894, 385] on div "An average sized healthy lawn can capture 300 pounds of carbon per year and a g…" at bounding box center [898, 385] width 500 height 45
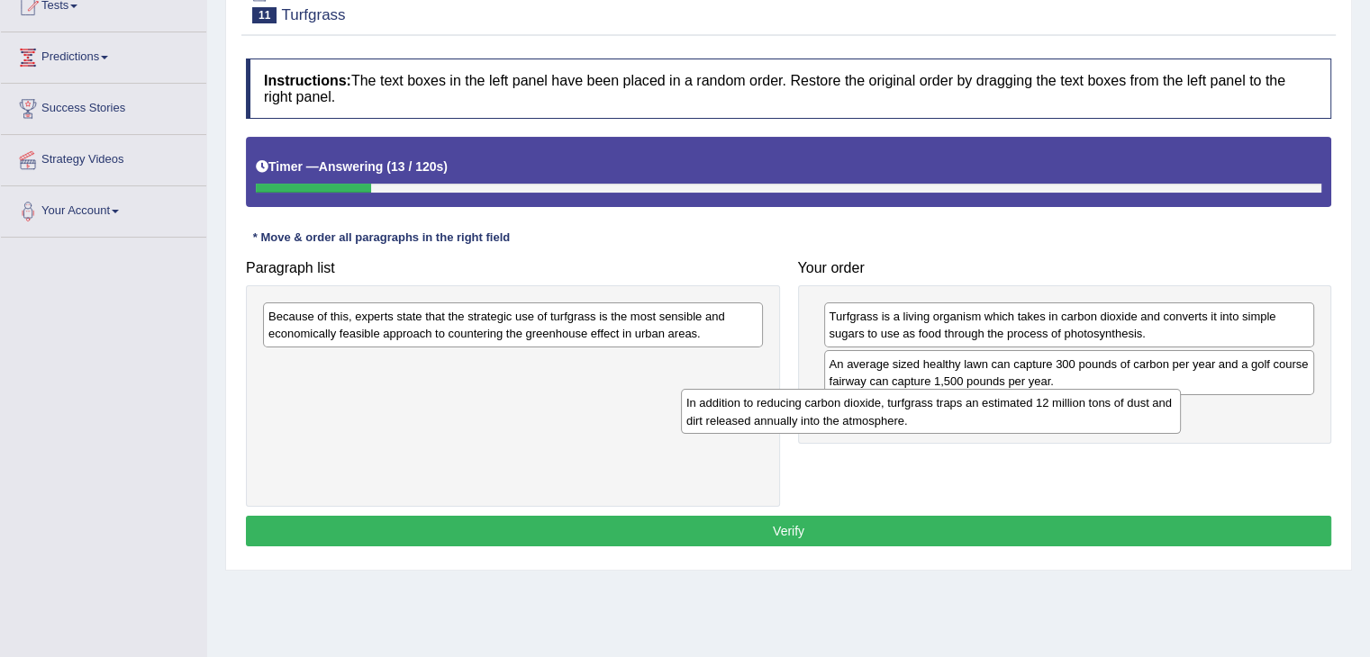
drag, startPoint x: 526, startPoint y: 385, endPoint x: 946, endPoint y: 421, distance: 421.2
click at [946, 421] on div "In addition to reducing carbon dioxide, turfgrass traps an estimated 12 million…" at bounding box center [931, 411] width 500 height 45
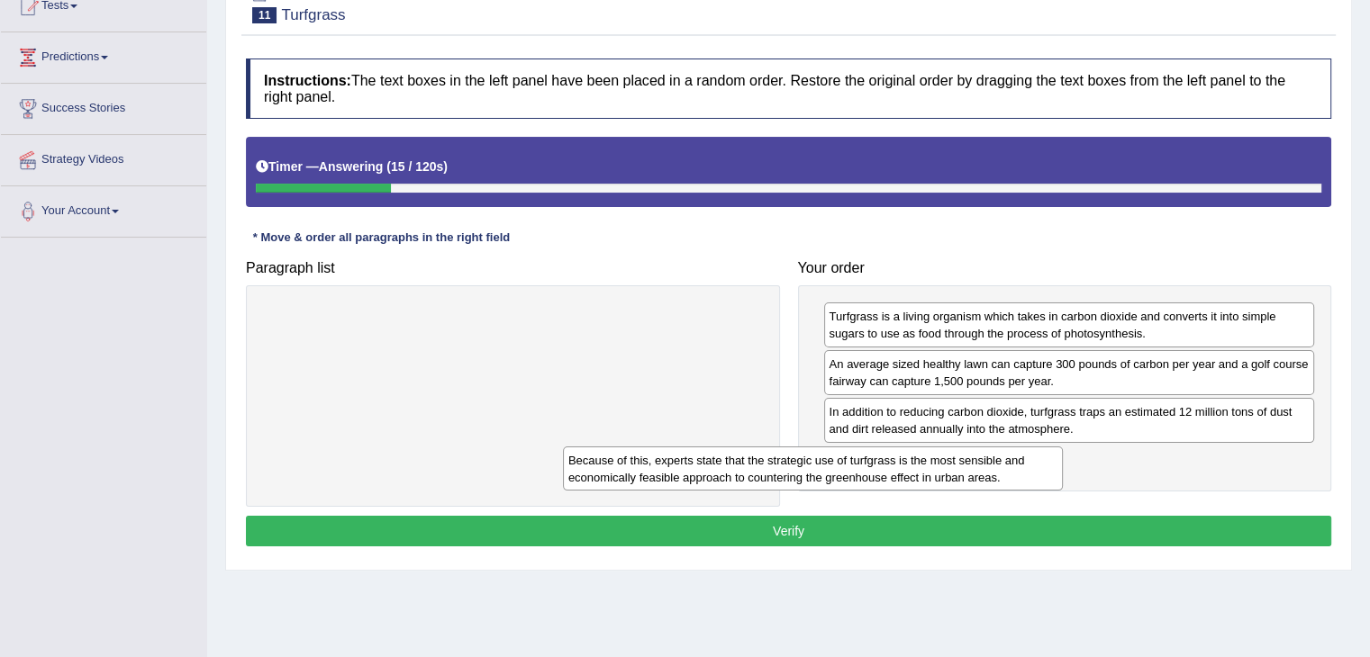
drag, startPoint x: 709, startPoint y: 334, endPoint x: 1048, endPoint y: 477, distance: 368.4
click at [1048, 477] on div "Because of this, experts state that the strategic use of turfgrass is the most …" at bounding box center [813, 469] width 500 height 45
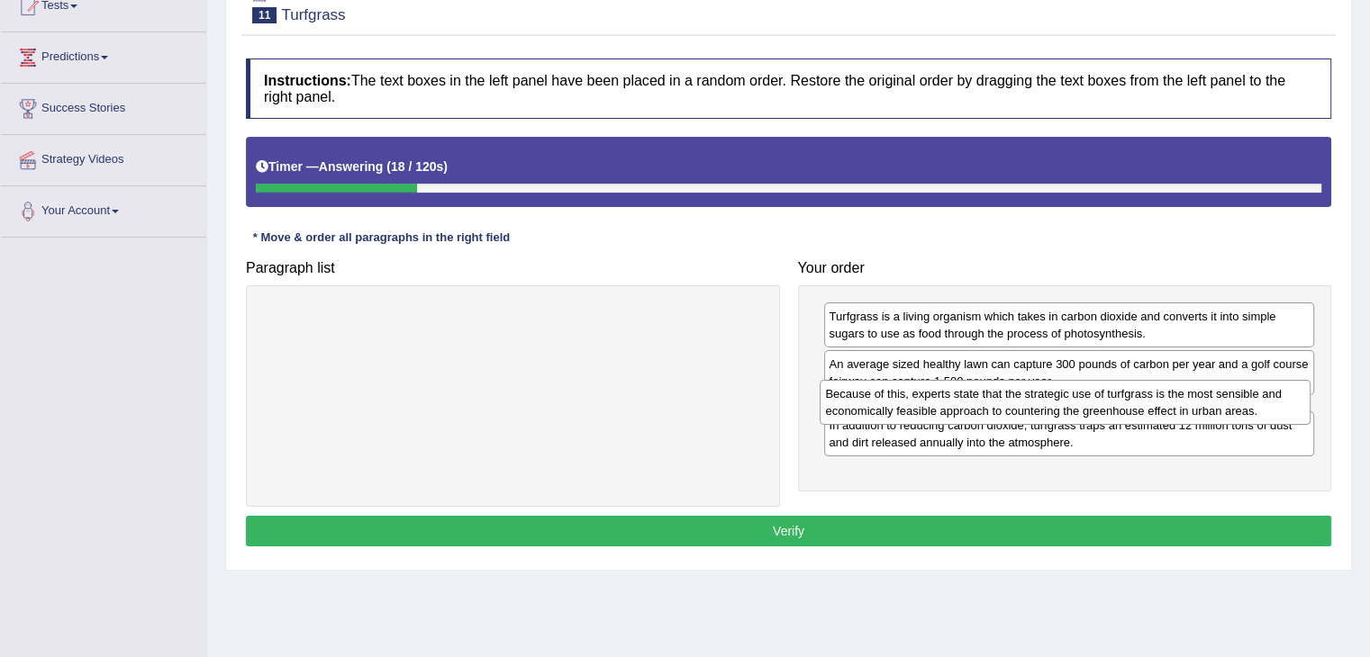
drag, startPoint x: 931, startPoint y: 473, endPoint x: 928, endPoint y: 408, distance: 64.9
click at [928, 408] on div "Because of this, experts state that the strategic use of turfgrass is the most …" at bounding box center [1064, 402] width 491 height 45
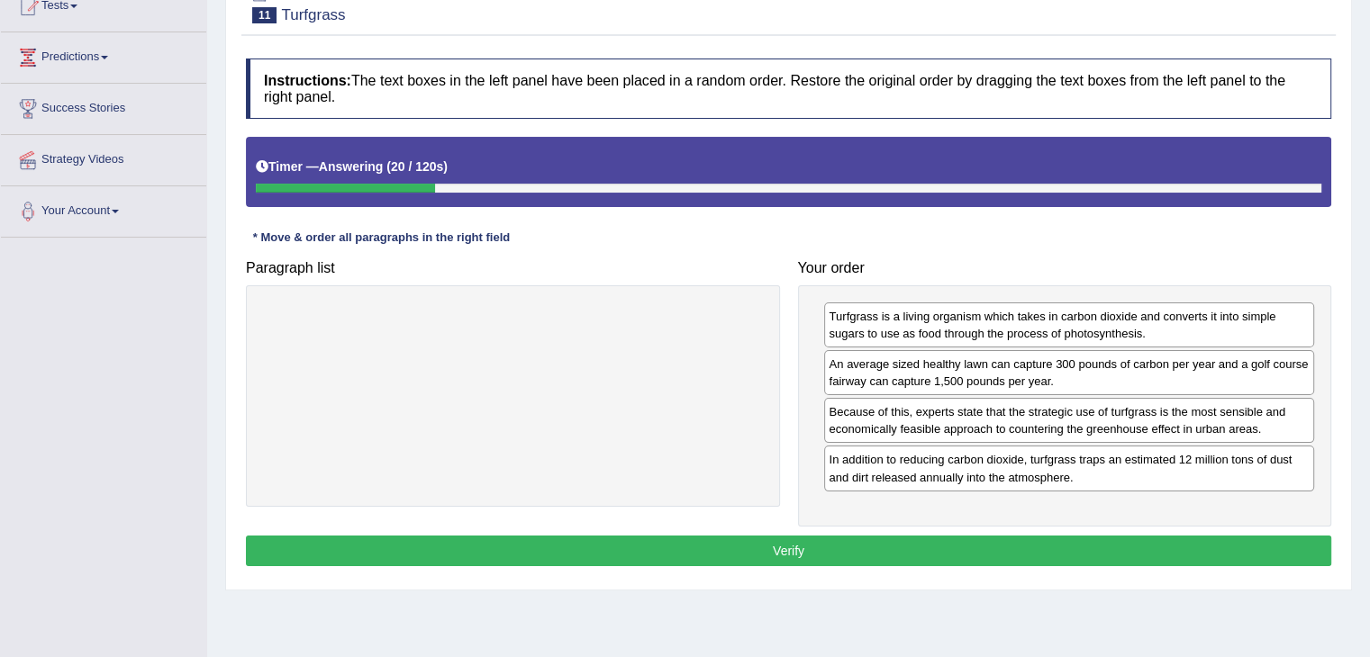
click at [872, 545] on button "Verify" at bounding box center [788, 551] width 1085 height 31
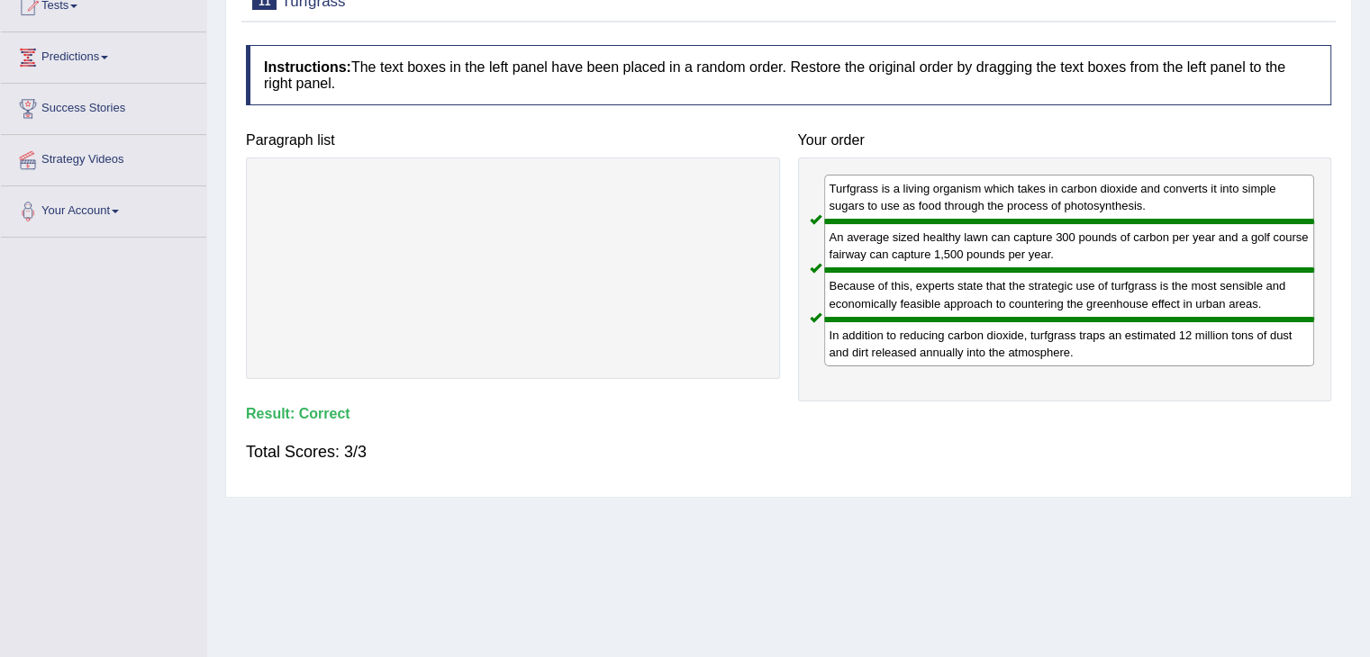
scroll to position [0, 0]
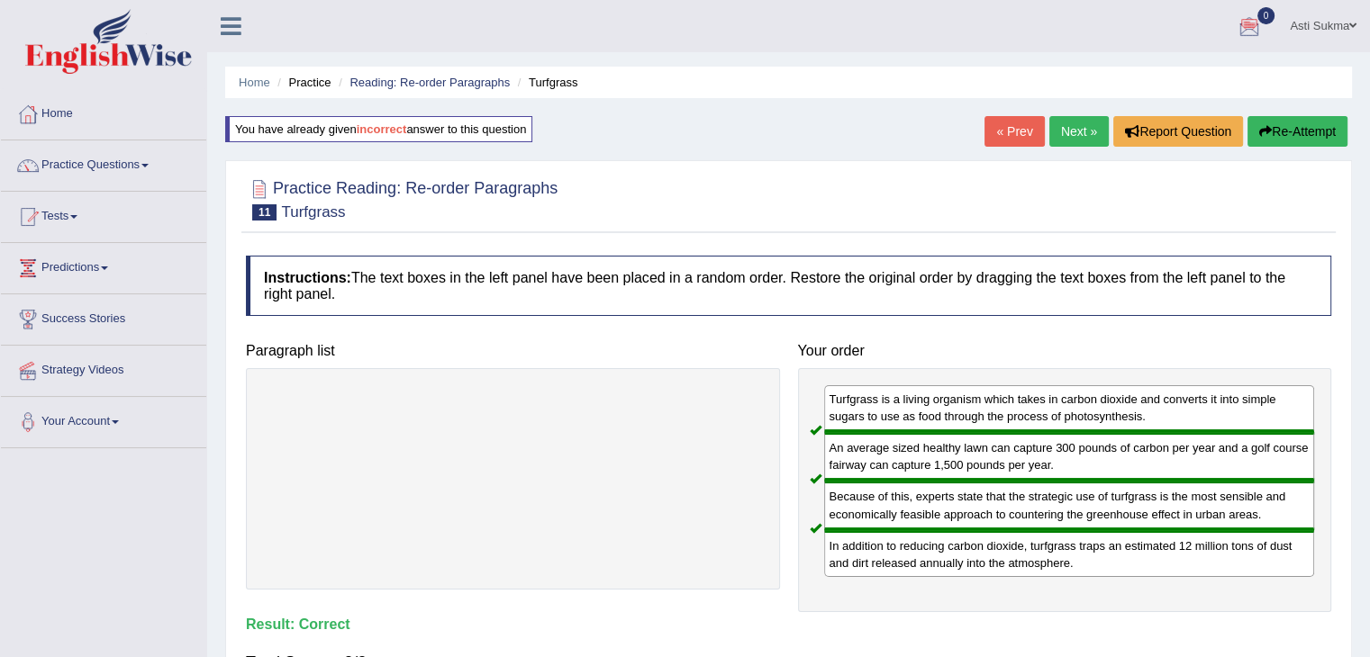
click at [1088, 127] on link "Next »" at bounding box center [1078, 131] width 59 height 31
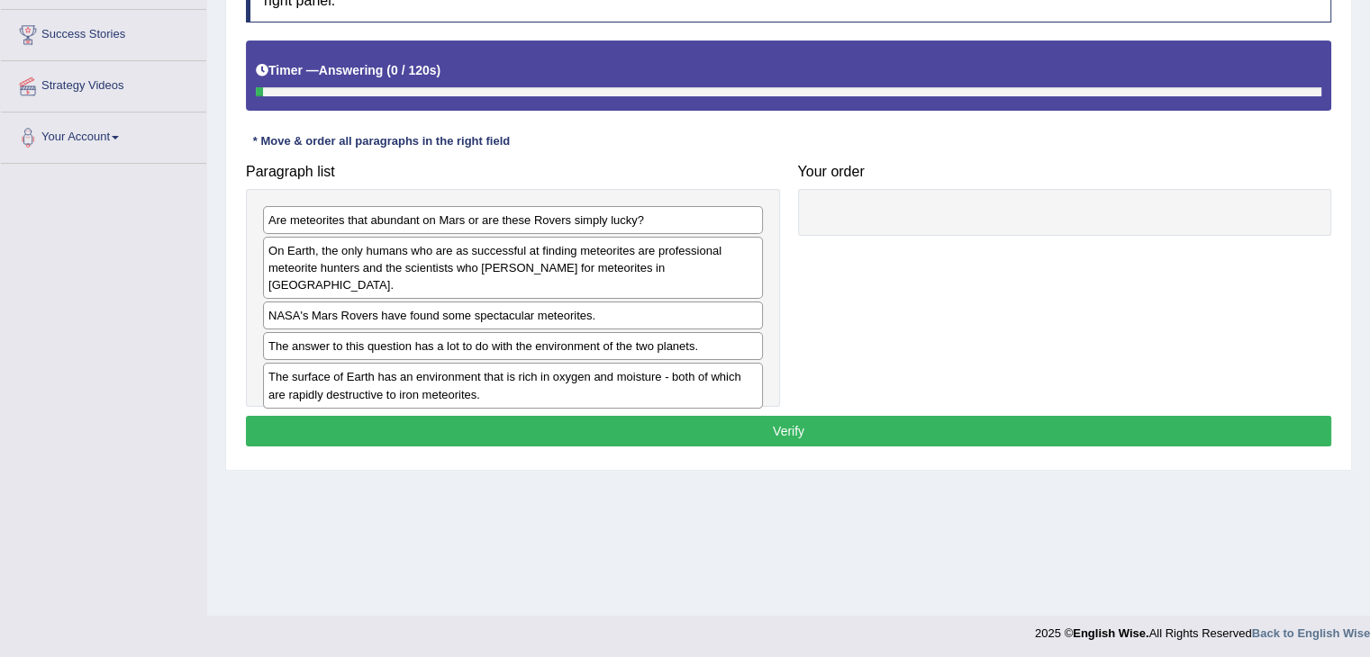
scroll to position [286, 0]
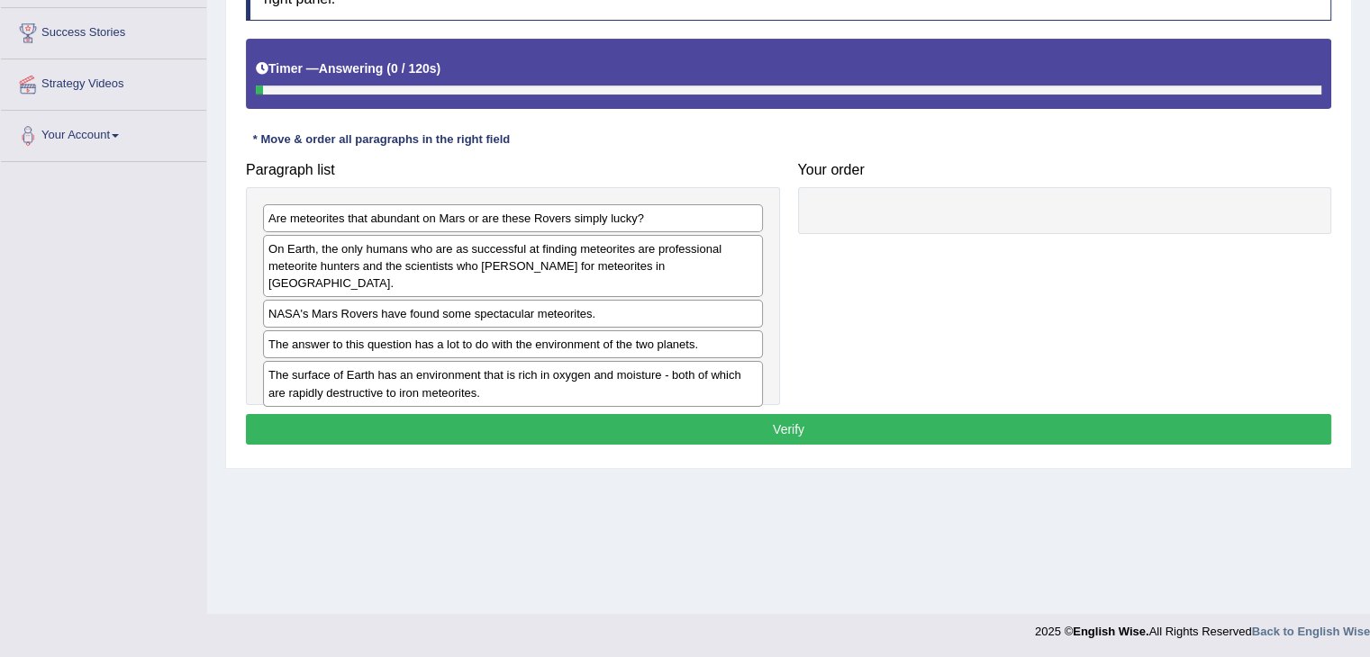
click at [1369, 299] on html "Toggle navigation Home Practice Questions Speaking Practice Read Aloud Repeat S…" at bounding box center [685, 42] width 1370 height 657
click at [486, 302] on div "NASA's Mars Rovers have found some spectacular meteorites." at bounding box center [513, 314] width 500 height 28
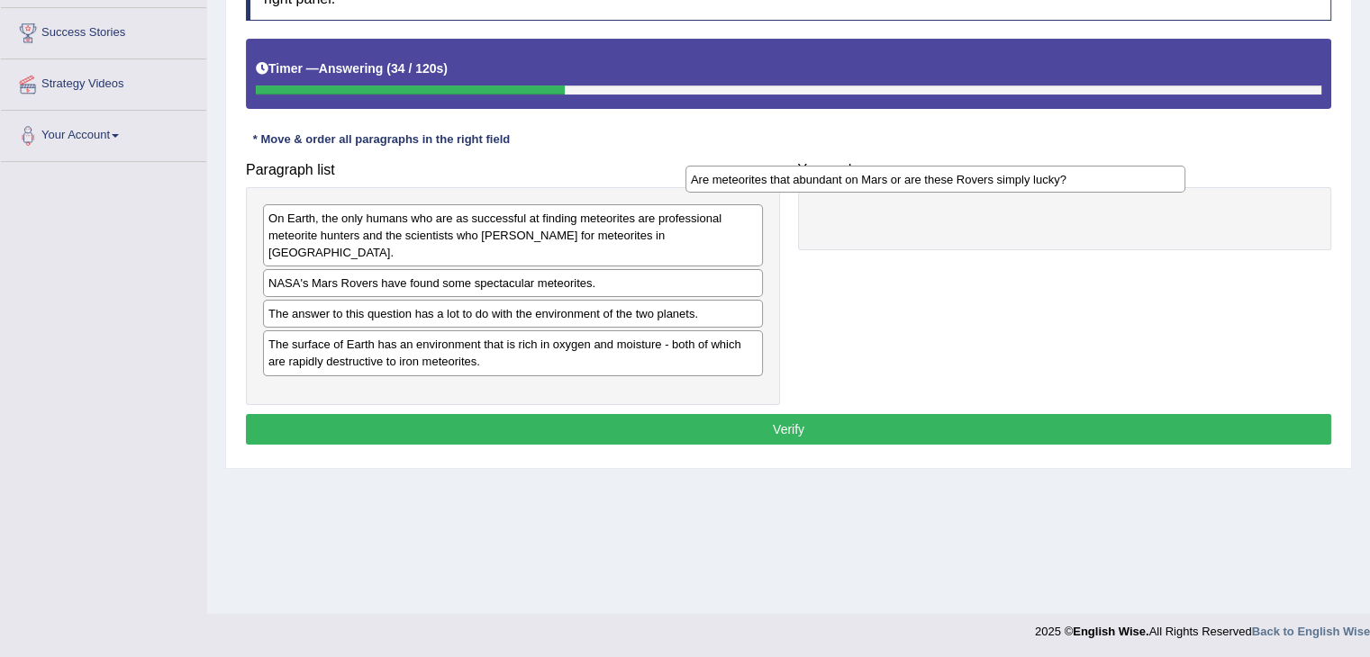
drag, startPoint x: 529, startPoint y: 217, endPoint x: 952, endPoint y: 177, distance: 424.2
click at [952, 177] on div "Are meteorites that abundant on Mars or are these Rovers simply lucky?" at bounding box center [935, 180] width 500 height 28
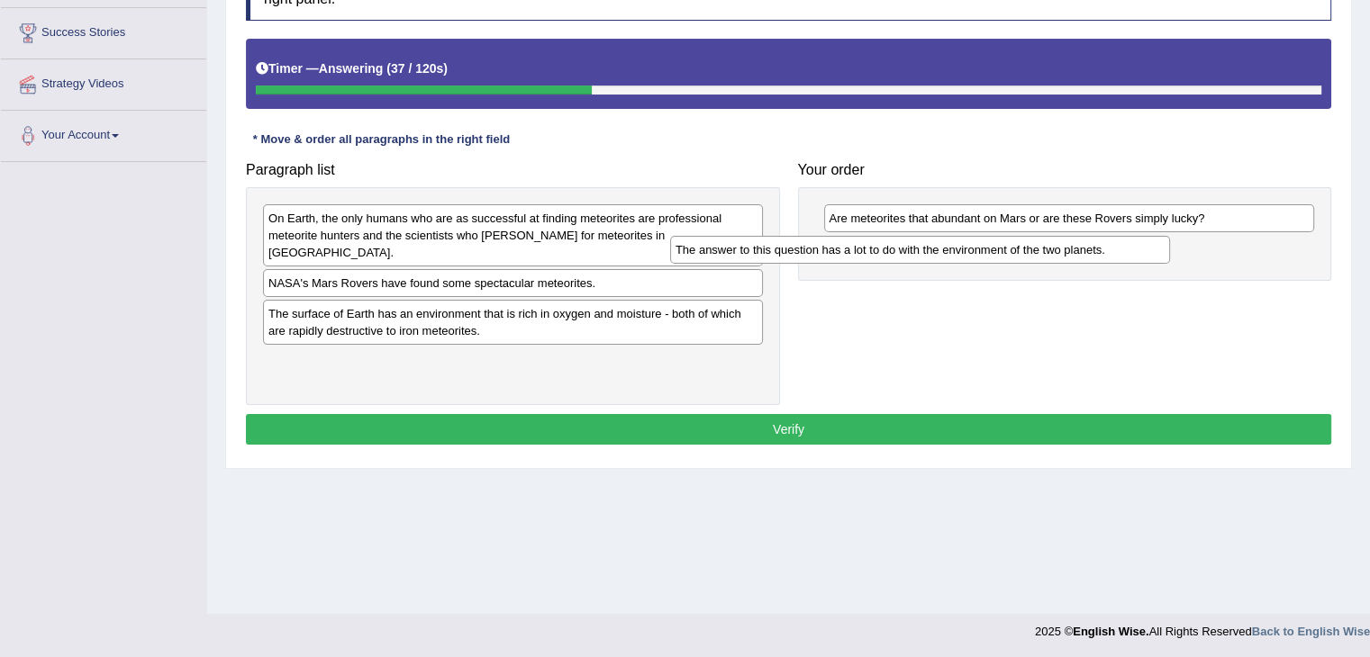
drag, startPoint x: 529, startPoint y: 302, endPoint x: 970, endPoint y: 249, distance: 443.4
click at [970, 249] on div "The answer to this question has a lot to do with the environment of the two pla…" at bounding box center [920, 250] width 500 height 28
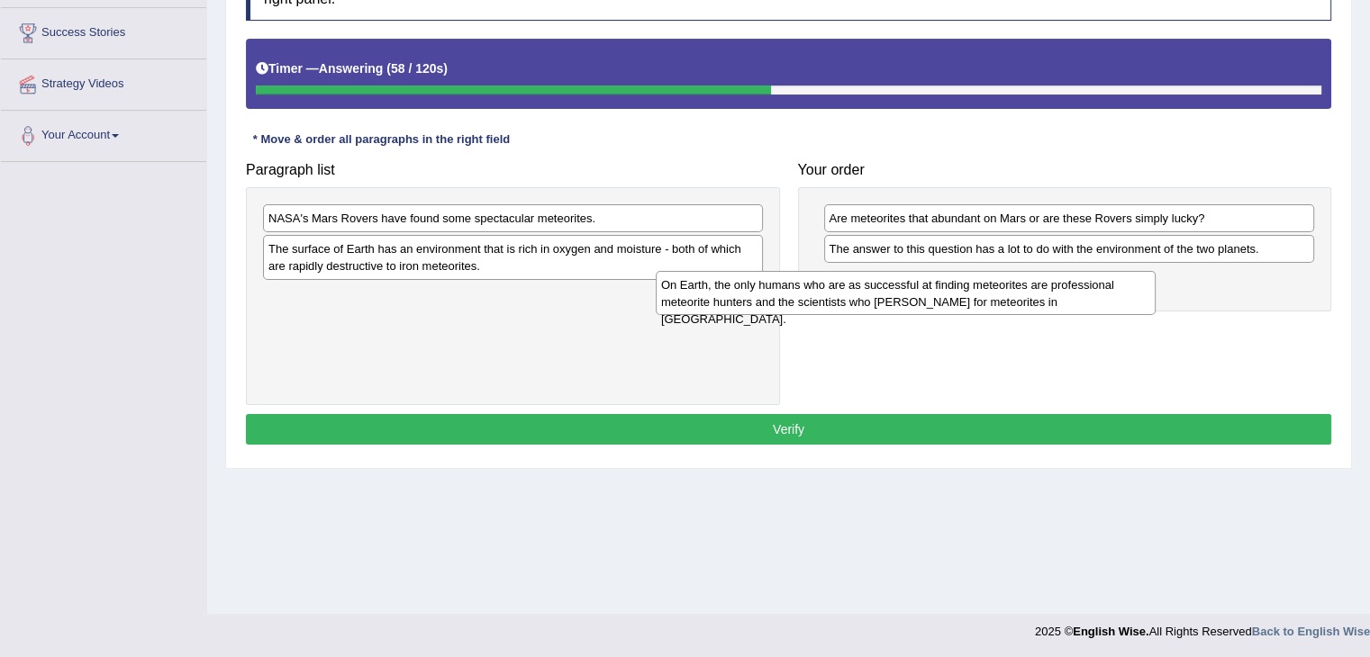
drag, startPoint x: 738, startPoint y: 228, endPoint x: 1139, endPoint y: 294, distance: 406.1
click at [1139, 294] on div "On Earth, the only humans who are as successful at finding meteorites are profe…" at bounding box center [906, 293] width 500 height 45
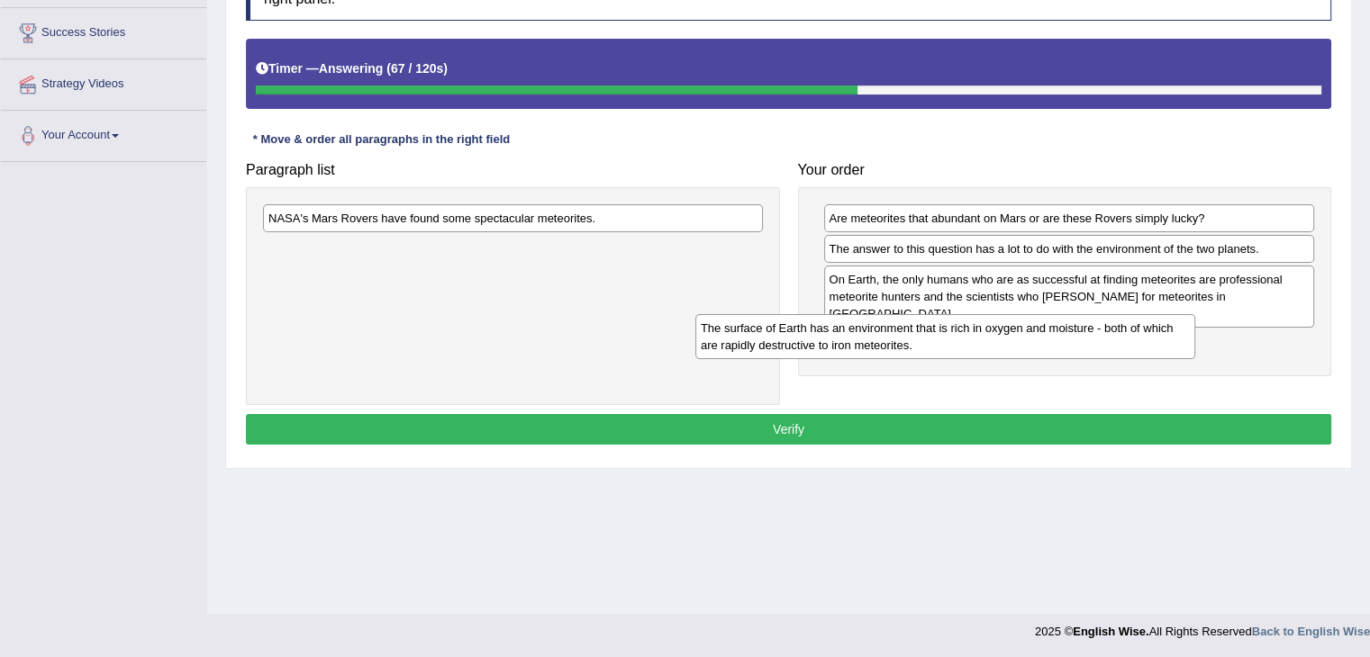
drag, startPoint x: 526, startPoint y: 260, endPoint x: 981, endPoint y: 347, distance: 462.9
click at [981, 347] on div "The surface of Earth has an environment that is rich in oxygen and moisture - b…" at bounding box center [945, 336] width 500 height 45
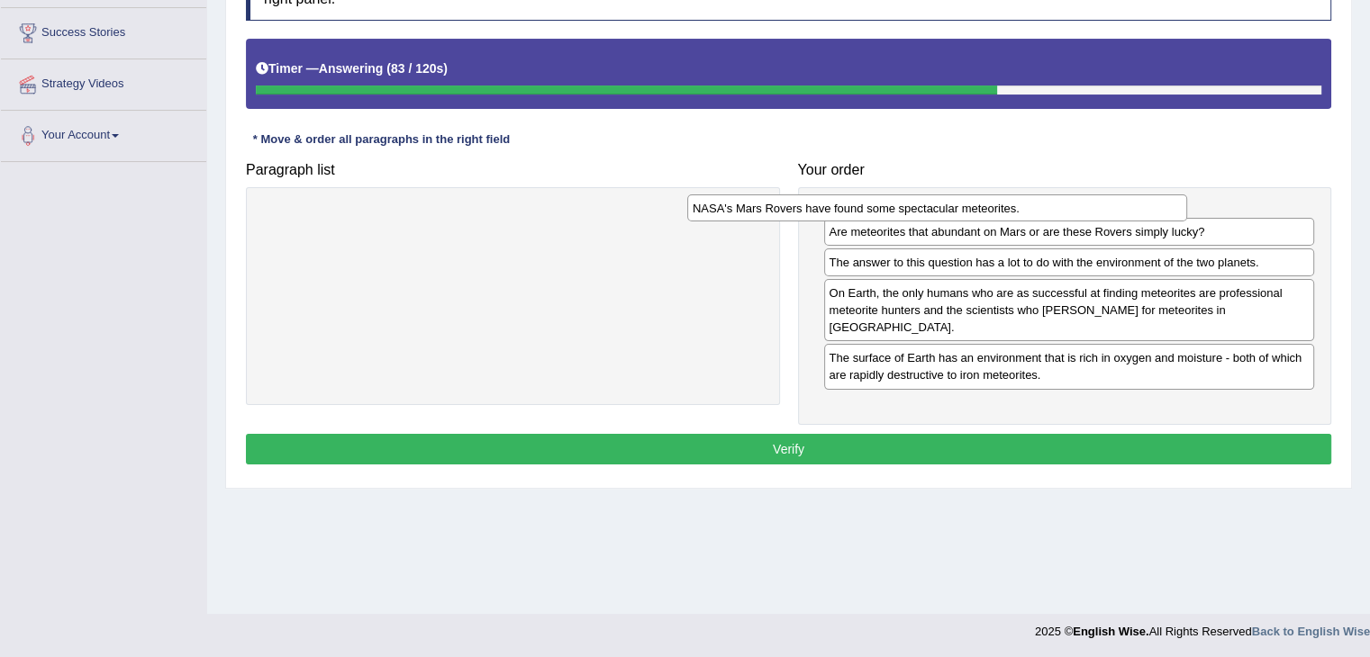
drag, startPoint x: 659, startPoint y: 222, endPoint x: 1095, endPoint y: 213, distance: 435.9
click at [1095, 213] on div "NASA's Mars Rovers have found some spectacular meteorites." at bounding box center [937, 209] width 500 height 28
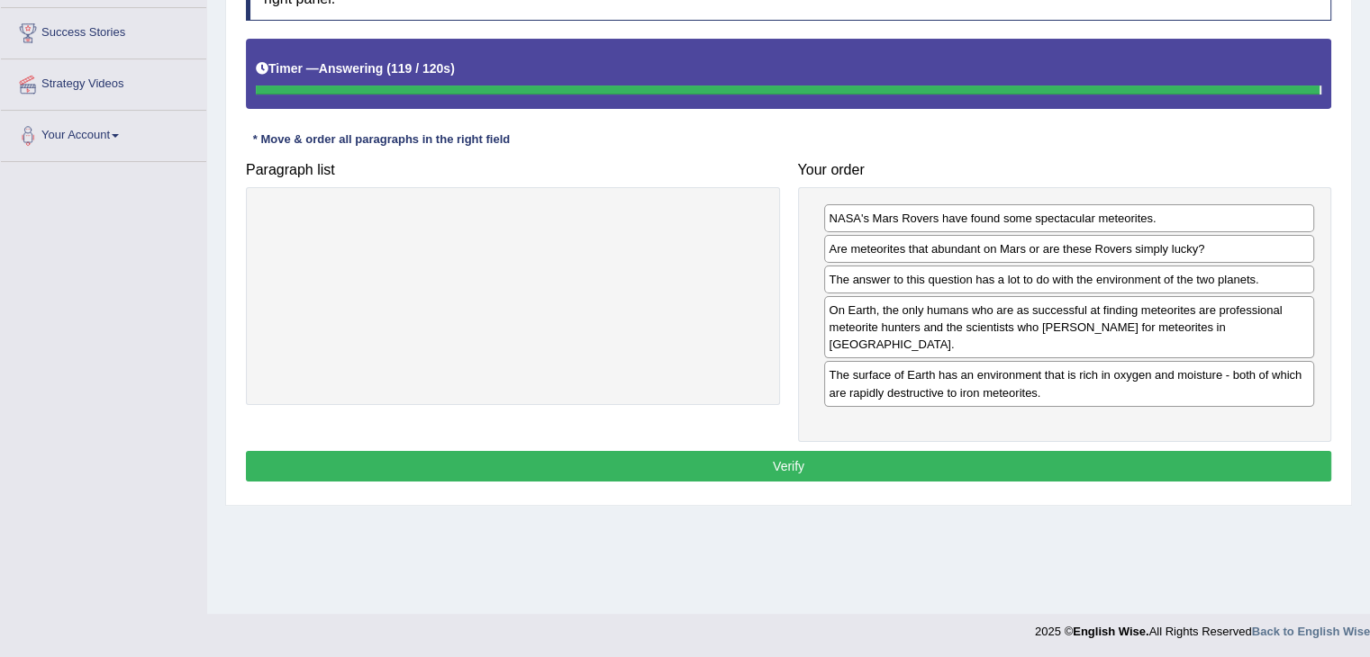
click at [1023, 439] on div "Home Practice Reading: Re-order Paragraphs Mars Meteorites « Prev Next » Report…" at bounding box center [788, 164] width 1163 height 900
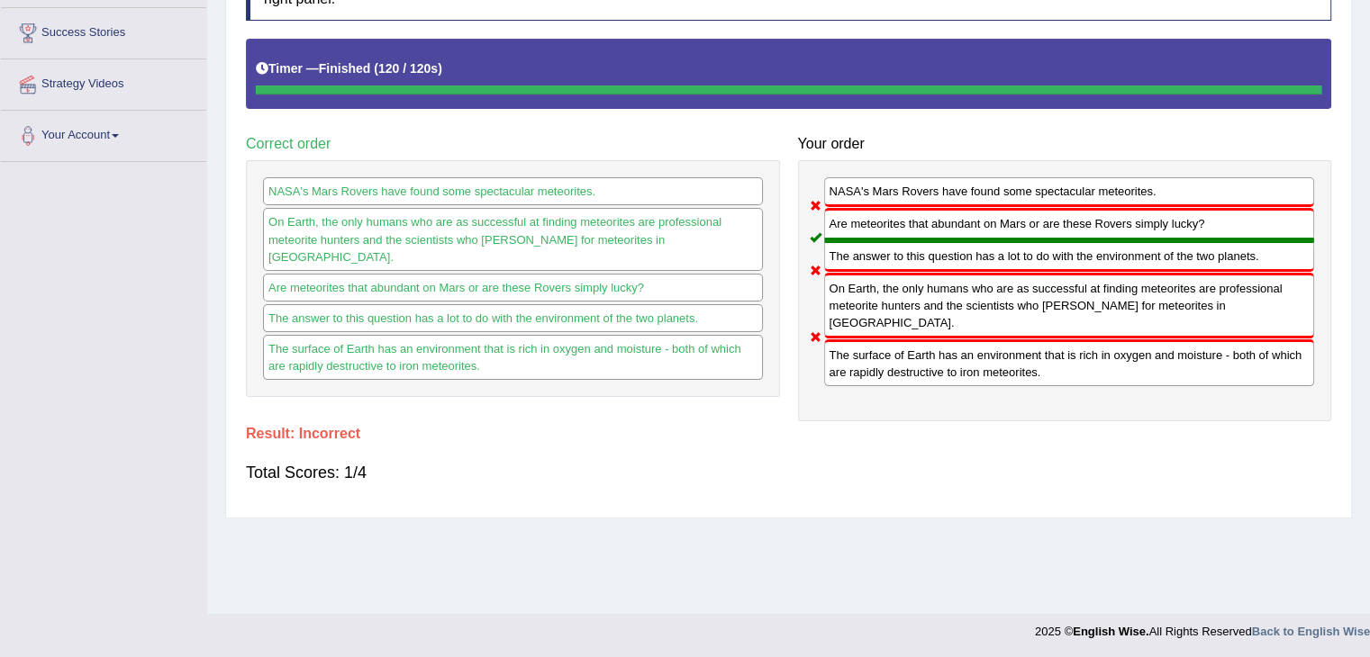
scroll to position [0, 0]
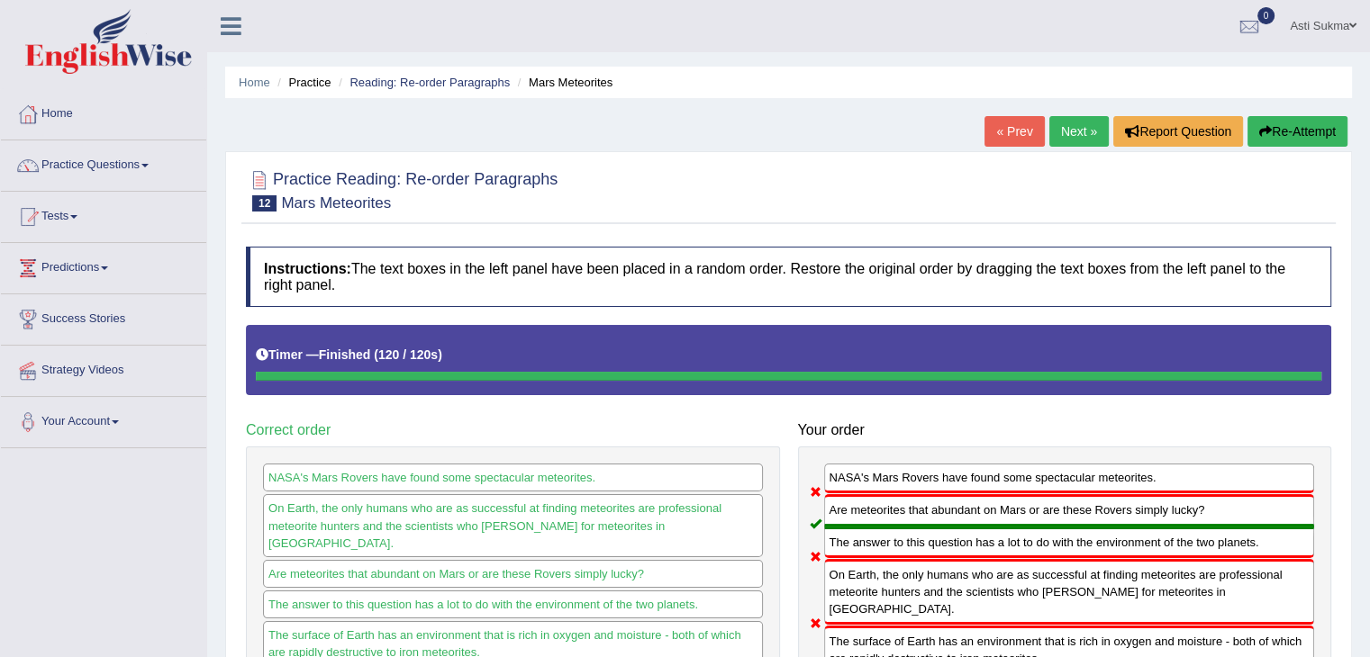
click at [1285, 127] on button "Re-Attempt" at bounding box center [1297, 131] width 100 height 31
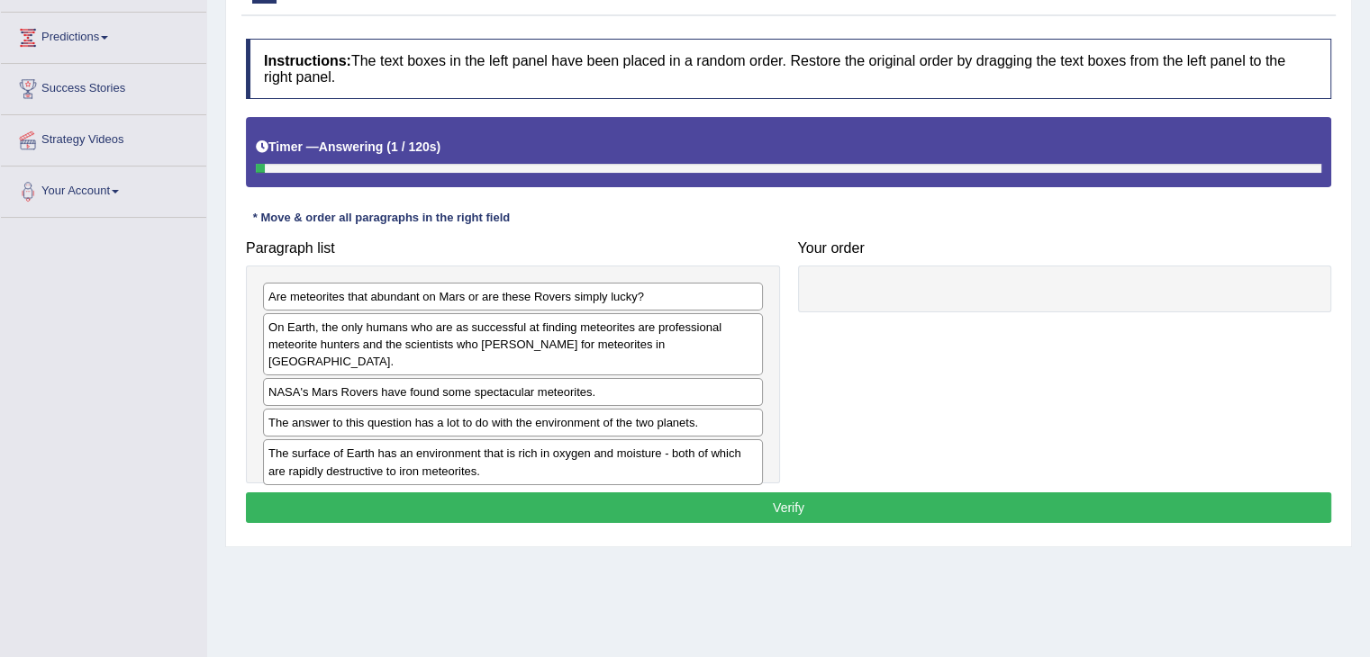
scroll to position [247, 0]
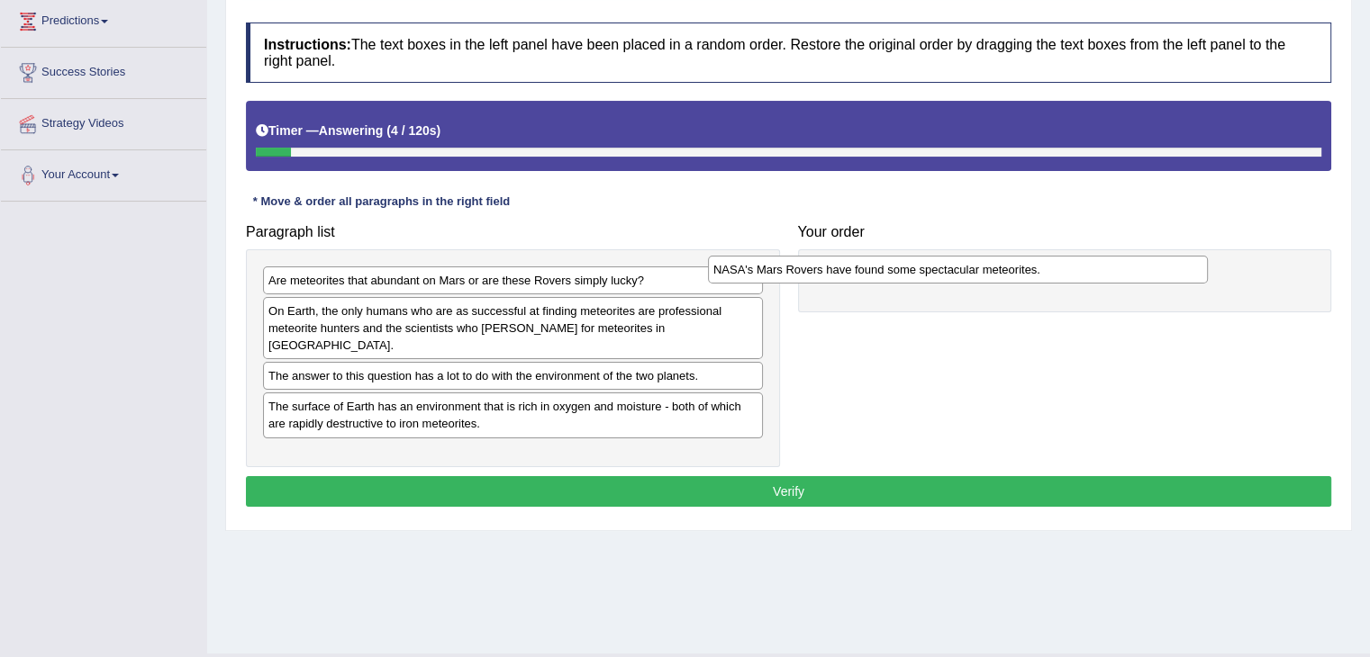
drag, startPoint x: 514, startPoint y: 357, endPoint x: 974, endPoint y: 267, distance: 468.7
click at [974, 267] on div "NASA's Mars Rovers have found some spectacular meteorites." at bounding box center [958, 270] width 500 height 28
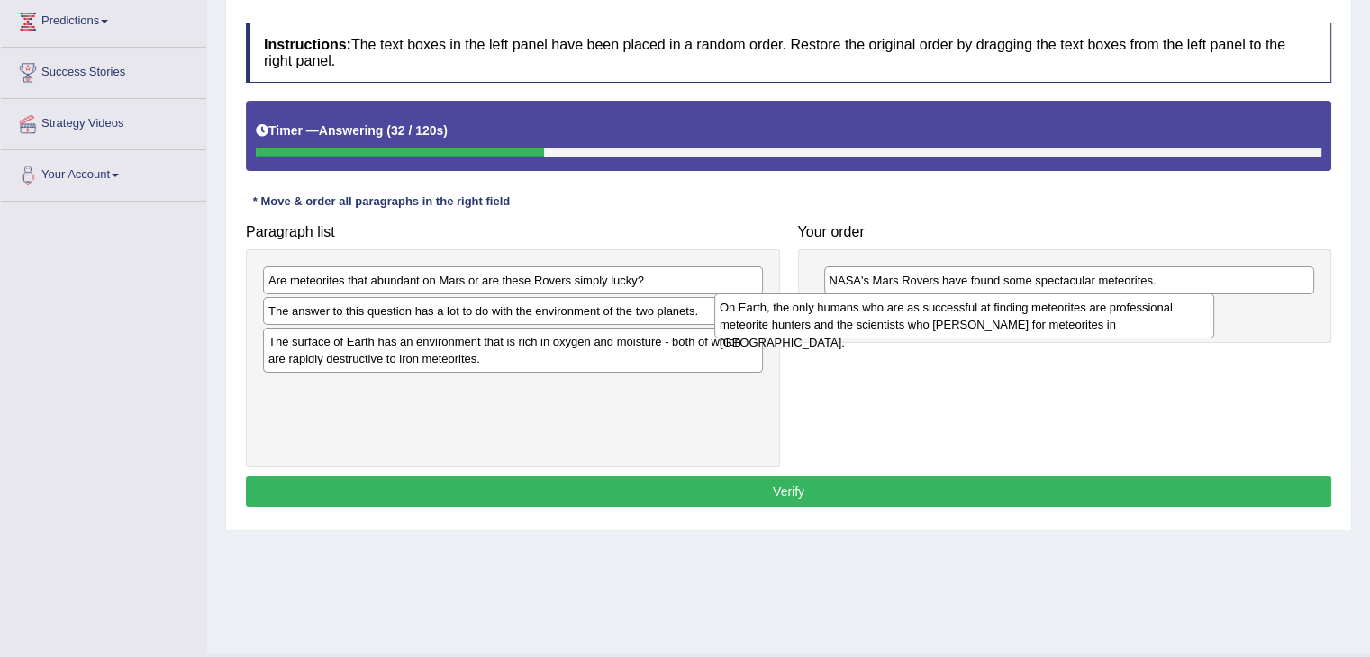
drag, startPoint x: 471, startPoint y: 321, endPoint x: 938, endPoint y: 318, distance: 467.4
click at [938, 318] on div "On Earth, the only humans who are as successful at finding meteorites are profe…" at bounding box center [964, 316] width 500 height 45
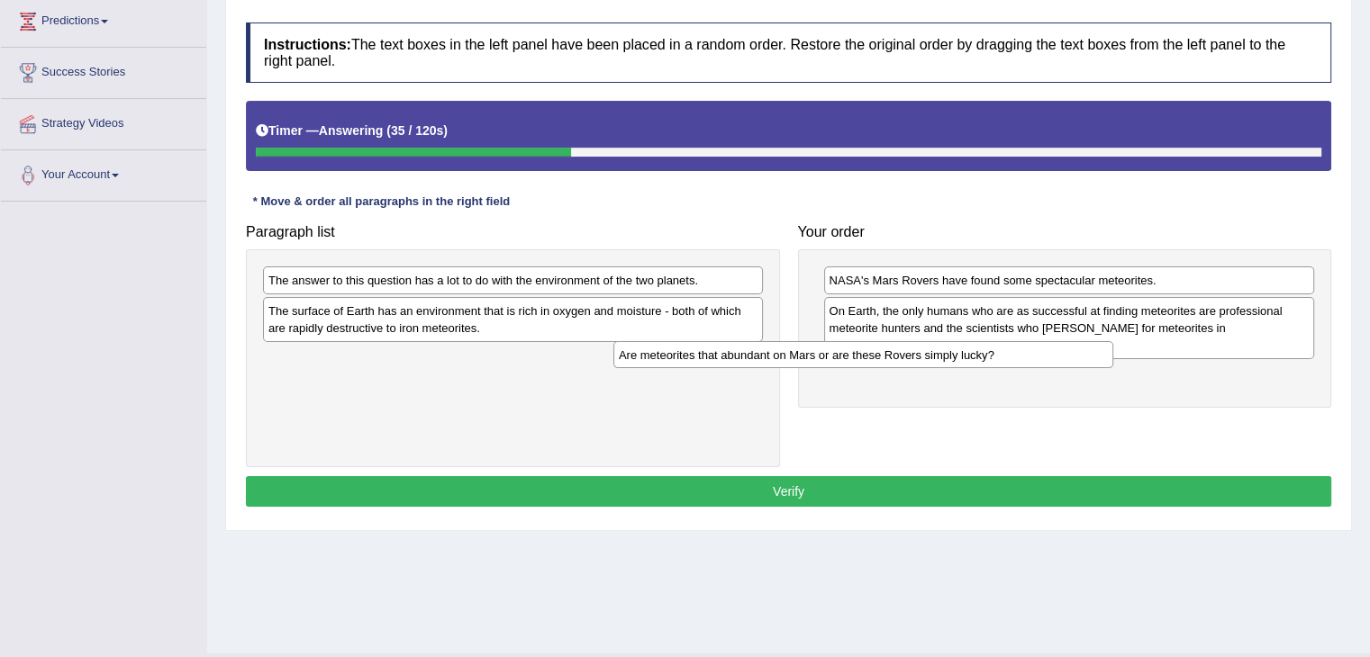
drag, startPoint x: 616, startPoint y: 275, endPoint x: 1000, endPoint y: 354, distance: 392.6
click at [1000, 354] on div "Are meteorites that abundant on Mars or are these Rovers simply lucky?" at bounding box center [863, 355] width 500 height 28
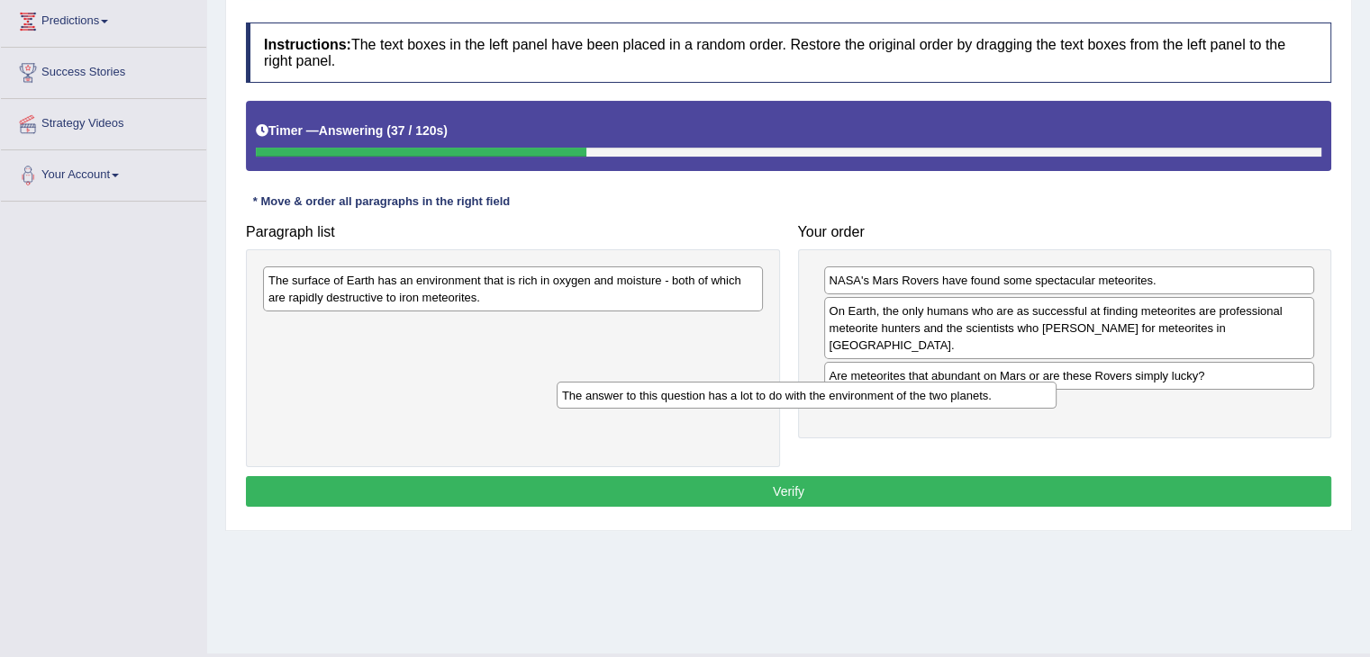
drag, startPoint x: 725, startPoint y: 276, endPoint x: 1081, endPoint y: 393, distance: 374.5
click at [1056, 393] on div "The answer to this question has a lot to do with the environment of the two pla…" at bounding box center [807, 396] width 500 height 28
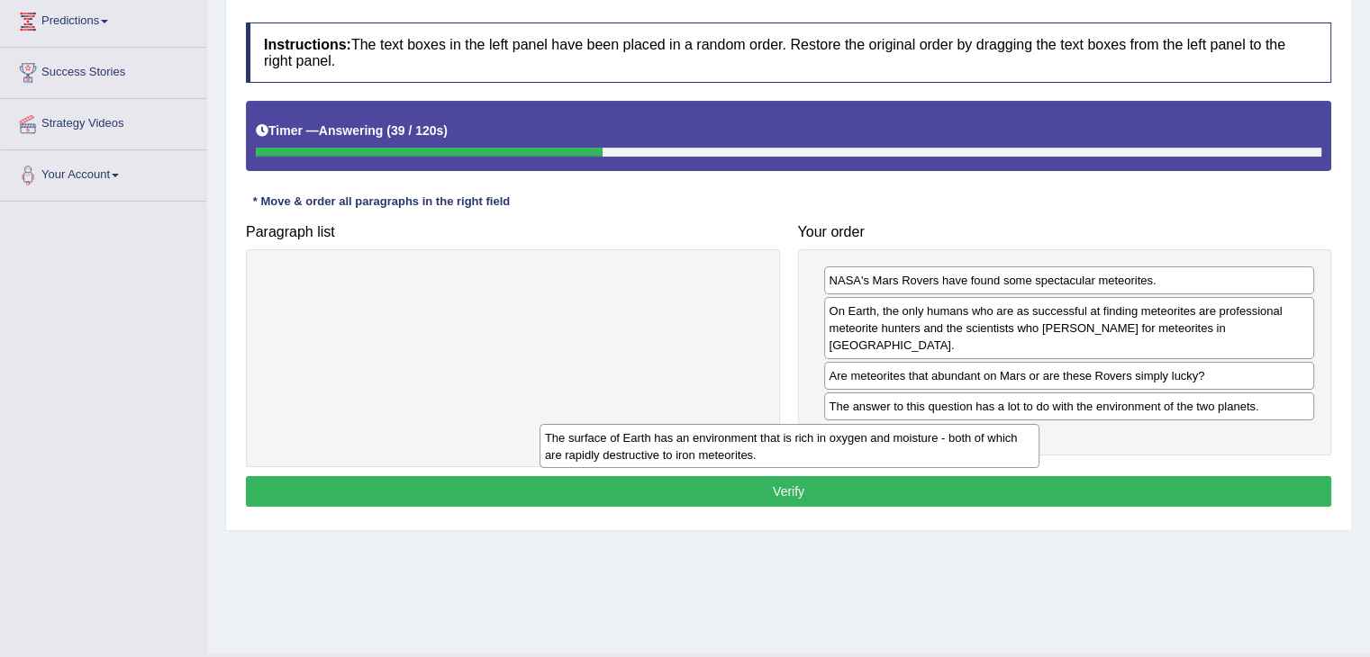
drag, startPoint x: 732, startPoint y: 290, endPoint x: 1122, endPoint y: 440, distance: 417.9
click at [1039, 440] on div "The surface of Earth has an environment that is rich in oxygen and moisture - b…" at bounding box center [789, 446] width 500 height 45
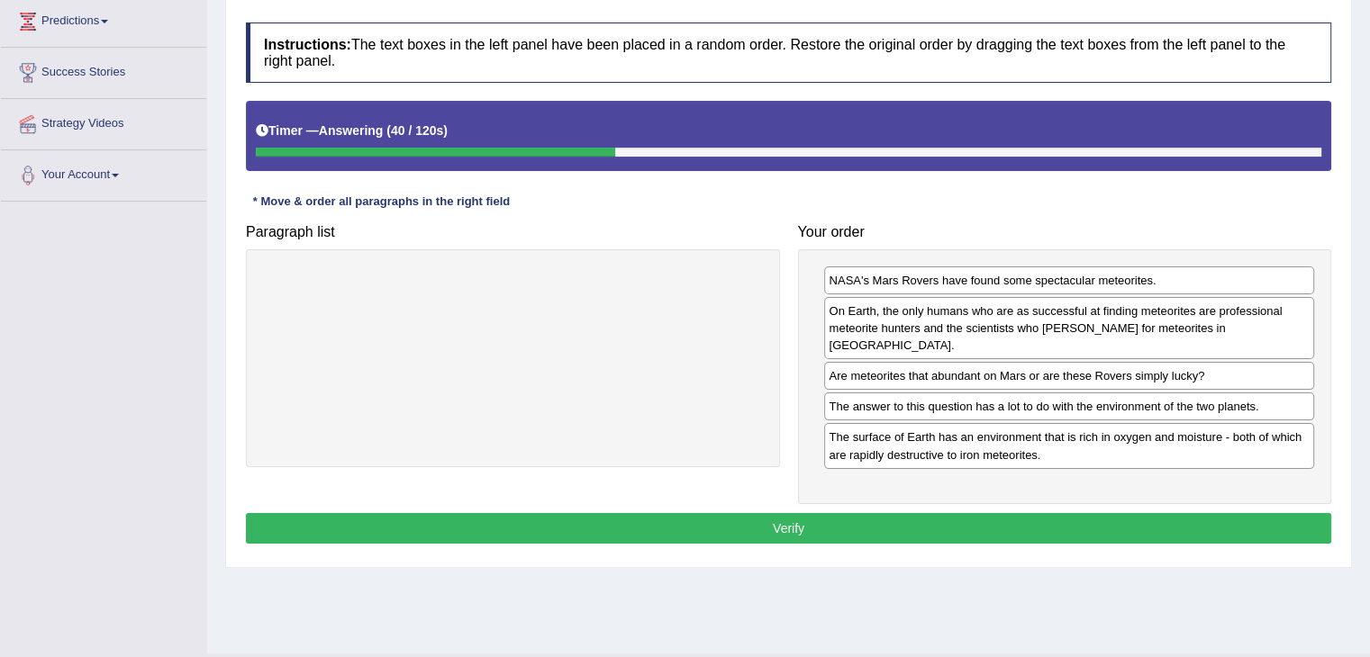
click at [1032, 517] on button "Verify" at bounding box center [788, 528] width 1085 height 31
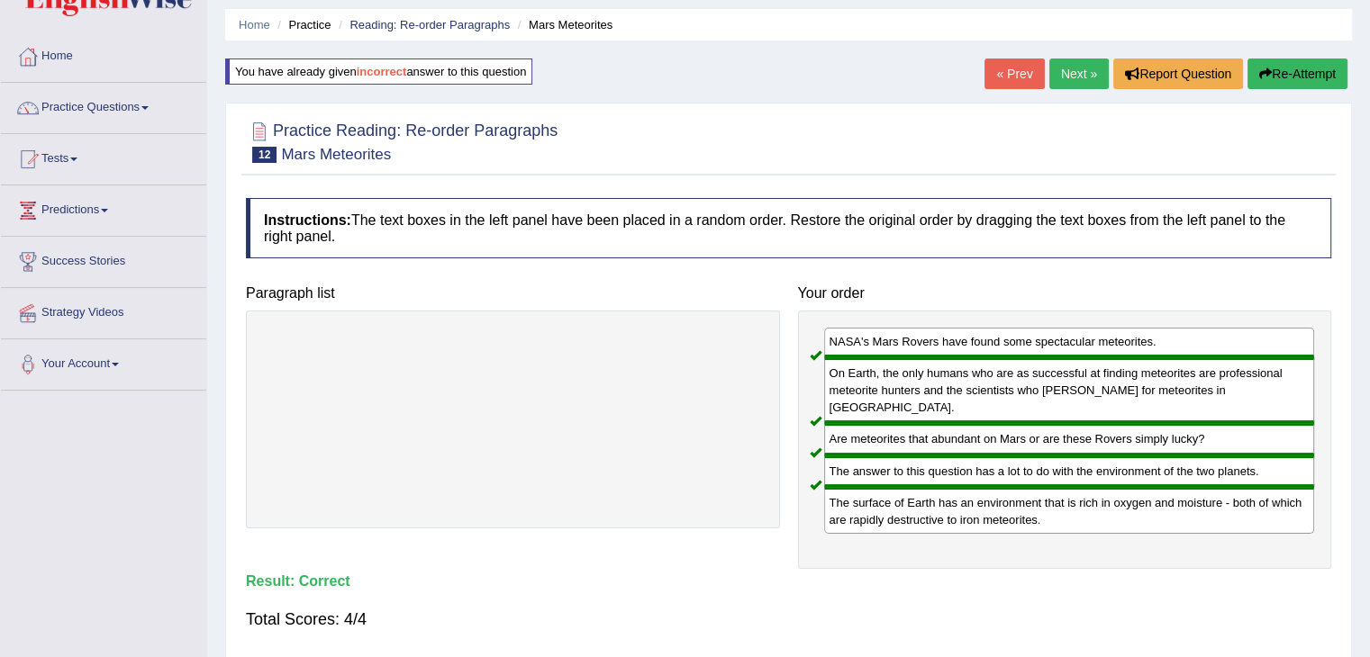
scroll to position [0, 0]
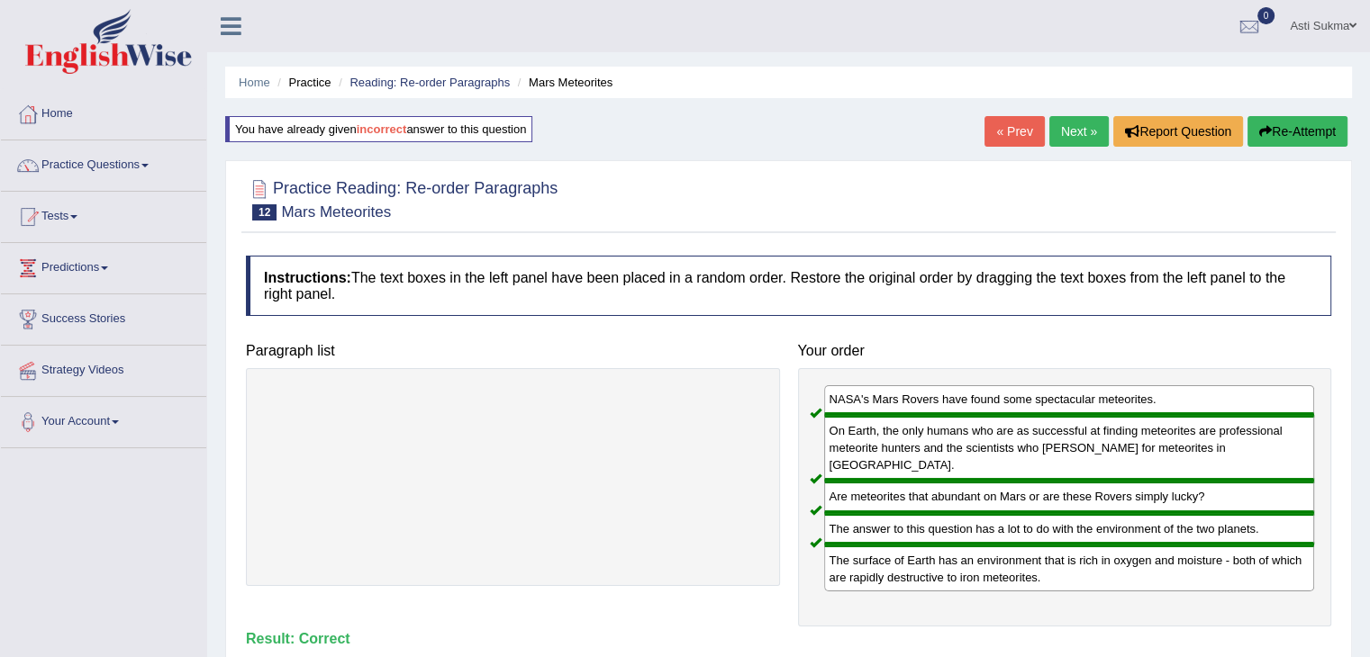
click at [1065, 127] on link "Next »" at bounding box center [1078, 131] width 59 height 31
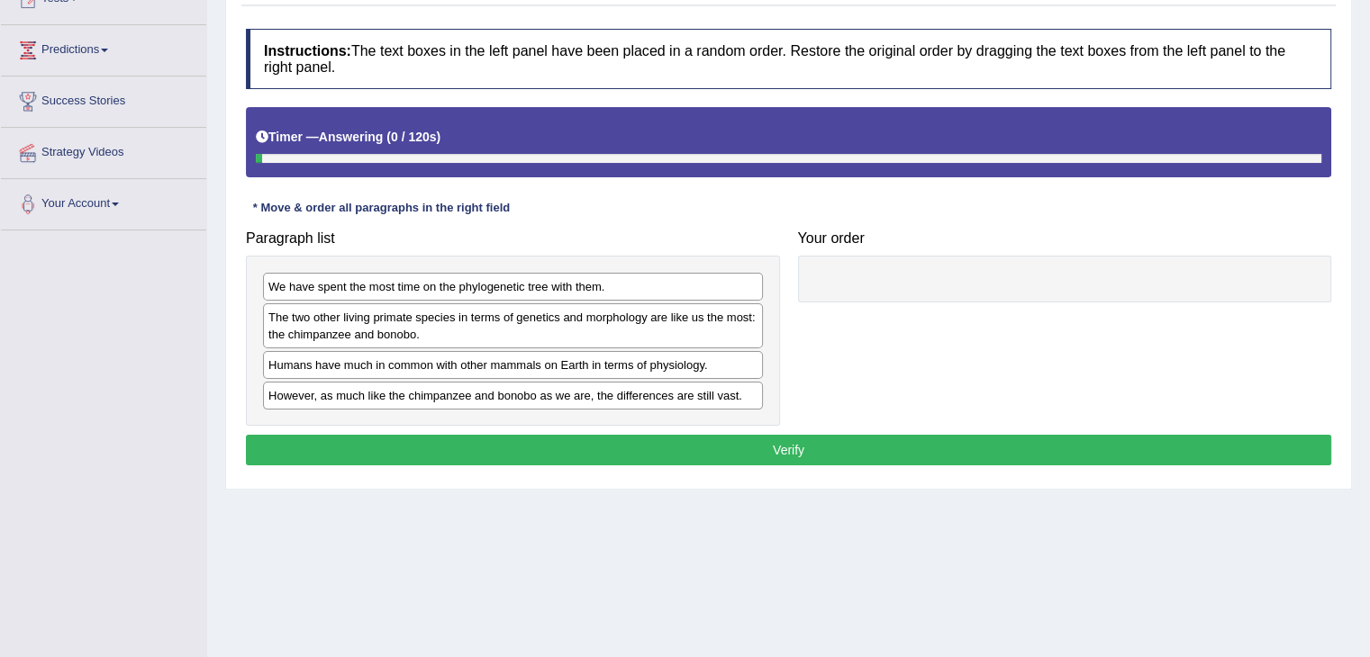
drag, startPoint x: 0, startPoint y: 0, endPoint x: 1382, endPoint y: 250, distance: 1404.7
click at [1369, 250] on html "Toggle navigation Home Practice Questions Speaking Practice Read Aloud Repeat S…" at bounding box center [685, 110] width 1370 height 657
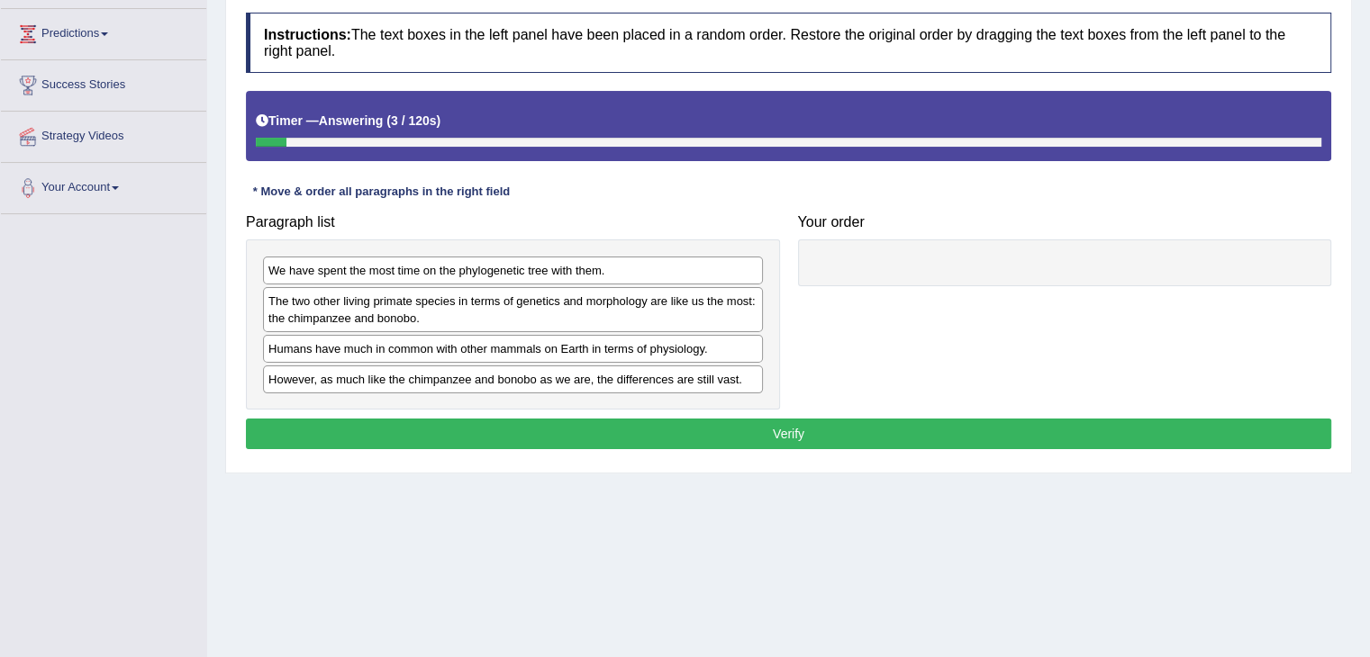
click at [443, 386] on div "However, as much like the chimpanzee and bonobo as we are, the differences are …" at bounding box center [513, 380] width 500 height 28
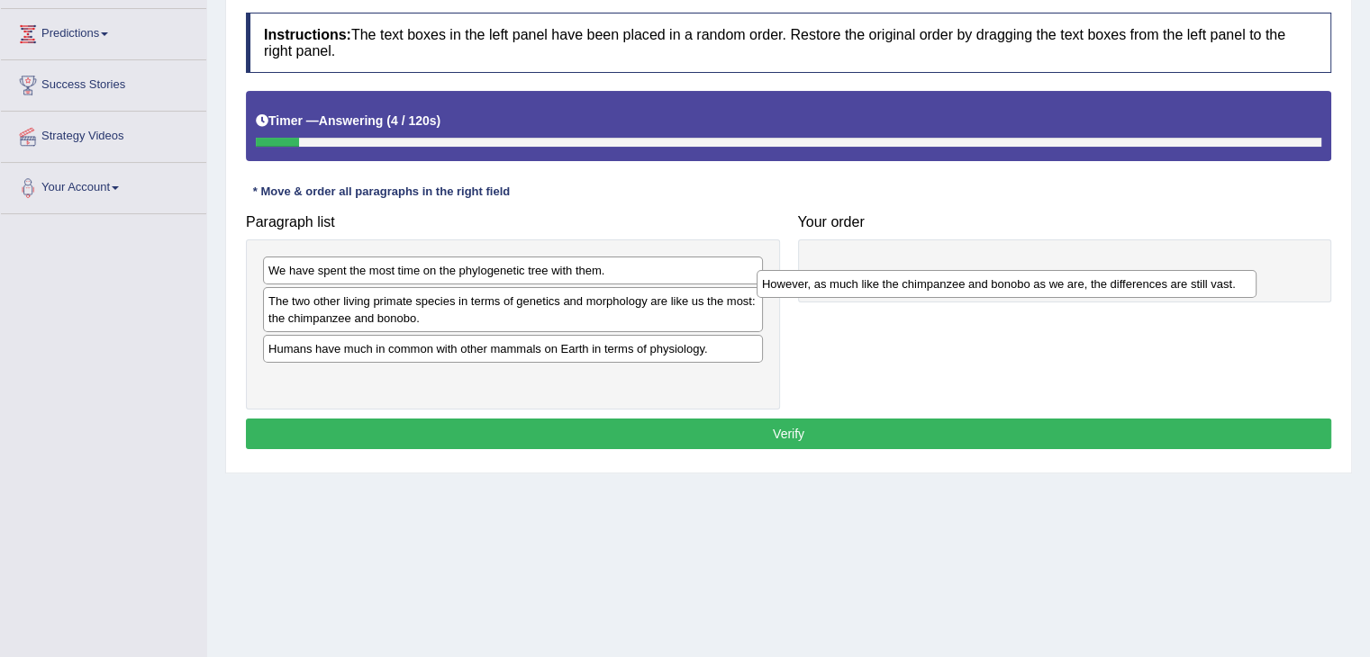
drag, startPoint x: 464, startPoint y: 379, endPoint x: 991, endPoint y: 269, distance: 538.1
click at [991, 270] on div "However, as much like the chimpanzee and bonobo as we are, the differences are …" at bounding box center [1006, 284] width 500 height 28
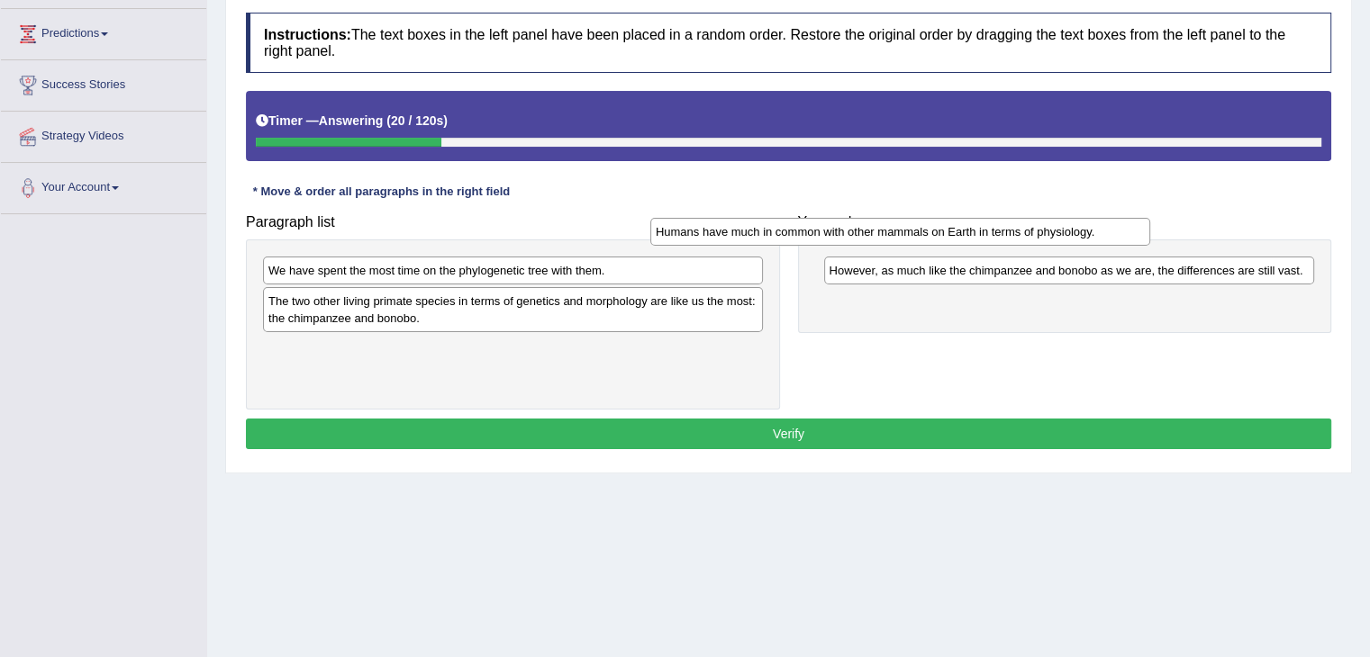
drag, startPoint x: 499, startPoint y: 346, endPoint x: 890, endPoint y: 230, distance: 407.7
click at [890, 230] on div "Humans have much in common with other mammals on Earth in terms of physiology." at bounding box center [900, 232] width 500 height 28
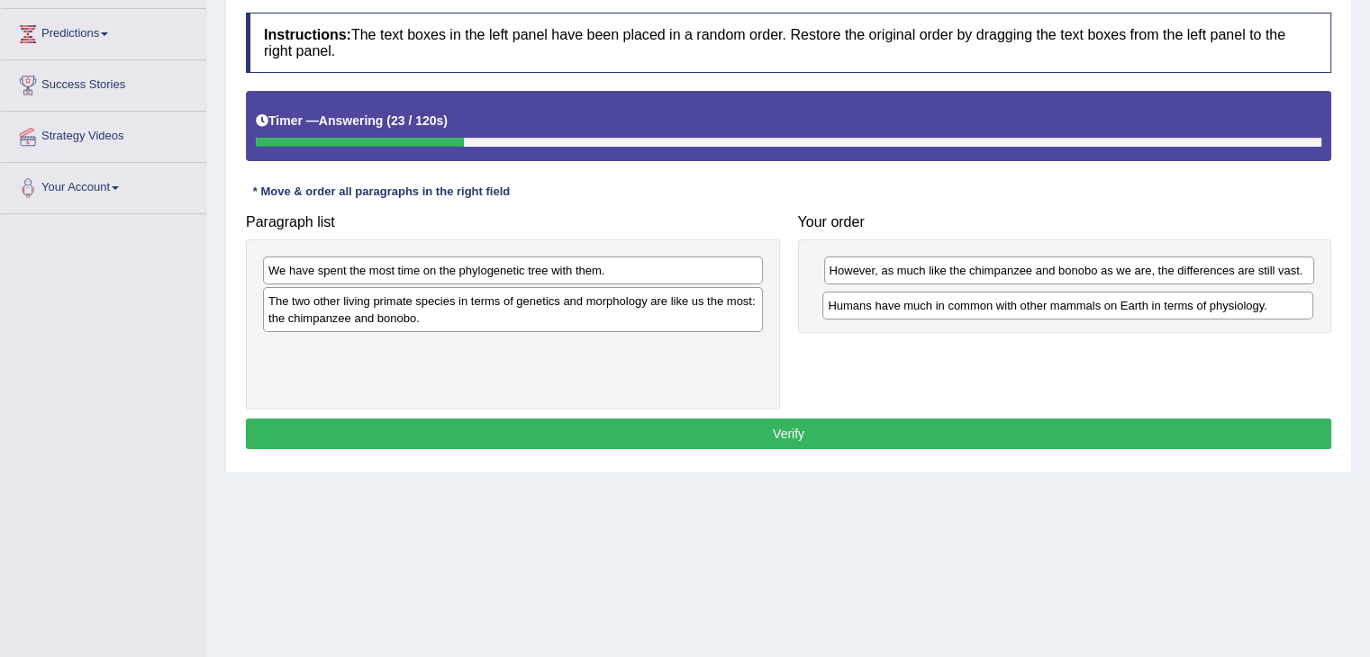
click at [903, 300] on div "Humans have much in common with other mammals on Earth in terms of physiology." at bounding box center [1067, 306] width 491 height 28
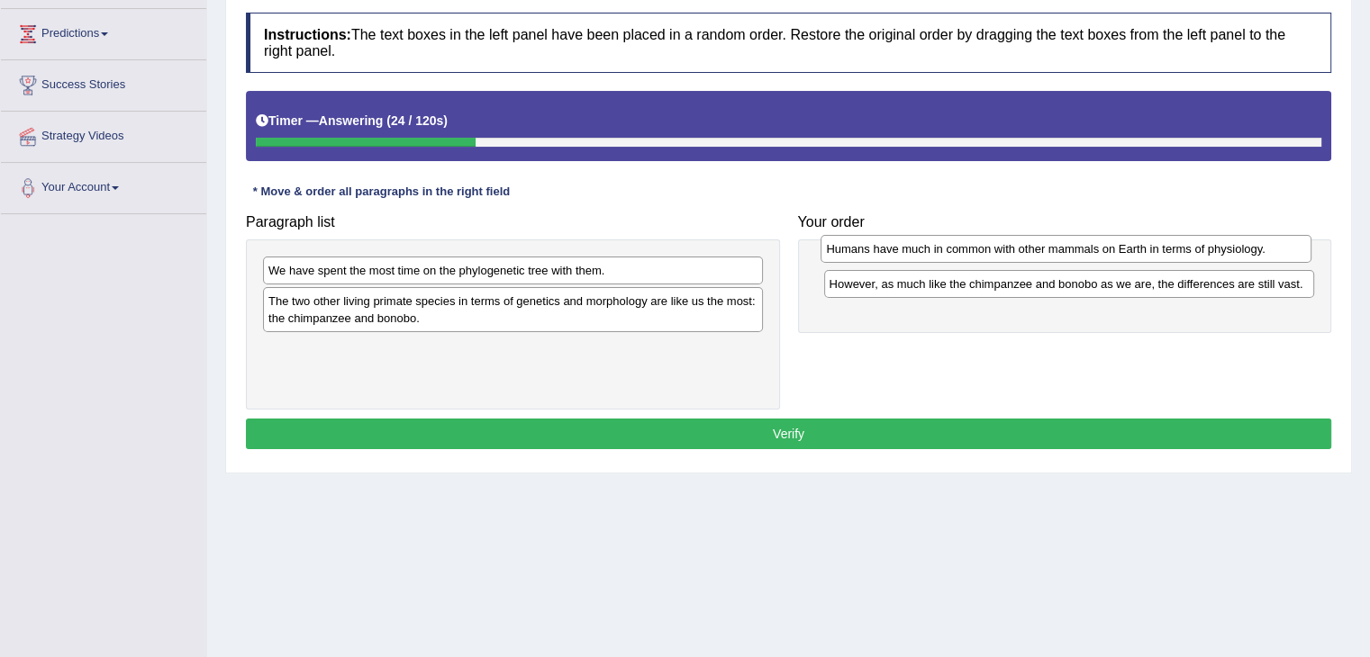
drag, startPoint x: 903, startPoint y: 300, endPoint x: 900, endPoint y: 249, distance: 50.5
click at [900, 249] on div "Humans have much in common with other mammals on Earth in terms of physiology." at bounding box center [1065, 249] width 491 height 28
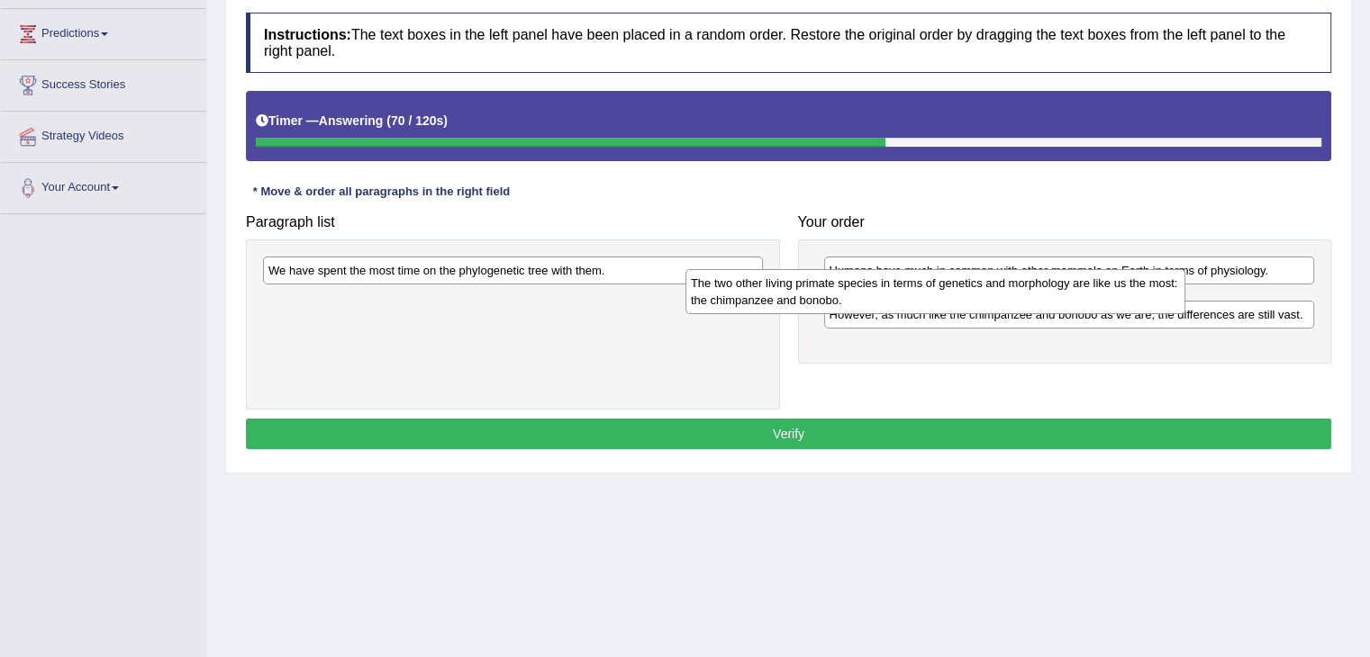
drag, startPoint x: 679, startPoint y: 313, endPoint x: 1106, endPoint y: 293, distance: 427.3
click at [1106, 293] on div "The two other living primate species in terms of genetics and morphology are li…" at bounding box center [935, 291] width 500 height 45
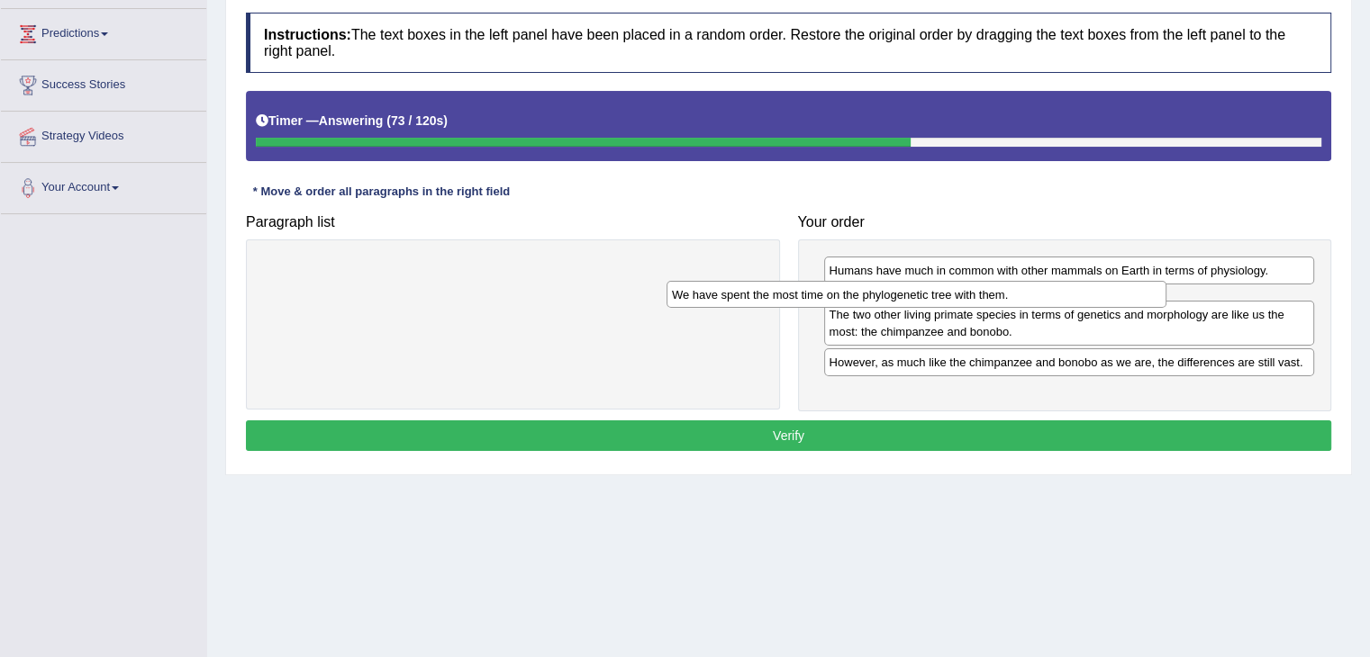
drag, startPoint x: 605, startPoint y: 266, endPoint x: 1019, endPoint y: 290, distance: 414.9
click at [1019, 290] on div "We have spent the most time on the phylogenetic tree with them." at bounding box center [916, 295] width 500 height 28
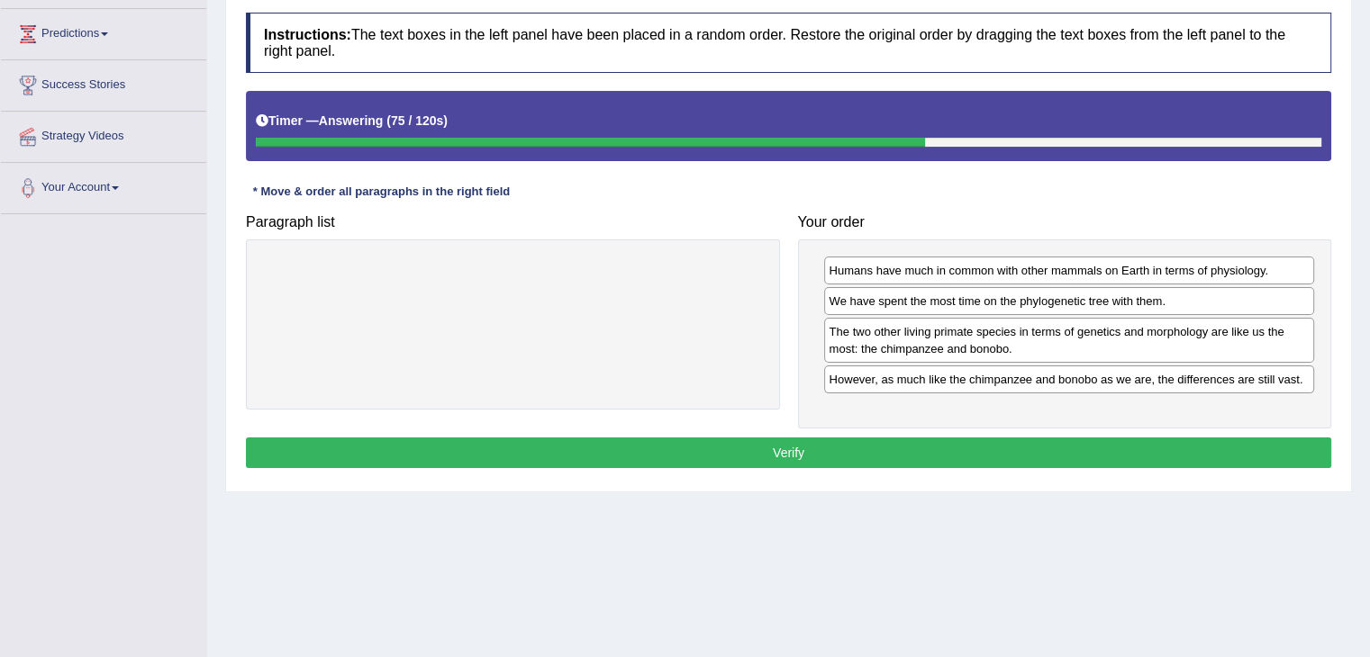
click at [980, 439] on button "Verify" at bounding box center [788, 453] width 1085 height 31
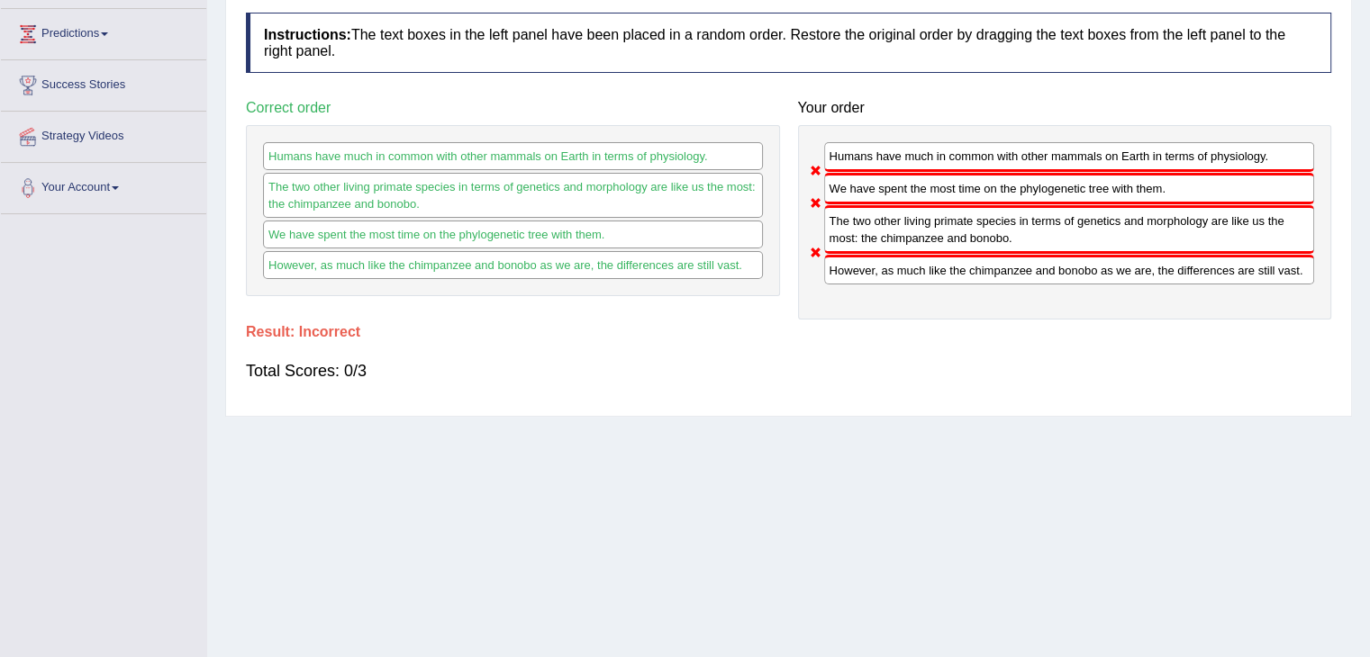
scroll to position [0, 0]
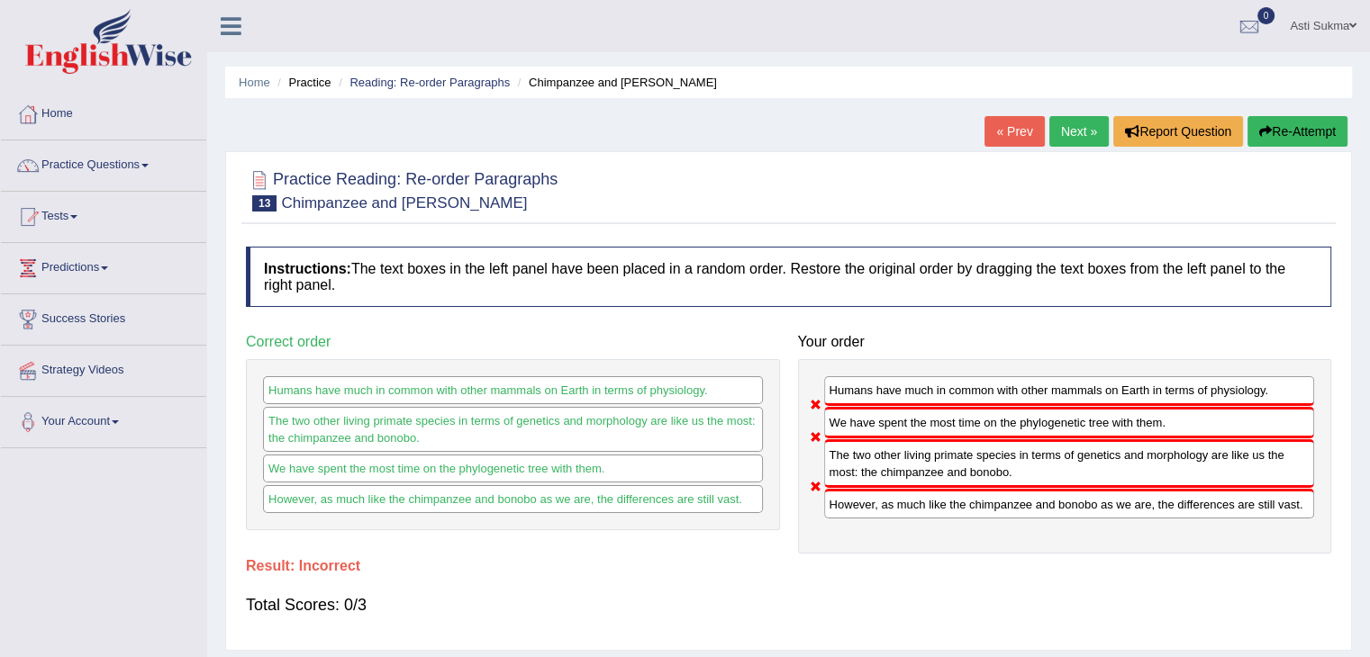
click at [1290, 123] on button "Re-Attempt" at bounding box center [1297, 131] width 100 height 31
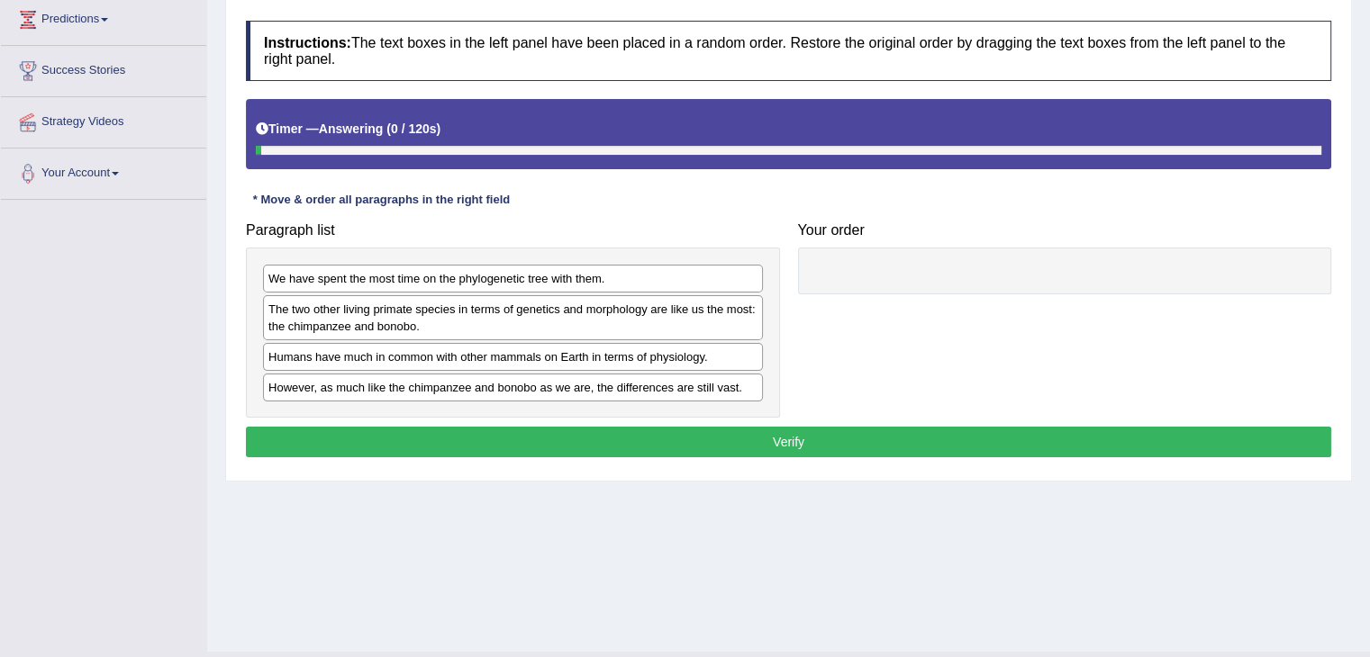
drag, startPoint x: 0, startPoint y: 0, endPoint x: 1381, endPoint y: 348, distance: 1424.4
click at [1369, 348] on html "Toggle navigation Home Practice Questions Speaking Practice Read Aloud Repeat S…" at bounding box center [685, 79] width 1370 height 657
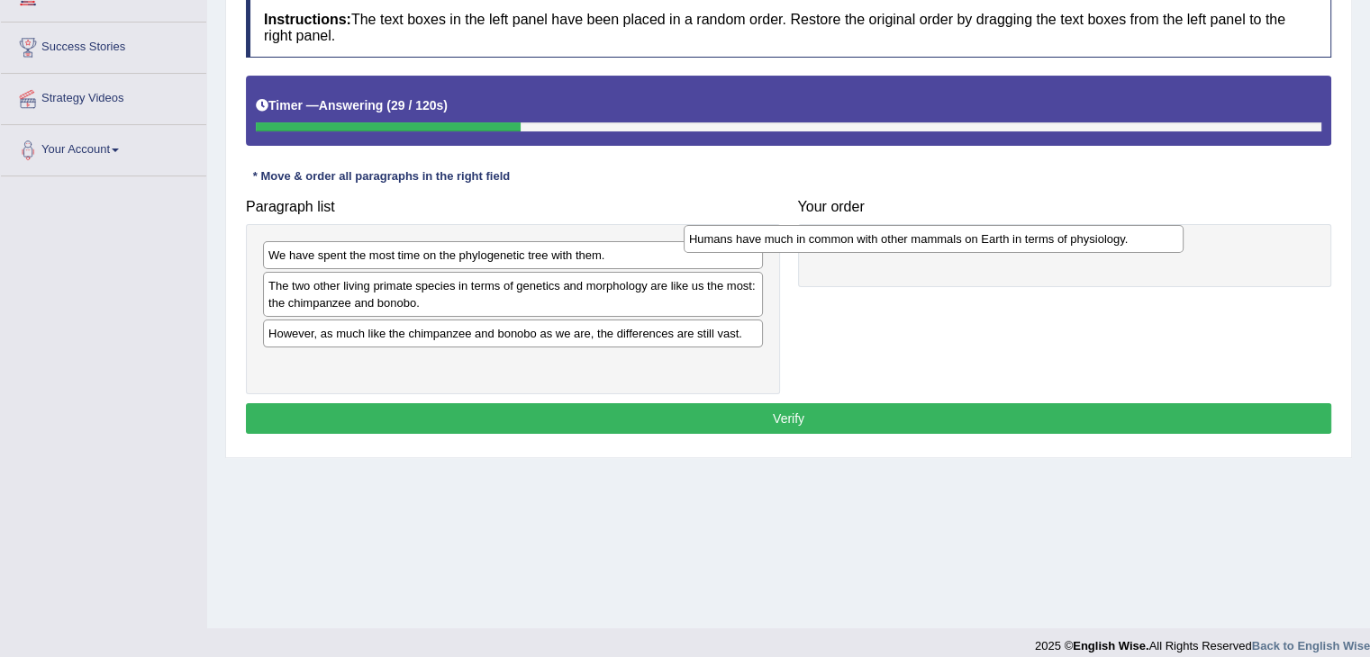
drag, startPoint x: 436, startPoint y: 336, endPoint x: 890, endPoint y: 240, distance: 463.8
click at [890, 240] on div "Humans have much in common with other mammals on Earth in terms of physiology." at bounding box center [933, 239] width 500 height 28
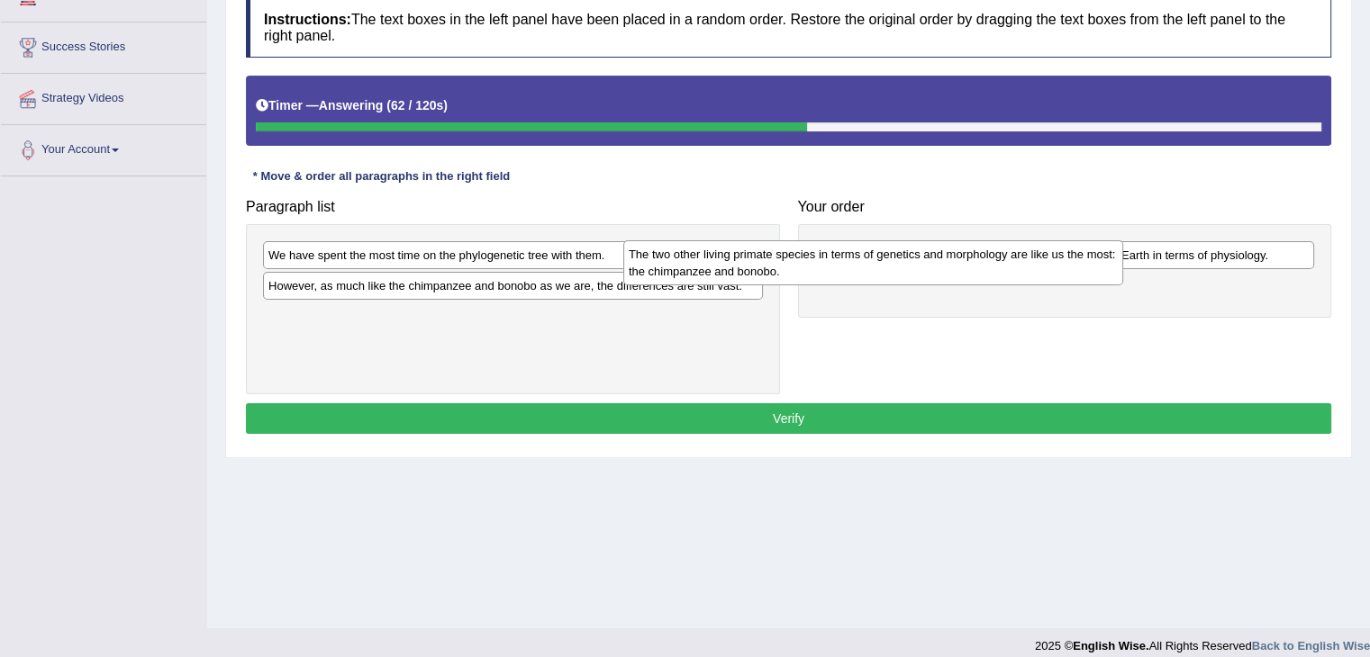
drag, startPoint x: 475, startPoint y: 307, endPoint x: 881, endPoint y: 296, distance: 405.4
click at [881, 285] on div "The two other living primate species in terms of genetics and morphology are li…" at bounding box center [873, 262] width 500 height 45
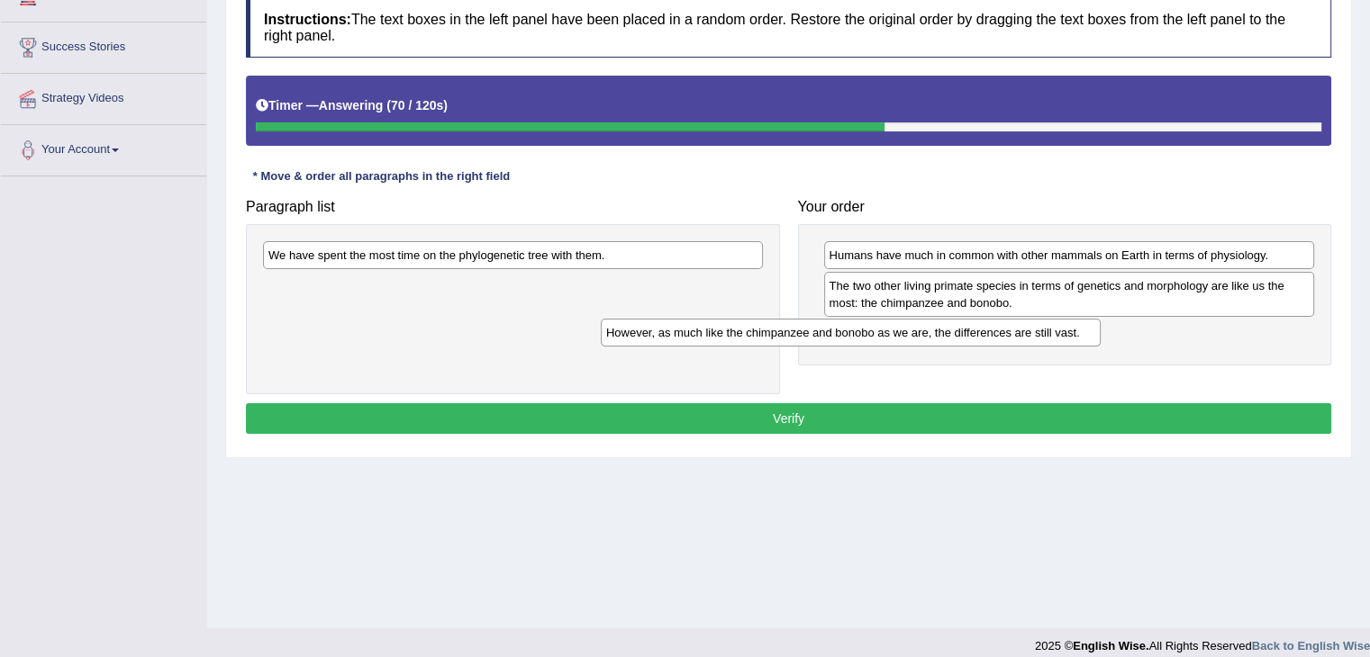
drag, startPoint x: 656, startPoint y: 293, endPoint x: 1006, endPoint y: 341, distance: 352.8
click at [1006, 341] on div "However, as much like the chimpanzee and bonobo as we are, the differences are …" at bounding box center [851, 333] width 500 height 28
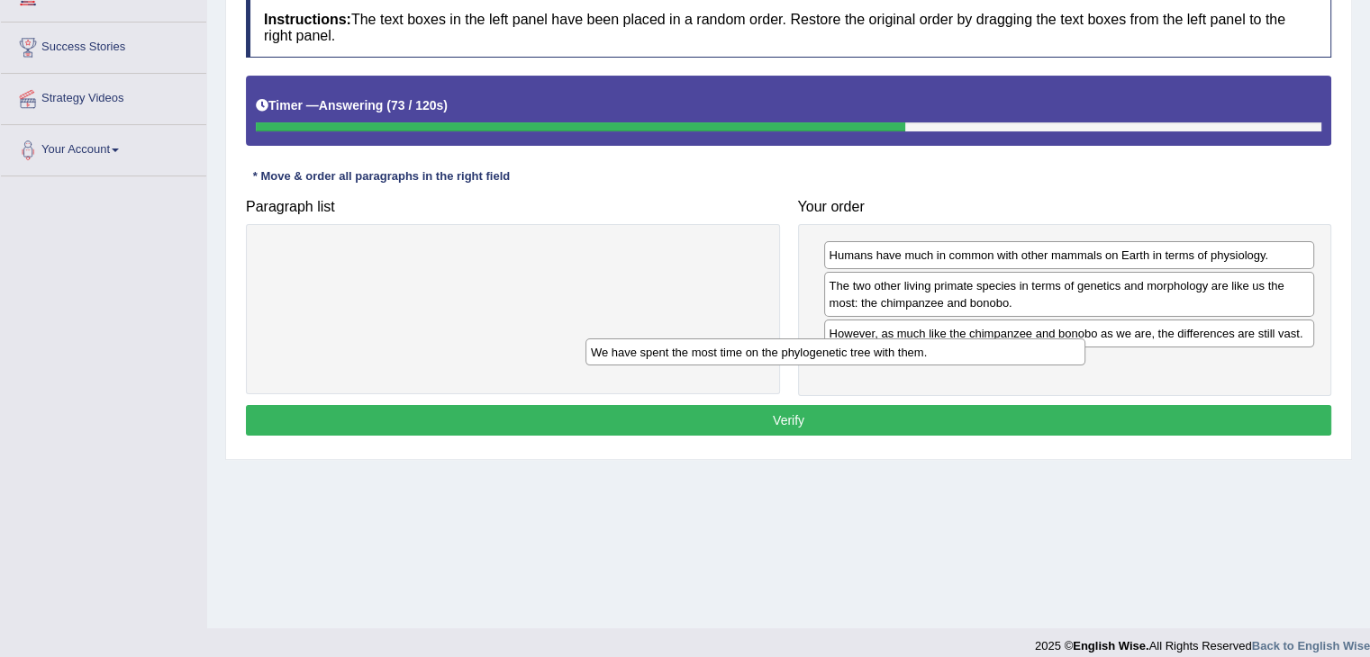
drag, startPoint x: 713, startPoint y: 258, endPoint x: 1066, endPoint y: 362, distance: 367.9
click at [1066, 362] on div "We have spent the most time on the phylogenetic tree with them." at bounding box center [835, 353] width 500 height 28
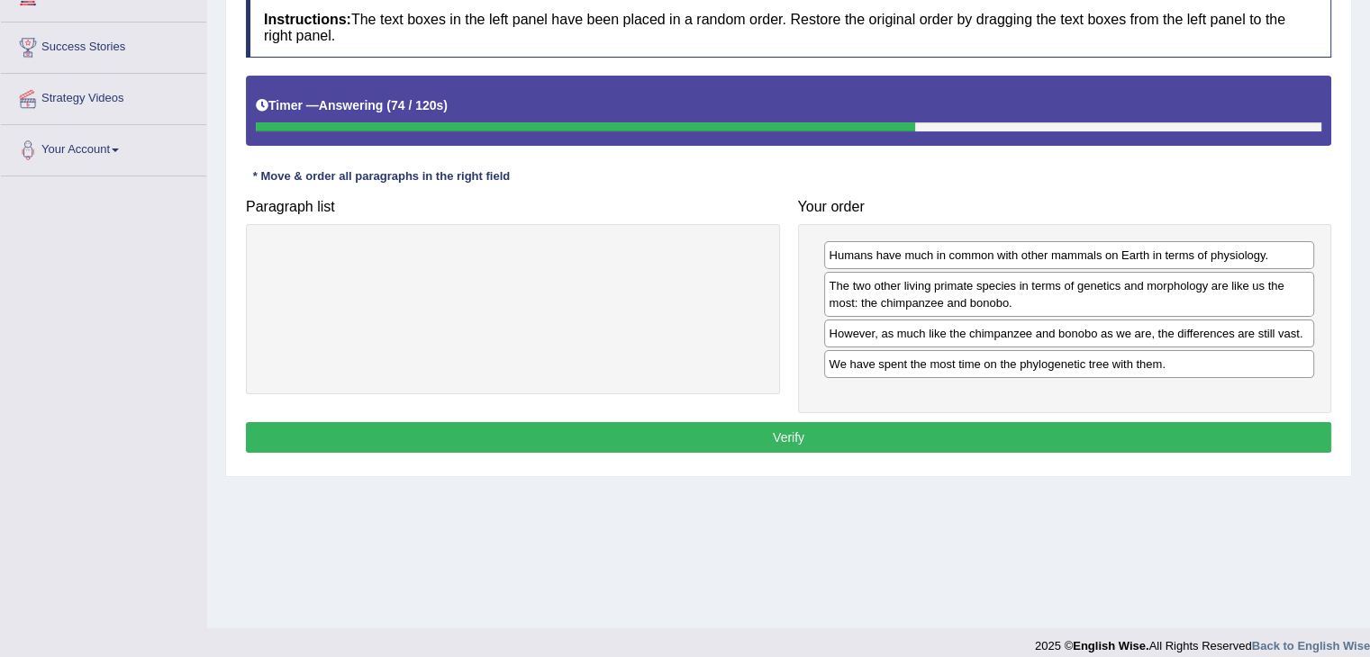
click at [989, 422] on button "Verify" at bounding box center [788, 437] width 1085 height 31
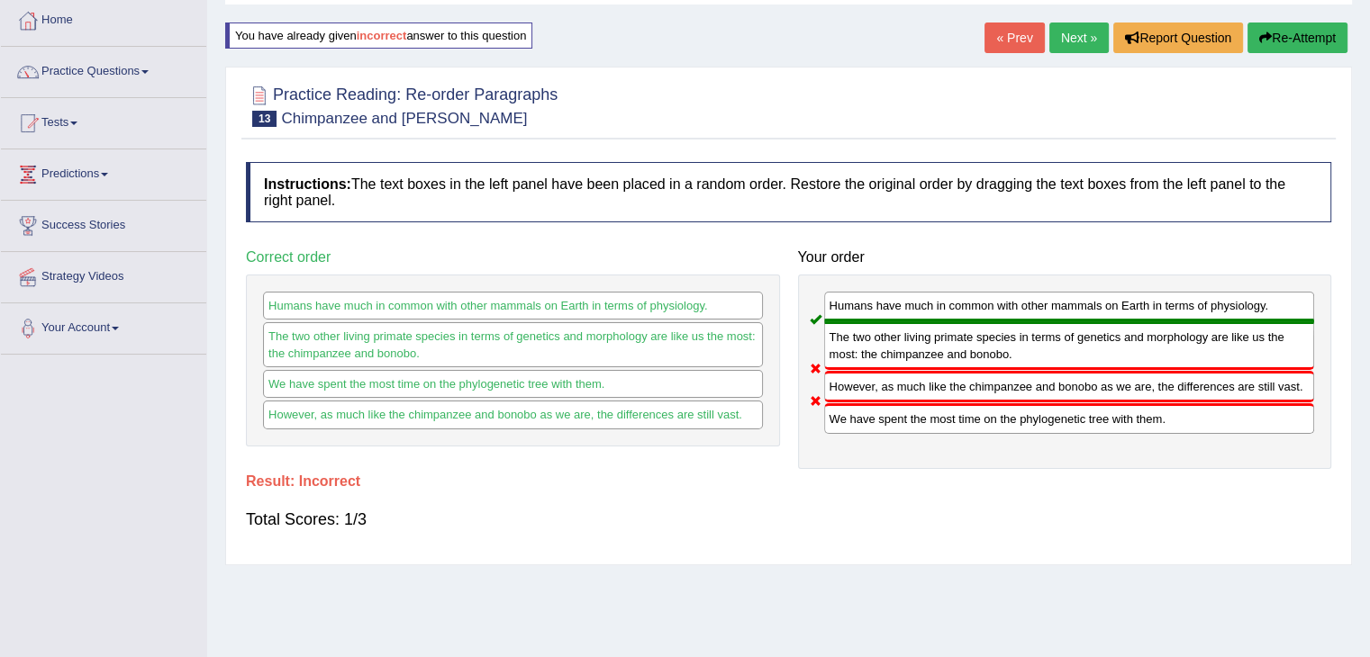
scroll to position [76, 0]
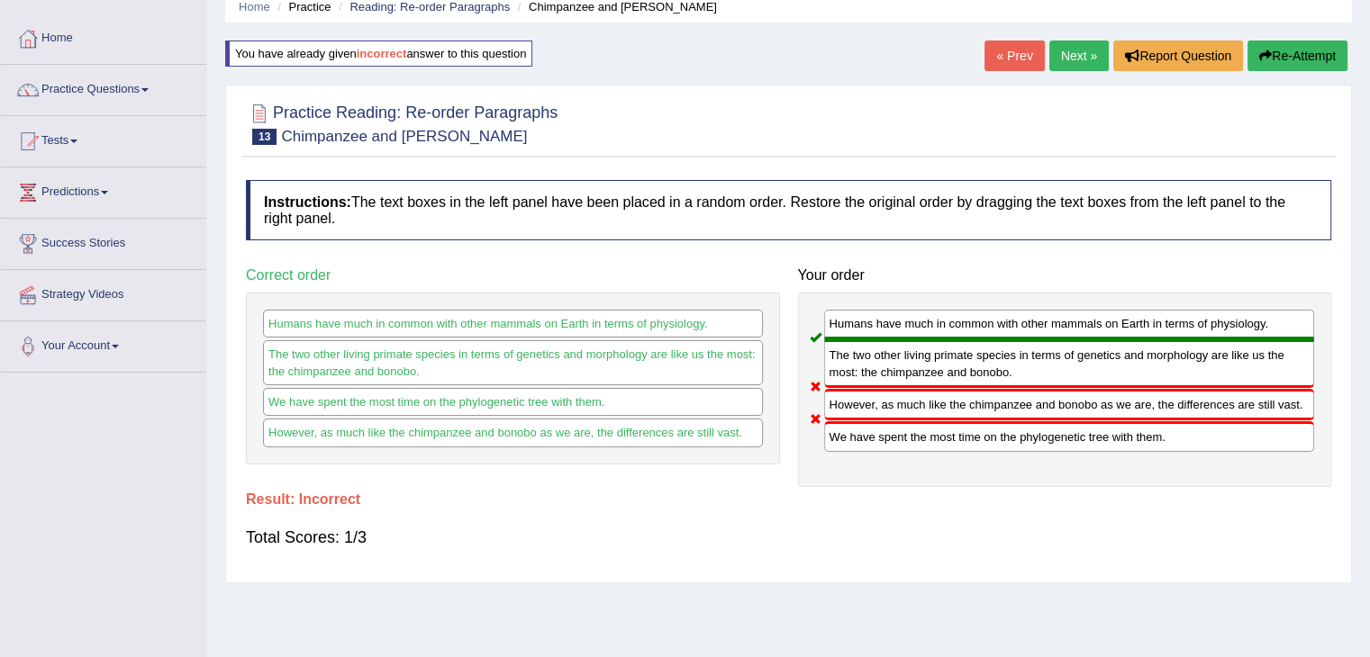
click at [1279, 59] on button "Re-Attempt" at bounding box center [1297, 56] width 100 height 31
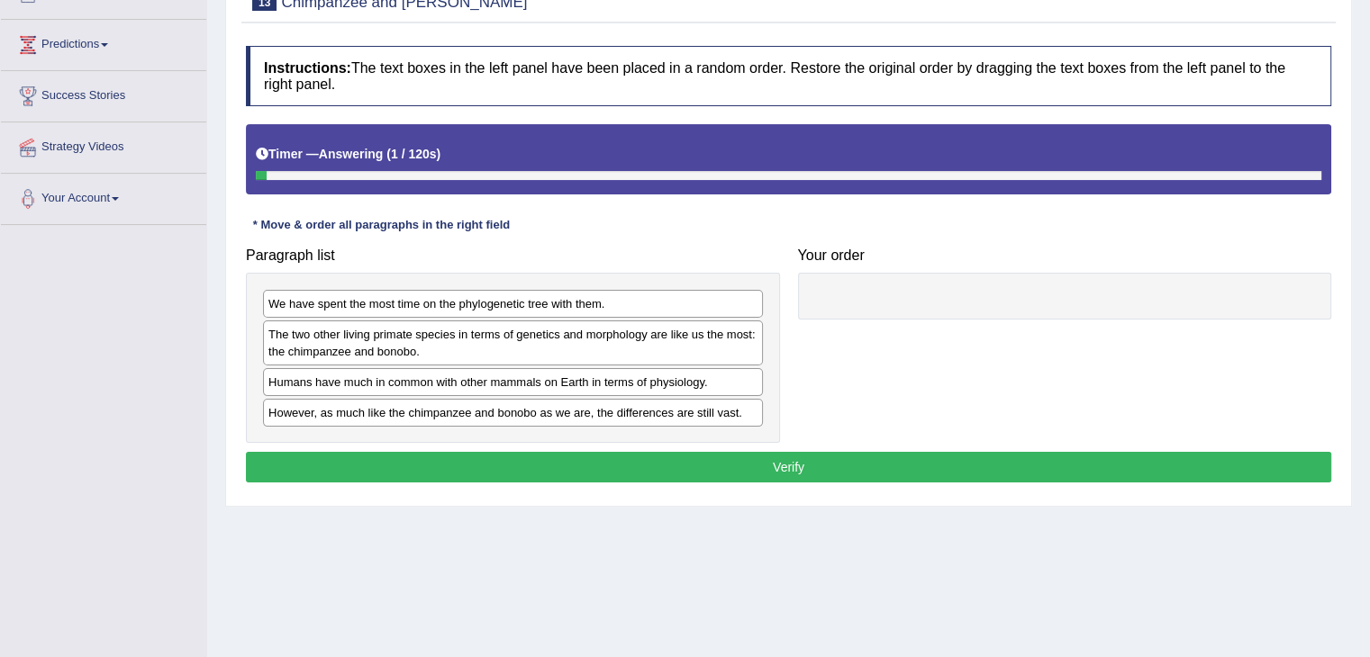
scroll to position [234, 0]
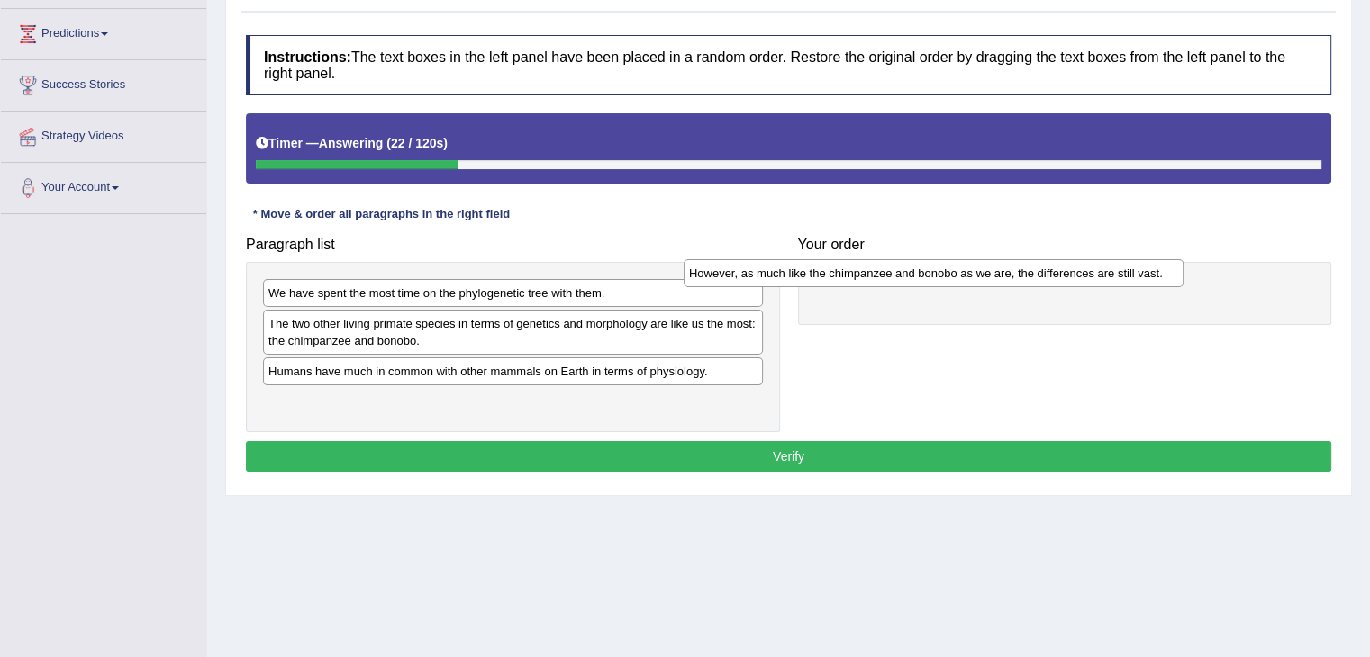
drag, startPoint x: 456, startPoint y: 408, endPoint x: 922, endPoint y: 283, distance: 483.0
click at [922, 283] on div "However, as much like the chimpanzee and bonobo as we are, the differences are …" at bounding box center [933, 273] width 500 height 28
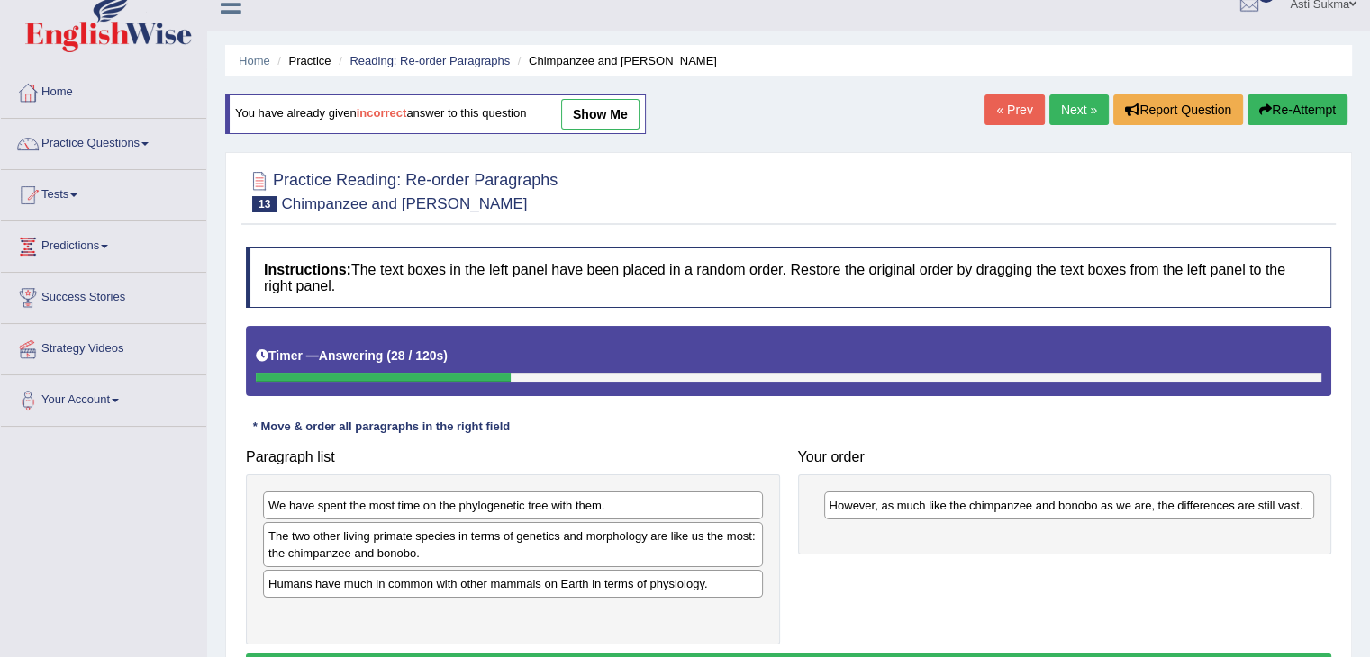
scroll to position [0, 0]
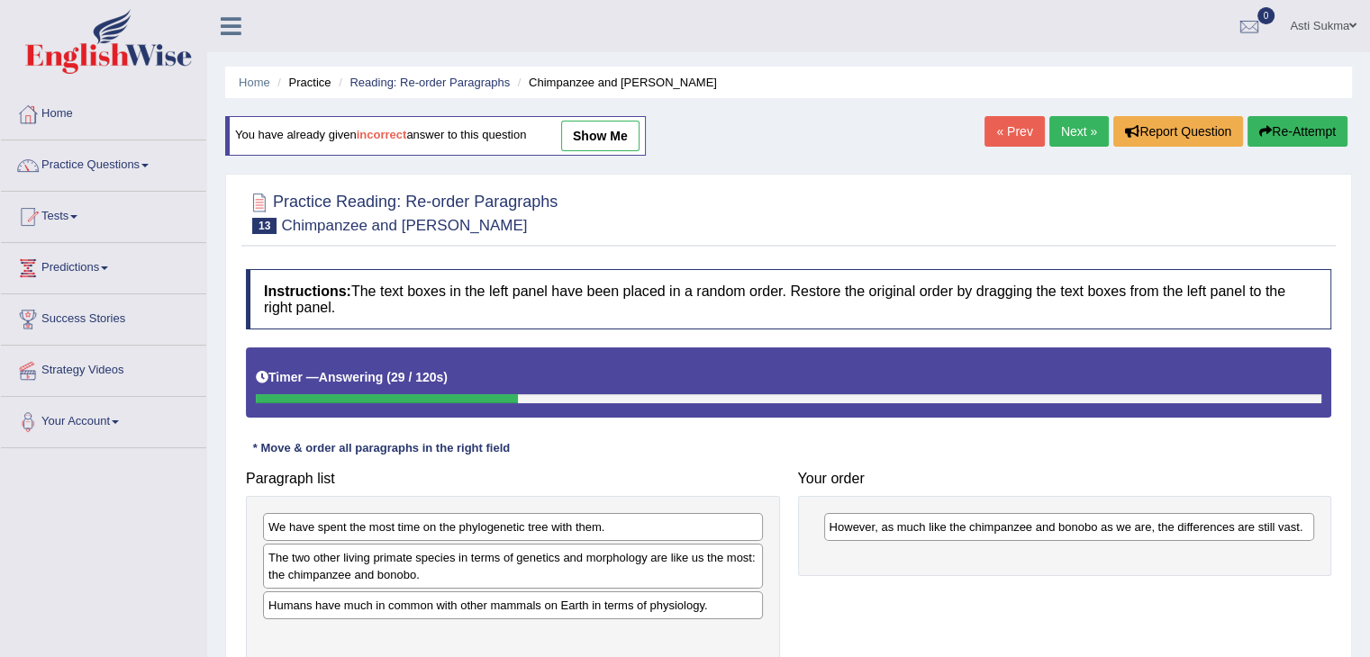
click at [1283, 121] on button "Re-Attempt" at bounding box center [1297, 131] width 100 height 31
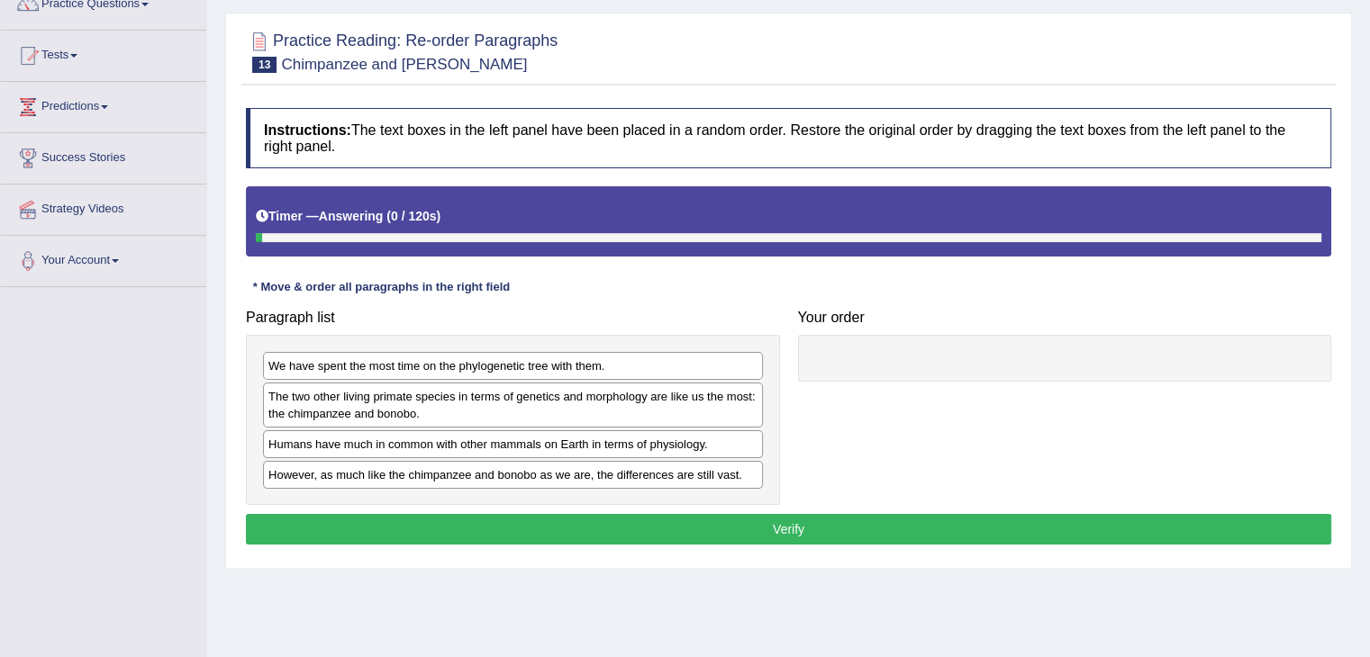
scroll to position [209, 0]
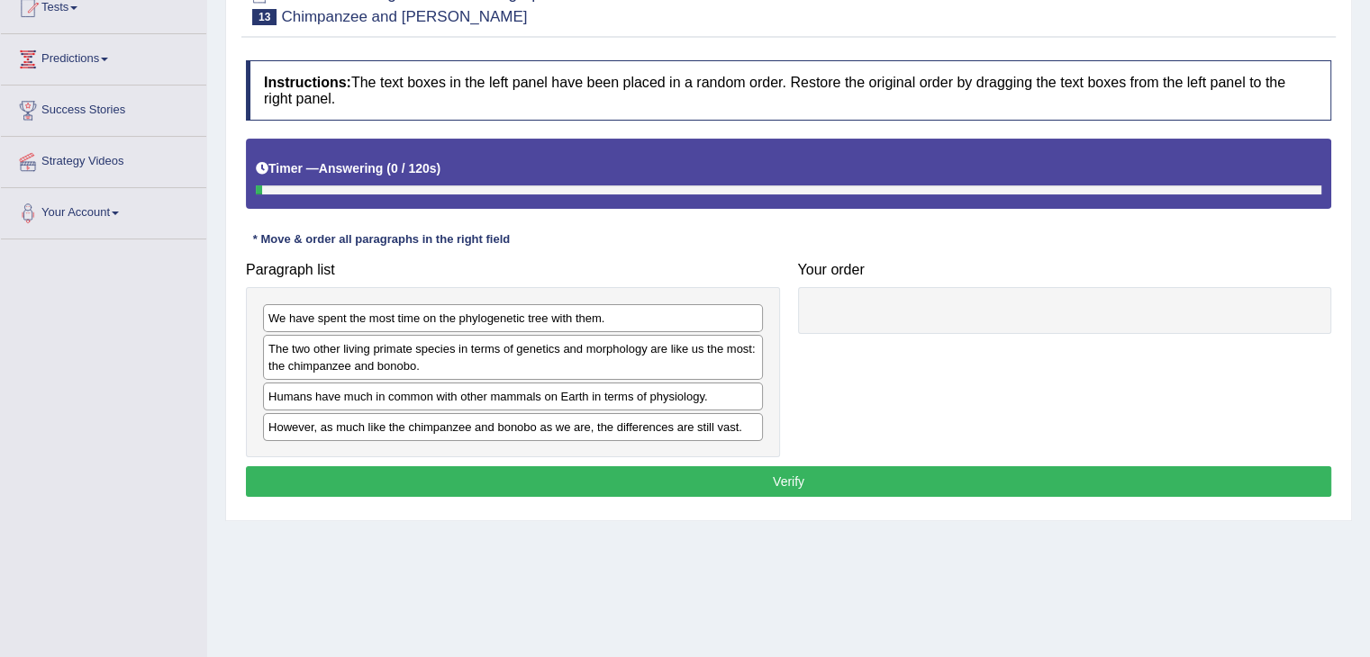
drag, startPoint x: 0, startPoint y: 0, endPoint x: 1380, endPoint y: 293, distance: 1410.3
click at [1369, 293] on html "Toggle navigation Home Practice Questions Speaking Practice Read Aloud Repeat S…" at bounding box center [685, 119] width 1370 height 657
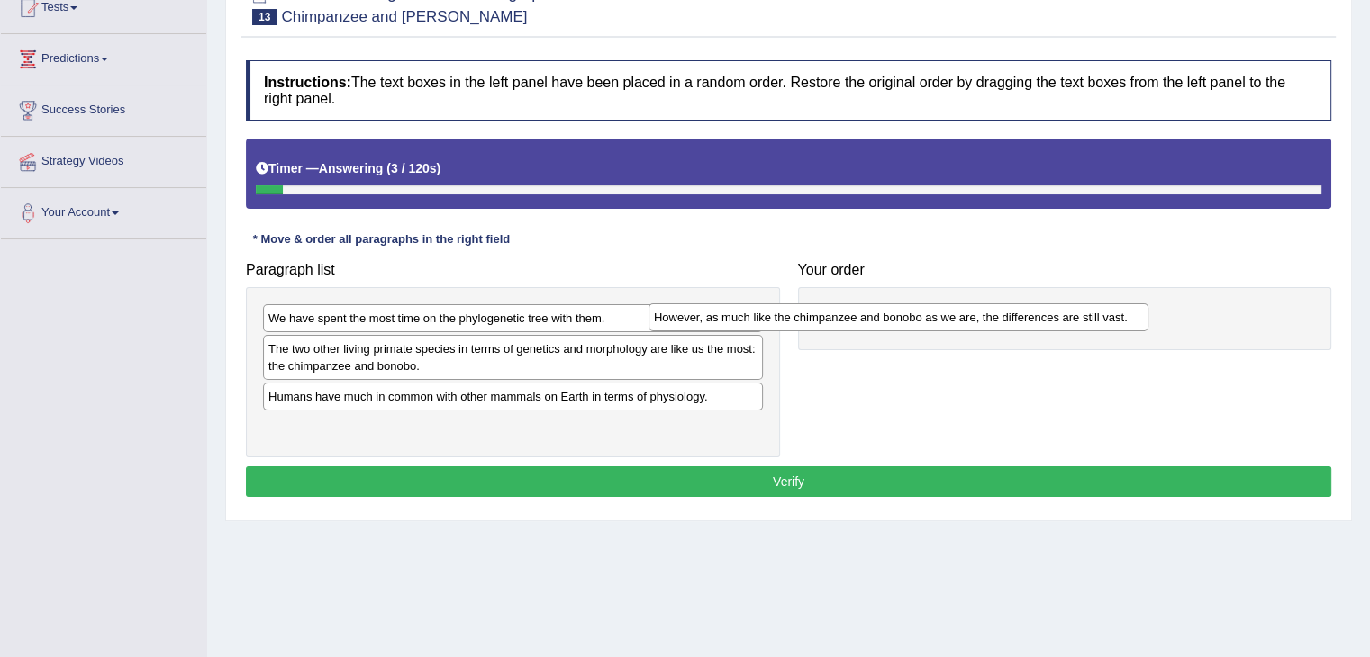
drag, startPoint x: 683, startPoint y: 425, endPoint x: 1082, endPoint y: 321, distance: 412.4
click at [1082, 321] on div "However, as much like the chimpanzee and bonobo as we are, the differences are …" at bounding box center [898, 317] width 500 height 28
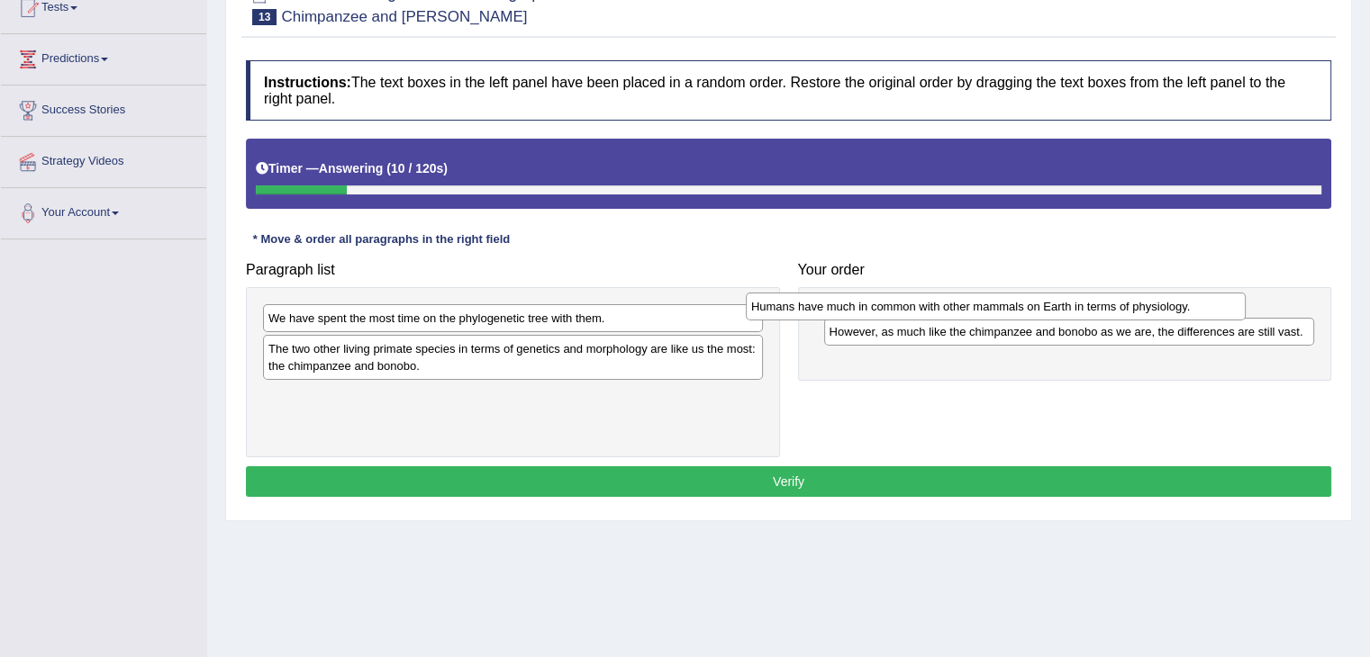
drag, startPoint x: 479, startPoint y: 394, endPoint x: 1009, endPoint y: 303, distance: 537.1
click at [1009, 303] on div "Humans have much in common with other mammals on Earth in terms of physiology." at bounding box center [996, 307] width 500 height 28
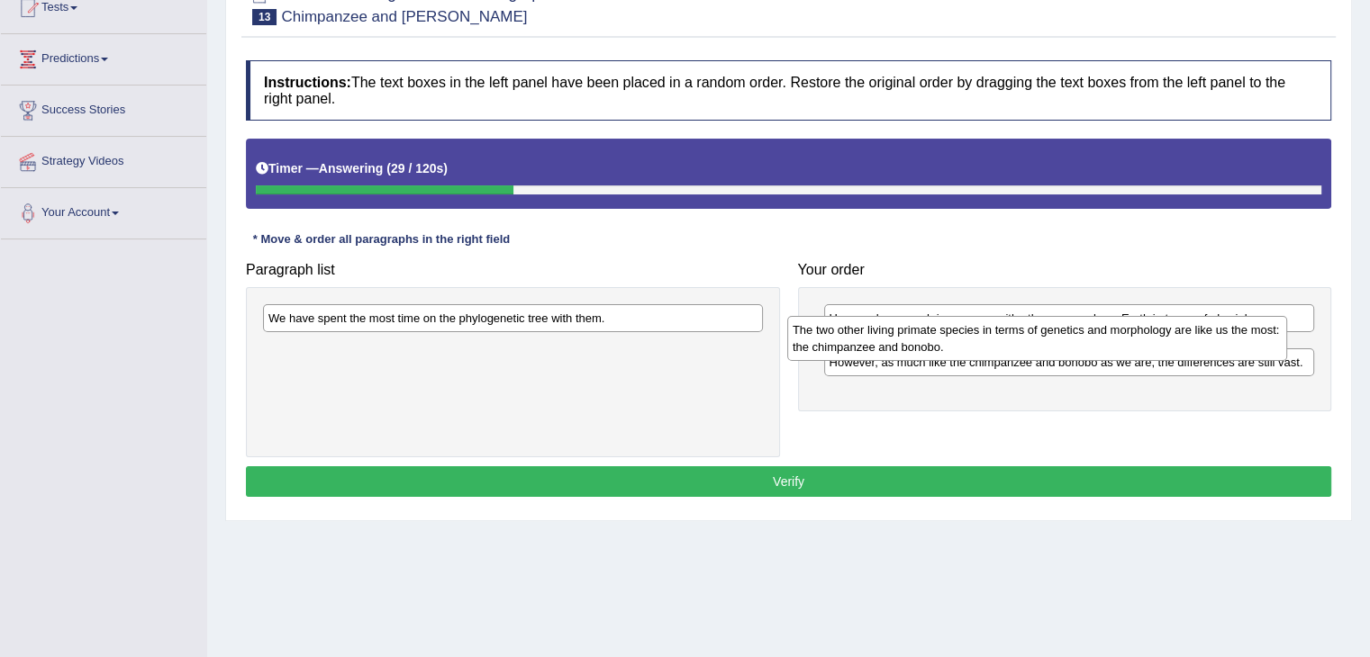
drag, startPoint x: 584, startPoint y: 366, endPoint x: 1112, endPoint y: 348, distance: 528.0
click at [1112, 348] on div "The two other living primate species in terms of genetics and morphology are li…" at bounding box center [1037, 338] width 500 height 45
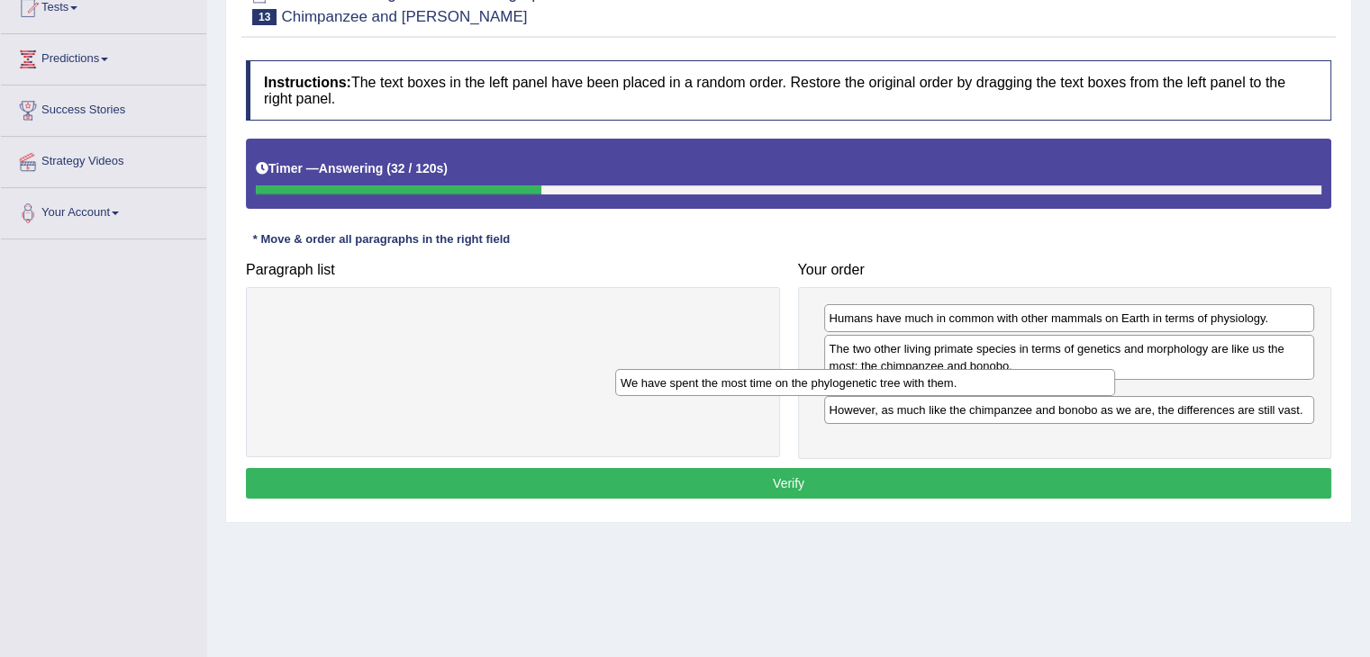
drag, startPoint x: 666, startPoint y: 317, endPoint x: 1063, endPoint y: 390, distance: 402.9
click at [1063, 390] on div "We have spent the most time on the phylogenetic tree with them." at bounding box center [865, 383] width 500 height 28
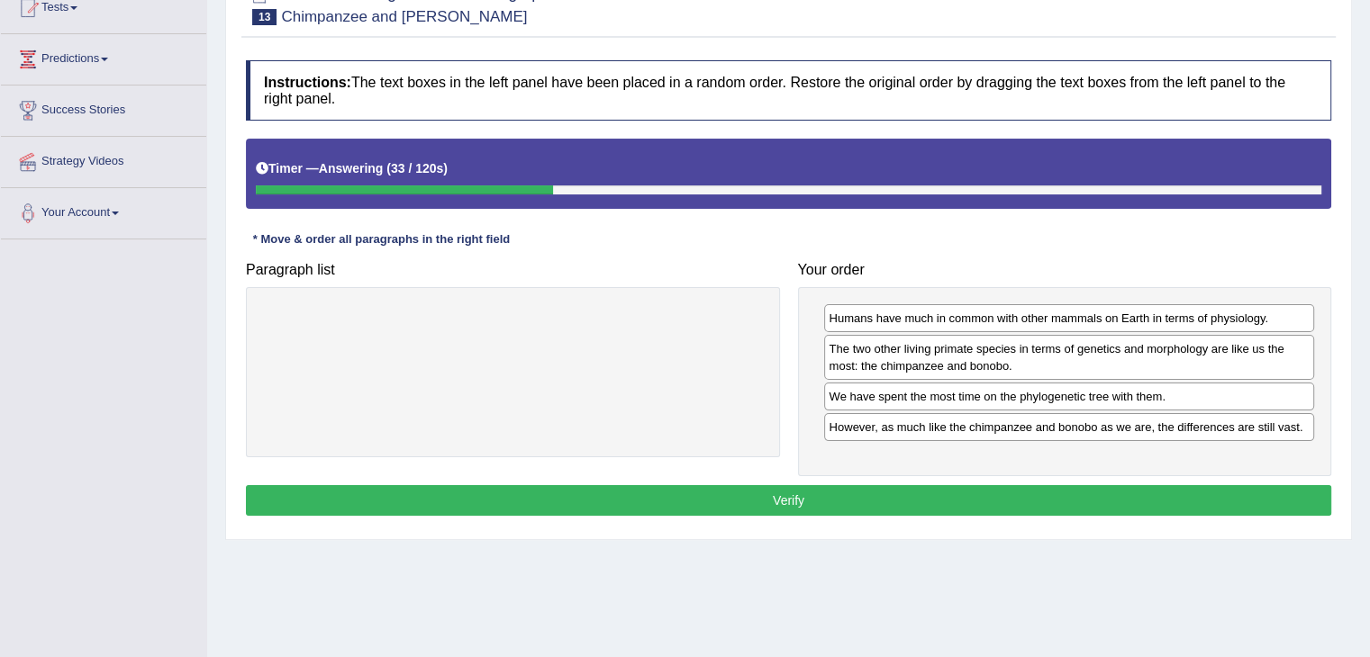
click at [1019, 489] on button "Verify" at bounding box center [788, 500] width 1085 height 31
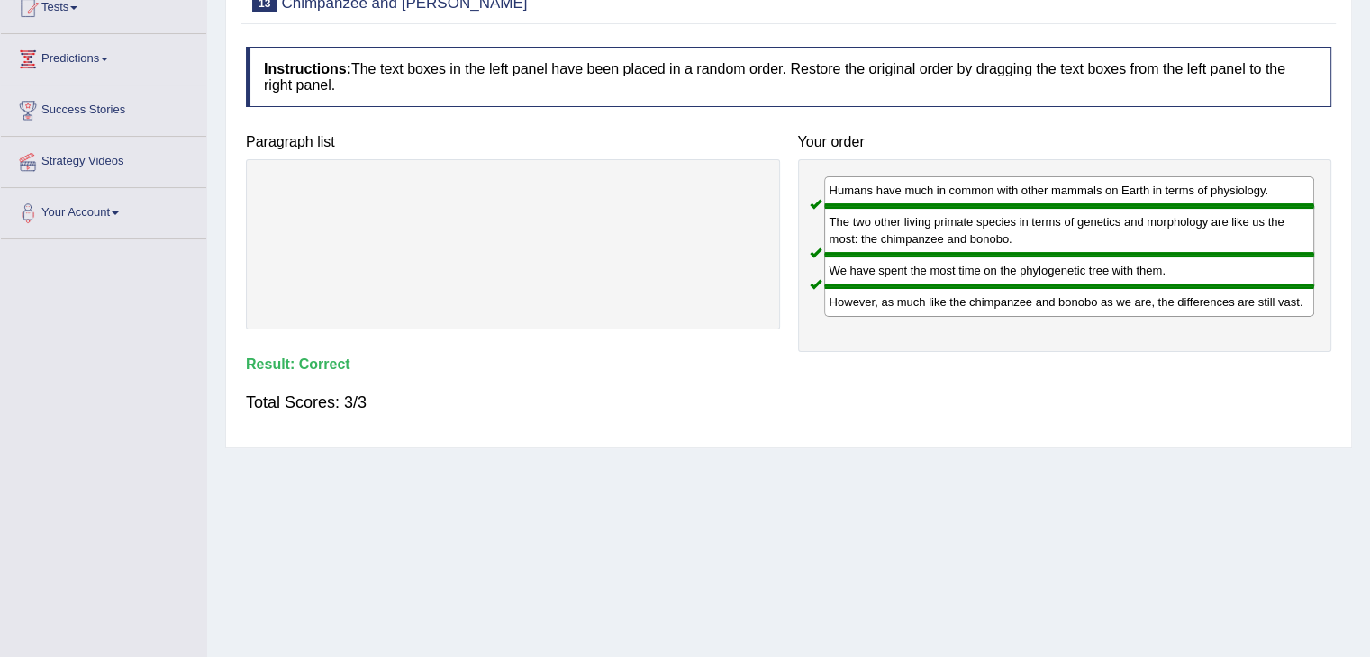
scroll to position [0, 0]
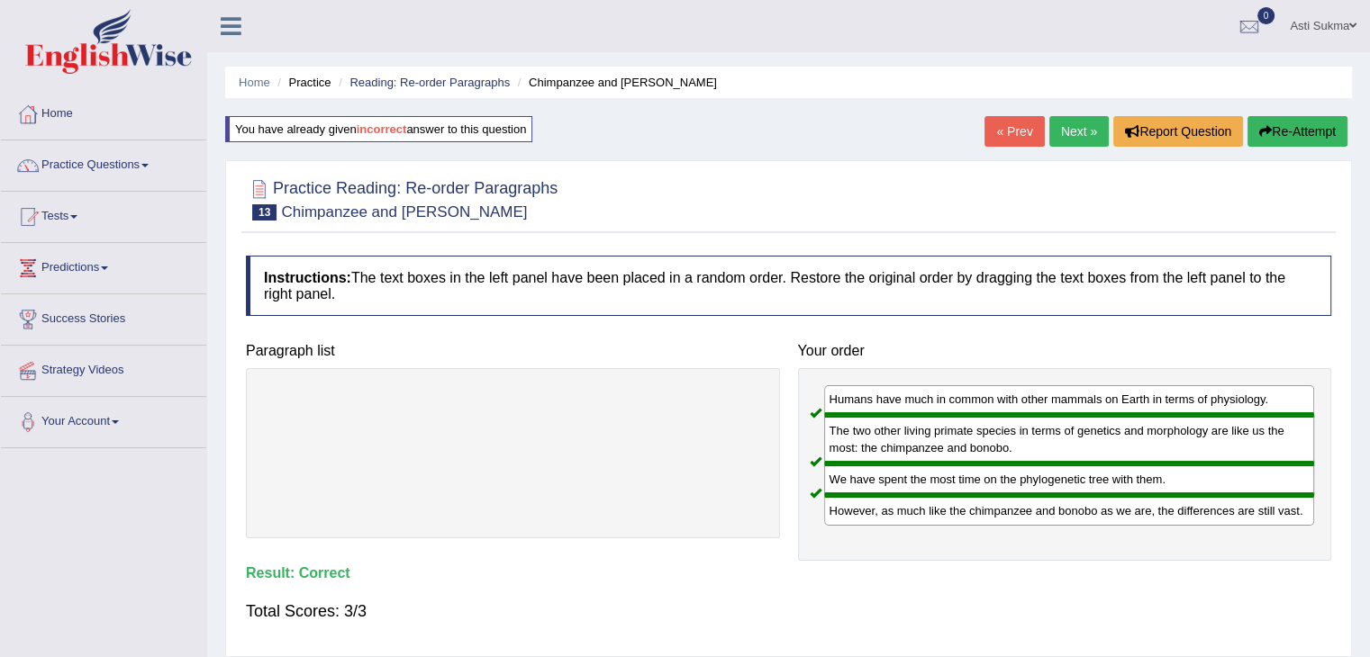
click at [1095, 130] on link "Next »" at bounding box center [1078, 131] width 59 height 31
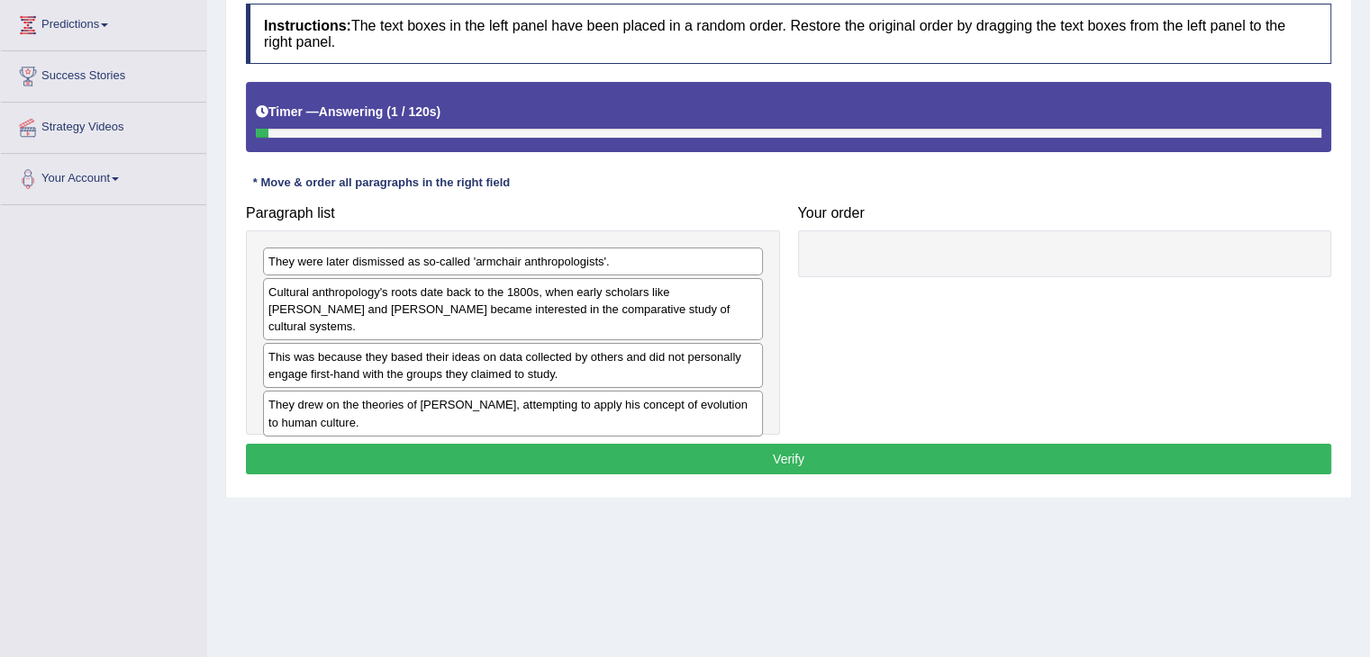
scroll to position [276, 0]
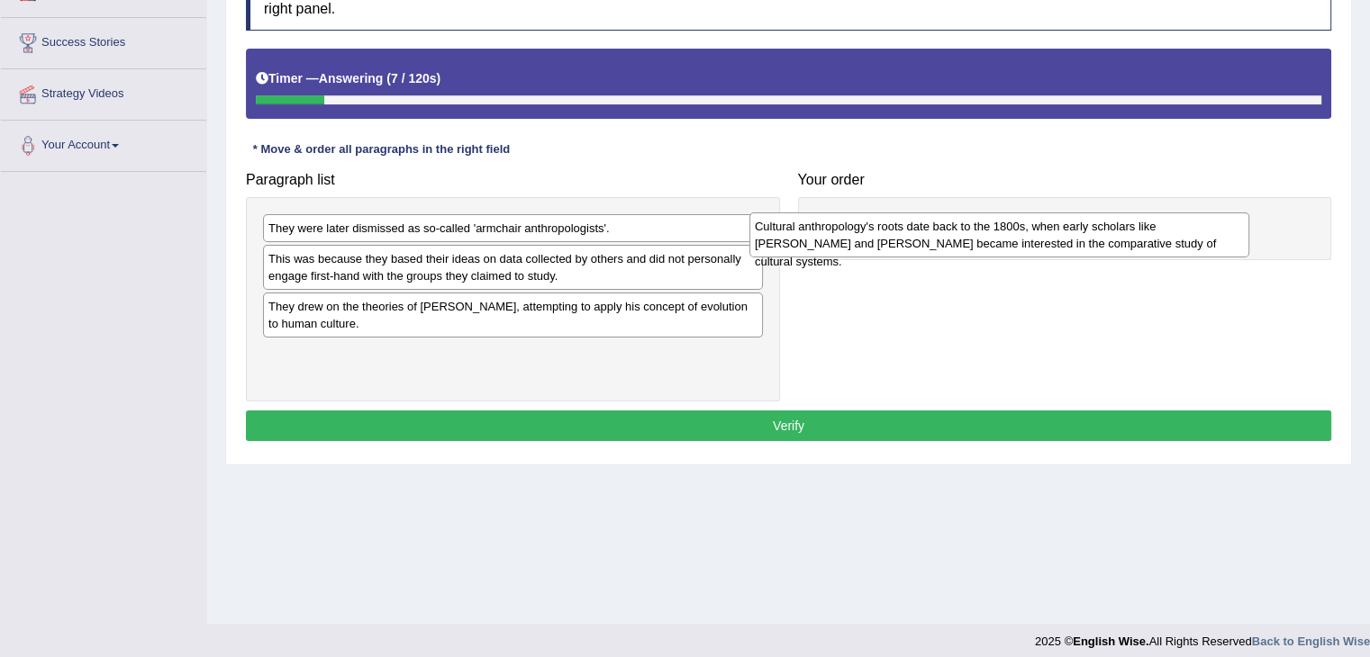
drag, startPoint x: 465, startPoint y: 260, endPoint x: 1014, endPoint y: 212, distance: 551.4
click at [1014, 213] on div "Cultural anthropology's roots date back to the 1800s, when early scholars like …" at bounding box center [999, 235] width 500 height 45
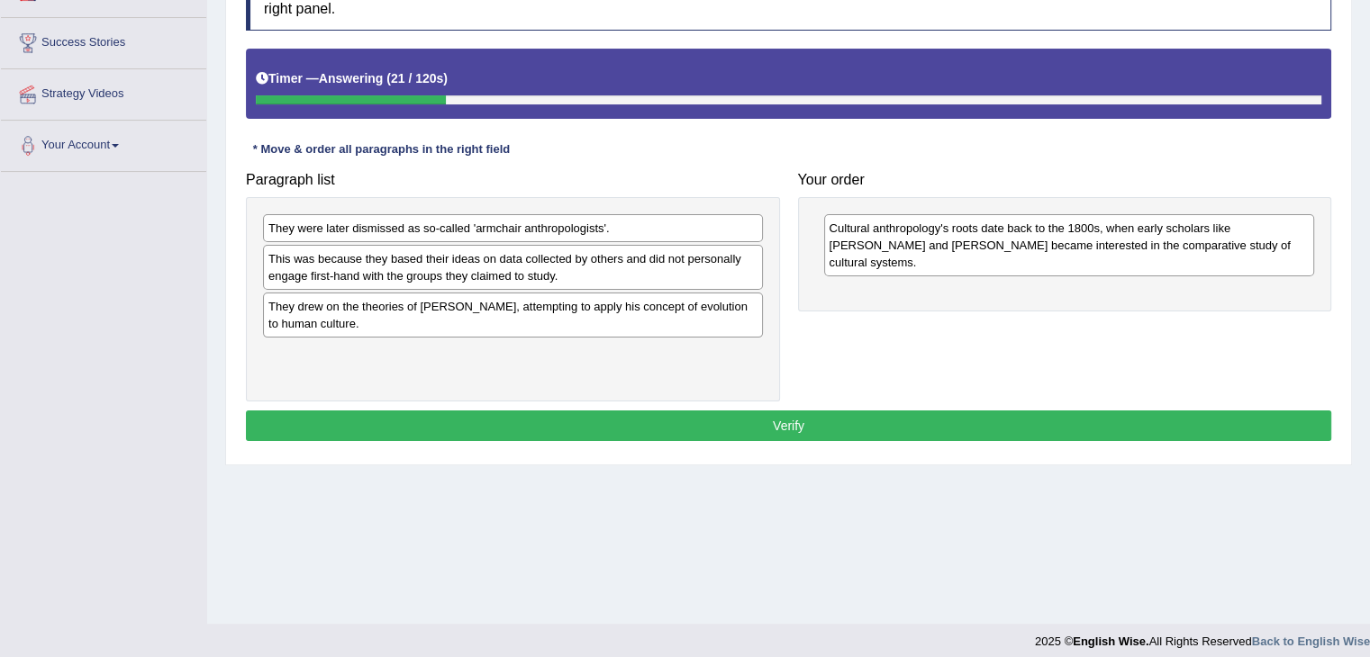
click at [811, 253] on div "Cultural anthropology's roots date back to the 1800s, when early scholars like …" at bounding box center [1065, 254] width 534 height 114
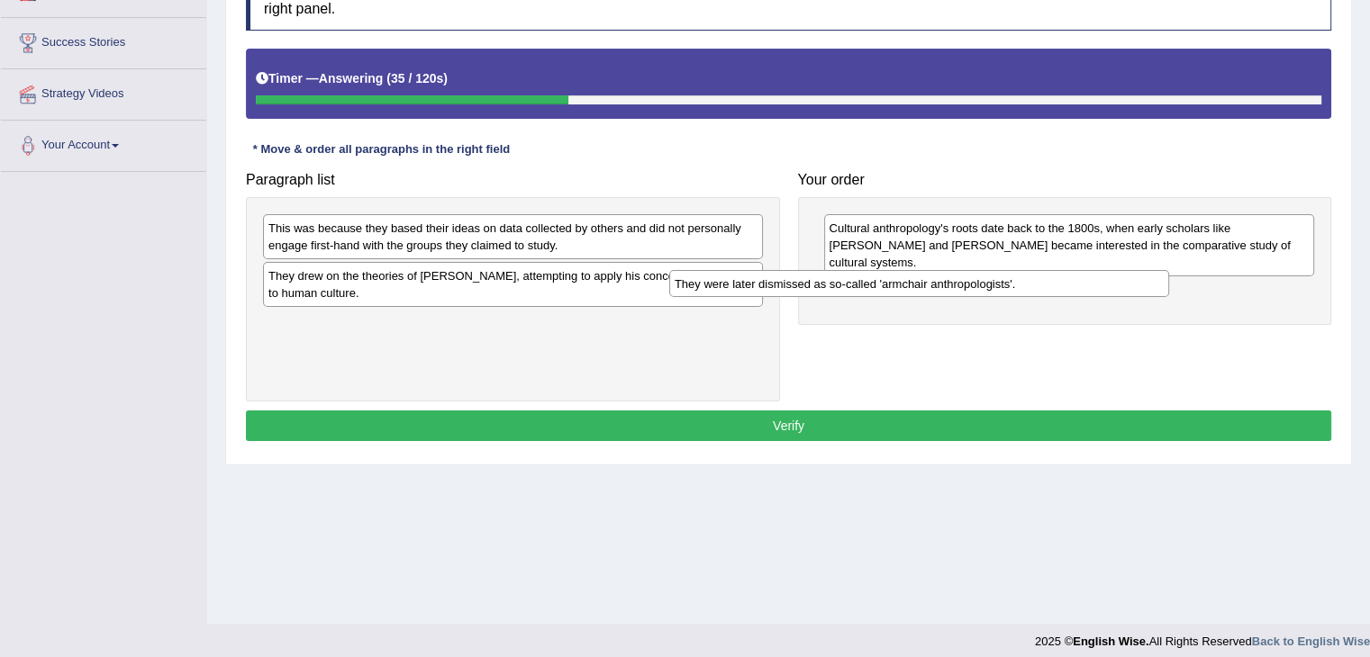
drag, startPoint x: 541, startPoint y: 225, endPoint x: 979, endPoint y: 282, distance: 441.3
click at [979, 282] on div "They were later dismissed as so-called 'armchair anthropologists'." at bounding box center [919, 284] width 500 height 28
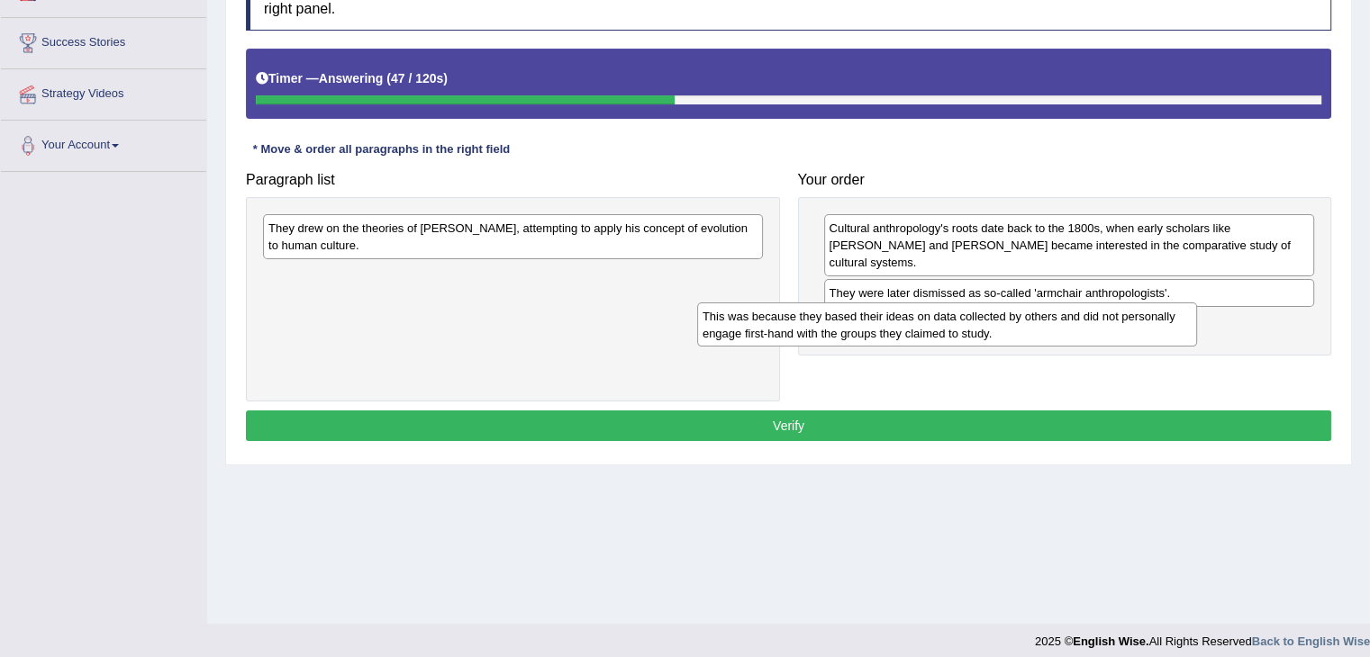
drag, startPoint x: 634, startPoint y: 235, endPoint x: 1068, endPoint y: 323, distance: 442.9
click at [1068, 323] on div "This was because they based their ideas on data collected by others and did not…" at bounding box center [947, 325] width 500 height 45
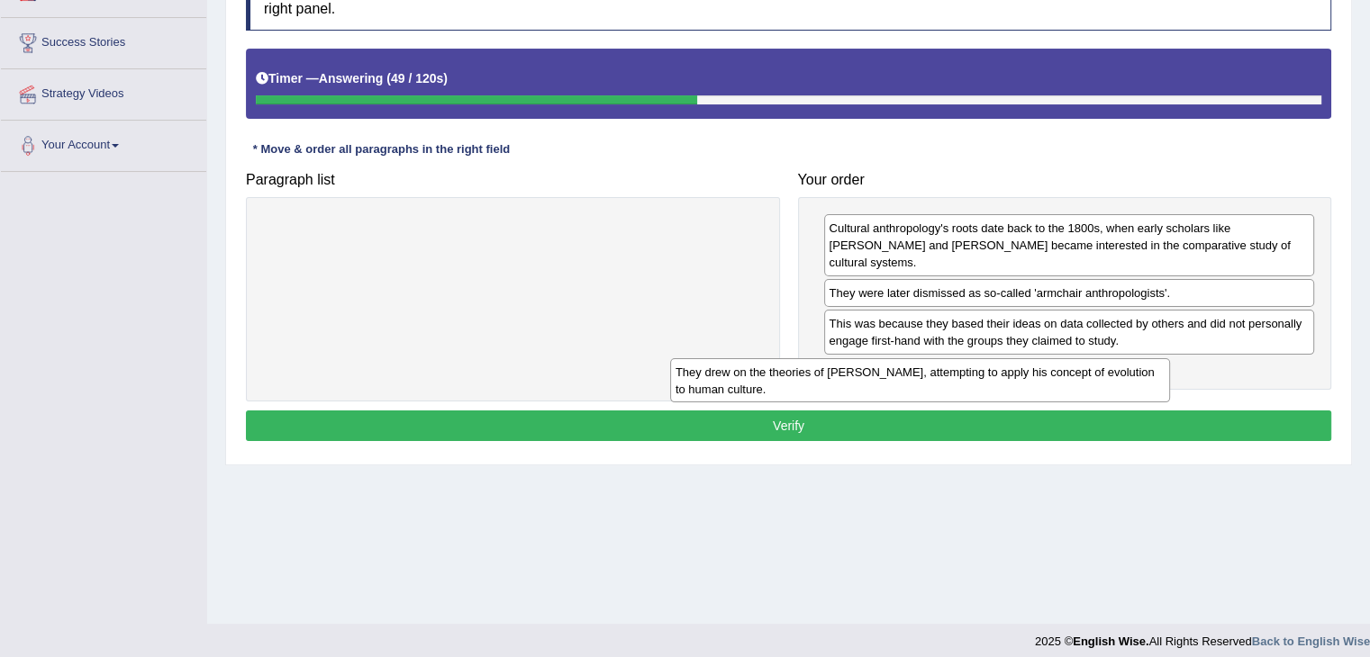
drag, startPoint x: 724, startPoint y: 235, endPoint x: 1137, endPoint y: 376, distance: 436.8
click at [1137, 376] on div "They drew on the theories of [PERSON_NAME], attempting to apply his concept of …" at bounding box center [920, 380] width 500 height 45
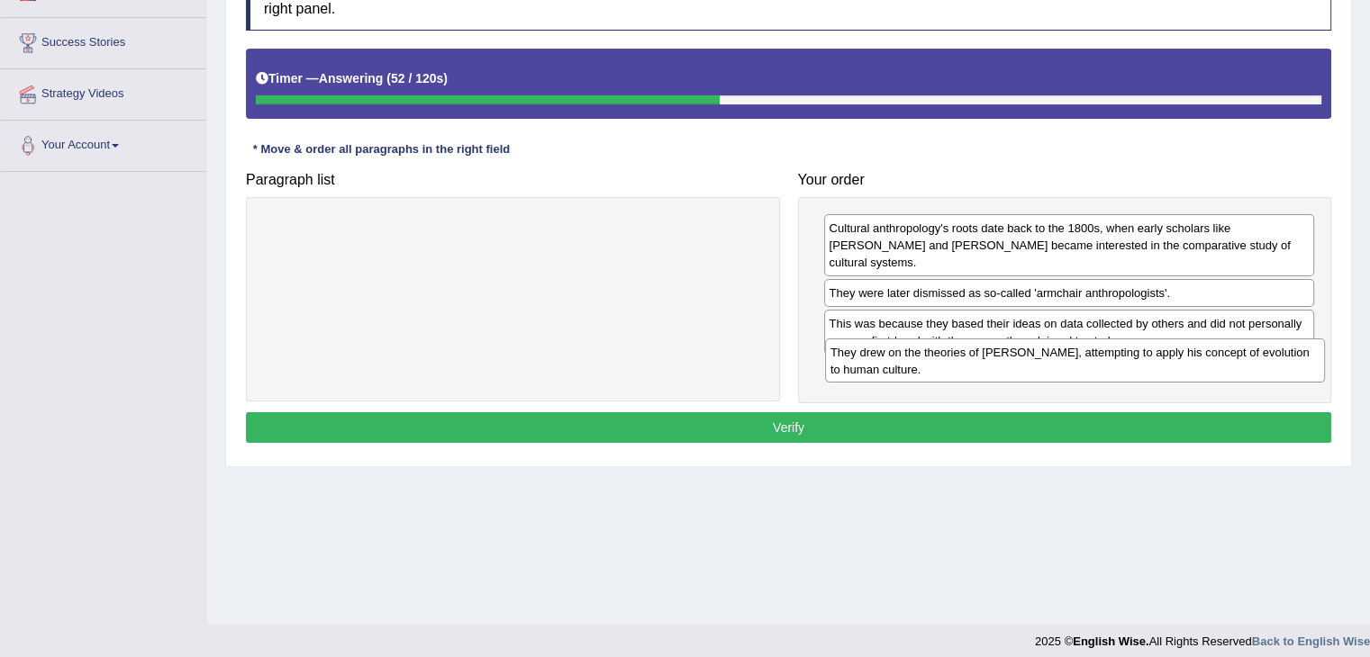
drag, startPoint x: 645, startPoint y: 232, endPoint x: 1207, endPoint y: 357, distance: 575.5
click at [1207, 357] on div "They drew on the theories of [PERSON_NAME], attempting to apply his concept of …" at bounding box center [1075, 361] width 500 height 45
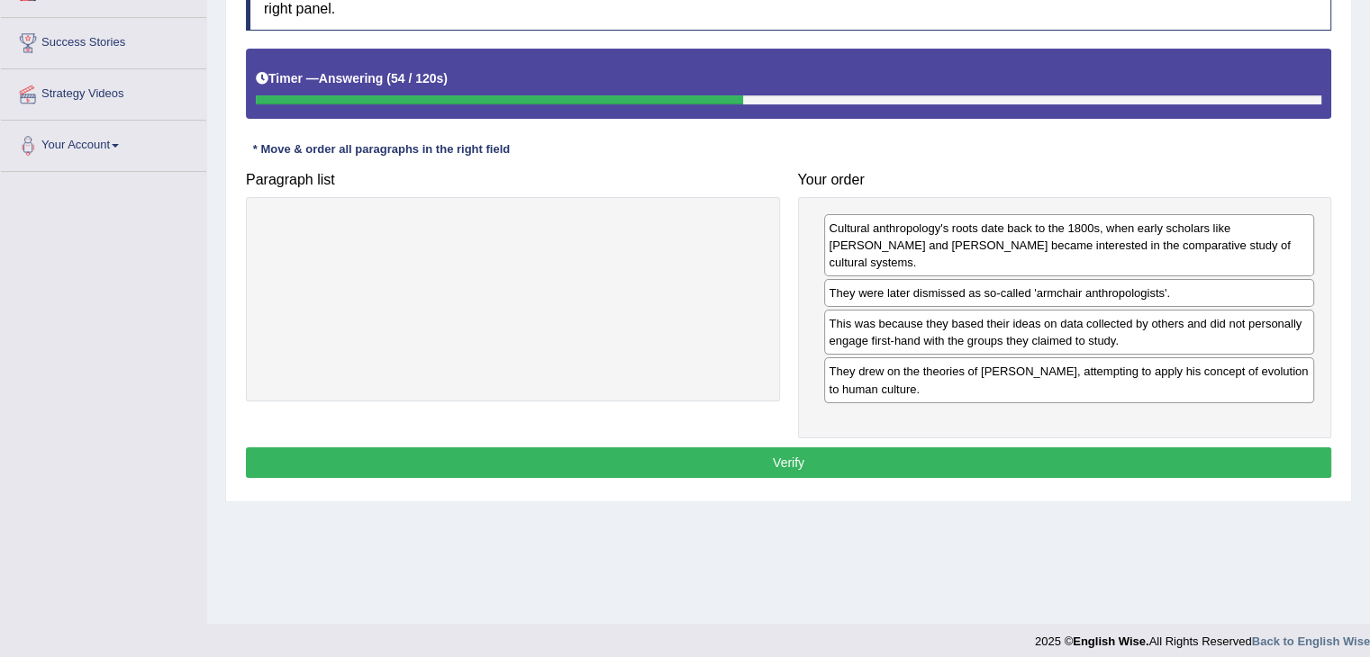
click at [1054, 448] on button "Verify" at bounding box center [788, 463] width 1085 height 31
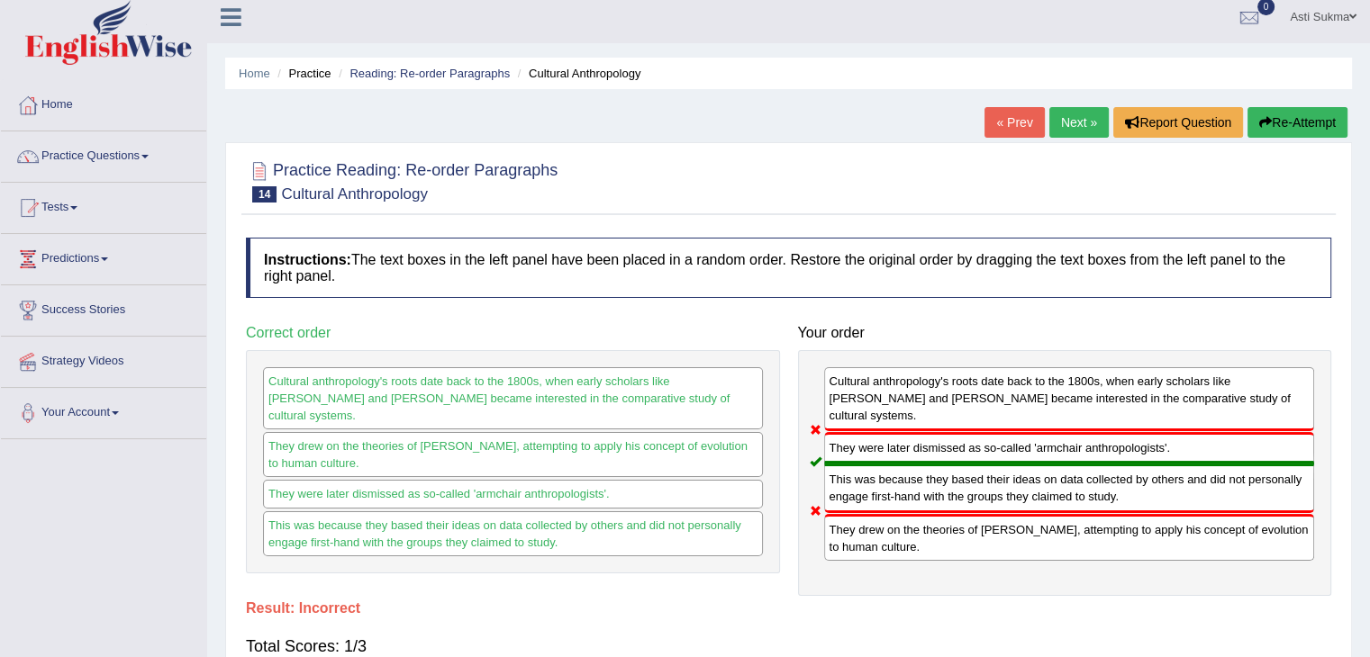
scroll to position [4, 0]
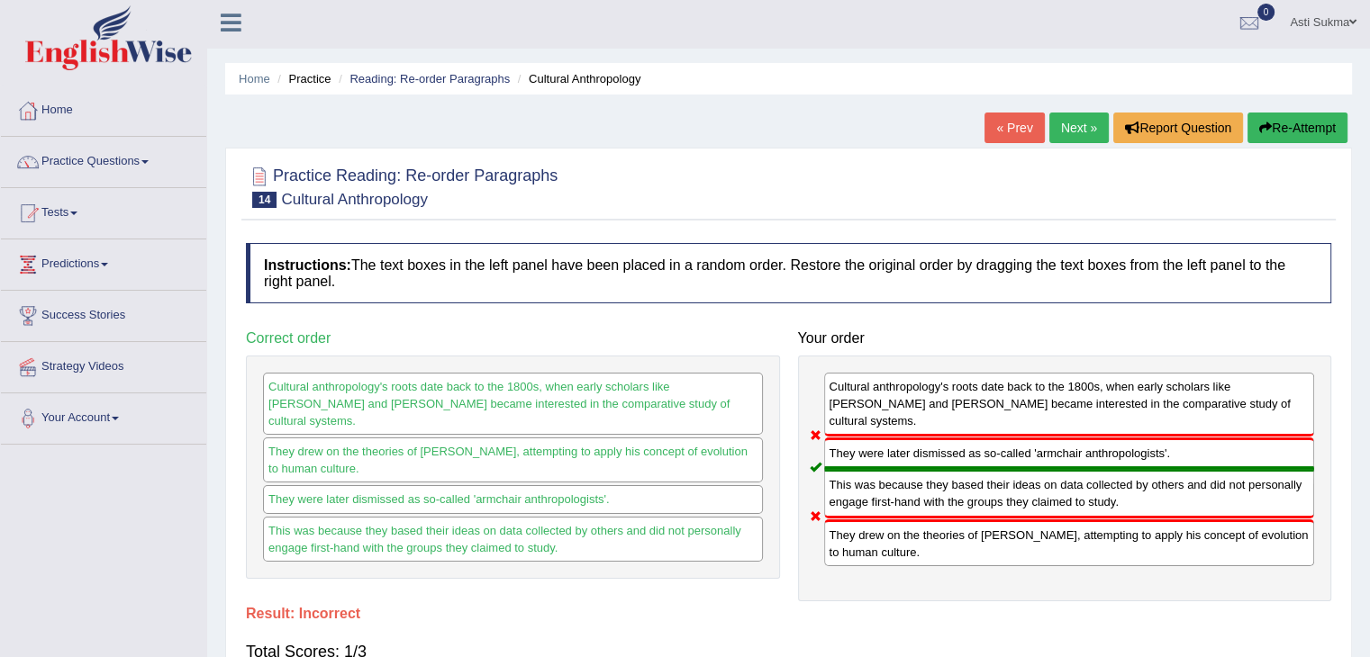
click at [1277, 134] on button "Re-Attempt" at bounding box center [1297, 128] width 100 height 31
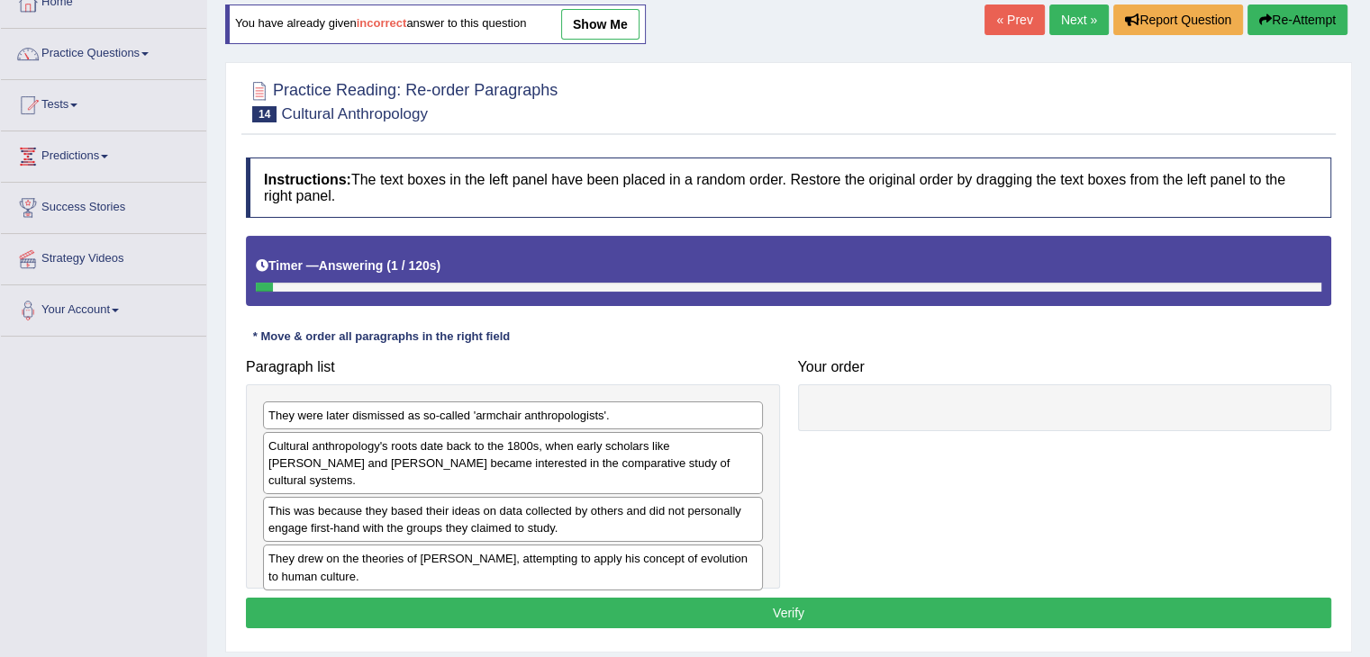
scroll to position [154, 0]
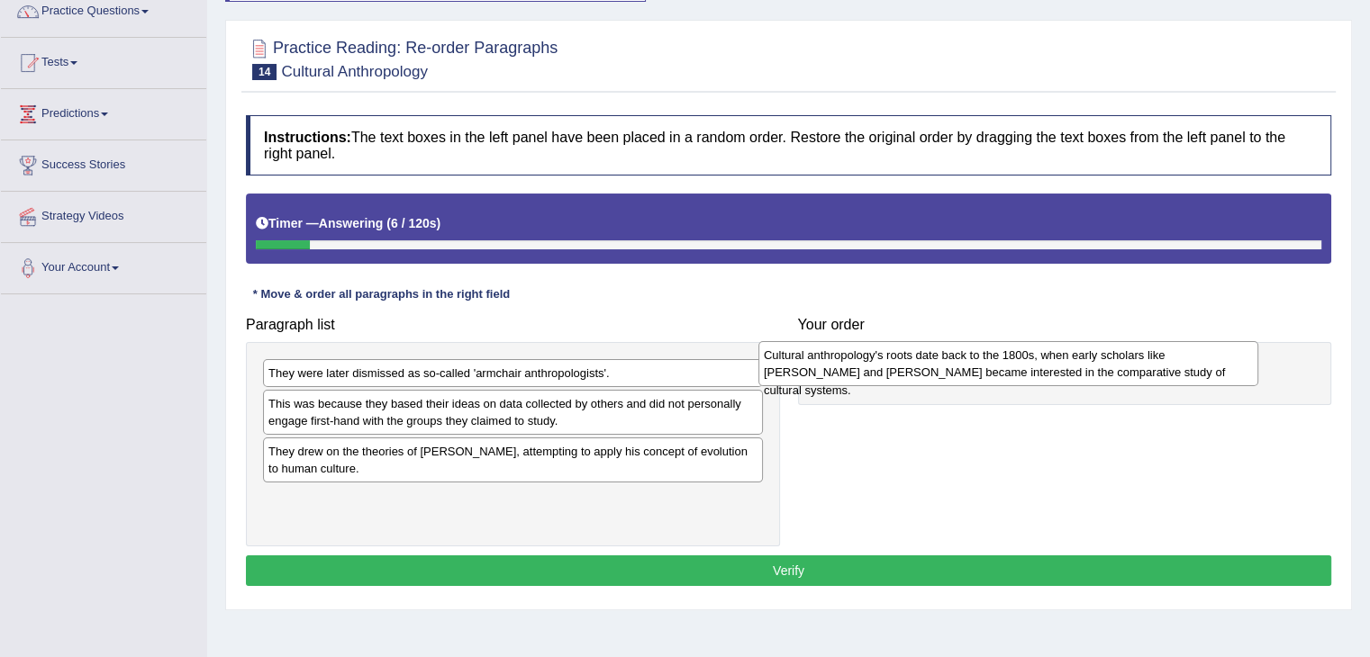
drag, startPoint x: 474, startPoint y: 412, endPoint x: 981, endPoint y: 369, distance: 508.8
click at [981, 369] on div "Cultural anthropology's roots date back to the 1800s, when early scholars like …" at bounding box center [1008, 363] width 500 height 45
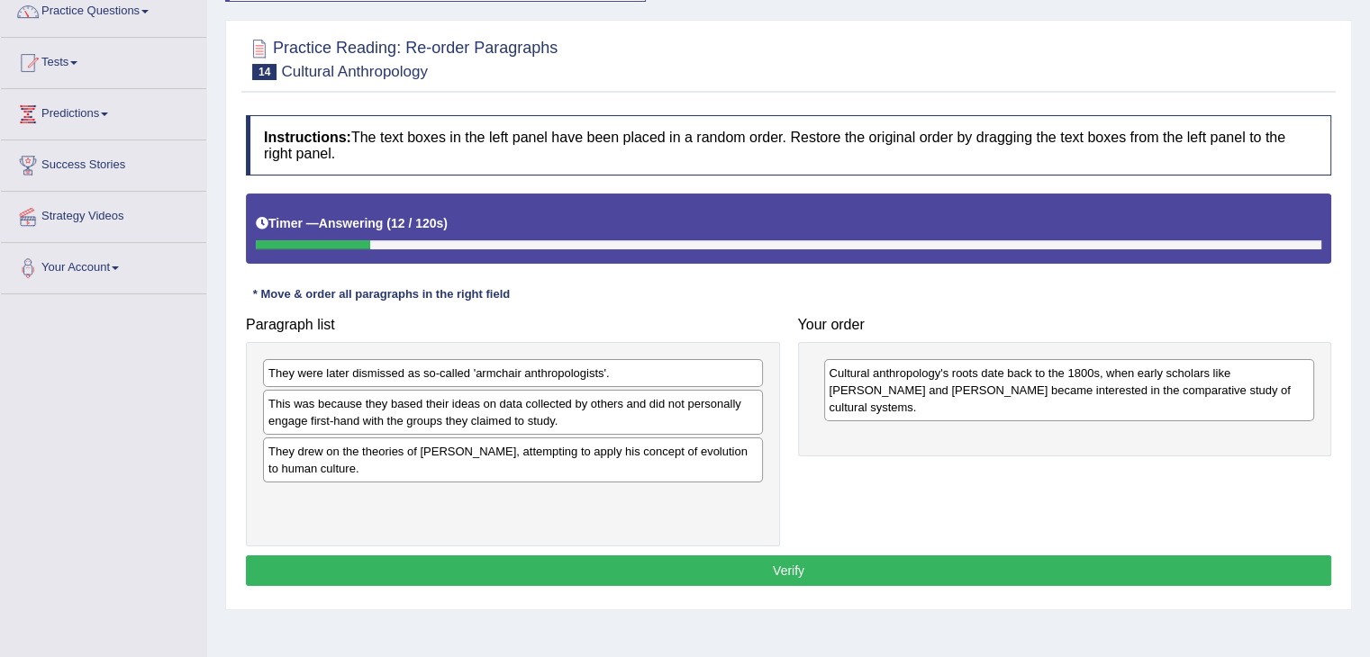
click at [426, 462] on div "They drew on the theories of [PERSON_NAME], attempting to apply his concept of …" at bounding box center [513, 460] width 500 height 45
click at [449, 467] on div "They drew on the theories of [PERSON_NAME], attempting to apply his concept of …" at bounding box center [513, 460] width 500 height 45
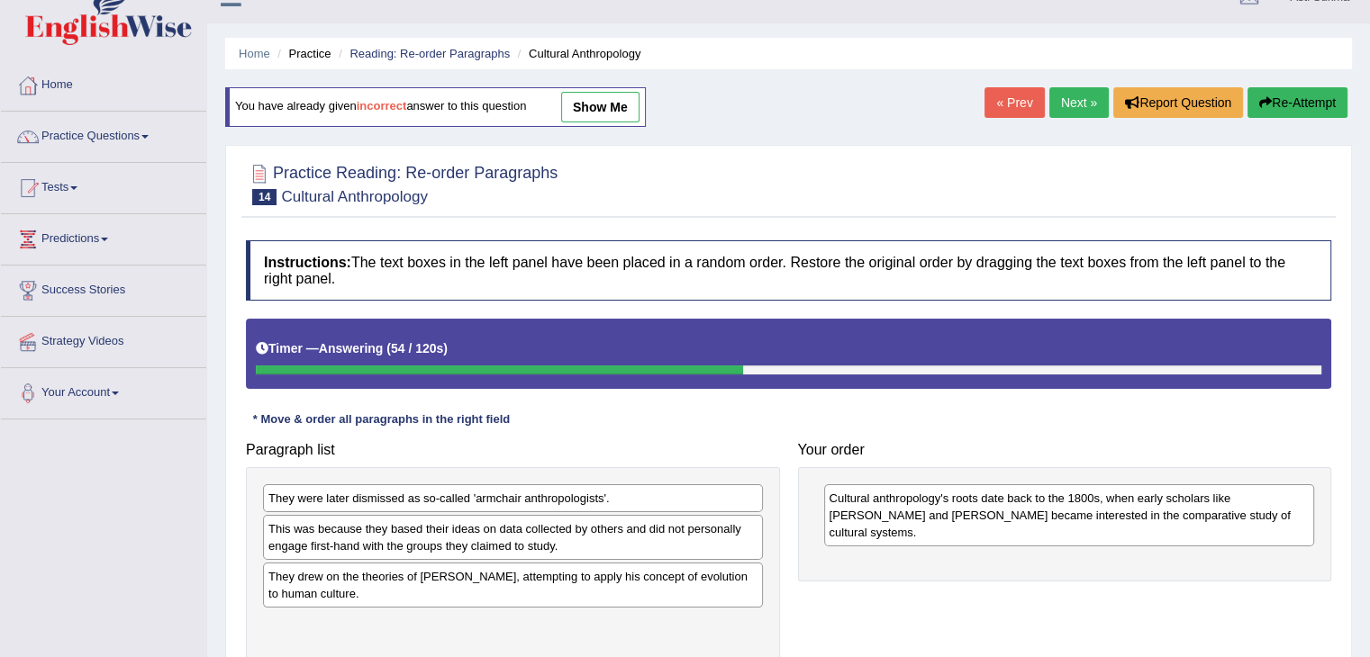
scroll to position [0, 0]
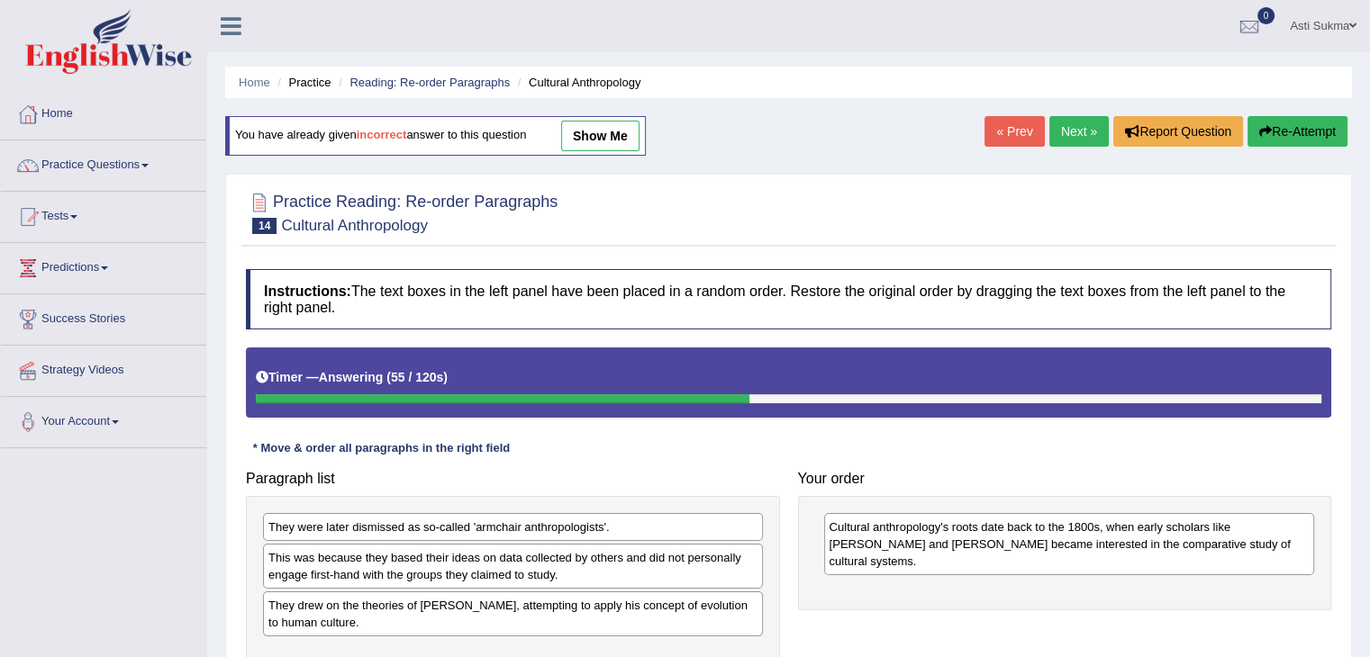
click at [1297, 134] on button "Re-Attempt" at bounding box center [1297, 131] width 100 height 31
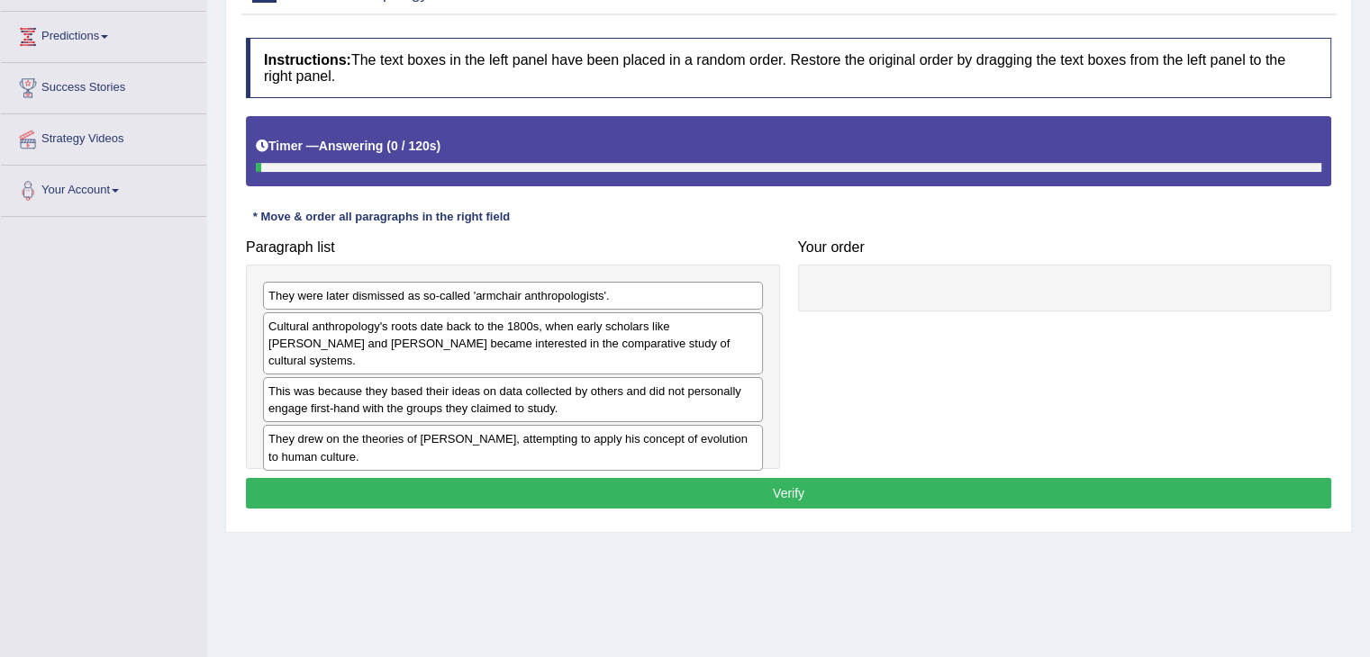
scroll to position [257, 0]
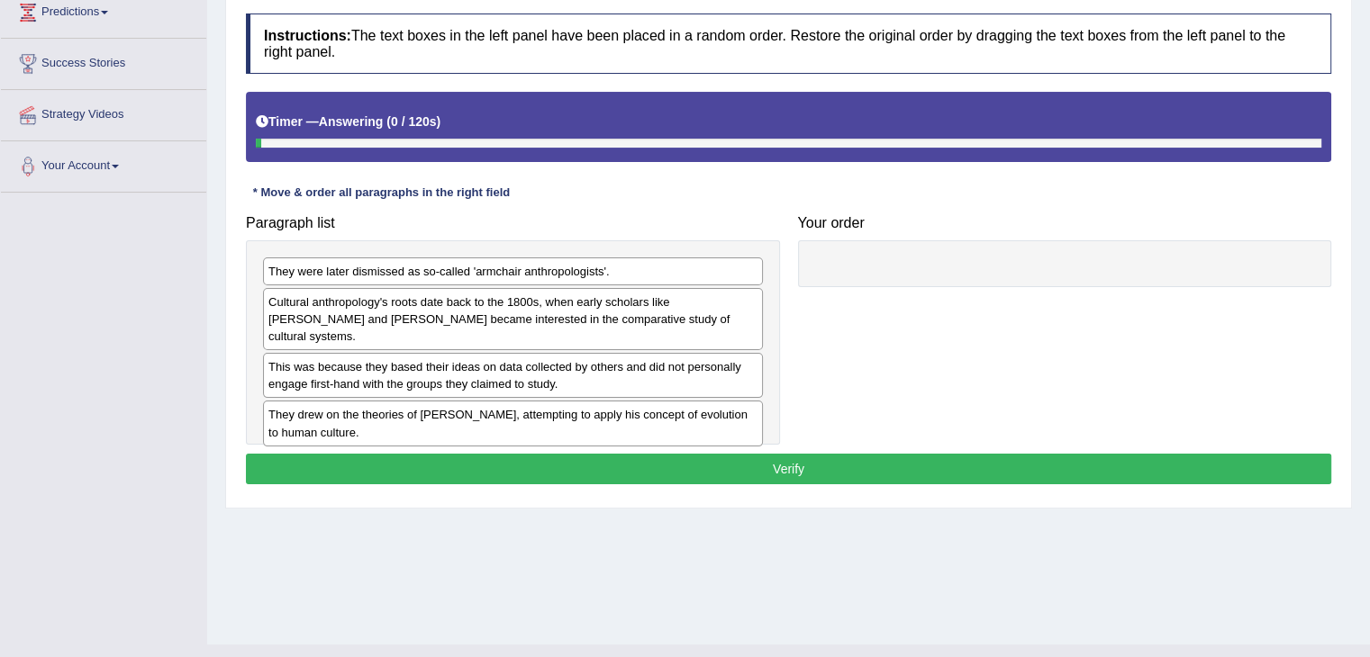
click at [1369, 303] on html "Toggle navigation Home Practice Questions Speaking Practice Read Aloud Repeat S…" at bounding box center [685, 72] width 1370 height 657
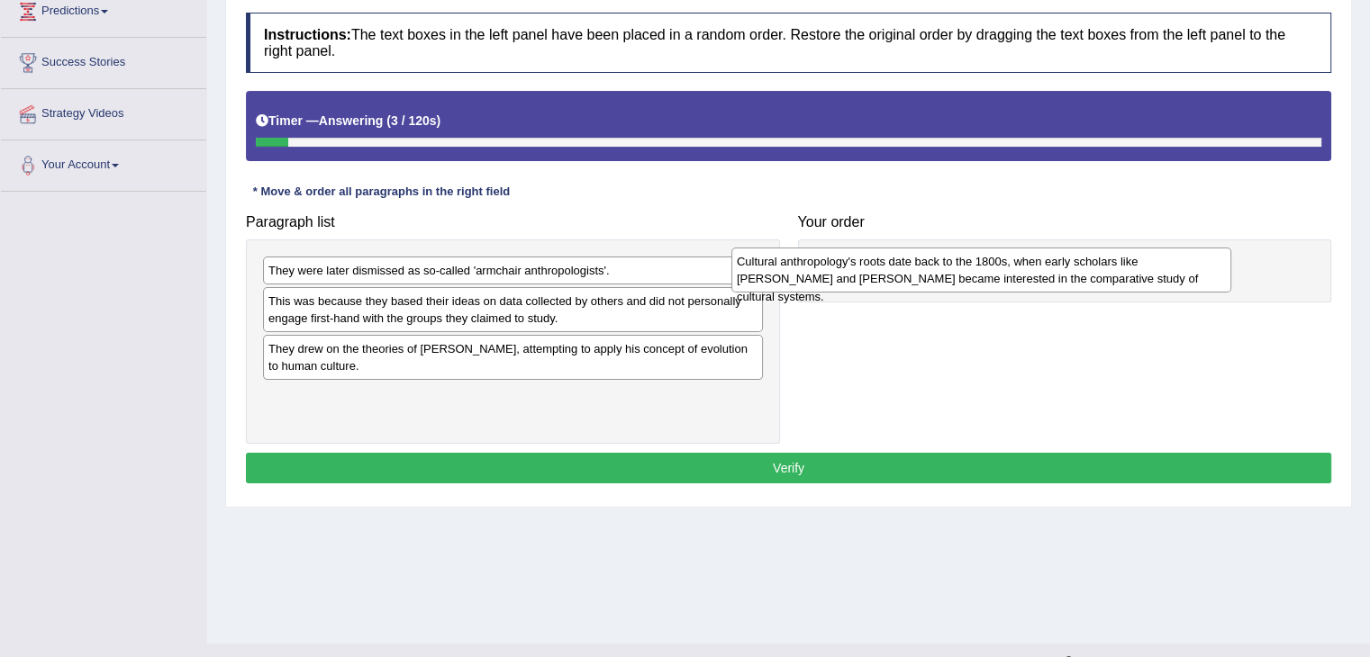
drag, startPoint x: 446, startPoint y: 306, endPoint x: 928, endPoint y: 264, distance: 484.5
click at [928, 264] on div "Cultural anthropology's roots date back to the 1800s, when early scholars like …" at bounding box center [981, 270] width 500 height 45
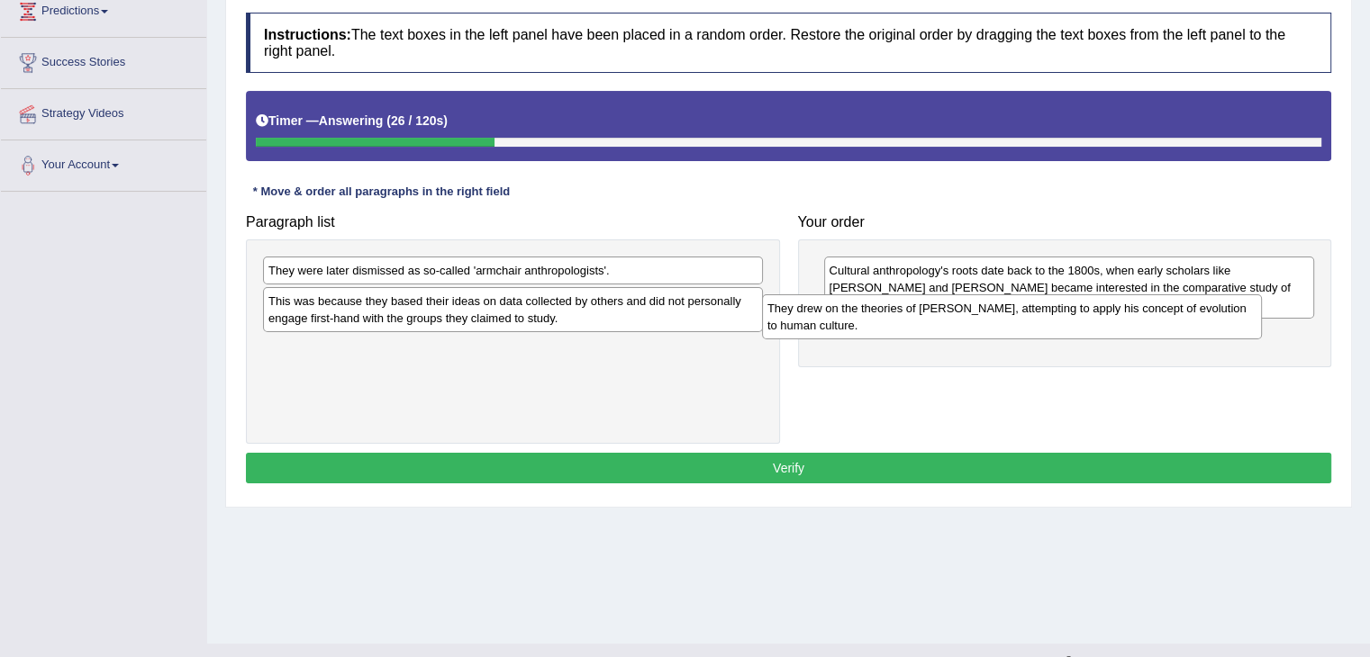
drag, startPoint x: 522, startPoint y: 363, endPoint x: 1021, endPoint y: 324, distance: 500.4
click at [1021, 324] on div "They drew on the theories of Charles Darwin, attempting to apply his concept of…" at bounding box center [1012, 316] width 500 height 45
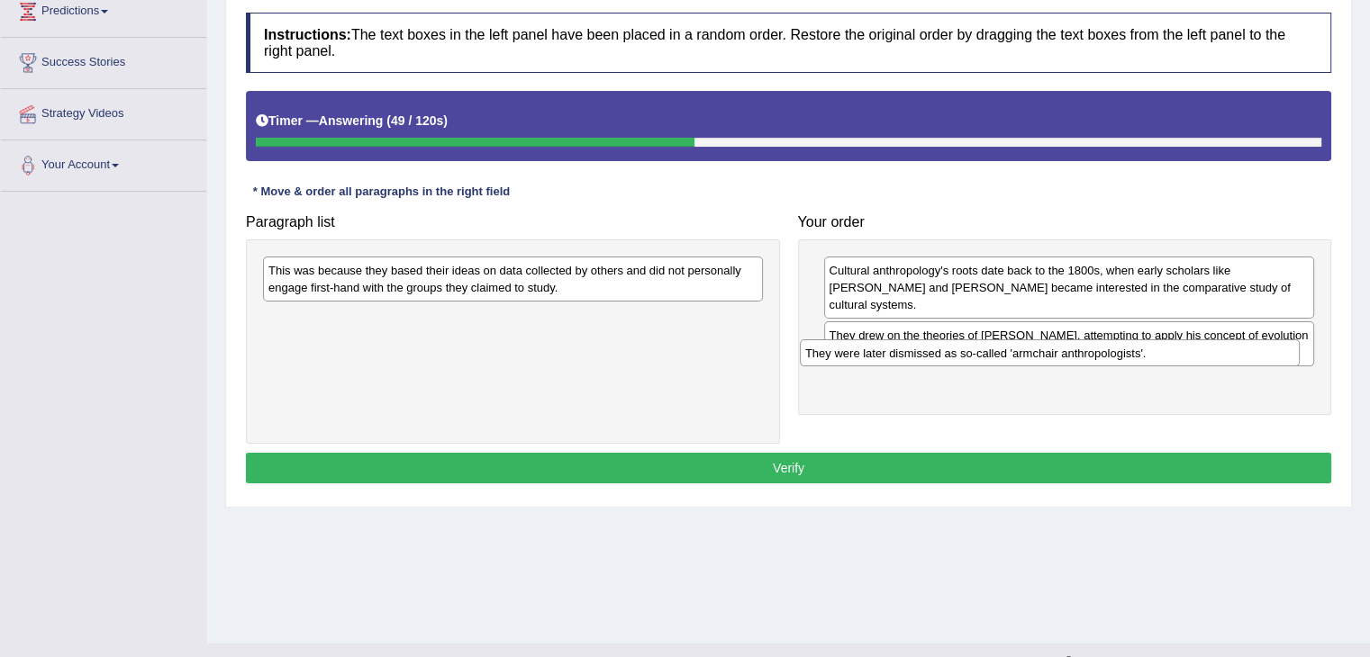
drag, startPoint x: 652, startPoint y: 280, endPoint x: 1194, endPoint y: 366, distance: 548.9
click at [1194, 366] on div "They were later dismissed as so-called 'armchair anthropologists'." at bounding box center [1050, 353] width 500 height 28
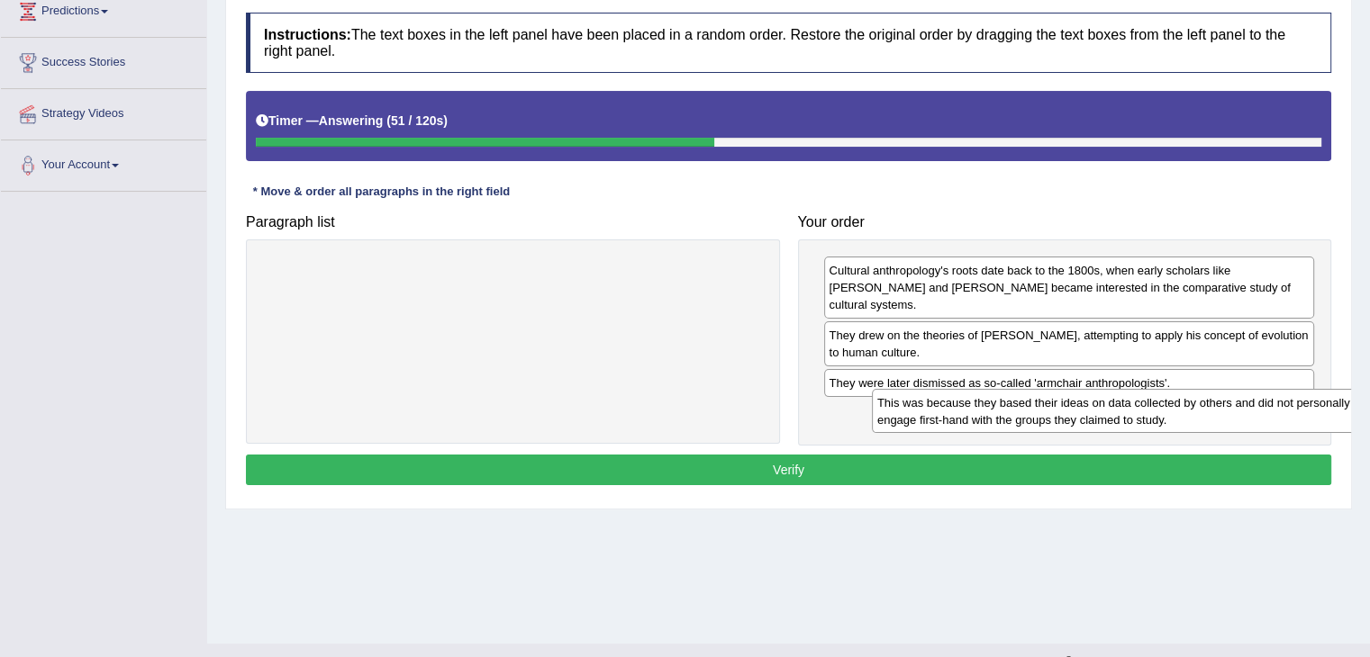
drag, startPoint x: 713, startPoint y: 275, endPoint x: 1337, endPoint y: 401, distance: 636.6
click at [1337, 401] on div "This was because they based their ideas on data collected by others and did not…" at bounding box center [1122, 411] width 500 height 45
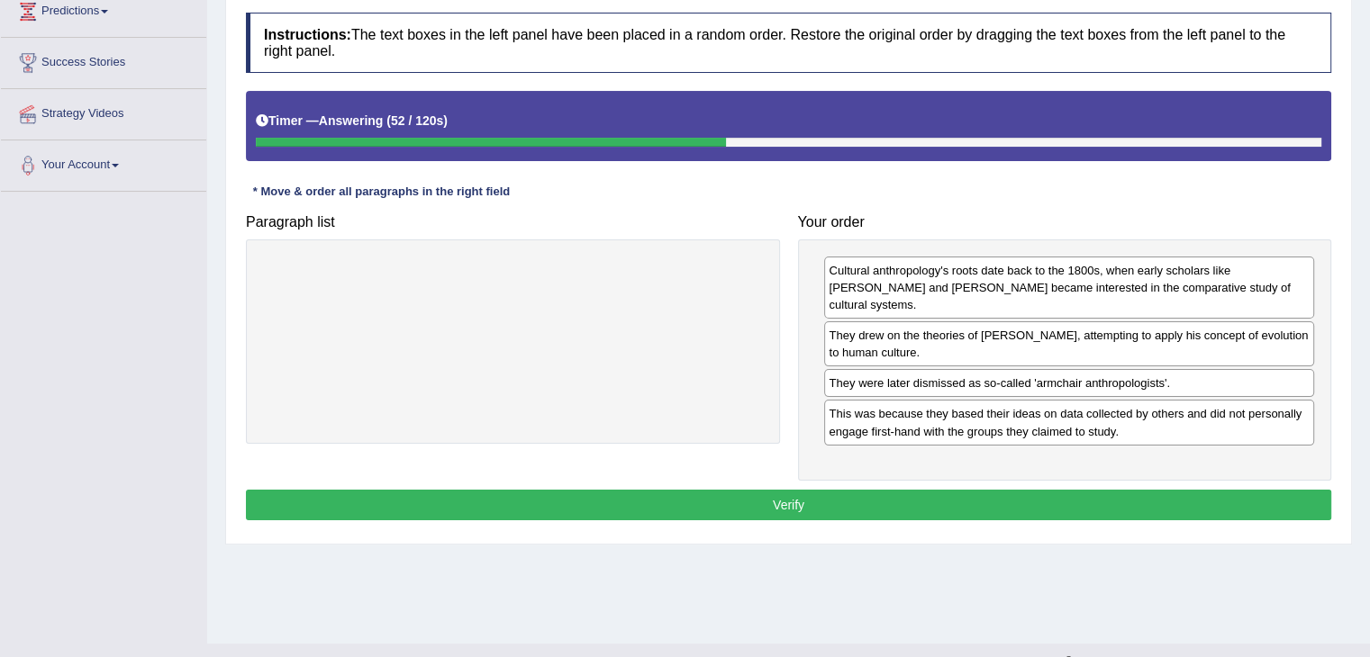
click at [1084, 490] on button "Verify" at bounding box center [788, 505] width 1085 height 31
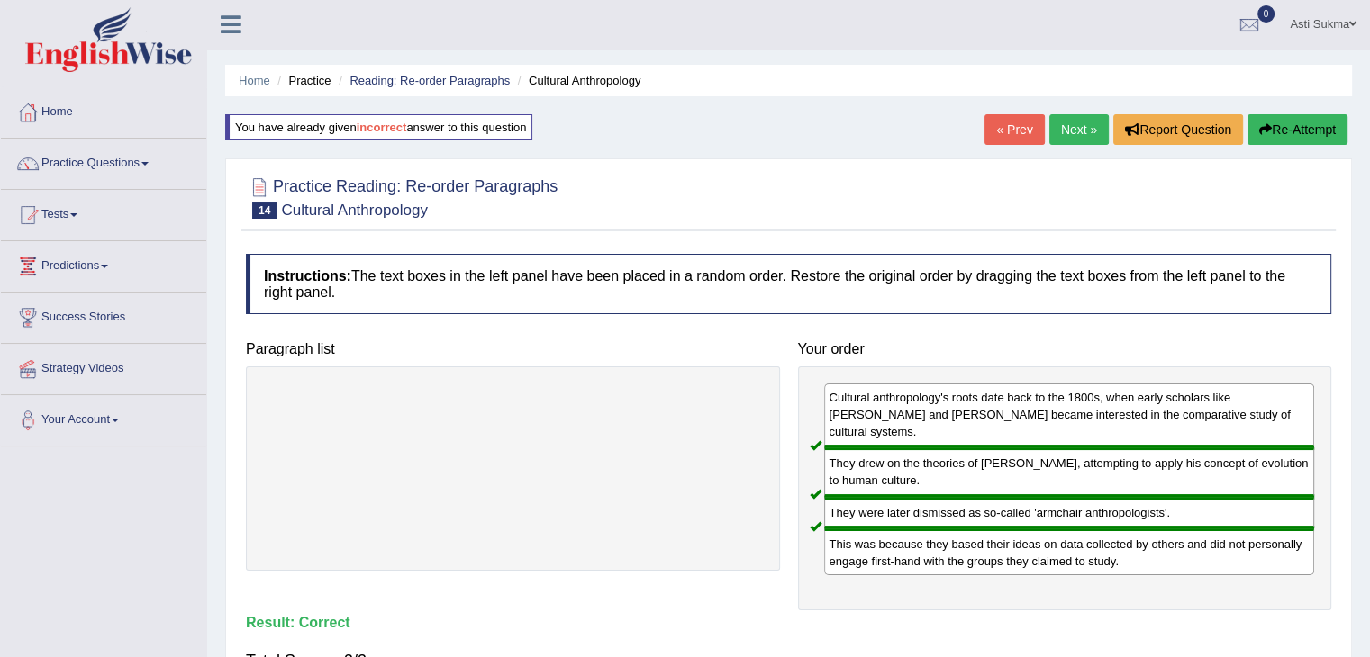
scroll to position [0, 0]
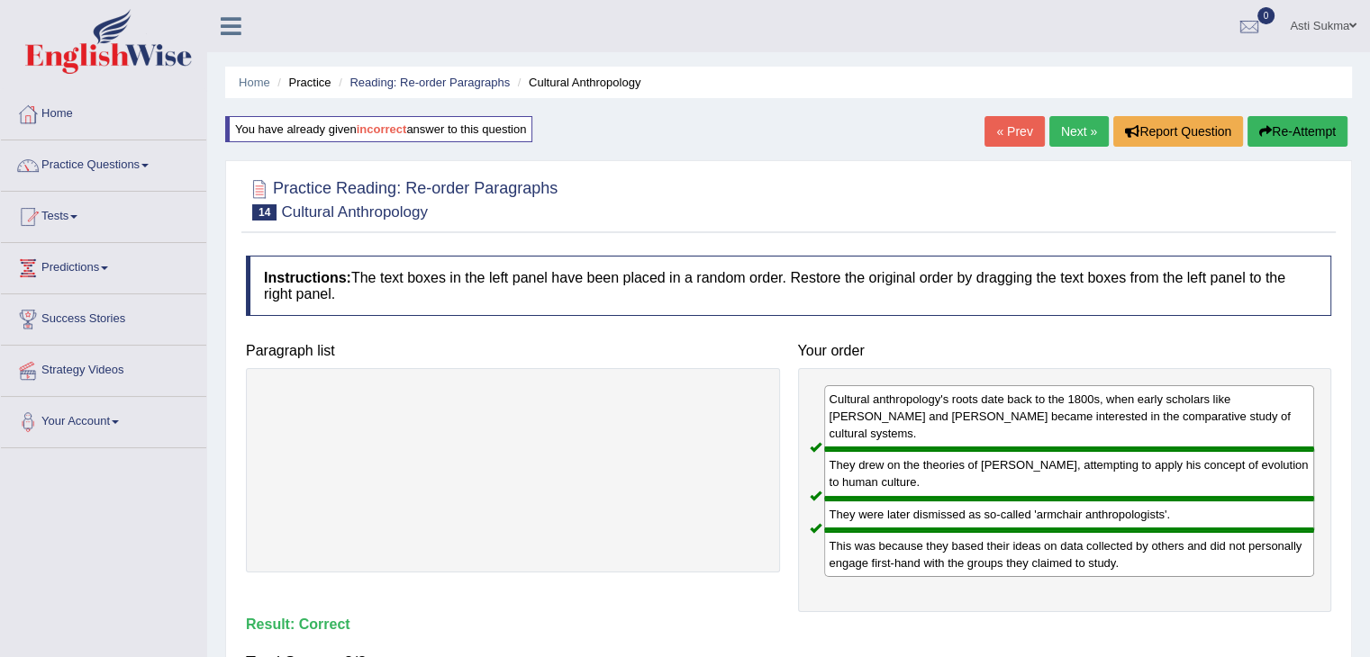
click at [1088, 126] on link "Next »" at bounding box center [1078, 131] width 59 height 31
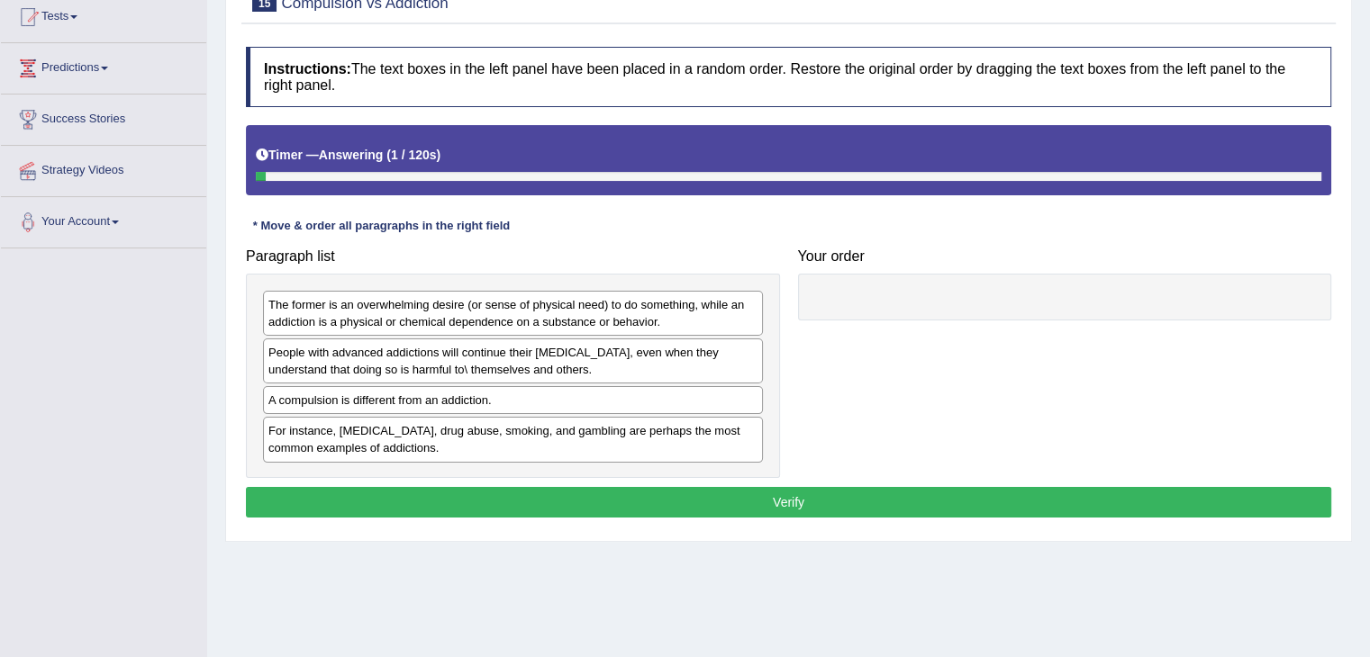
scroll to position [203, 0]
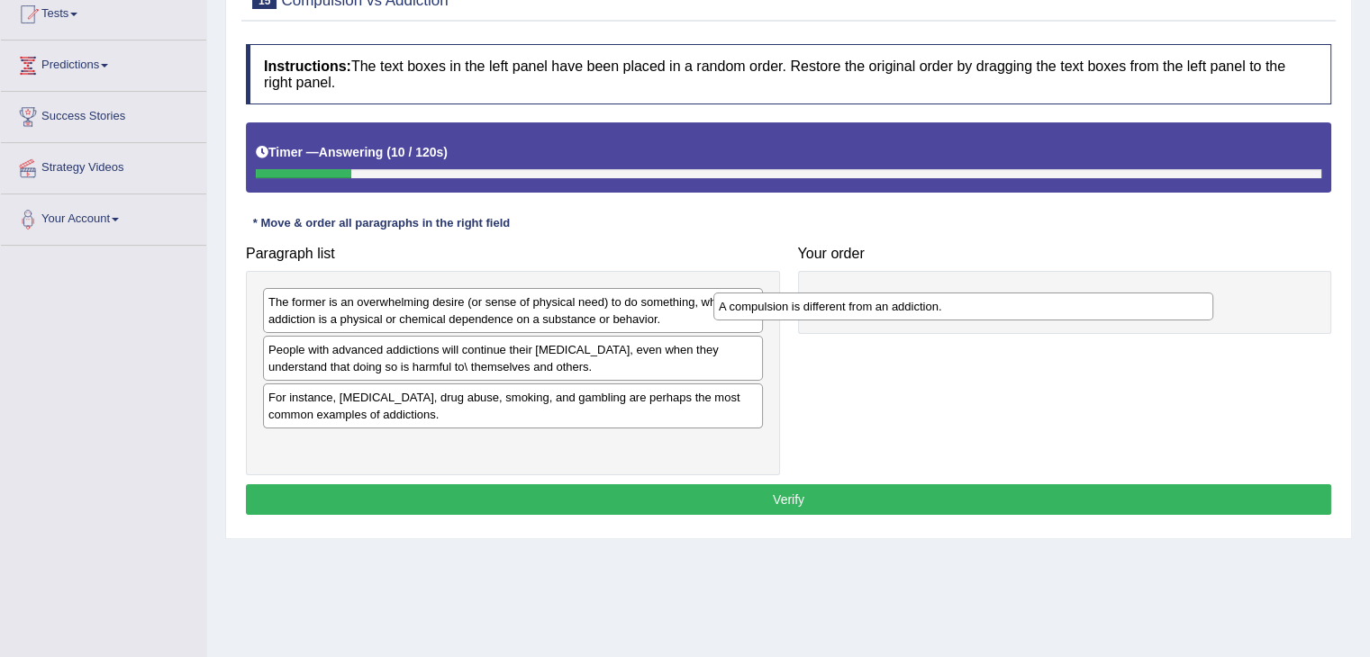
drag, startPoint x: 475, startPoint y: 400, endPoint x: 980, endPoint y: 292, distance: 515.7
click at [980, 293] on div "A compulsion is different from an addiction." at bounding box center [963, 307] width 500 height 28
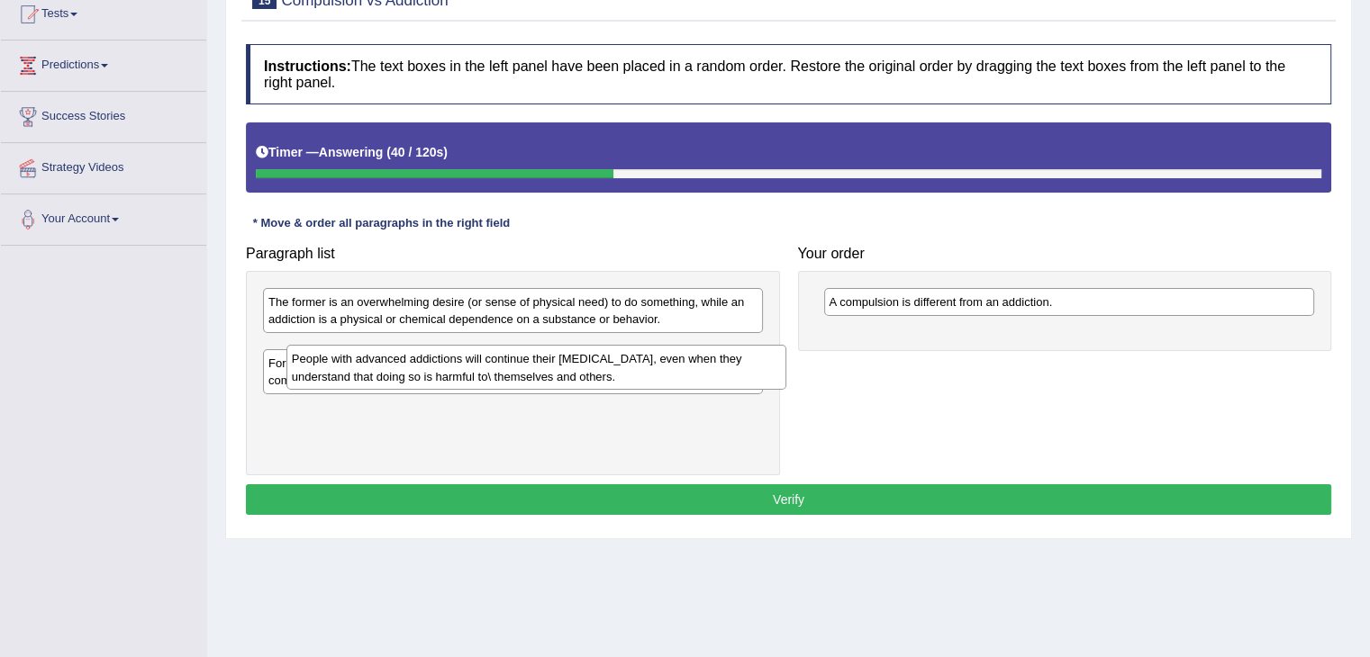
drag, startPoint x: 557, startPoint y: 350, endPoint x: 576, endPoint y: 359, distance: 21.8
click at [576, 359] on div "People with advanced addictions will continue their [MEDICAL_DATA], even when t…" at bounding box center [536, 367] width 500 height 45
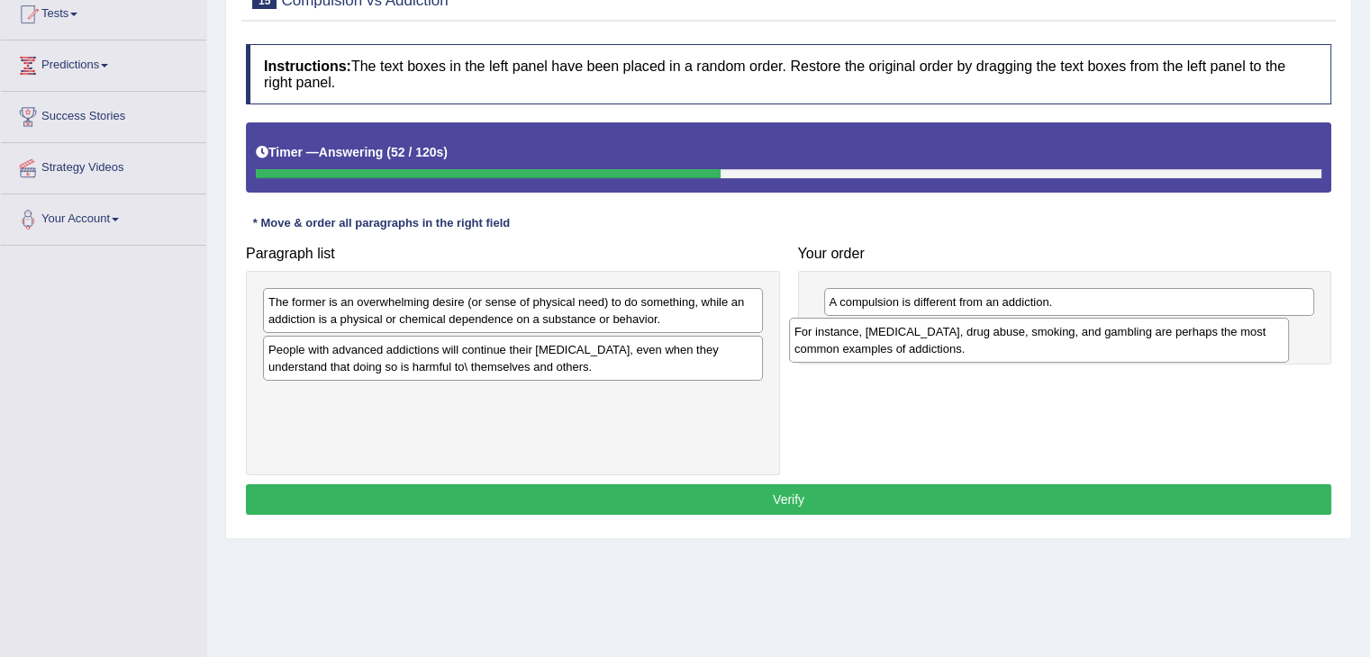
drag, startPoint x: 501, startPoint y: 412, endPoint x: 1027, endPoint y: 348, distance: 530.8
click at [1027, 348] on div "For instance, [MEDICAL_DATA], drug abuse, smoking, and gambling are perhaps the…" at bounding box center [1039, 340] width 500 height 45
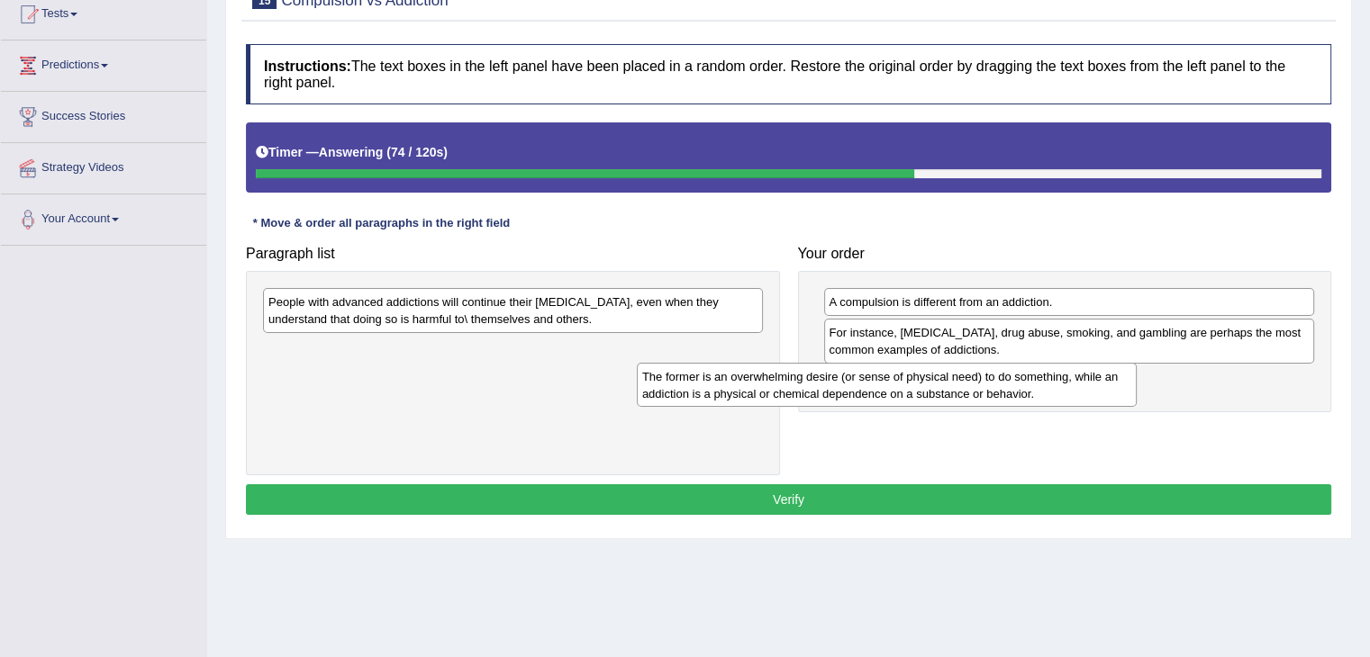
drag, startPoint x: 597, startPoint y: 318, endPoint x: 991, endPoint y: 391, distance: 400.2
click at [991, 391] on div "The former is an overwhelming desire (or sense of physical need) to do somethin…" at bounding box center [887, 385] width 500 height 45
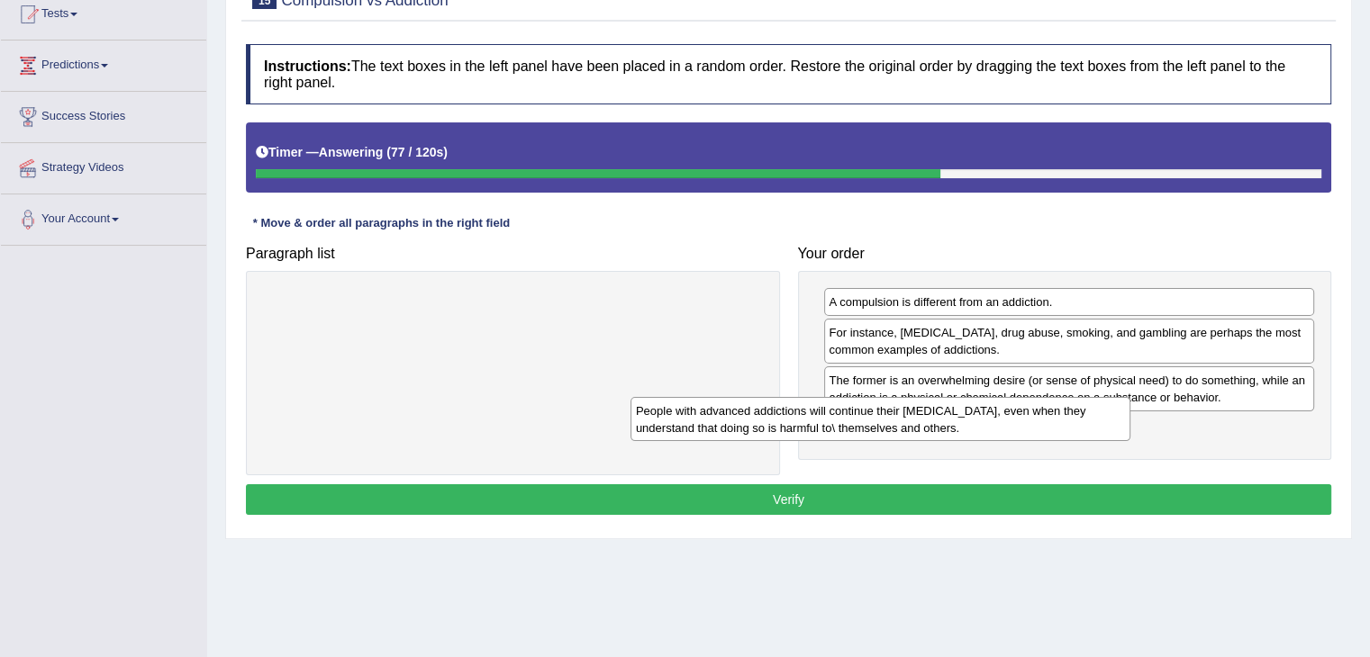
drag, startPoint x: 618, startPoint y: 298, endPoint x: 1013, endPoint y: 408, distance: 410.3
click at [1013, 408] on div "People with advanced addictions will continue their [MEDICAL_DATA], even when t…" at bounding box center [880, 419] width 500 height 45
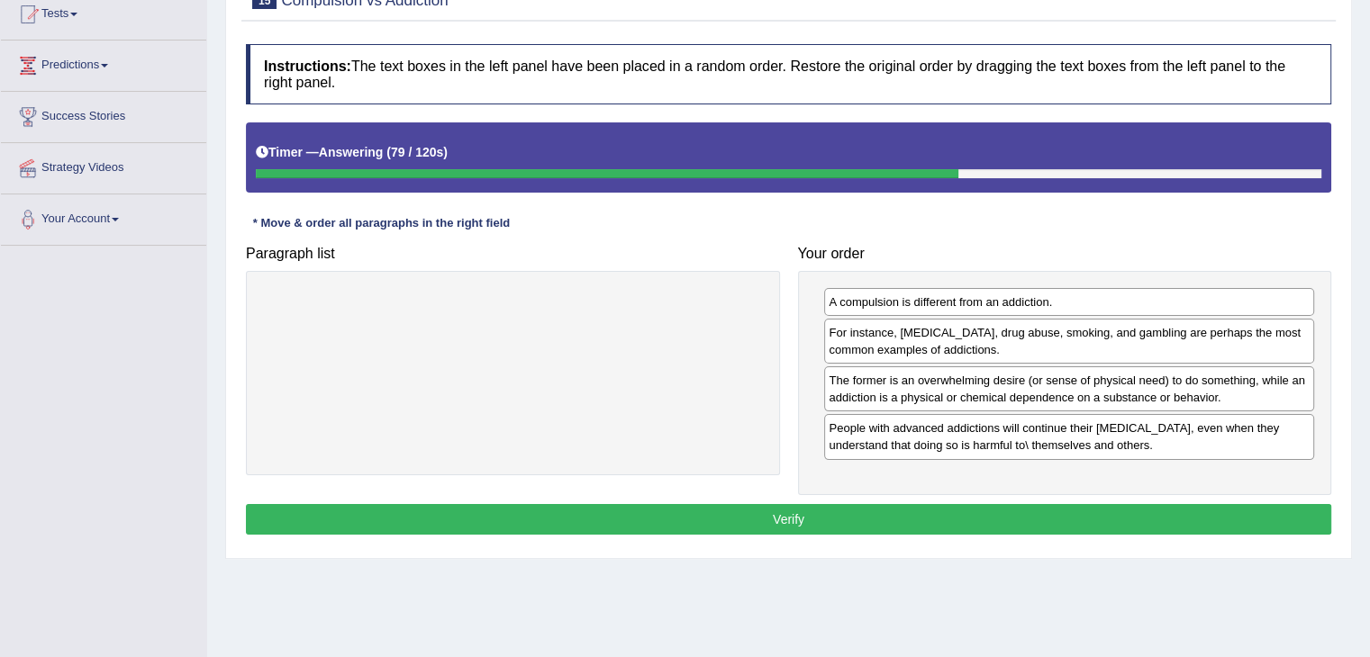
click at [796, 520] on button "Verify" at bounding box center [788, 519] width 1085 height 31
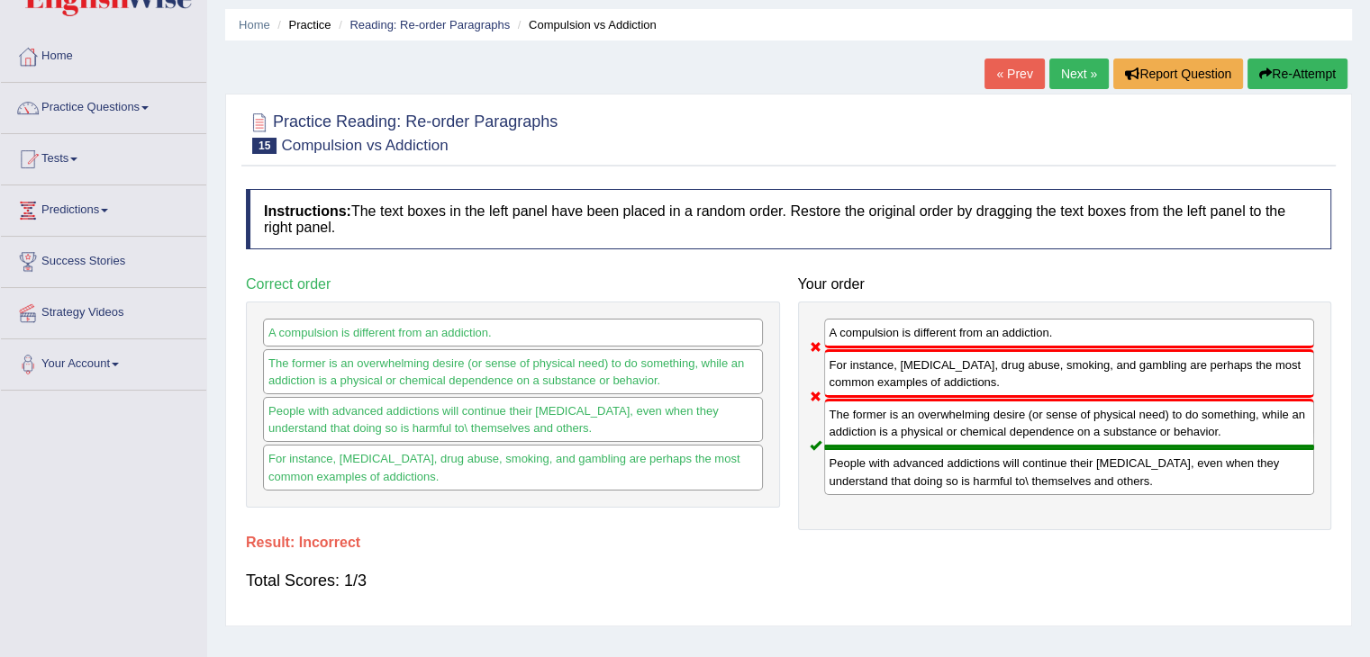
scroll to position [47, 0]
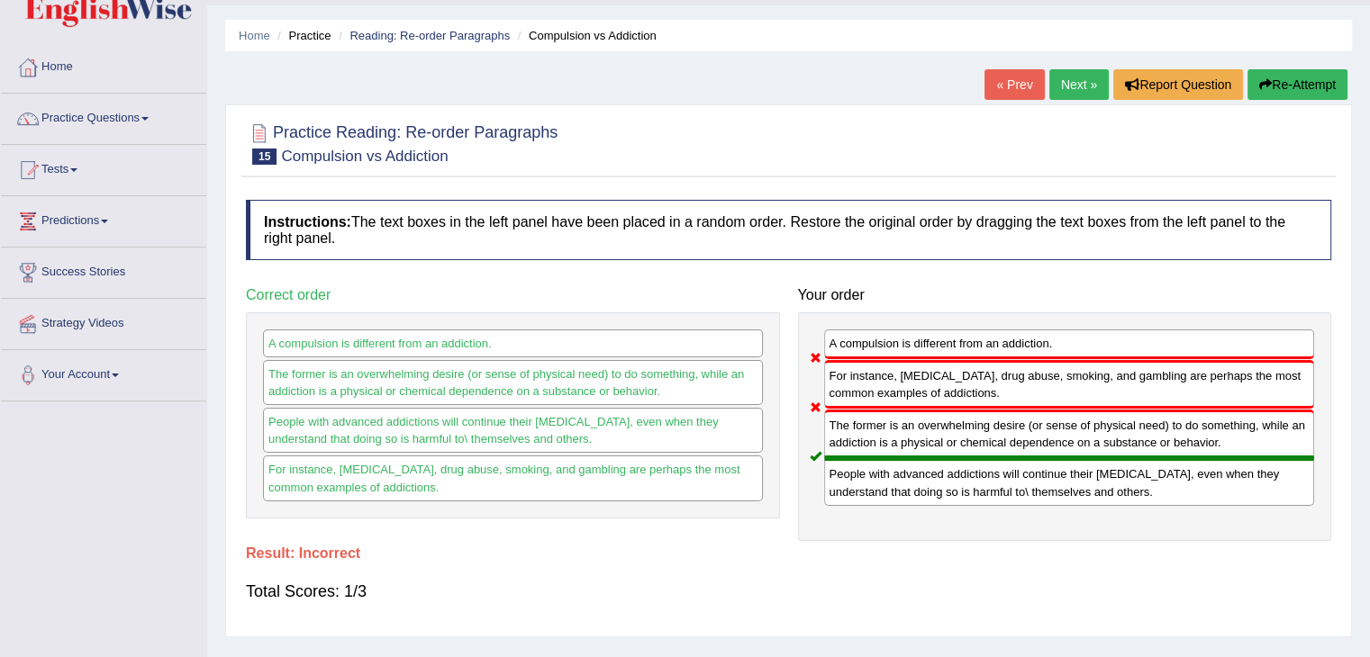
click at [1297, 76] on button "Re-Attempt" at bounding box center [1297, 84] width 100 height 31
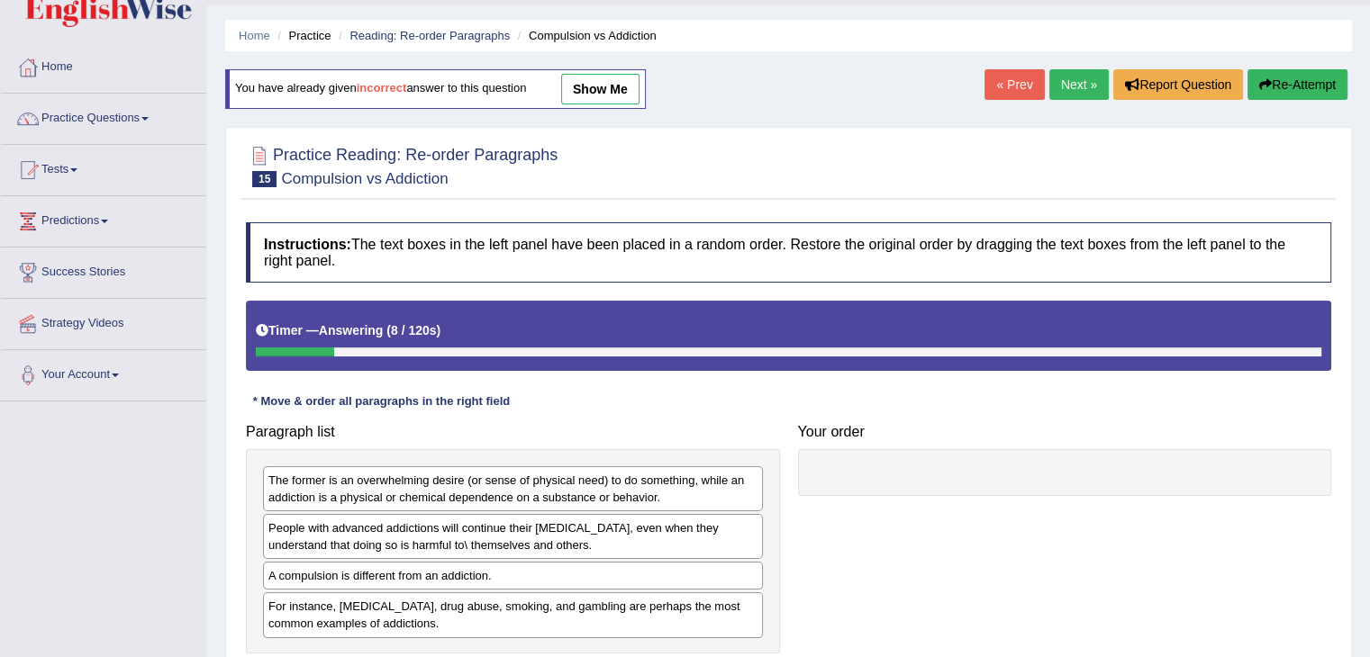
click at [1297, 76] on button "Re-Attempt" at bounding box center [1297, 84] width 100 height 31
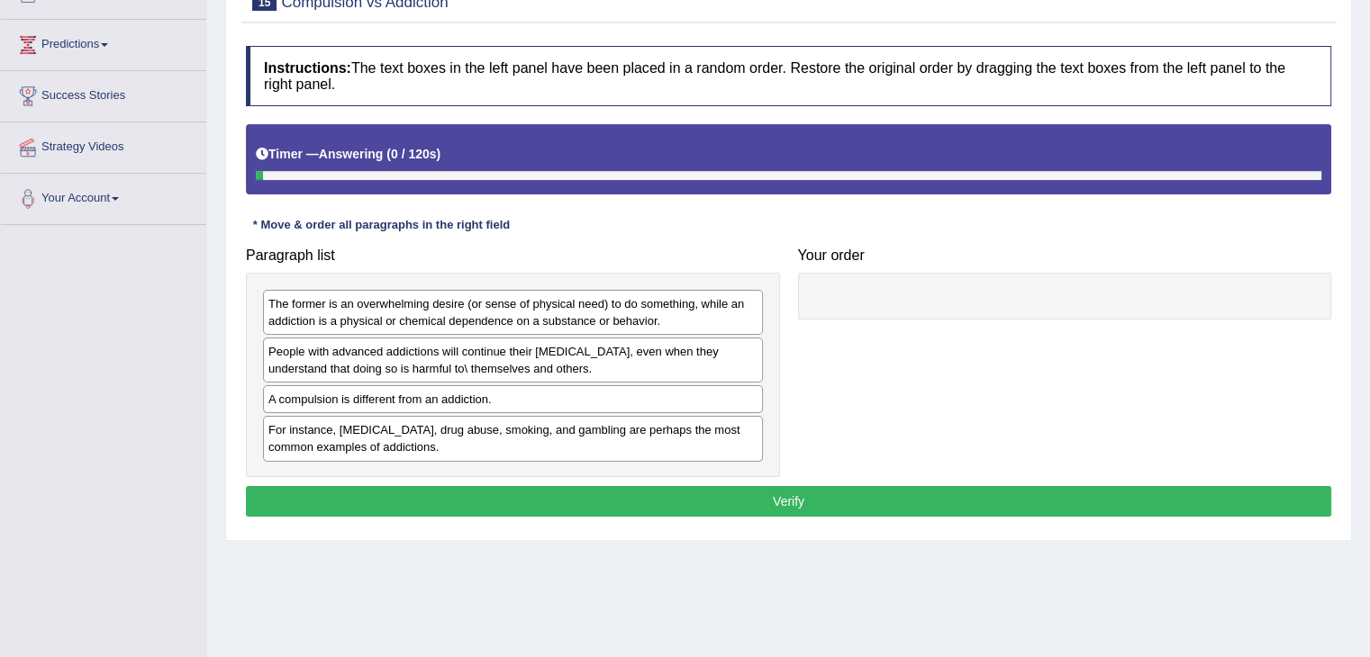
scroll to position [256, 0]
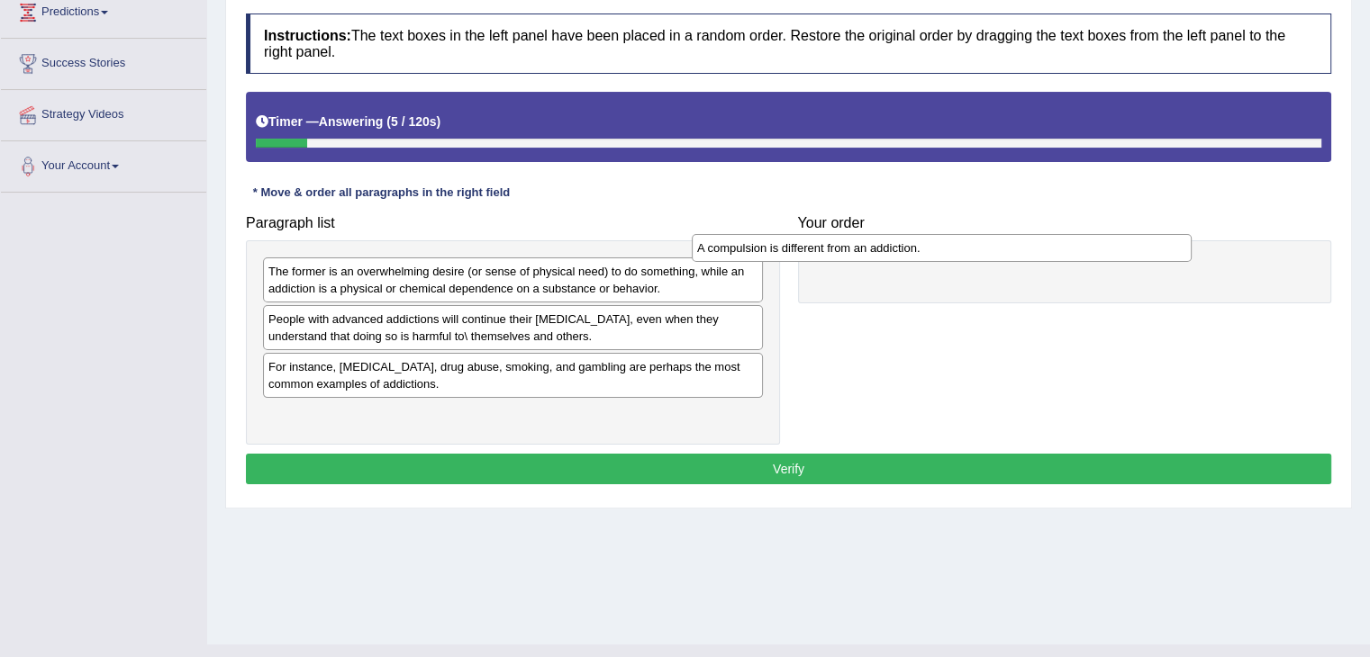
drag, startPoint x: 361, startPoint y: 361, endPoint x: 839, endPoint y: 240, distance: 493.2
click at [839, 240] on div "A compulsion is different from an addiction." at bounding box center [942, 248] width 500 height 28
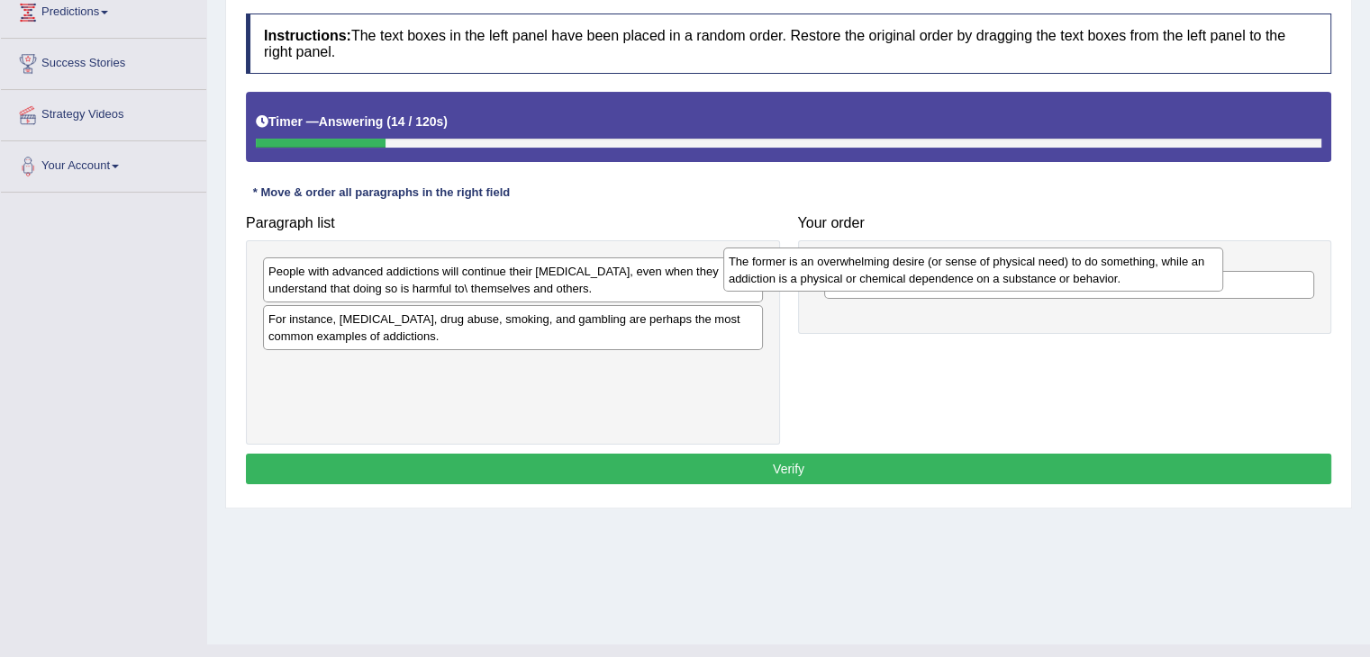
drag, startPoint x: 496, startPoint y: 277, endPoint x: 958, endPoint y: 267, distance: 462.1
click at [958, 267] on div "The former is an overwhelming desire (or sense of physical need) to do somethin…" at bounding box center [973, 270] width 500 height 45
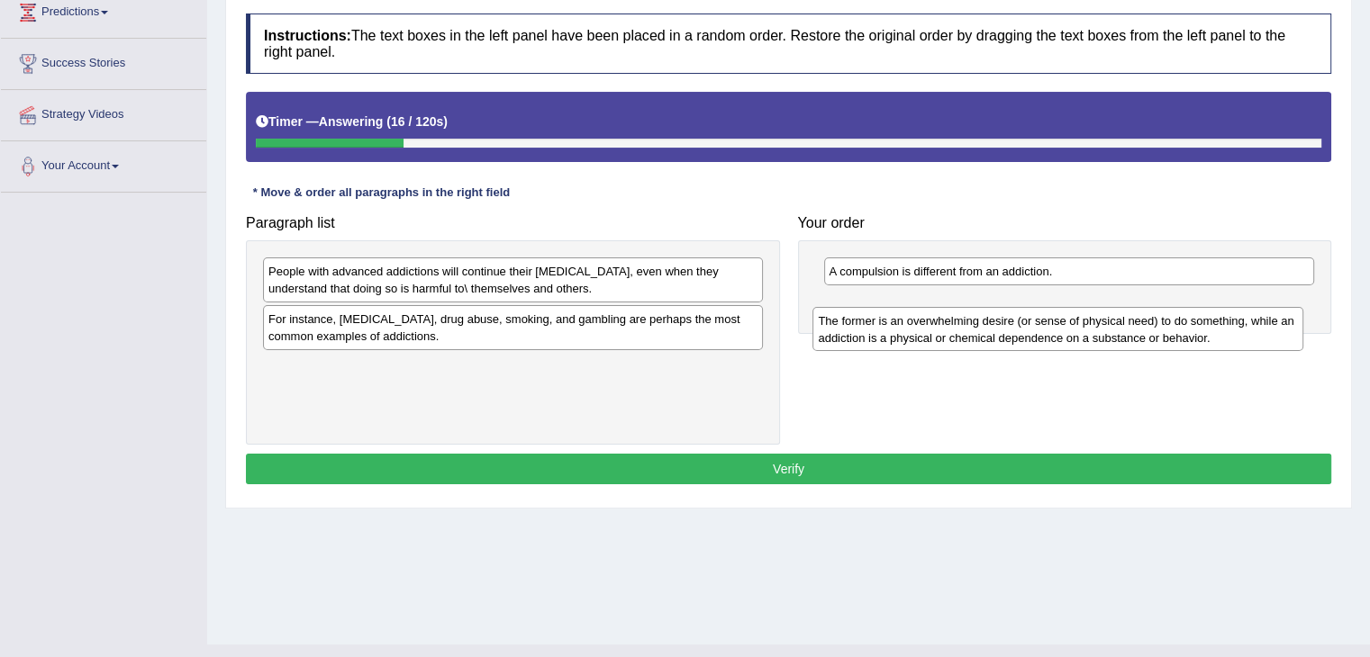
drag, startPoint x: 958, startPoint y: 284, endPoint x: 948, endPoint y: 333, distance: 50.5
click at [948, 333] on div "The former is an overwhelming desire (or sense of physical need) to do somethin…" at bounding box center [1057, 329] width 491 height 45
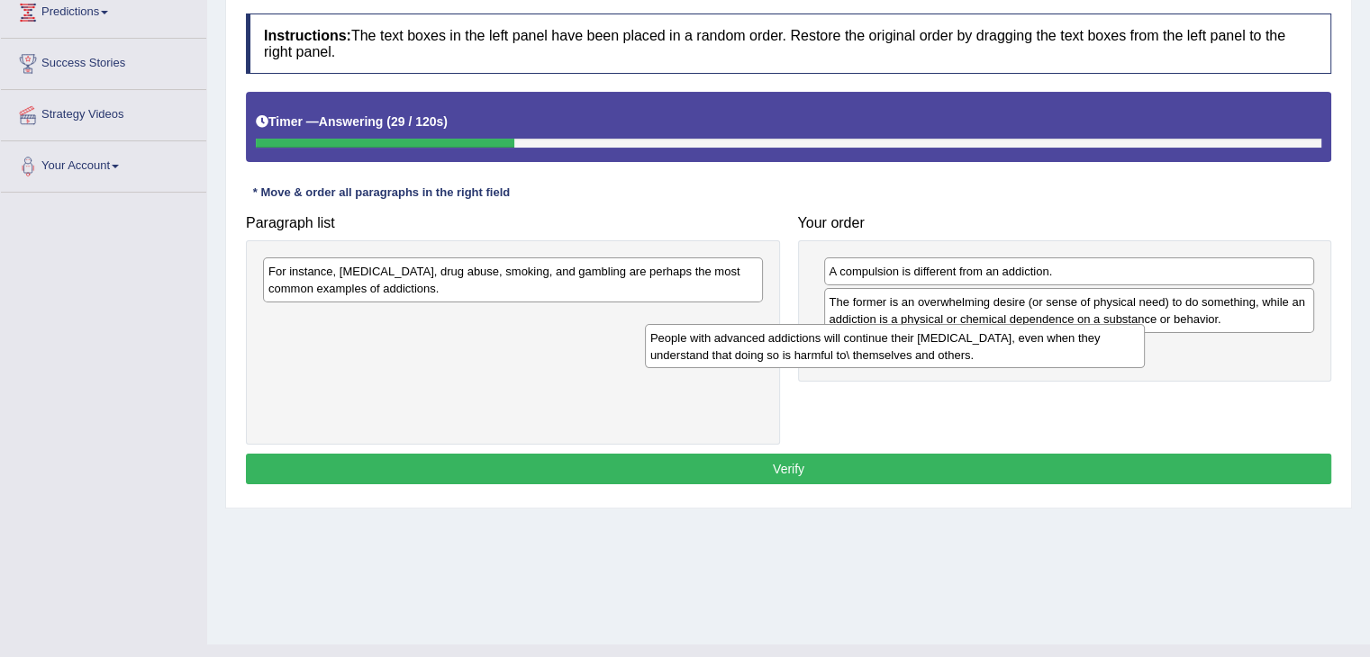
drag, startPoint x: 574, startPoint y: 282, endPoint x: 994, endPoint y: 350, distance: 426.1
click at [994, 350] on div "People with advanced addictions will continue their addictive behavior, even wh…" at bounding box center [895, 346] width 500 height 45
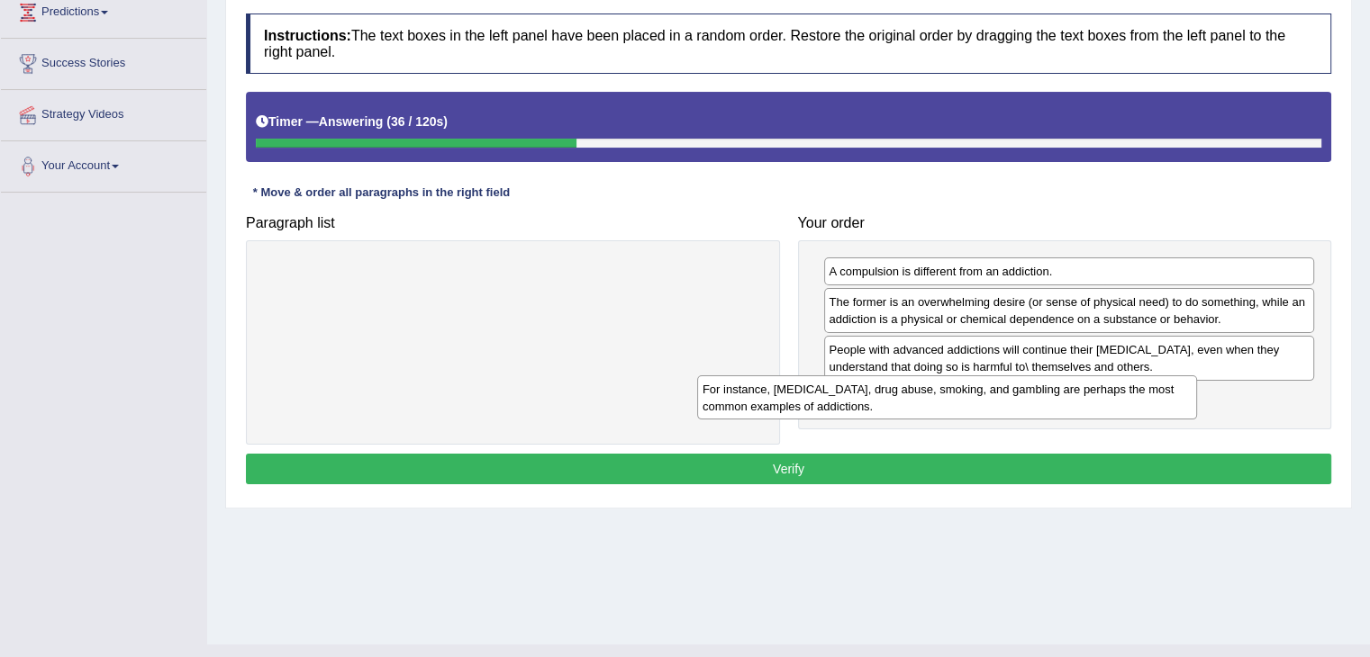
drag, startPoint x: 650, startPoint y: 281, endPoint x: 1115, endPoint y: 403, distance: 480.3
click at [1115, 403] on div "For instance, alcoholism, drug abuse, smoking, and gambling are perhaps the mos…" at bounding box center [947, 398] width 500 height 45
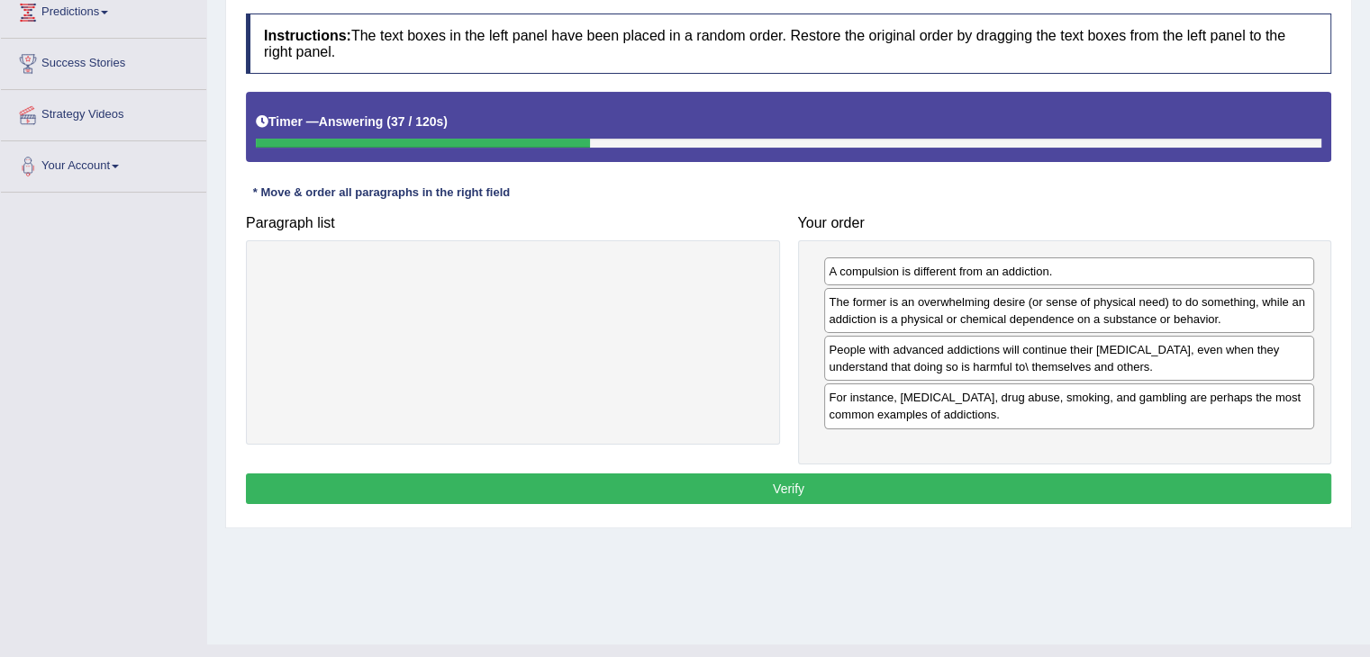
click at [1042, 484] on button "Verify" at bounding box center [788, 489] width 1085 height 31
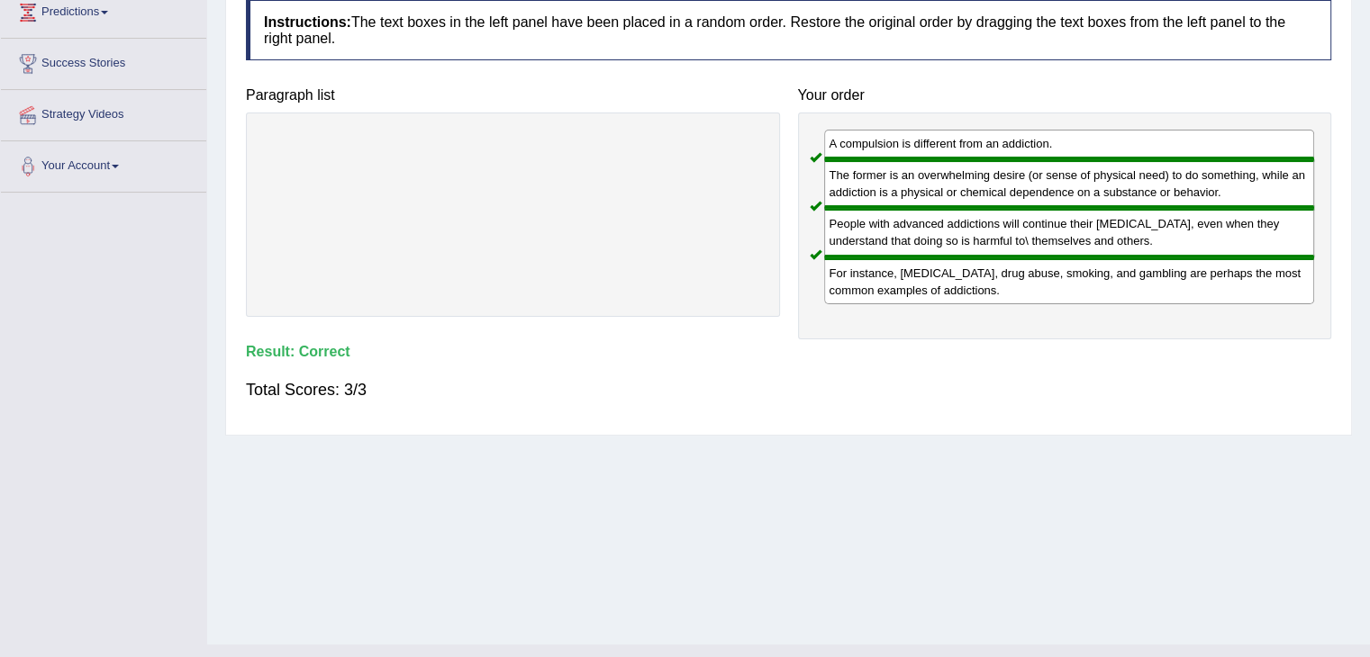
scroll to position [0, 0]
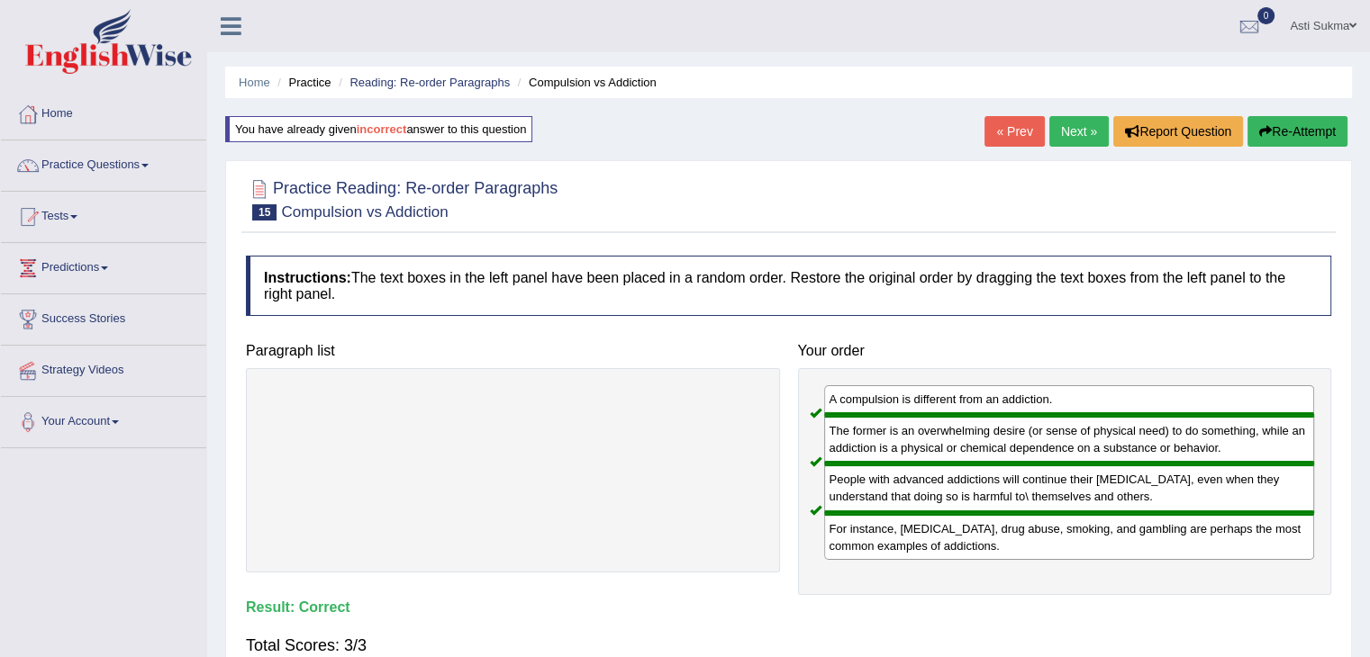
click at [1086, 132] on link "Next »" at bounding box center [1078, 131] width 59 height 31
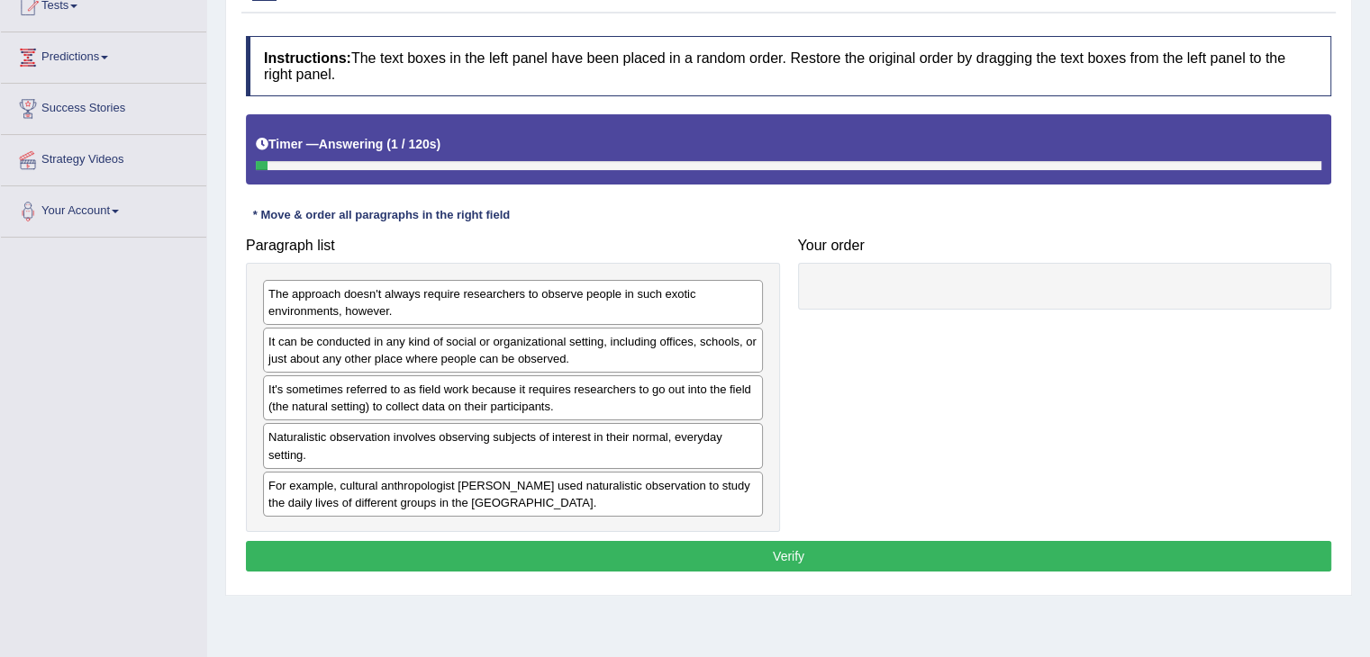
scroll to position [223, 0]
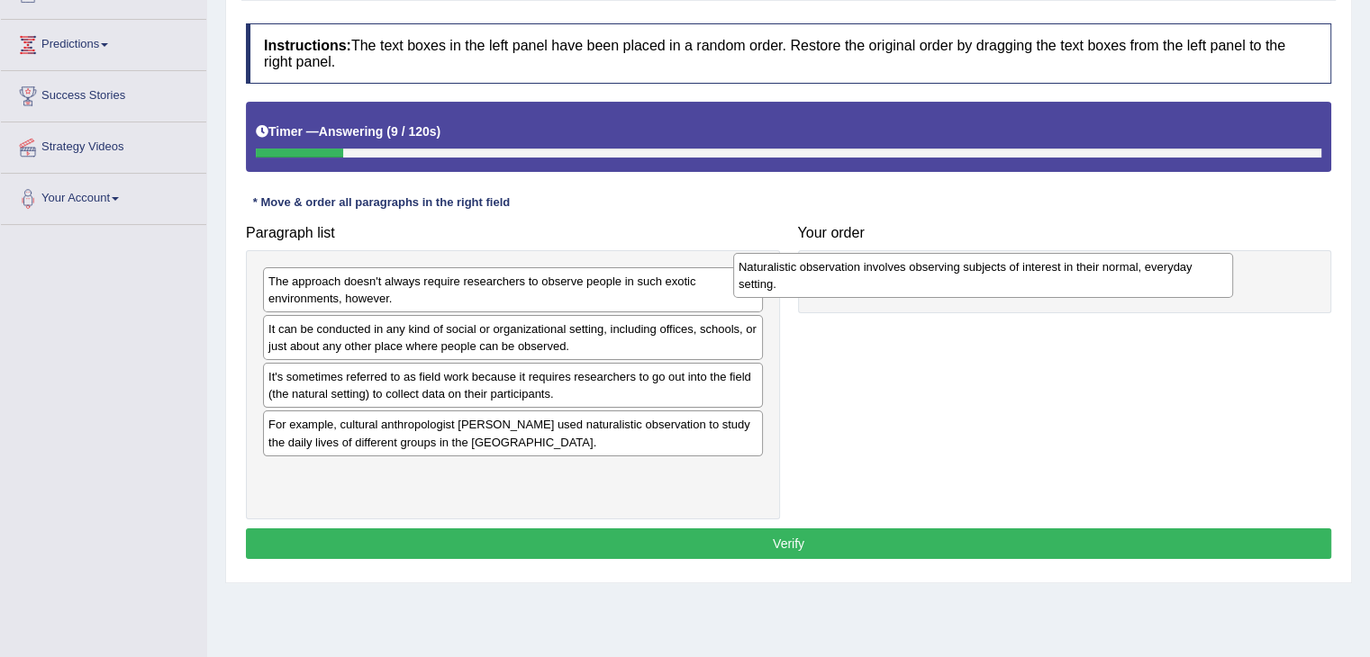
drag, startPoint x: 551, startPoint y: 431, endPoint x: 1027, endPoint y: 275, distance: 500.6
click at [1027, 275] on div "Naturalistic observation involves observing subjects of interest in their norma…" at bounding box center [983, 275] width 500 height 45
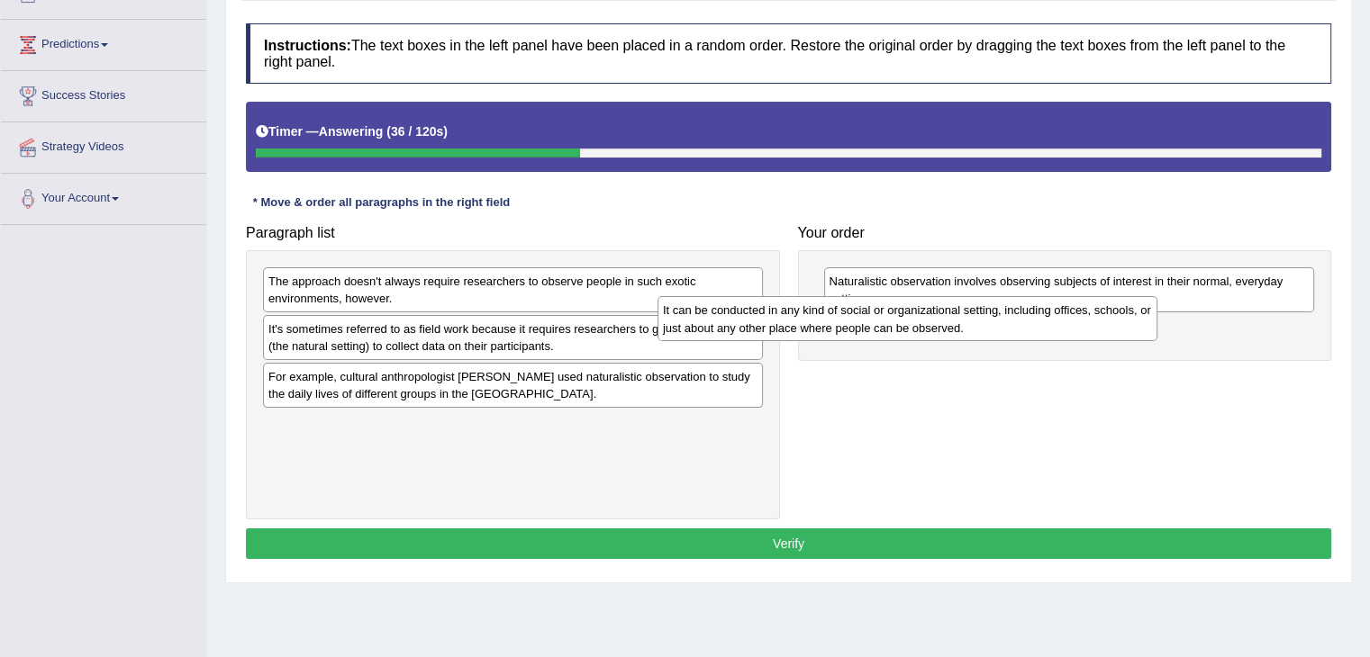
drag, startPoint x: 589, startPoint y: 332, endPoint x: 1019, endPoint y: 313, distance: 430.9
click at [1019, 313] on div "It can be conducted in any kind of social or organizational setting, including …" at bounding box center [907, 318] width 500 height 45
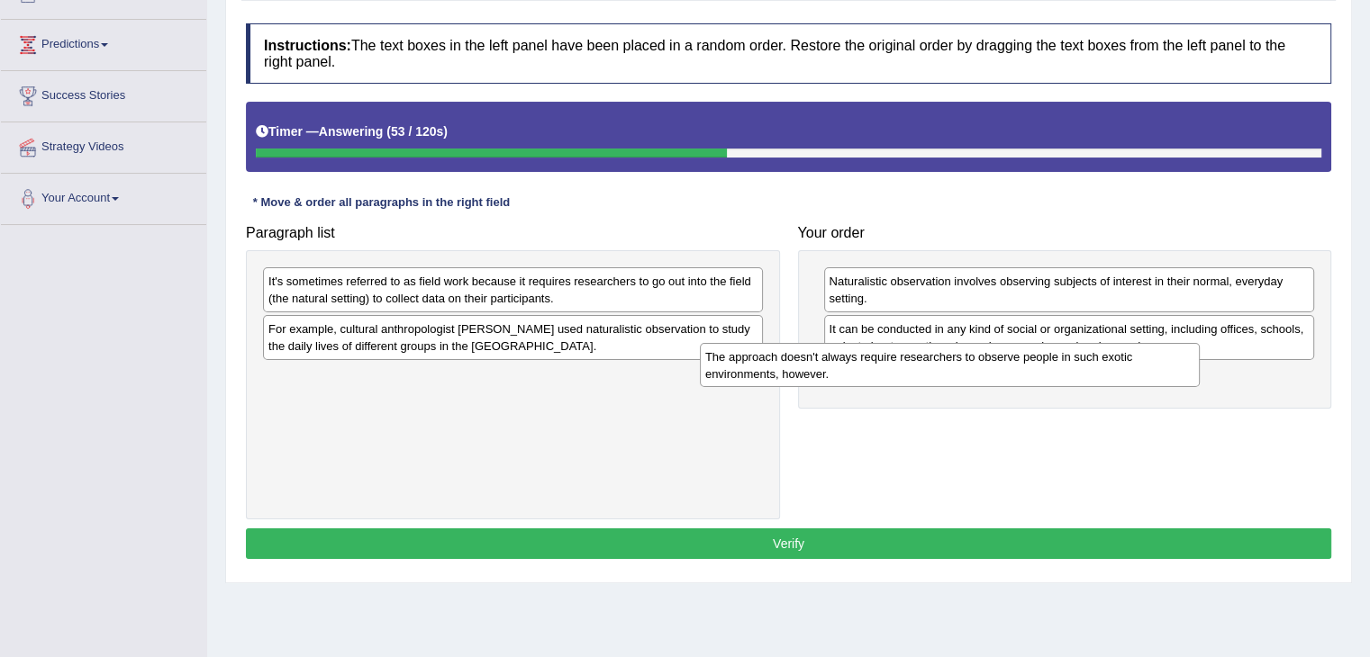
drag, startPoint x: 644, startPoint y: 285, endPoint x: 1093, endPoint y: 361, distance: 455.7
click at [1093, 361] on div "The approach doesn't always require researchers to observe people in such exoti…" at bounding box center [950, 365] width 500 height 45
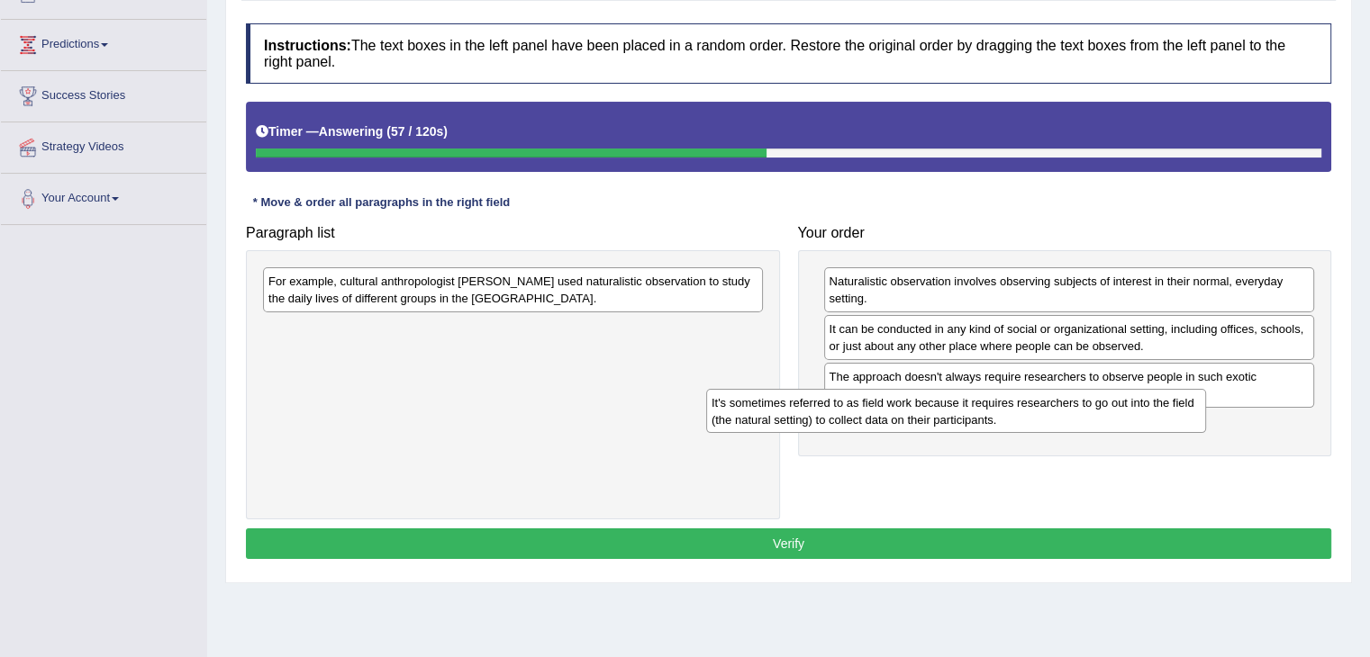
drag, startPoint x: 472, startPoint y: 289, endPoint x: 945, endPoint y: 406, distance: 487.0
click at [945, 406] on div "It's sometimes referred to as field work because it requires researchers to go …" at bounding box center [956, 411] width 500 height 45
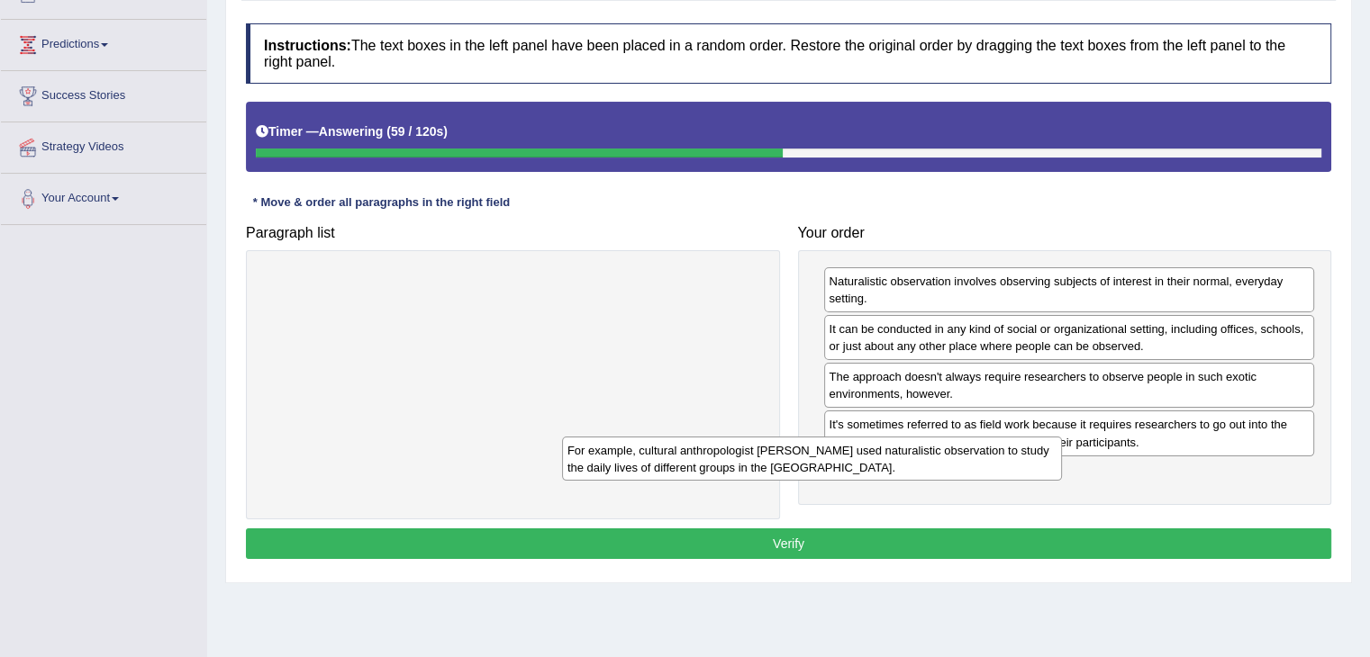
drag, startPoint x: 719, startPoint y: 286, endPoint x: 1137, endPoint y: 472, distance: 458.0
click at [1062, 472] on div "For example, cultural anthropologist [PERSON_NAME] used naturalistic observatio…" at bounding box center [812, 459] width 500 height 45
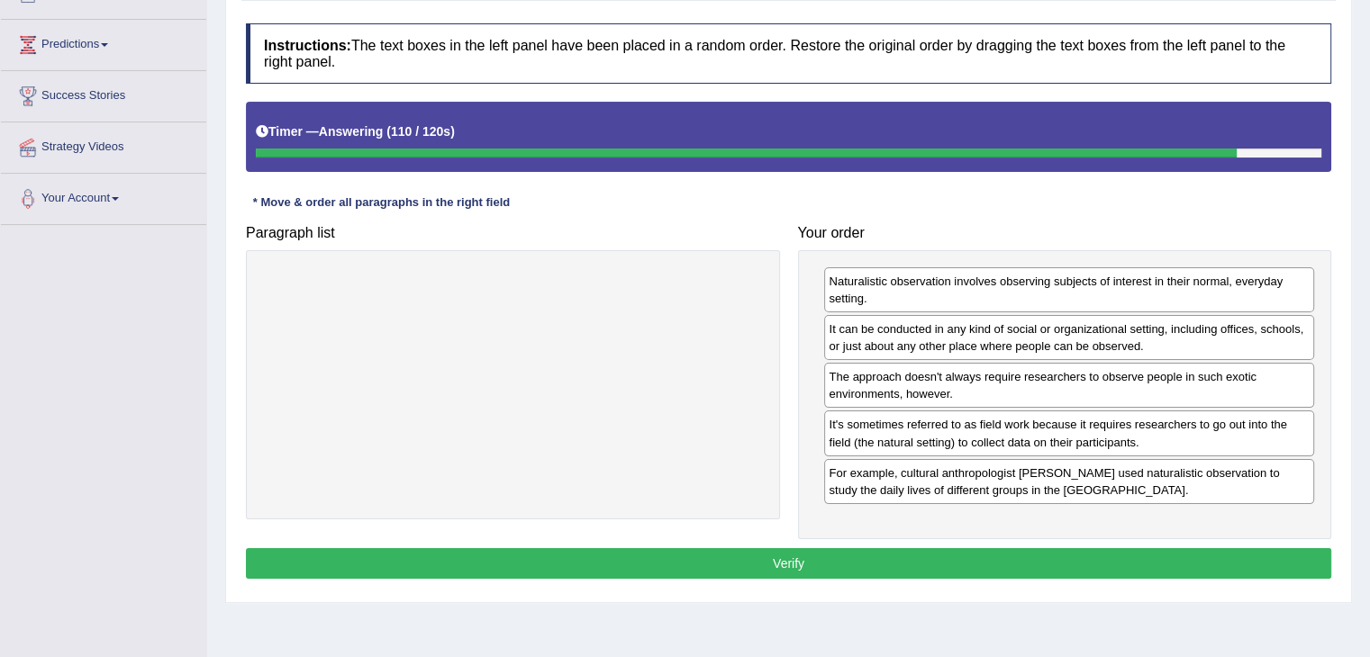
click at [970, 567] on button "Verify" at bounding box center [788, 563] width 1085 height 31
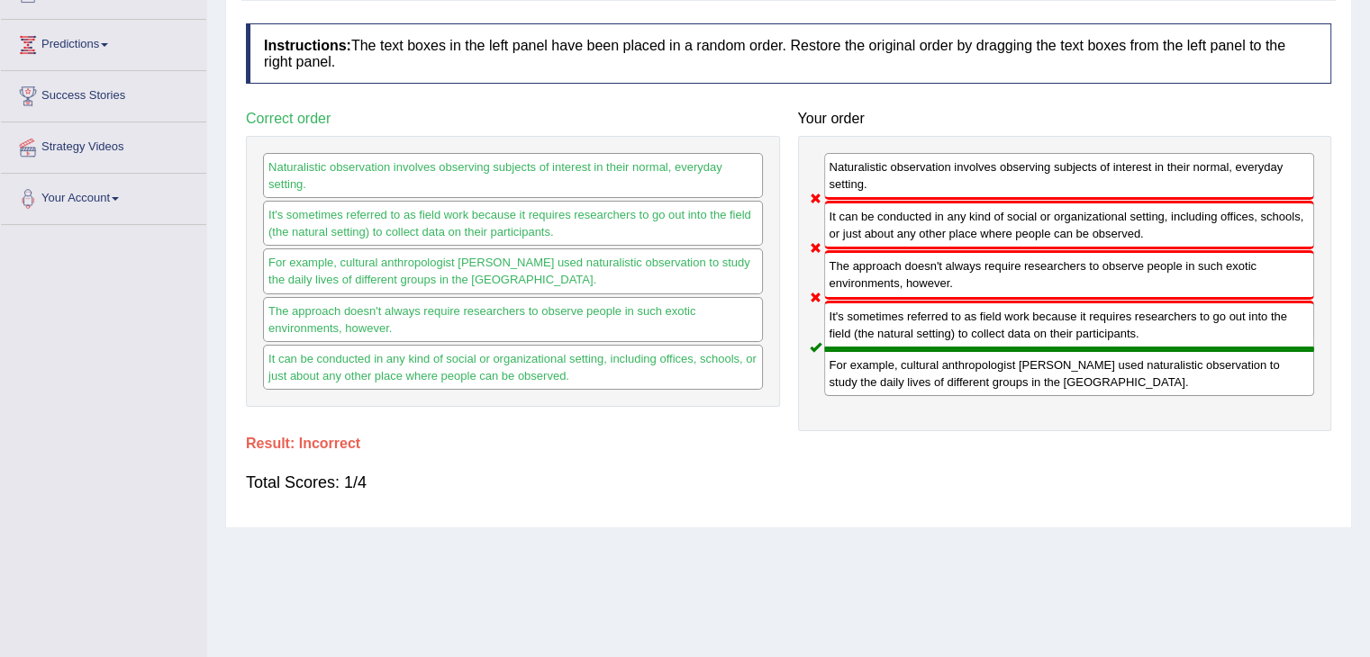
scroll to position [85, 0]
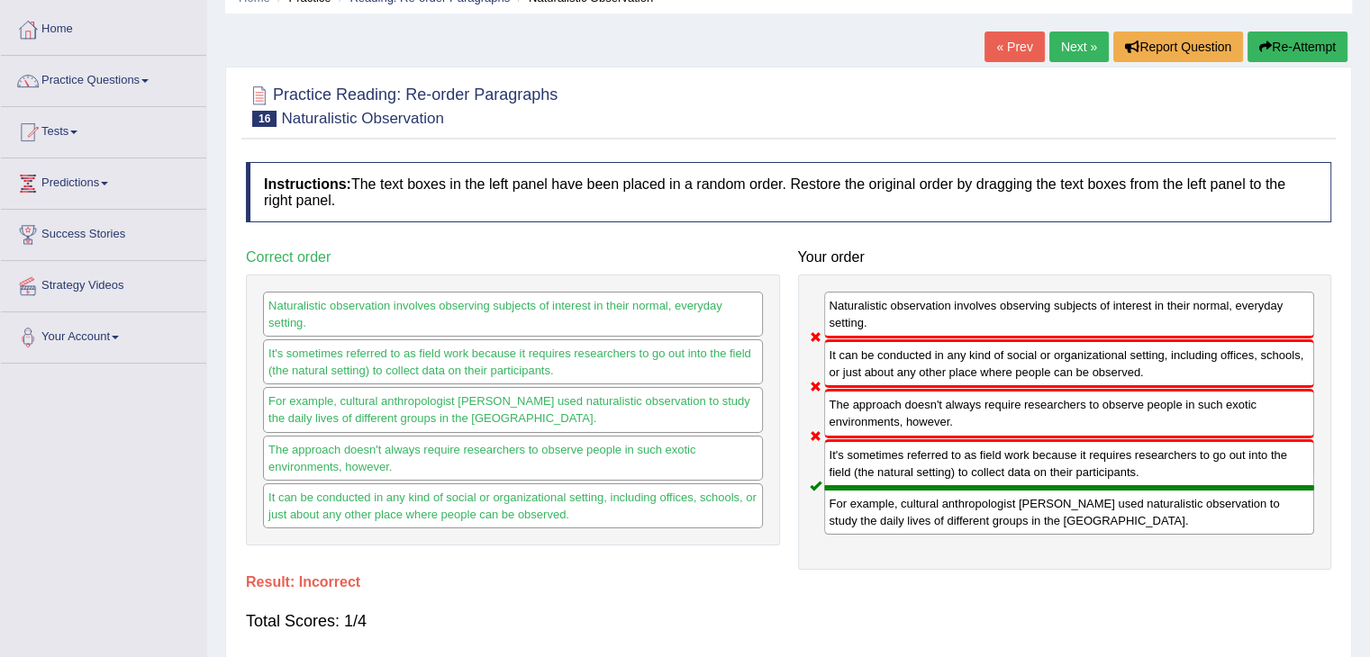
click at [1305, 32] on button "Re-Attempt" at bounding box center [1297, 47] width 100 height 31
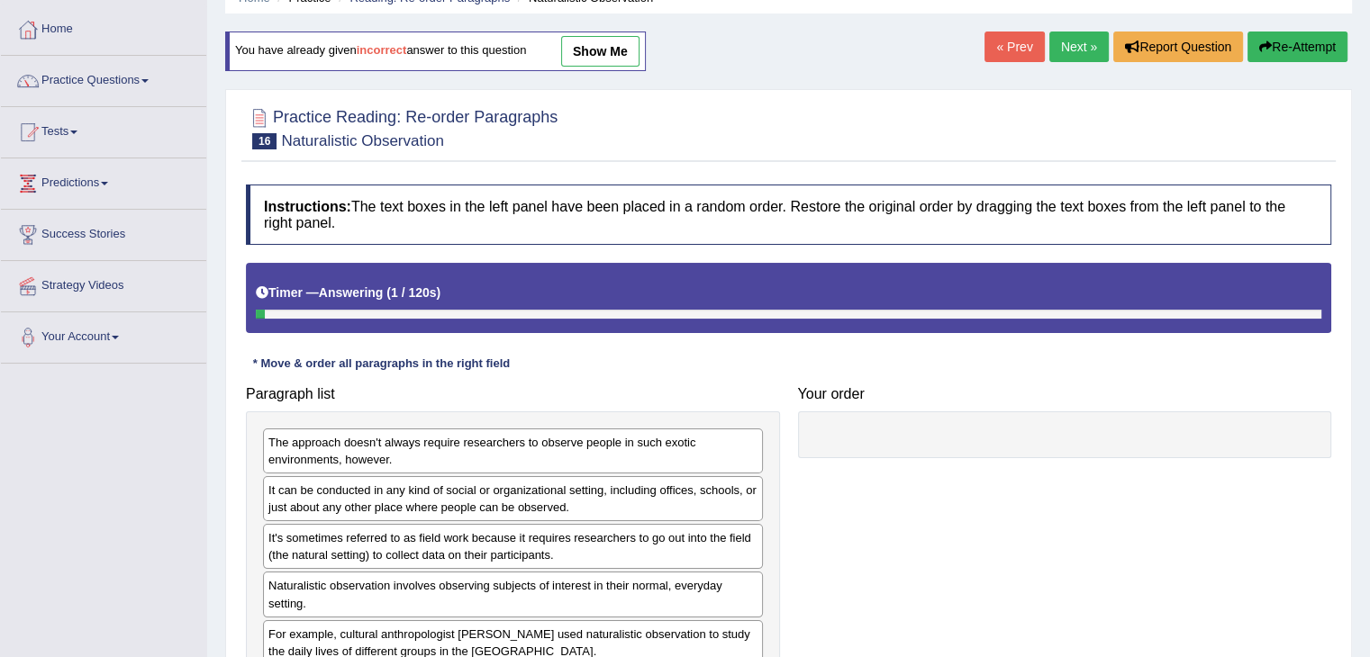
scroll to position [288, 0]
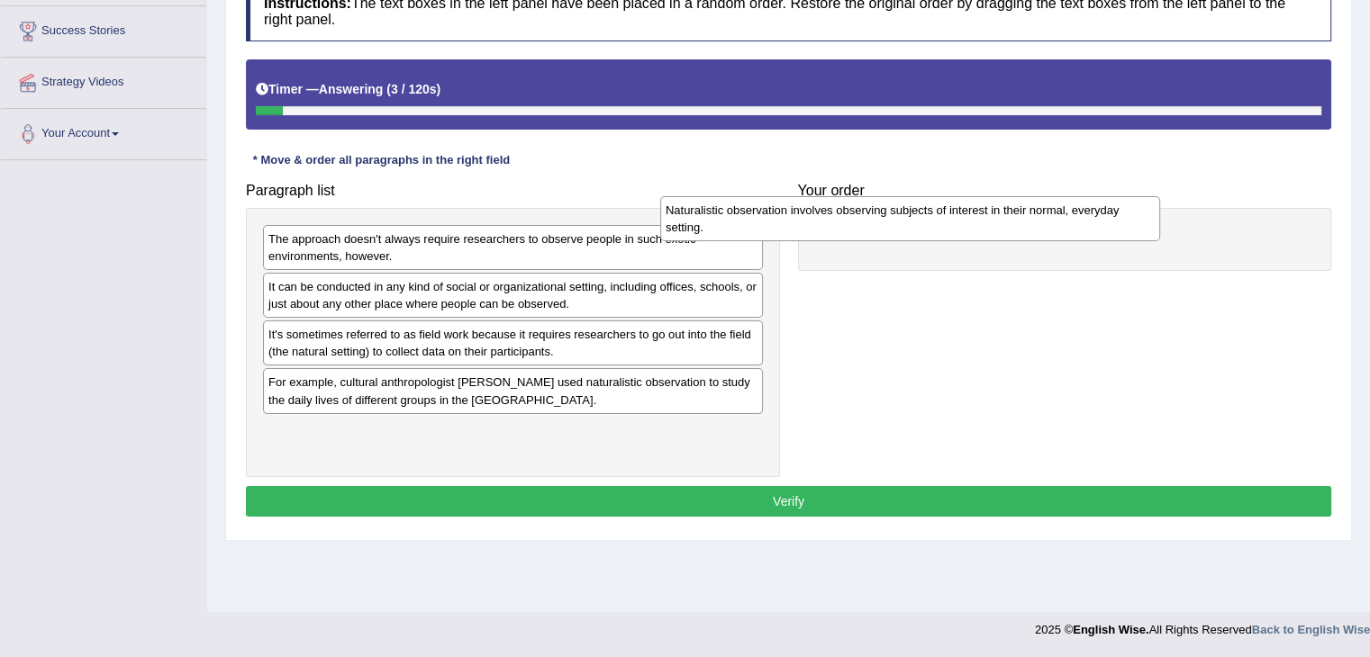
drag, startPoint x: 605, startPoint y: 392, endPoint x: 1099, endPoint y: 229, distance: 519.7
click at [1099, 229] on div "Naturalistic observation involves observing subjects of interest in their norma…" at bounding box center [910, 218] width 500 height 45
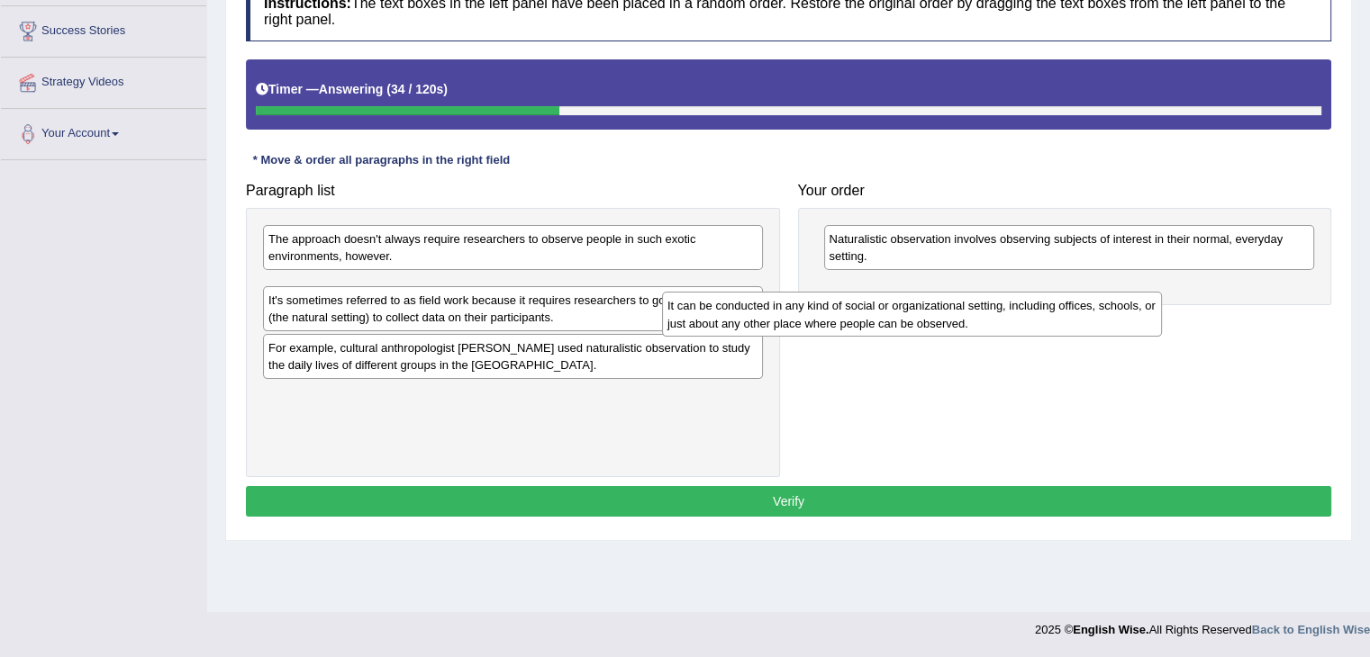
drag, startPoint x: 544, startPoint y: 293, endPoint x: 1008, endPoint y: 294, distance: 463.8
click at [1008, 294] on div "It can be conducted in any kind of social or organizational setting, including …" at bounding box center [912, 314] width 500 height 45
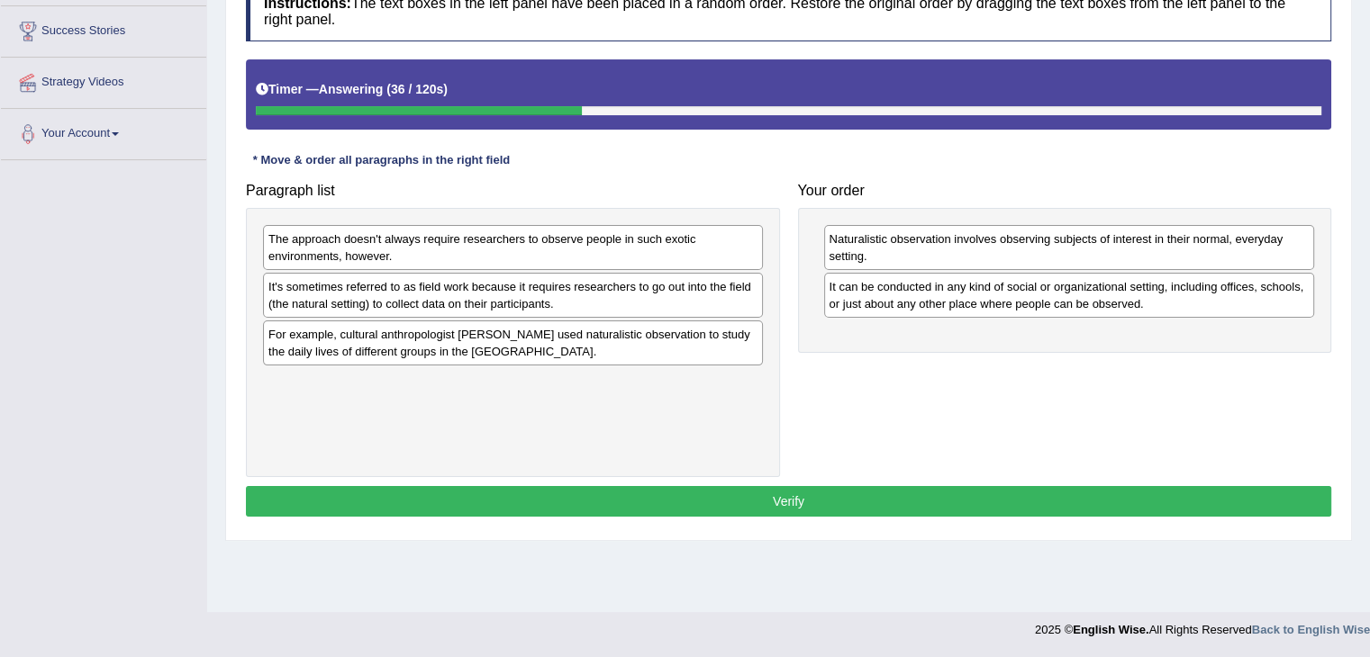
click at [542, 344] on div "For example, cultural anthropologist [PERSON_NAME] used naturalistic observatio…" at bounding box center [513, 343] width 500 height 45
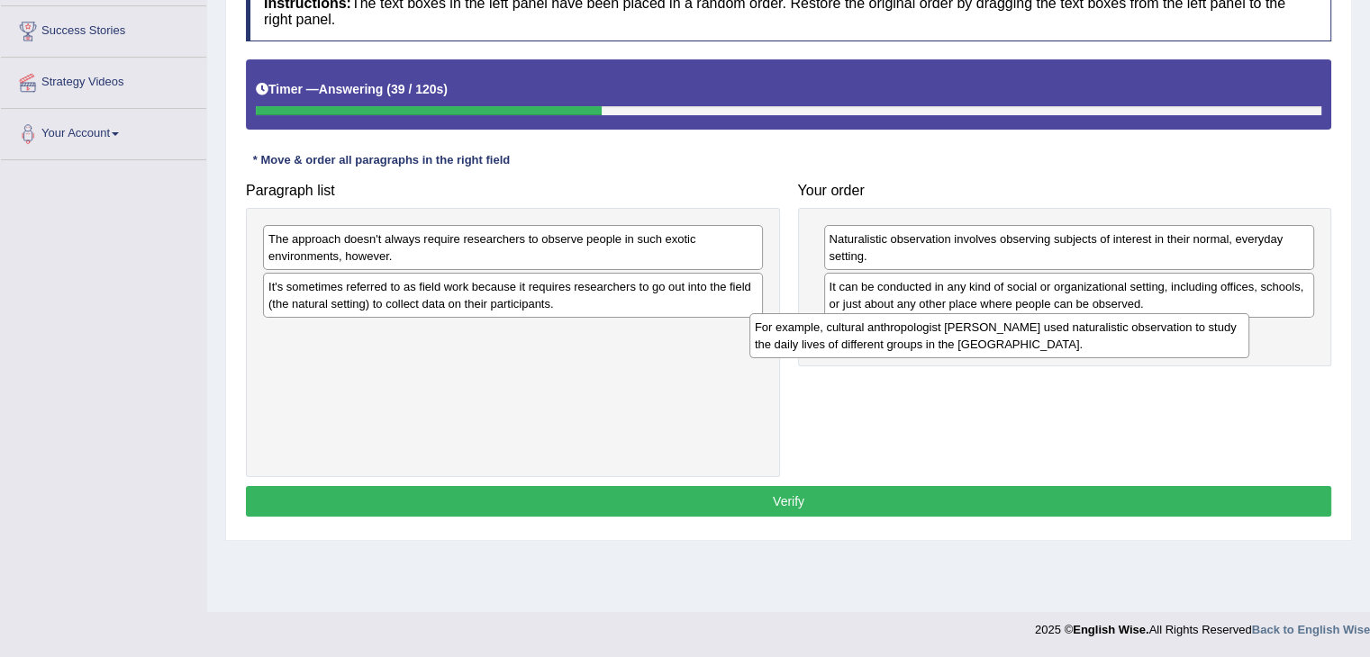
drag, startPoint x: 624, startPoint y: 352, endPoint x: 1115, endPoint y: 347, distance: 490.8
click at [1115, 347] on div "For example, cultural anthropologist [PERSON_NAME] used naturalistic observatio…" at bounding box center [999, 335] width 500 height 45
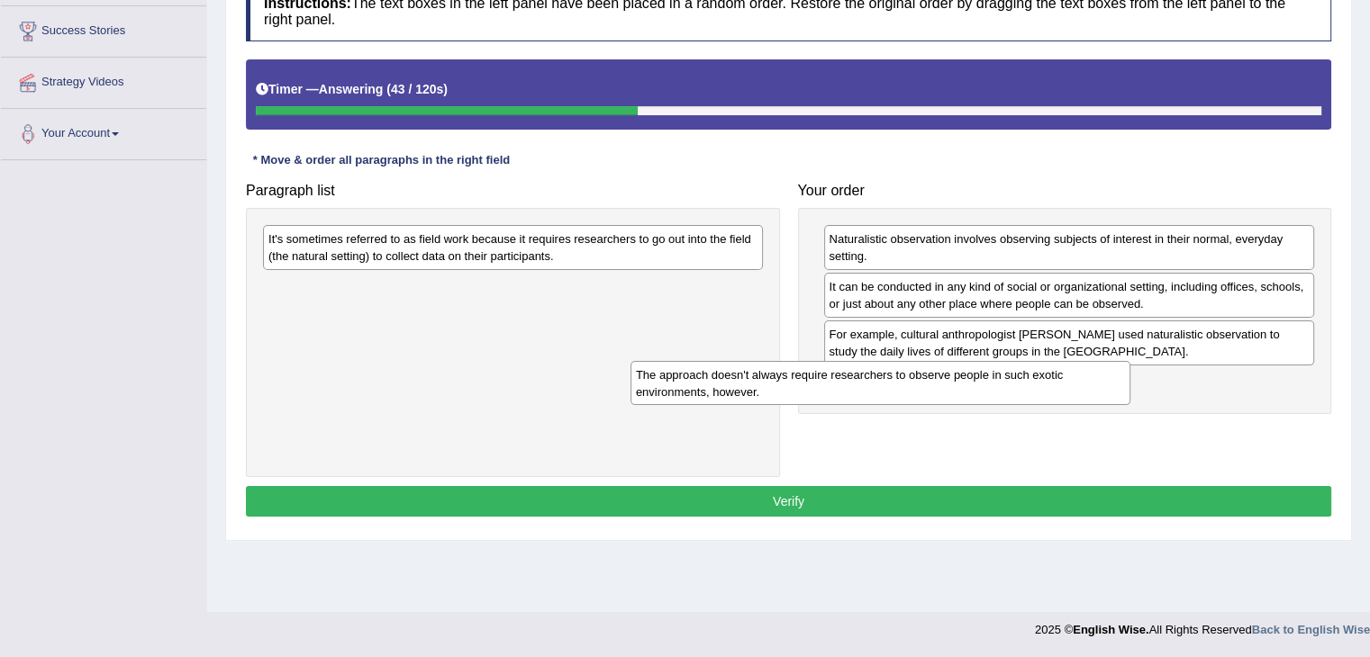
drag, startPoint x: 540, startPoint y: 257, endPoint x: 965, endPoint y: 390, distance: 445.4
click at [965, 390] on div "The approach doesn't always require researchers to observe people in such exoti…" at bounding box center [880, 383] width 500 height 45
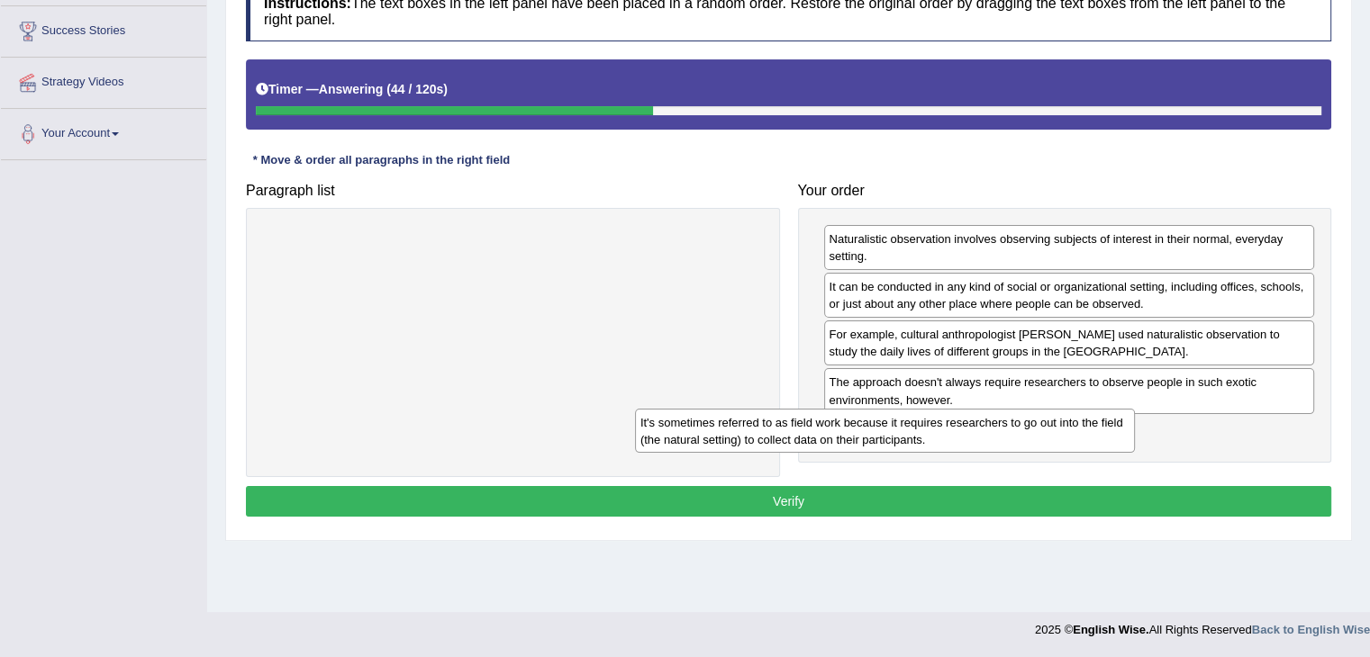
drag, startPoint x: 714, startPoint y: 249, endPoint x: 1172, endPoint y: 449, distance: 499.6
click at [1135, 449] on div "It's sometimes referred to as field work because it requires researchers to go …" at bounding box center [885, 431] width 500 height 45
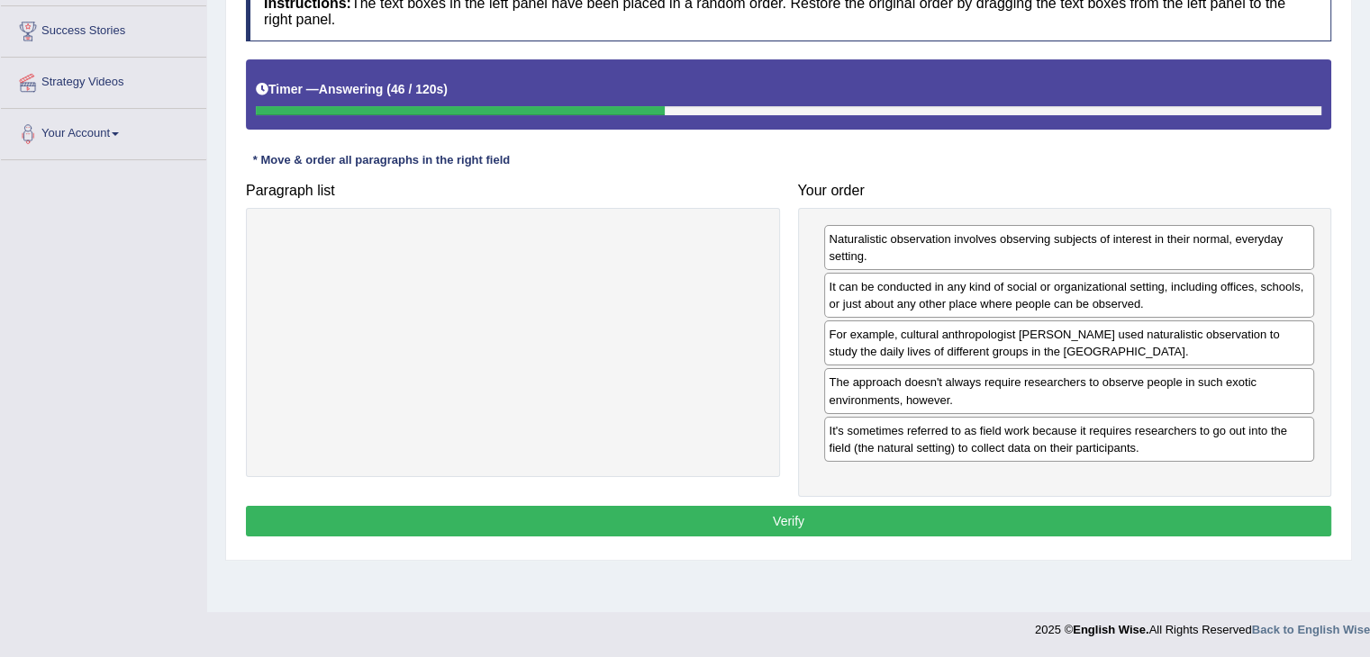
click at [1128, 516] on button "Verify" at bounding box center [788, 521] width 1085 height 31
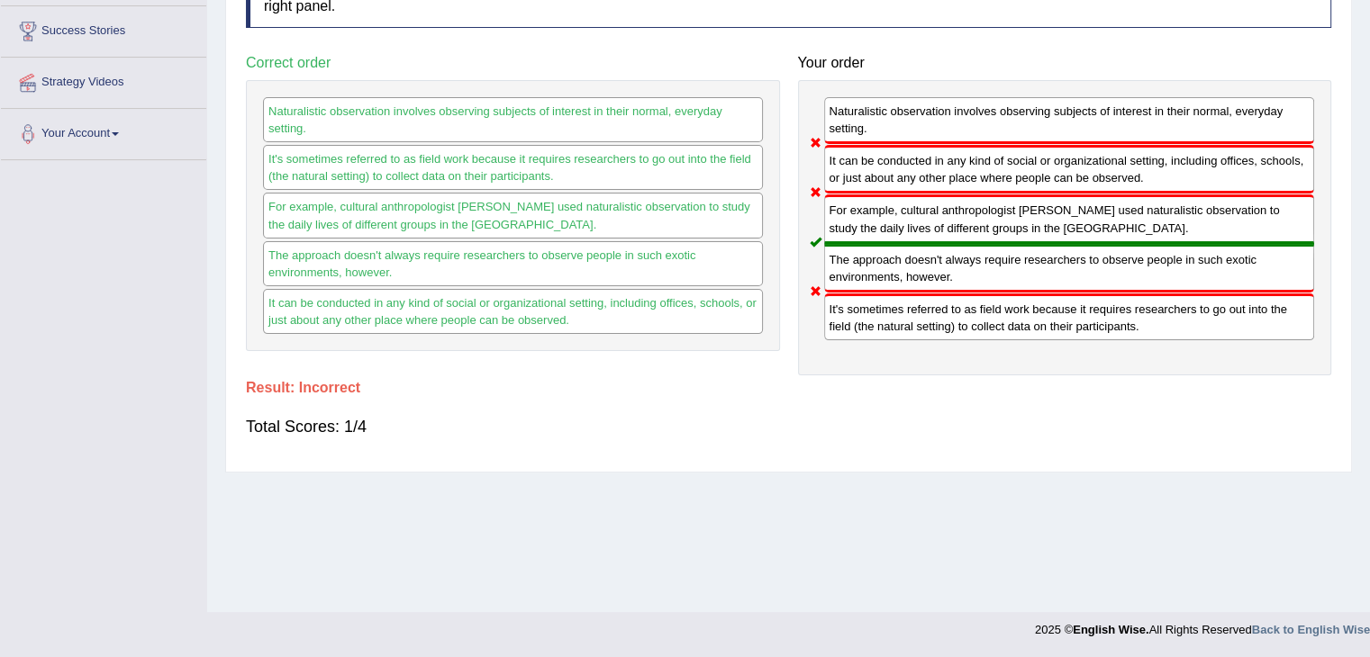
scroll to position [0, 0]
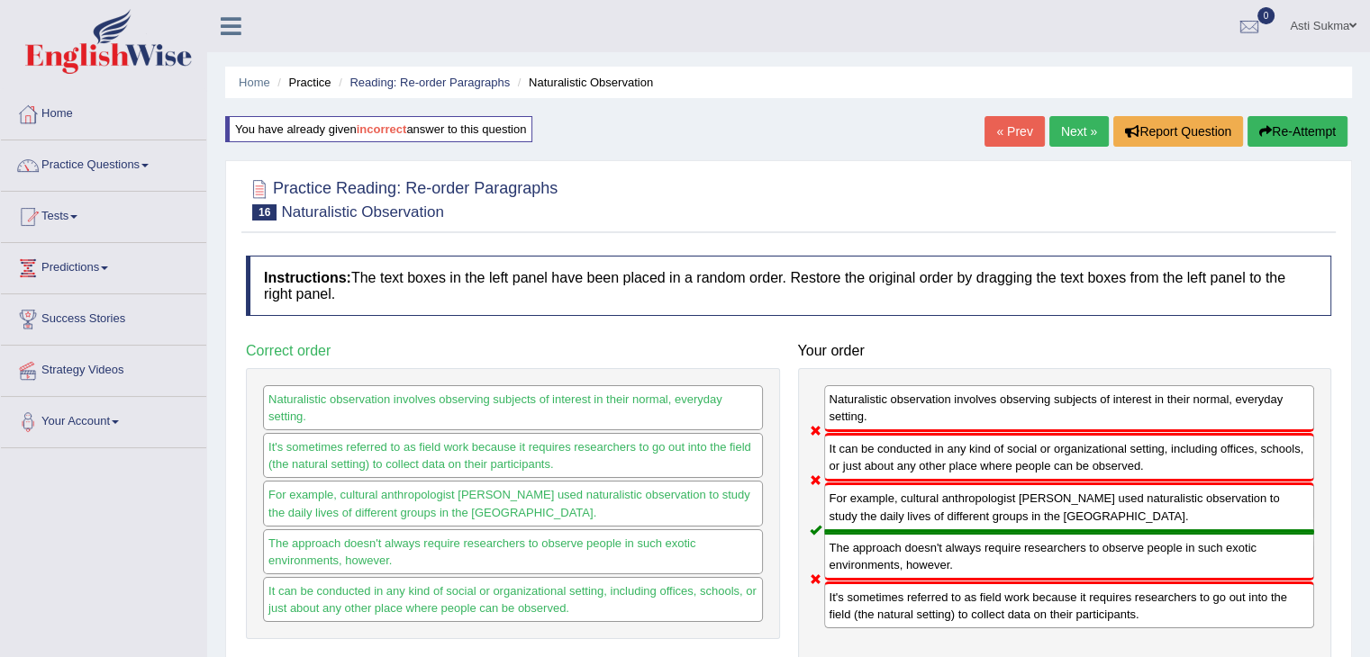
click at [1267, 117] on button "Re-Attempt" at bounding box center [1297, 131] width 100 height 31
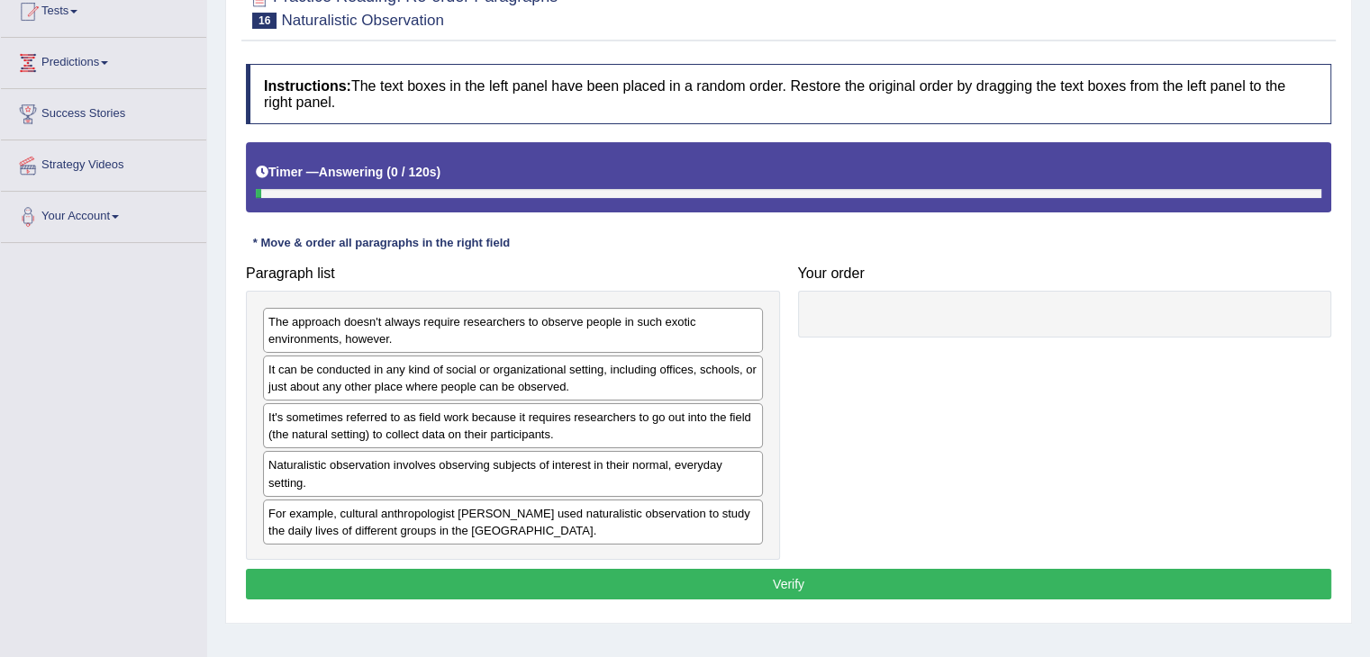
drag, startPoint x: 0, startPoint y: 0, endPoint x: 1371, endPoint y: 283, distance: 1400.3
click at [1369, 283] on html "Toggle navigation Home Practice Questions Speaking Practice Read Aloud Repeat S…" at bounding box center [685, 123] width 1370 height 657
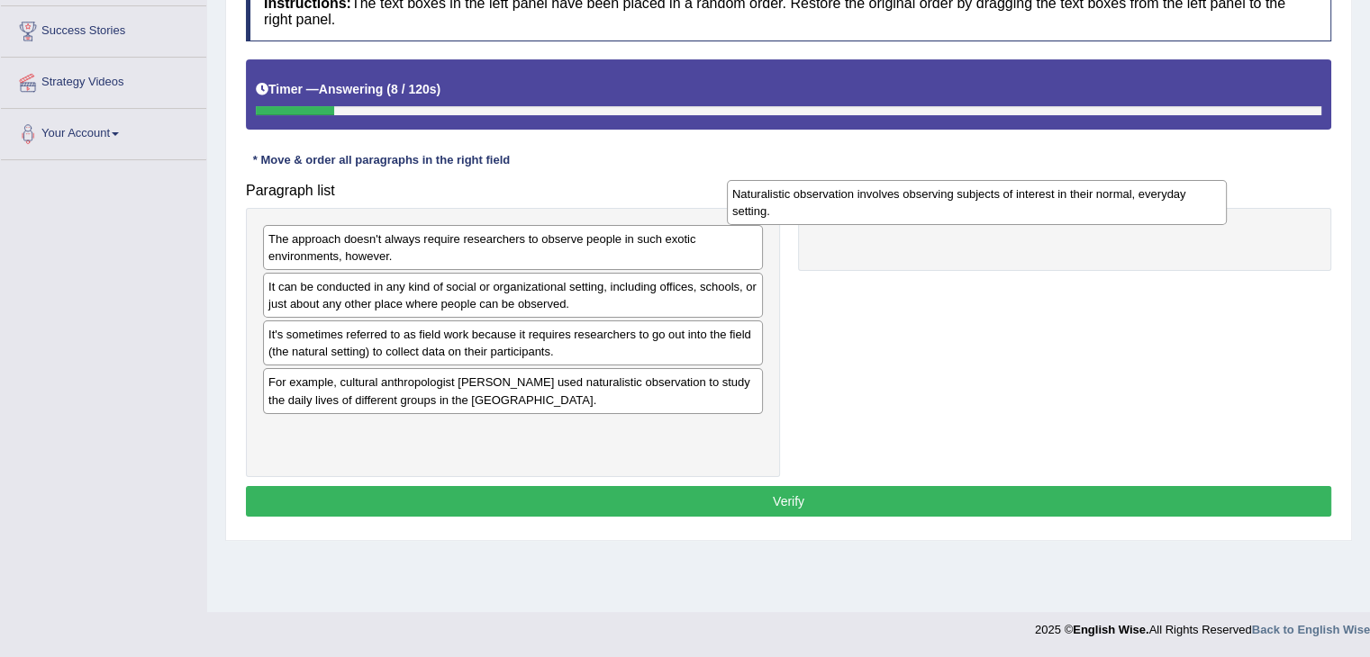
drag, startPoint x: 430, startPoint y: 393, endPoint x: 933, endPoint y: 205, distance: 536.2
click at [933, 205] on div "Naturalistic observation involves observing subjects of interest in their norma…" at bounding box center [977, 202] width 500 height 45
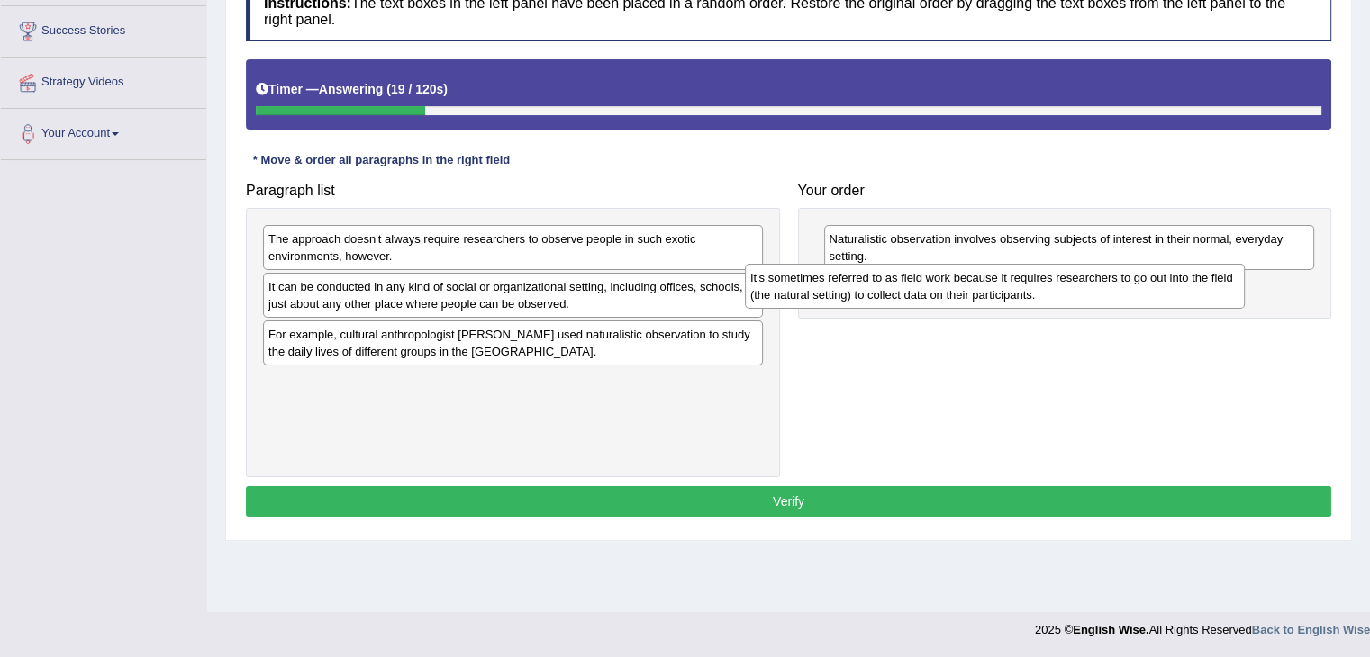
drag, startPoint x: 468, startPoint y: 347, endPoint x: 987, endPoint y: 287, distance: 522.1
click at [987, 287] on div "It's sometimes referred to as field work because it requires researchers to go …" at bounding box center [995, 286] width 500 height 45
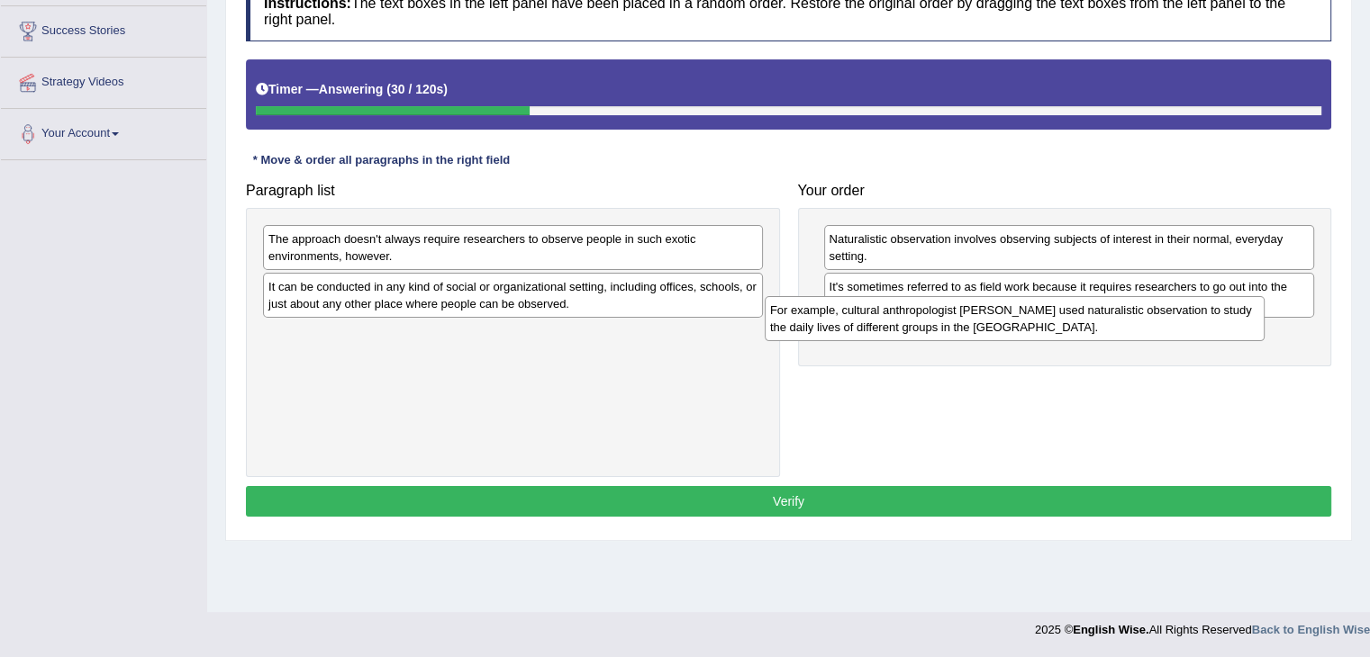
drag, startPoint x: 457, startPoint y: 340, endPoint x: 963, endPoint y: 325, distance: 506.3
click at [963, 325] on div "For example, cultural anthropologist [PERSON_NAME] used naturalistic observatio…" at bounding box center [1015, 318] width 500 height 45
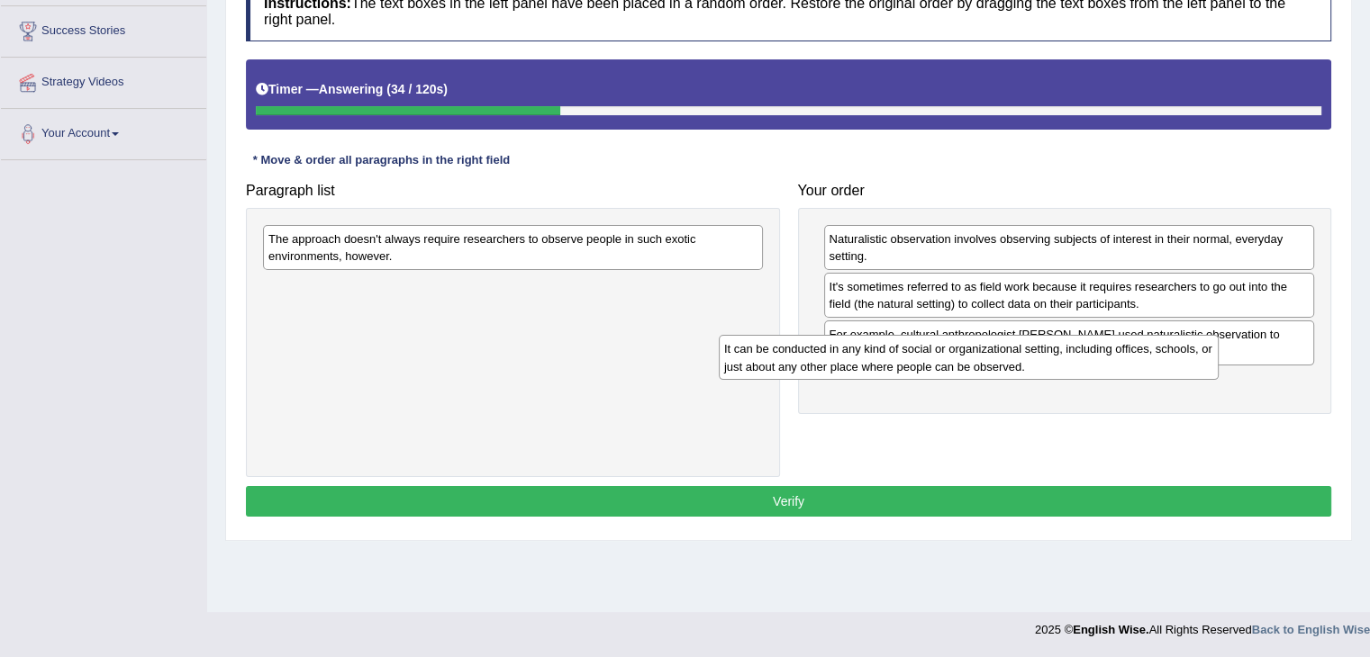
drag, startPoint x: 639, startPoint y: 296, endPoint x: 1105, endPoint y: 359, distance: 469.8
click at [1105, 359] on div "It can be conducted in any kind of social or organizational setting, including …" at bounding box center [969, 357] width 500 height 45
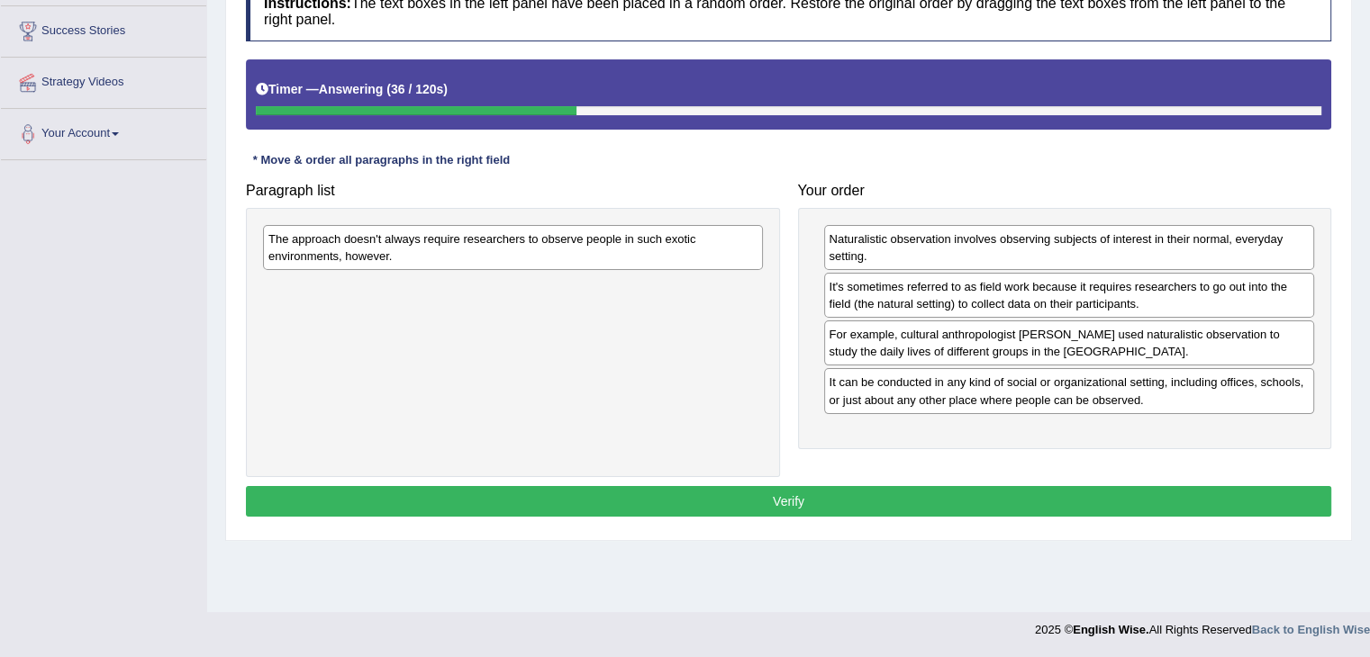
click at [710, 251] on div "The approach doesn't always require researchers to observe people in such exoti…" at bounding box center [513, 247] width 500 height 45
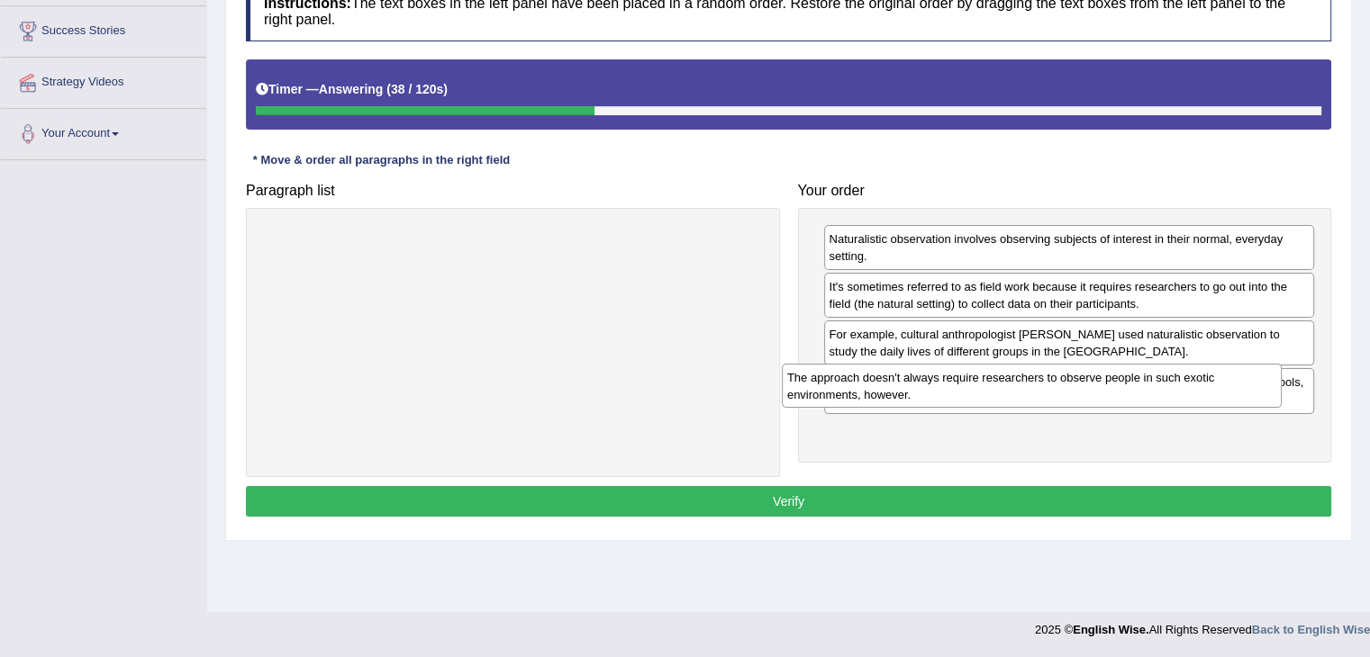
drag, startPoint x: 710, startPoint y: 251, endPoint x: 1232, endPoint y: 390, distance: 539.5
click at [1232, 390] on div "The approach doesn't always require researchers to observe people in such exoti…" at bounding box center [1032, 386] width 500 height 45
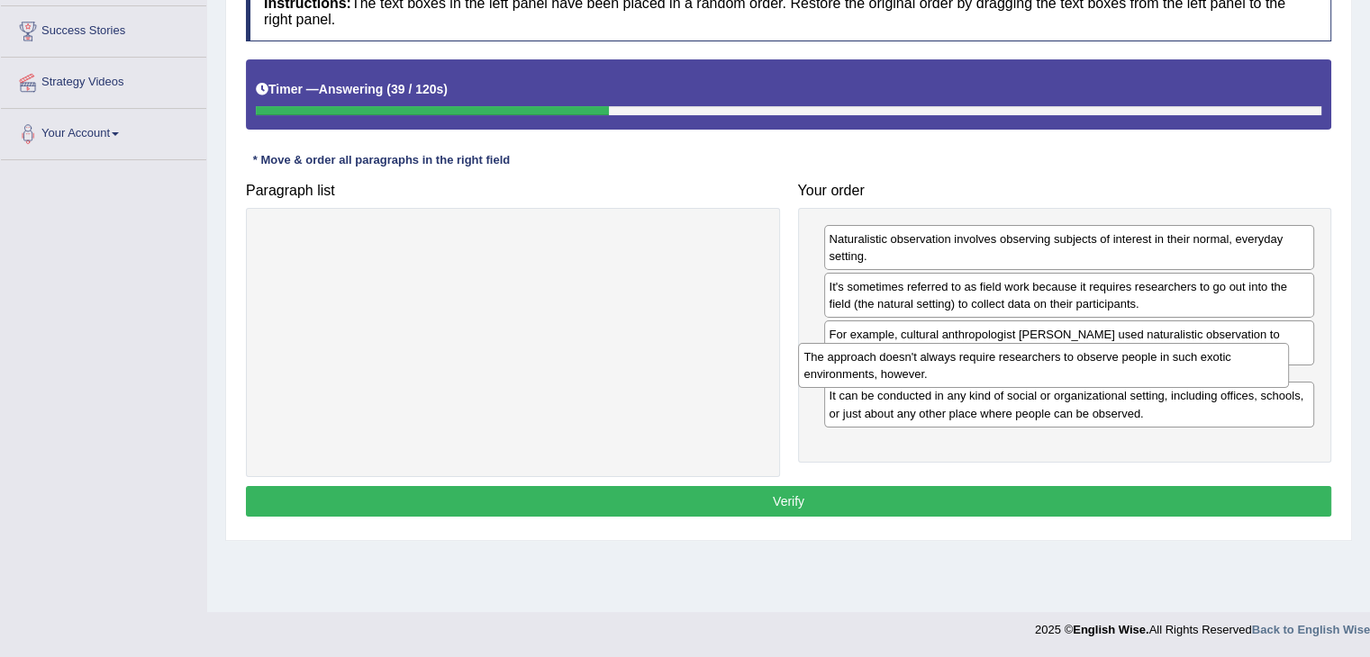
drag, startPoint x: 1173, startPoint y: 440, endPoint x: 1156, endPoint y: 361, distance: 81.1
click at [1156, 361] on div "The approach doesn't always require researchers to observe people in such exoti…" at bounding box center [1043, 365] width 491 height 45
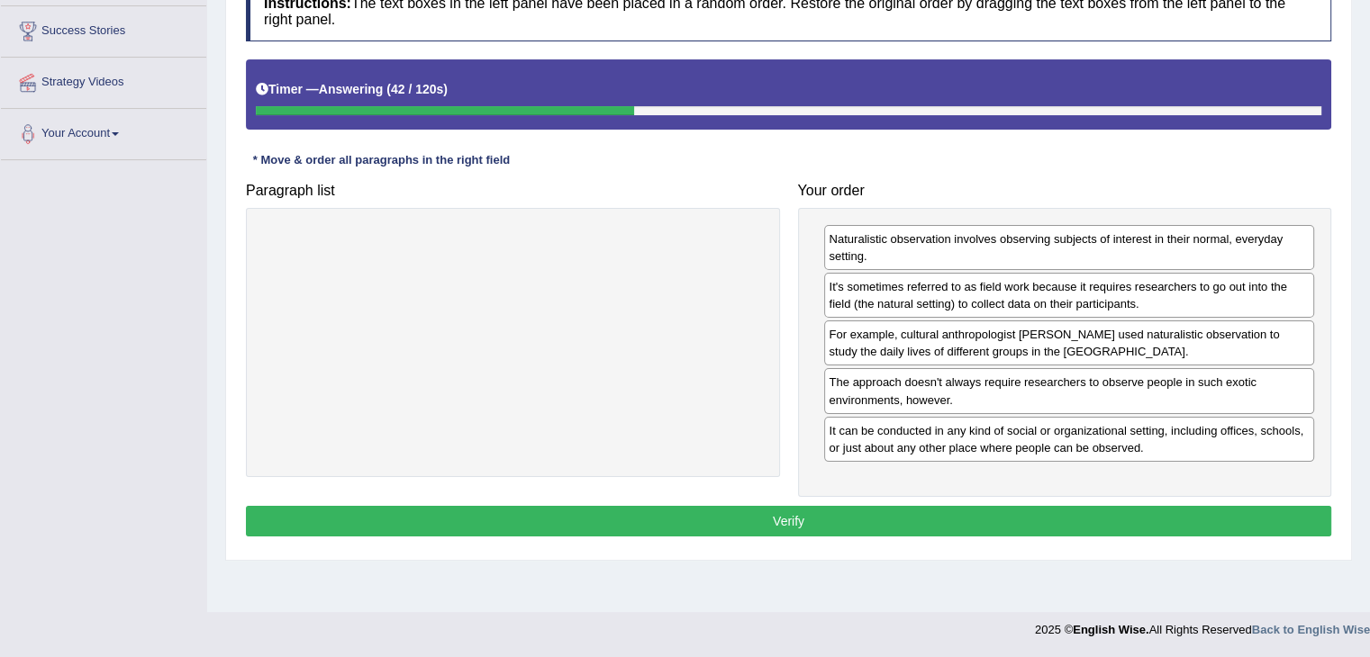
click at [983, 520] on button "Verify" at bounding box center [788, 521] width 1085 height 31
